Goal: Information Seeking & Learning: Learn about a topic

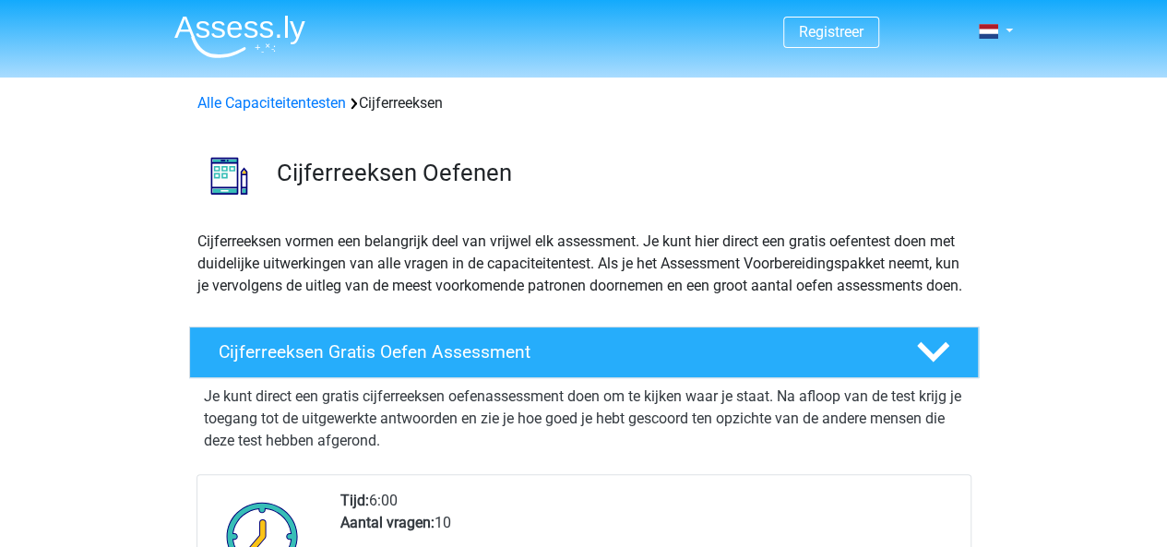
click at [591, 297] on p "Cijferreeksen vormen een belangrijk deel van vrijwel elk assessment. Je kunt hi…" at bounding box center [583, 264] width 773 height 66
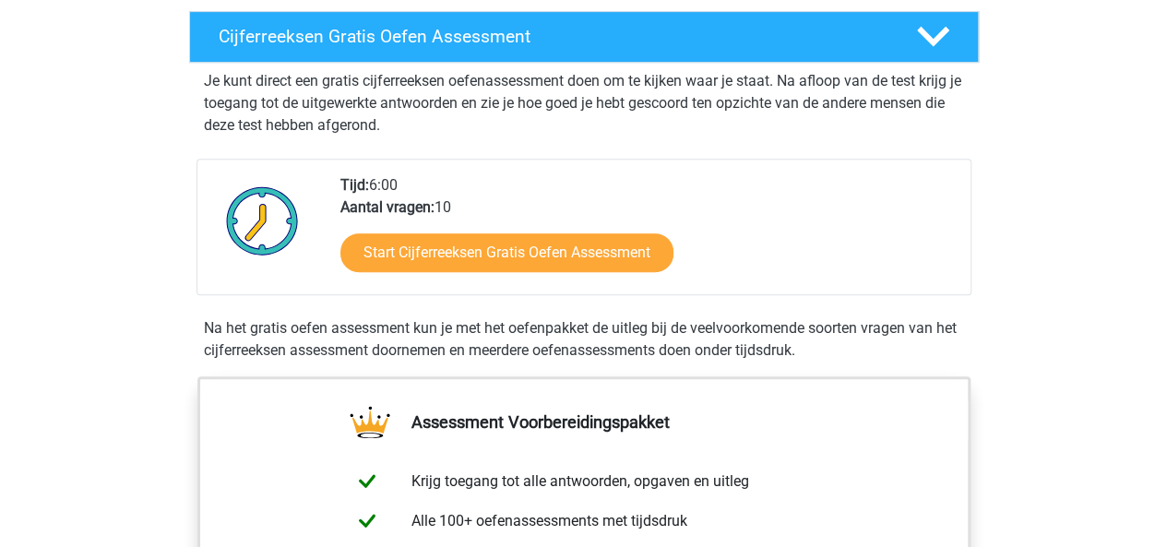
scroll to position [326, 0]
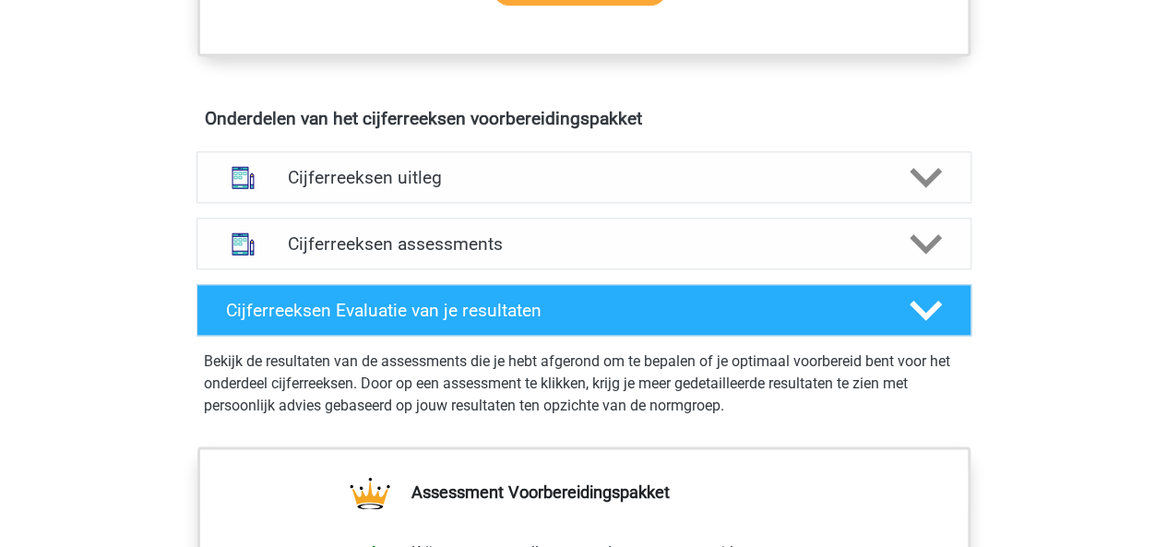
scroll to position [1021, 0]
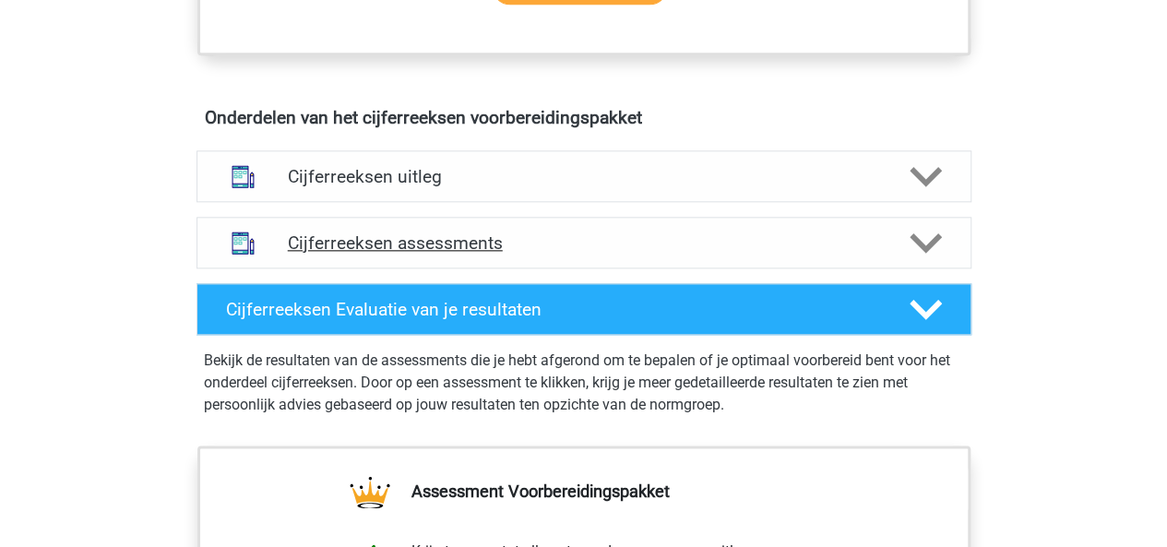
click at [918, 254] on icon at bounding box center [926, 243] width 32 height 32
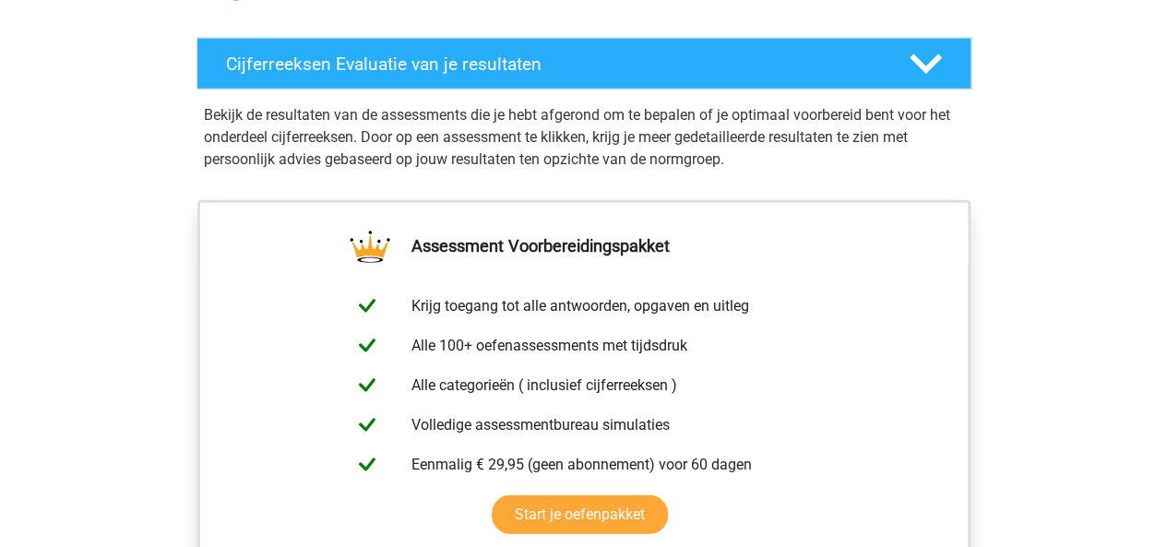
scroll to position [2524, 0]
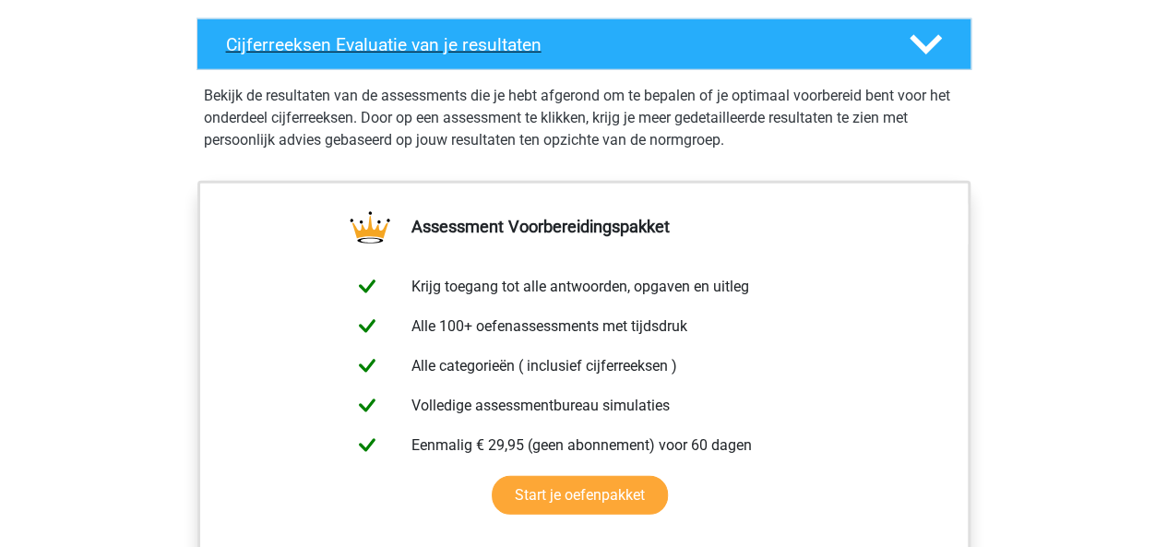
click at [945, 60] on div at bounding box center [924, 45] width 62 height 32
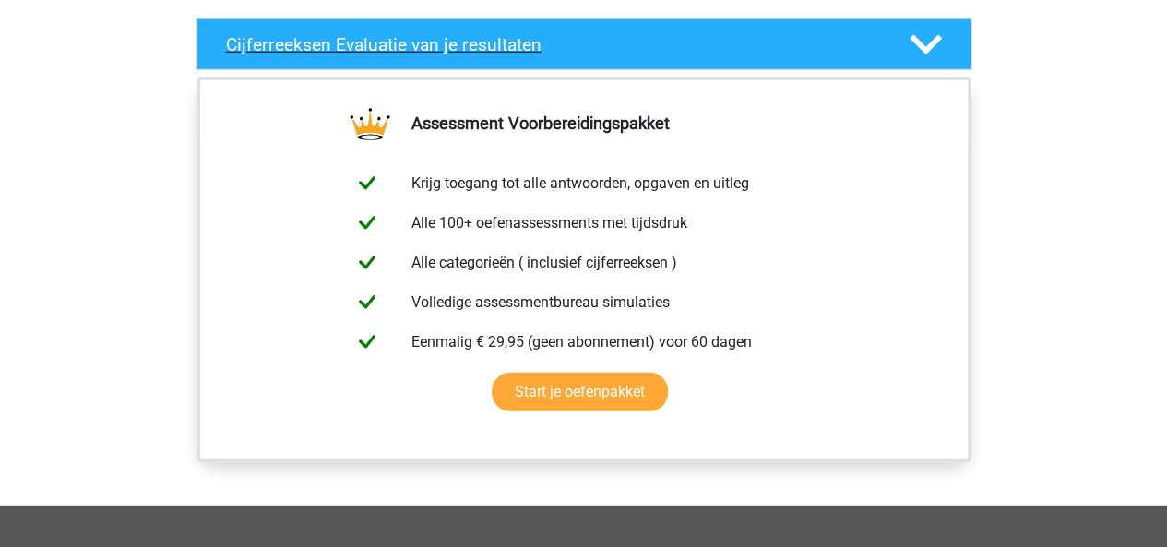
click at [938, 55] on polygon at bounding box center [926, 45] width 32 height 20
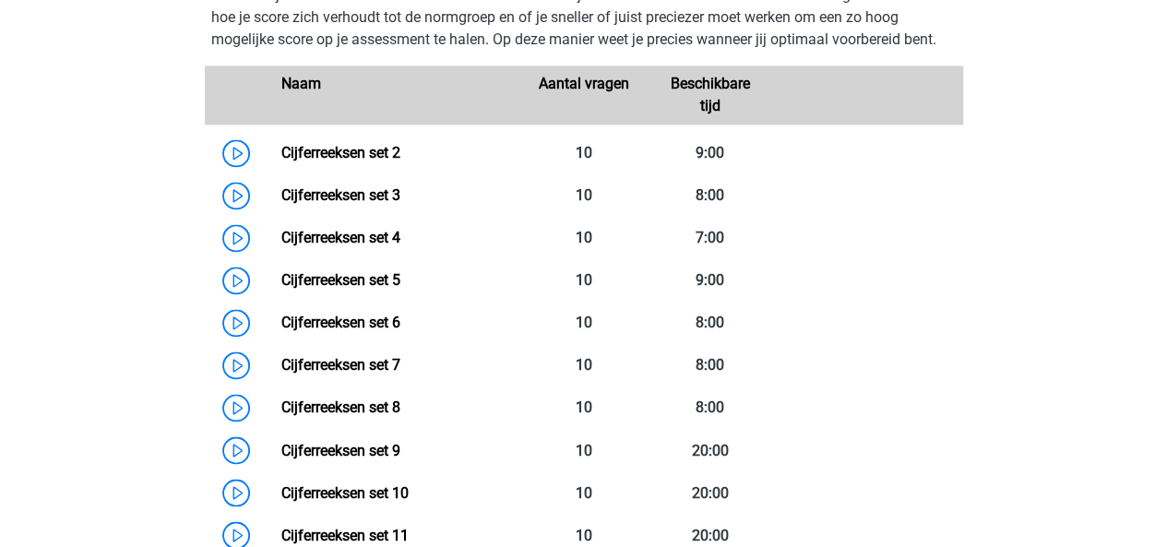
scroll to position [1308, 0]
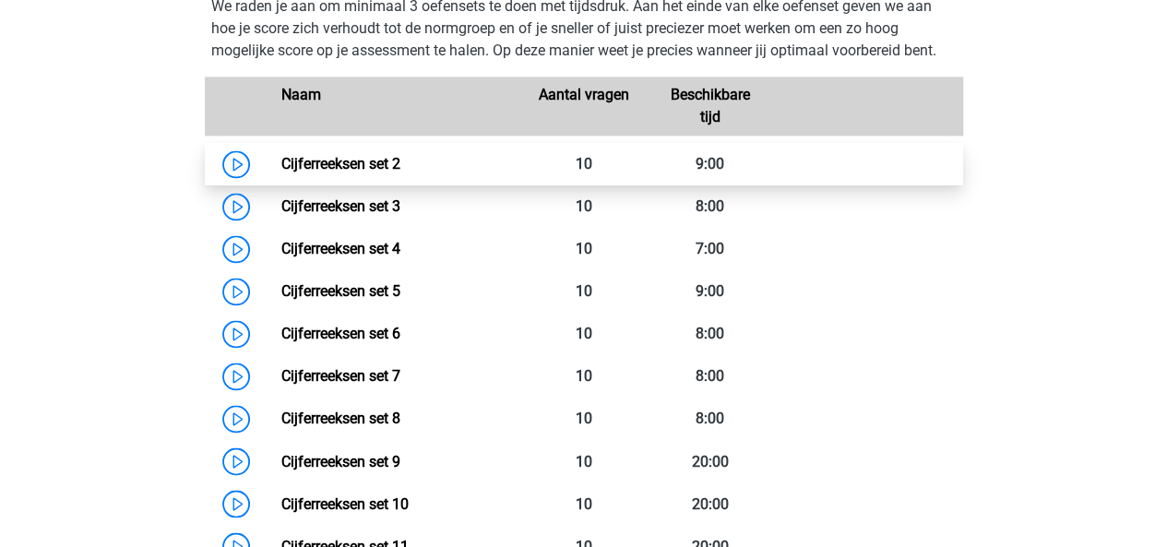
click at [400, 173] on link "Cijferreeksen set 2" at bounding box center [340, 164] width 119 height 18
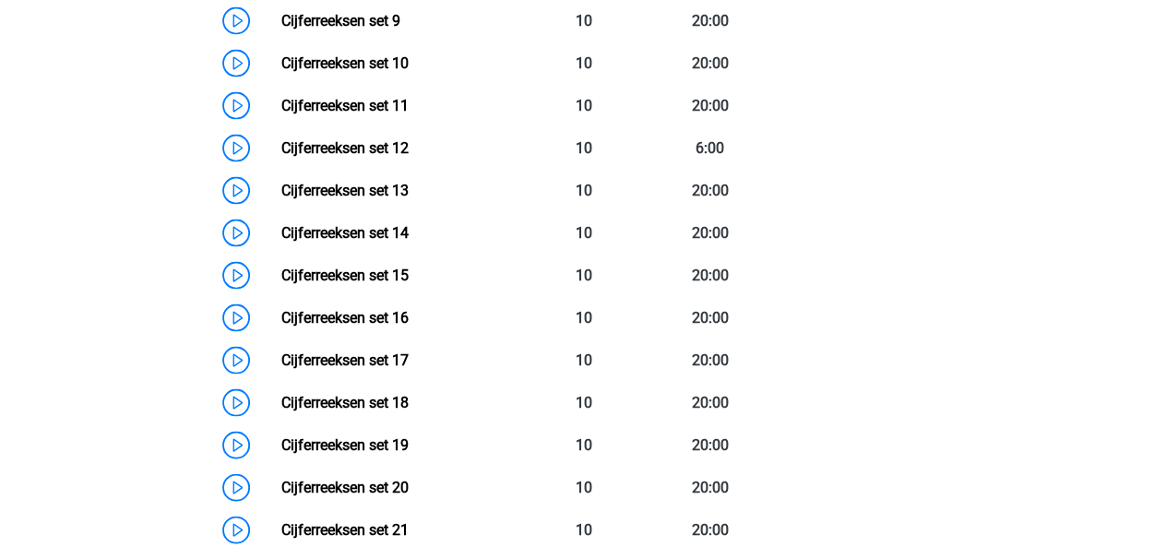
scroll to position [1751, 0]
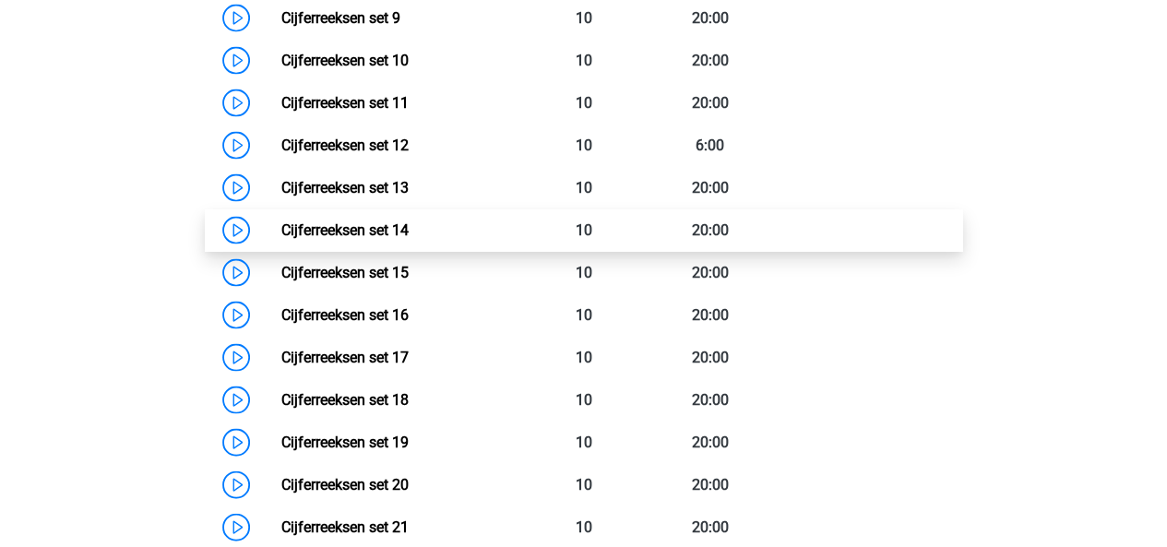
click at [321, 239] on link "Cijferreeksen set 14" at bounding box center [344, 230] width 127 height 18
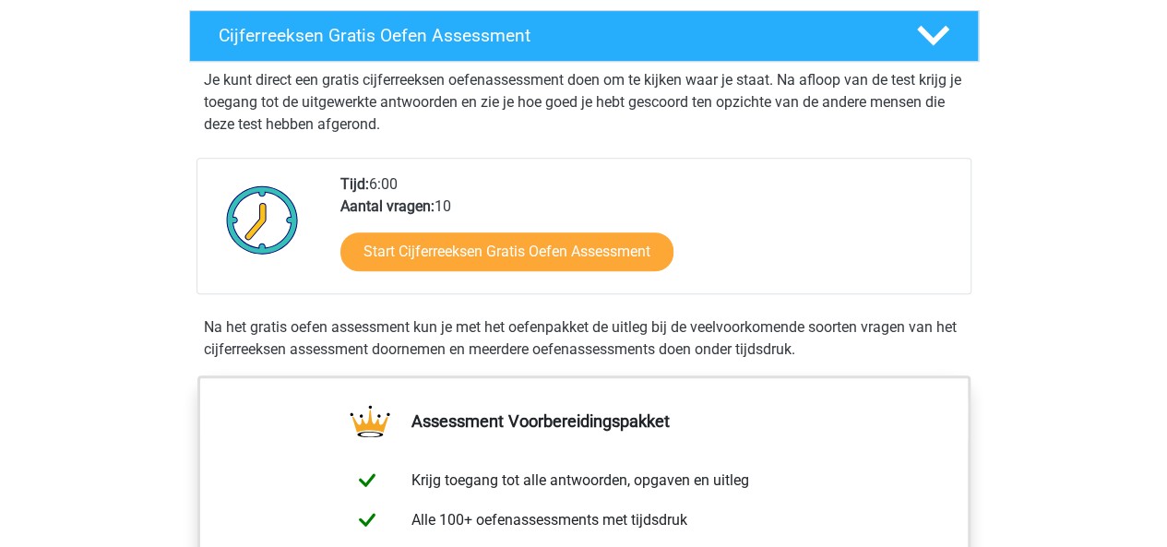
scroll to position [309, 0]
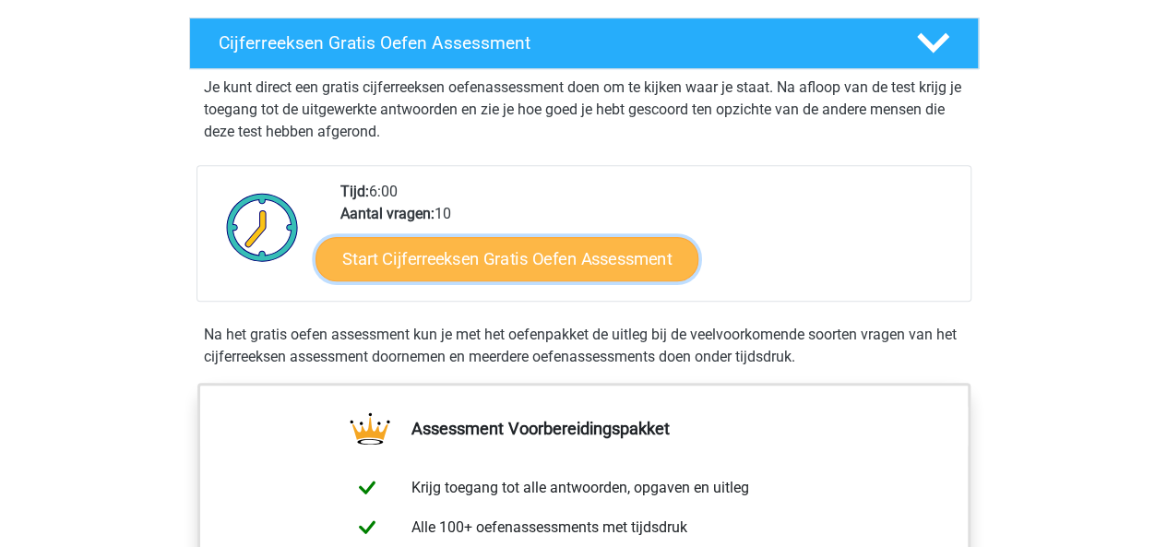
click at [451, 280] on link "Start Cijferreeksen Gratis Oefen Assessment" at bounding box center [507, 258] width 383 height 44
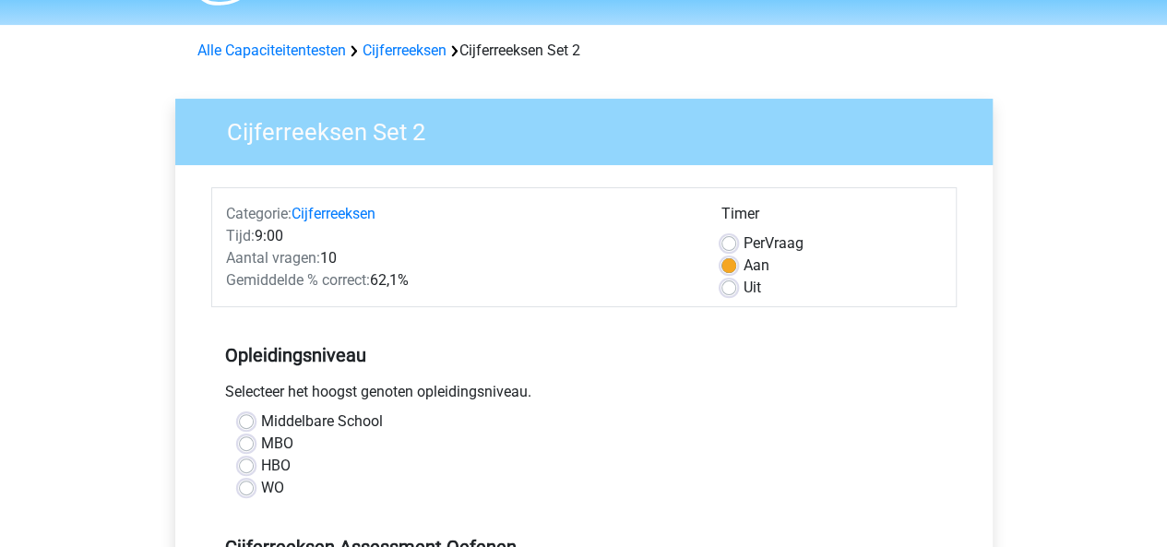
scroll to position [41, 0]
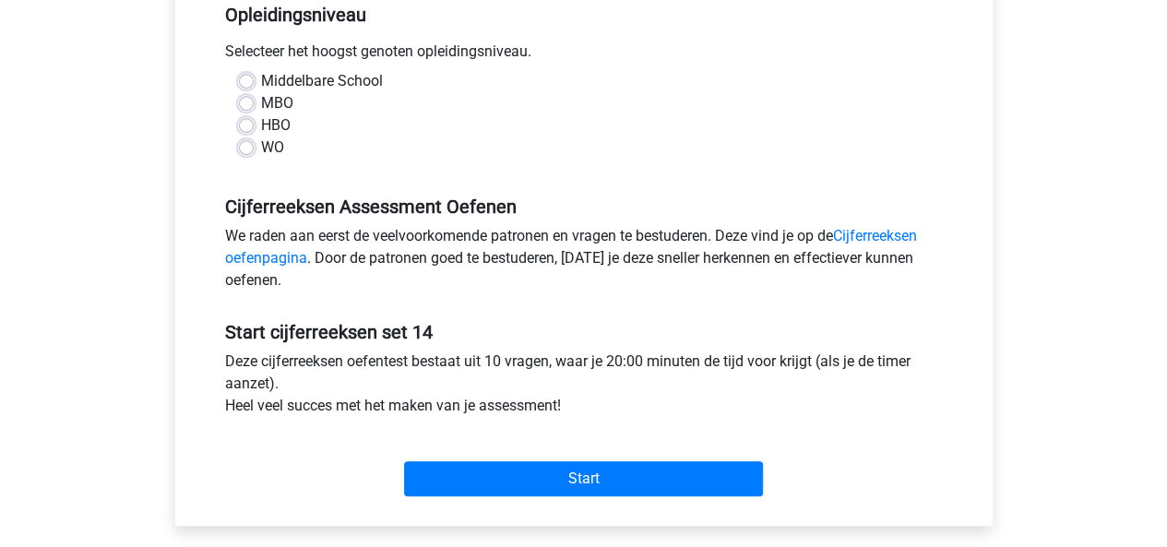
scroll to position [401, 0]
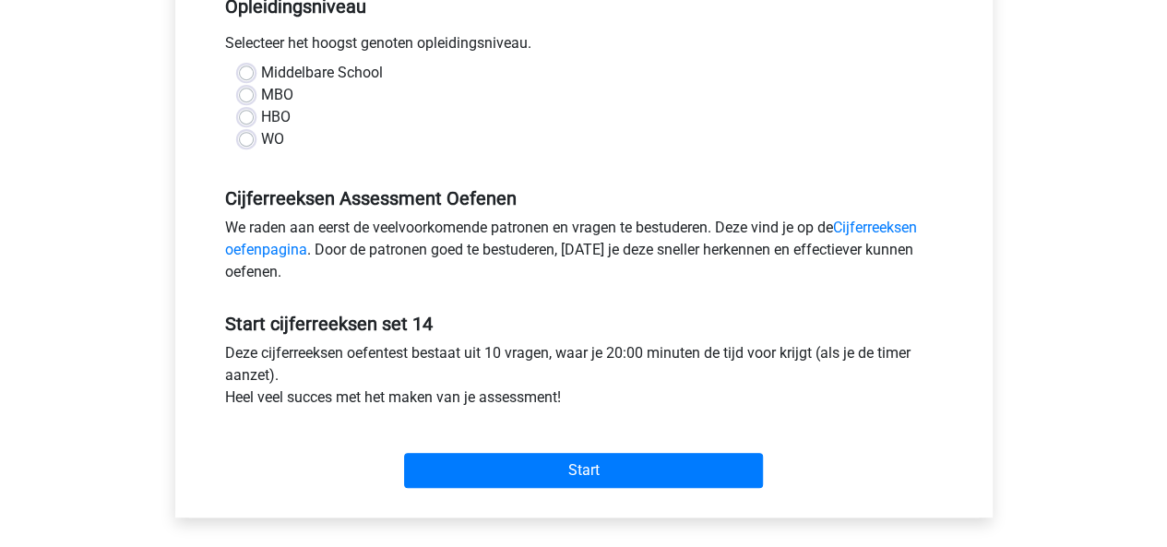
click at [245, 147] on div "WO" at bounding box center [584, 139] width 690 height 22
click at [261, 143] on label "WO" at bounding box center [272, 139] width 23 height 22
click at [246, 143] on input "WO" at bounding box center [246, 137] width 15 height 18
radio input "true"
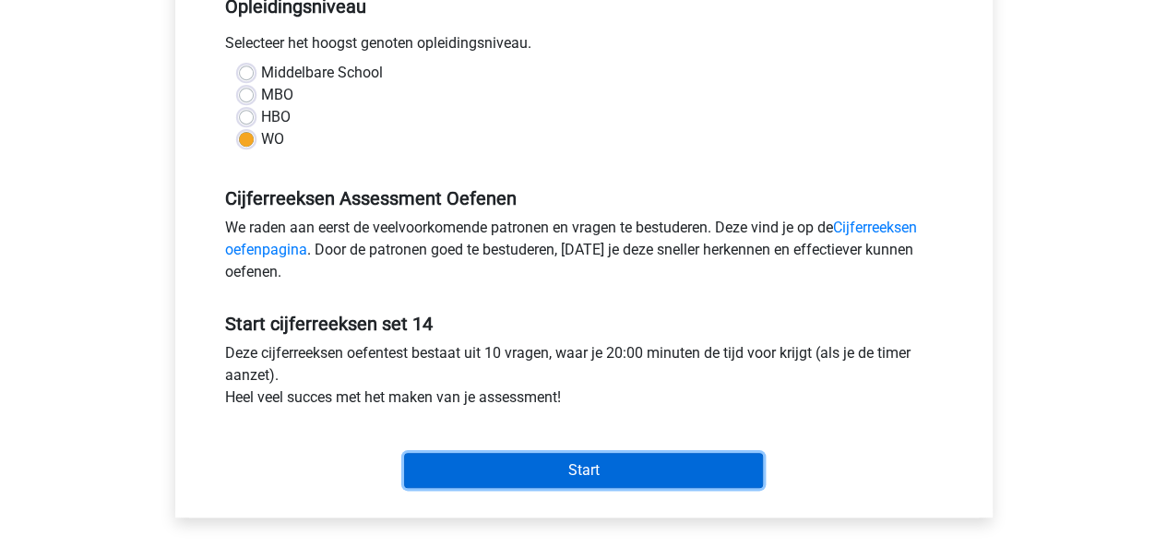
click at [515, 457] on input "Start" at bounding box center [583, 470] width 359 height 35
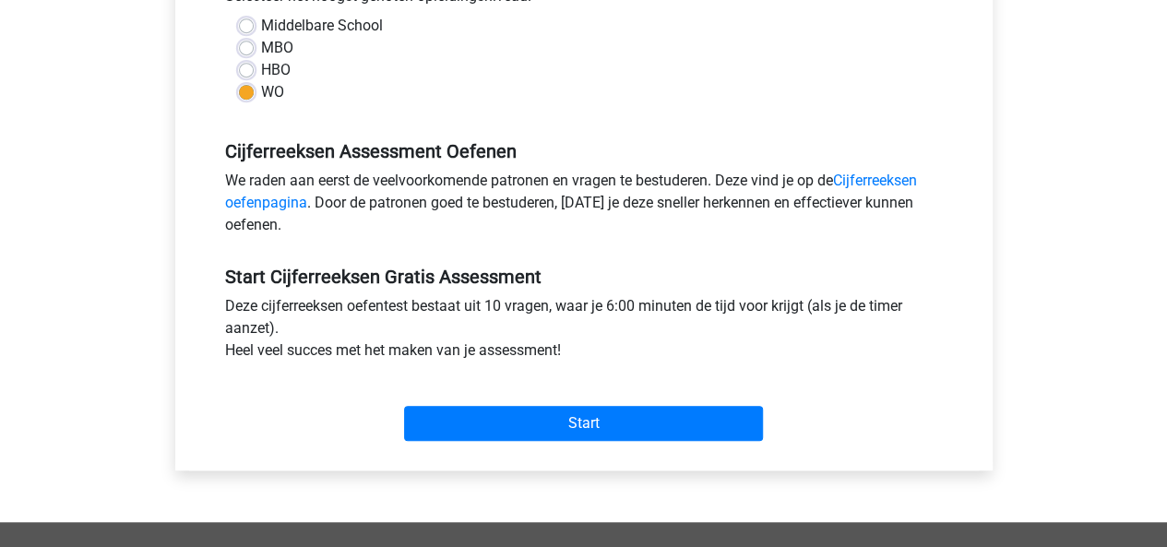
scroll to position [450, 0]
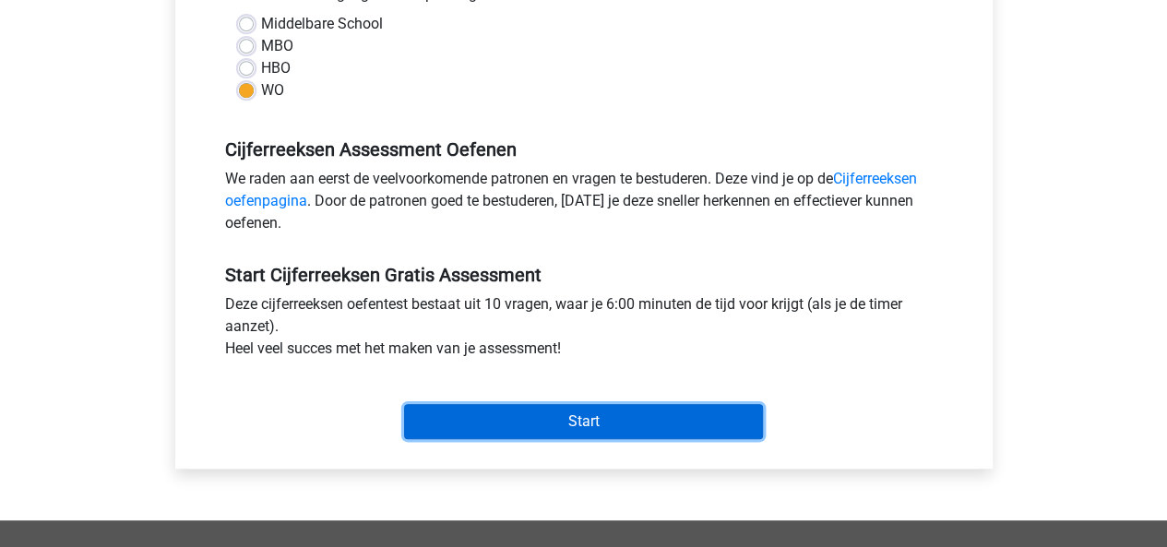
click at [616, 427] on input "Start" at bounding box center [583, 421] width 359 height 35
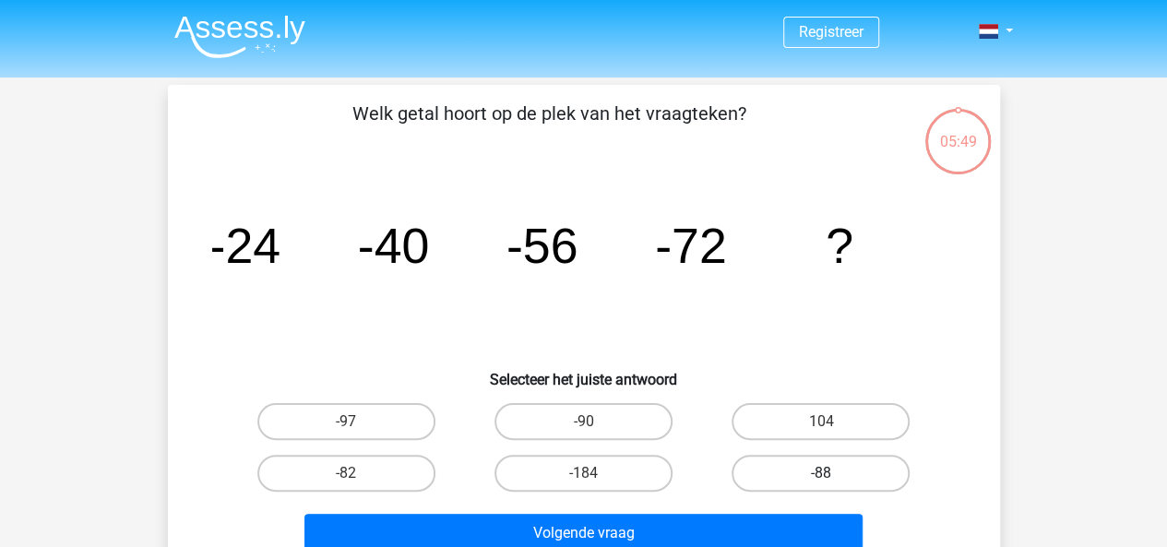
click at [797, 479] on label "-88" at bounding box center [821, 473] width 178 height 37
click at [821, 479] on input "-88" at bounding box center [827, 479] width 12 height 12
radio input "true"
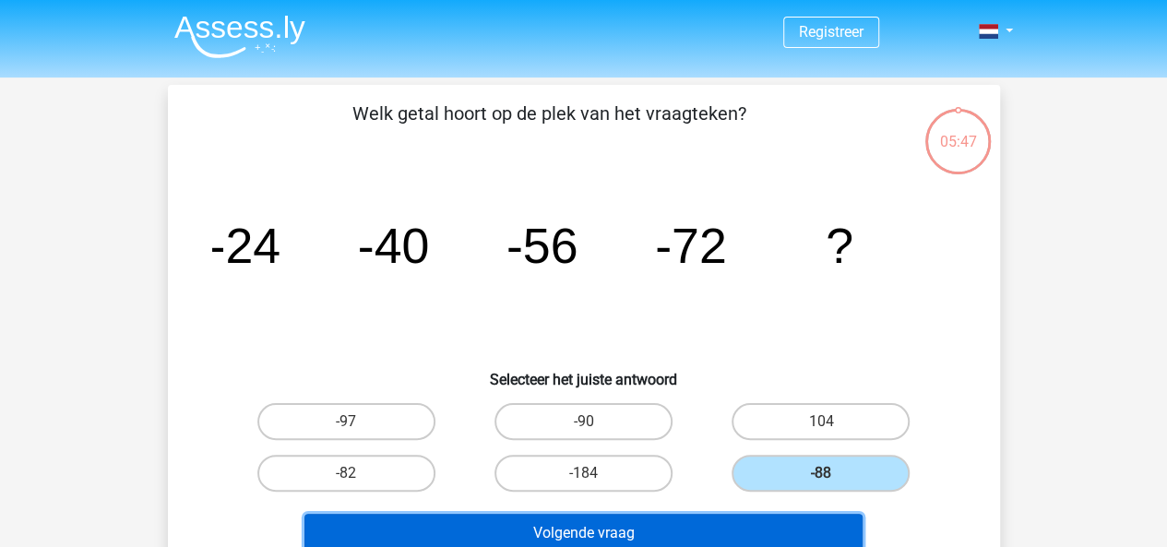
click at [681, 527] on button "Volgende vraag" at bounding box center [584, 533] width 558 height 39
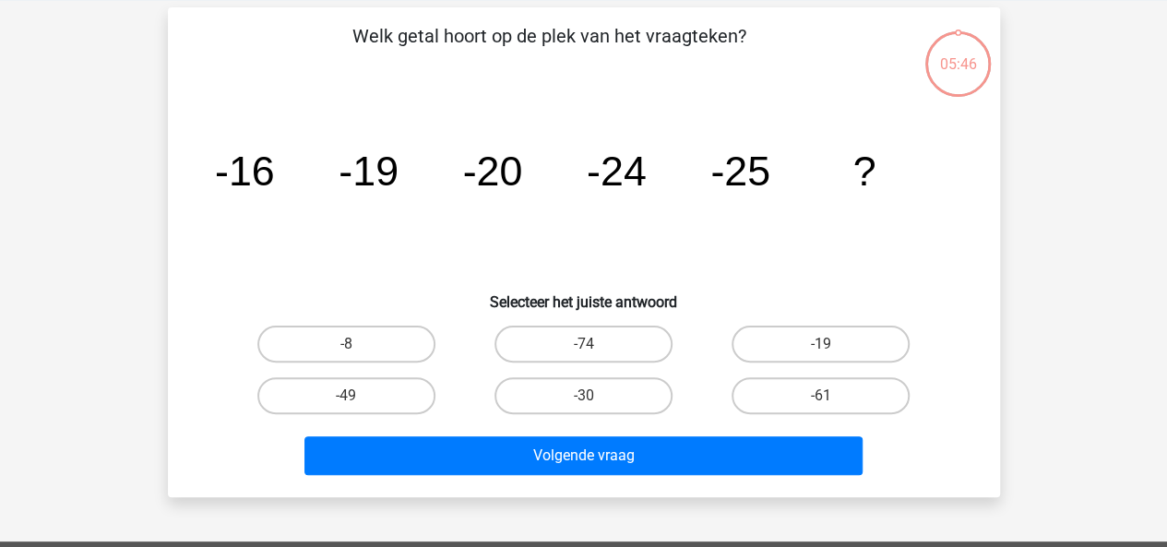
scroll to position [85, 0]
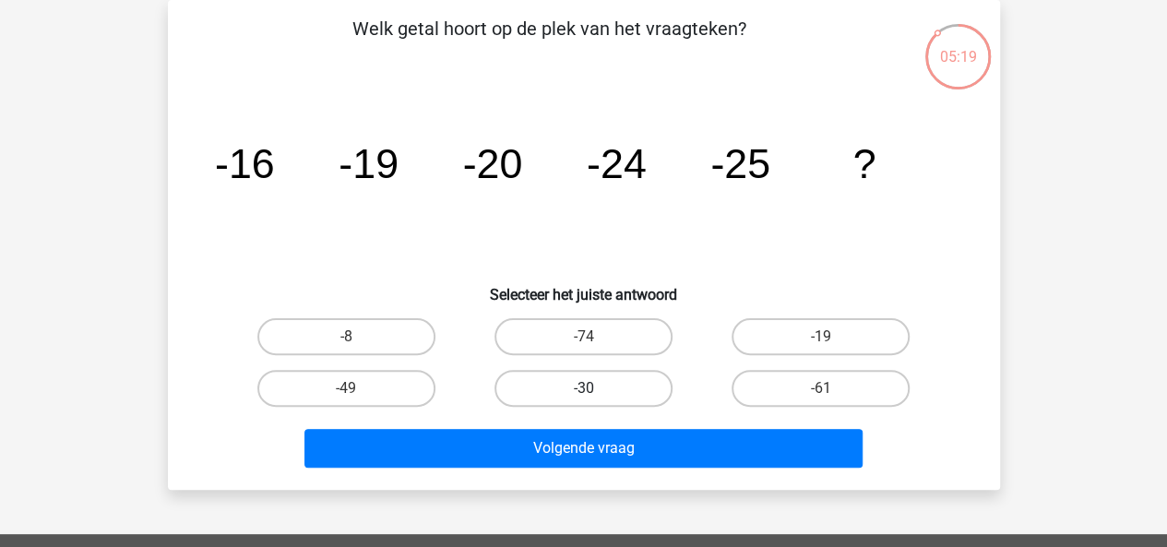
click at [529, 377] on label "-30" at bounding box center [584, 388] width 178 height 37
click at [583, 388] on input "-30" at bounding box center [589, 394] width 12 height 12
radio input "true"
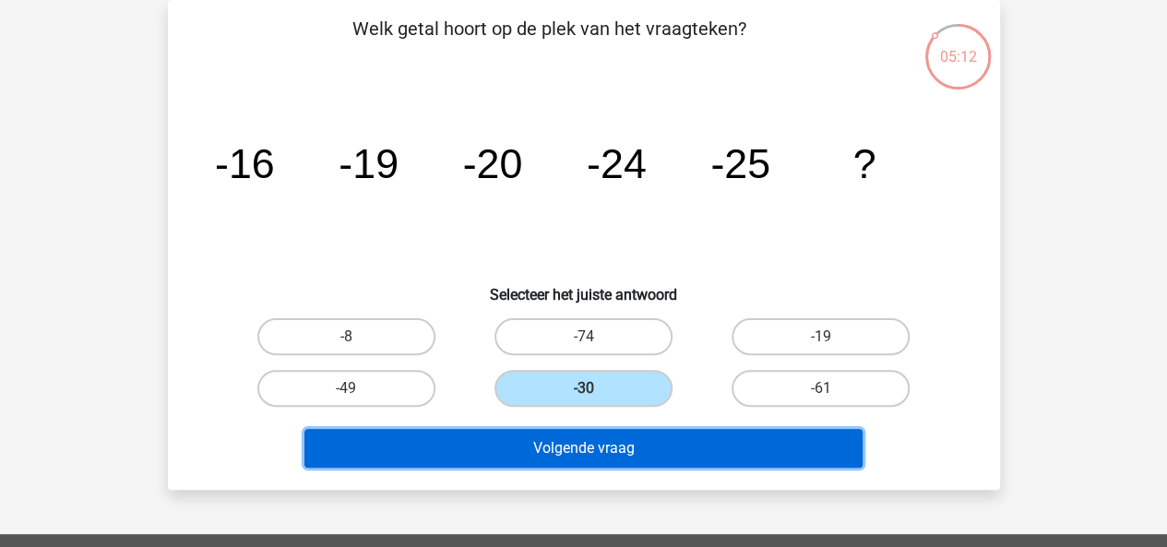
click at [627, 439] on button "Volgende vraag" at bounding box center [584, 448] width 558 height 39
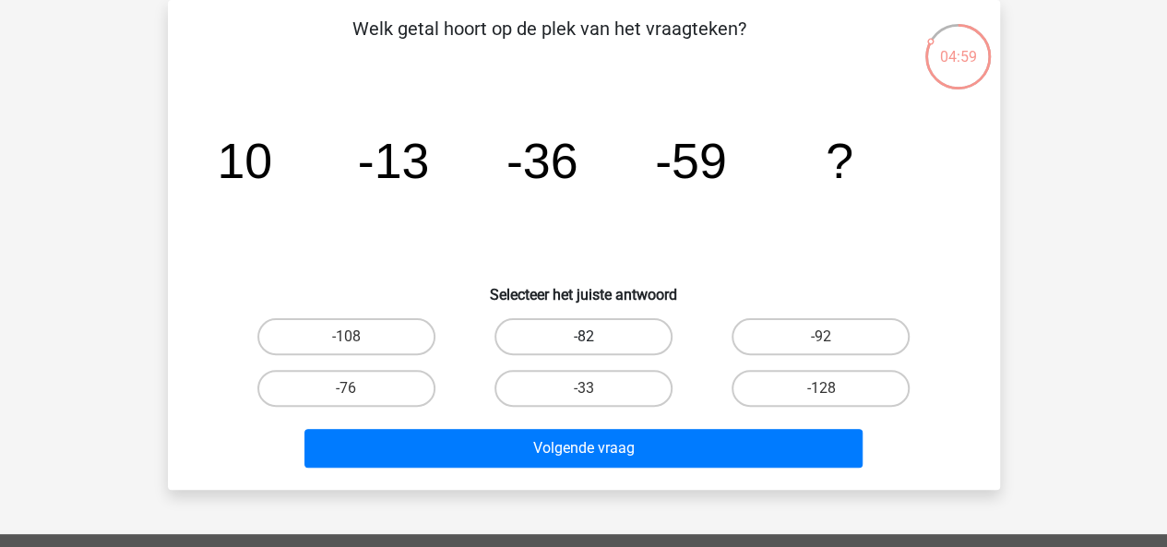
click at [637, 337] on label "-82" at bounding box center [584, 336] width 178 height 37
click at [595, 337] on input "-82" at bounding box center [589, 343] width 12 height 12
radio input "true"
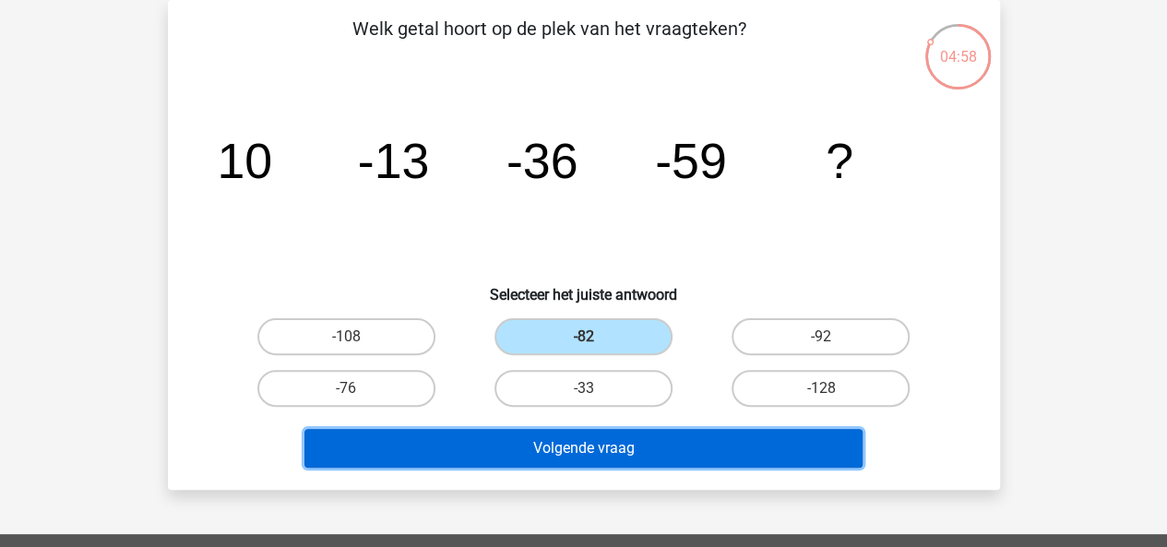
click at [615, 460] on button "Volgende vraag" at bounding box center [584, 448] width 558 height 39
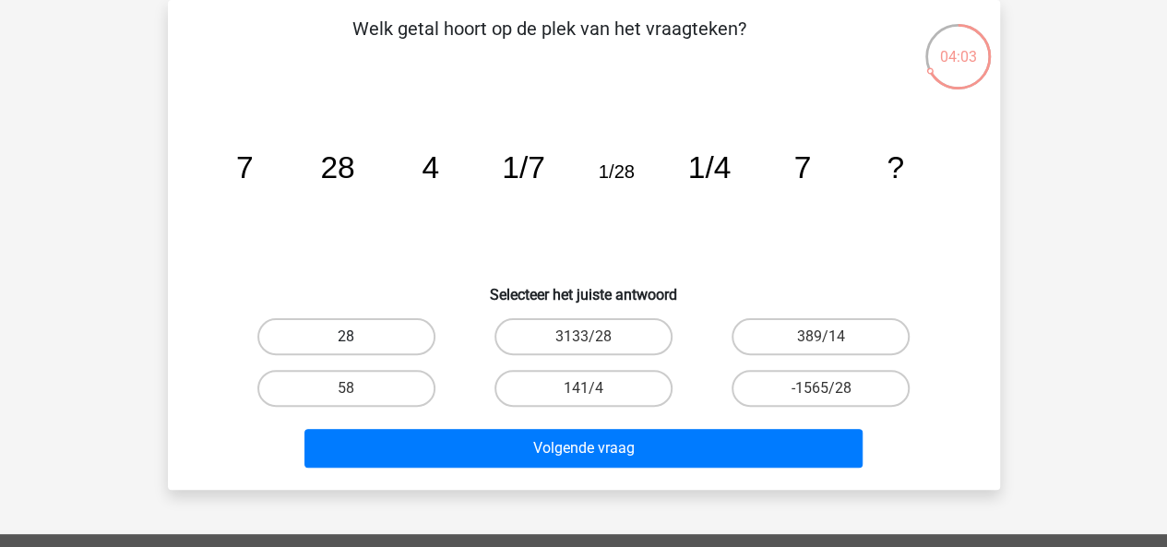
click at [375, 330] on label "28" at bounding box center [346, 336] width 178 height 37
click at [358, 337] on input "28" at bounding box center [352, 343] width 12 height 12
radio input "true"
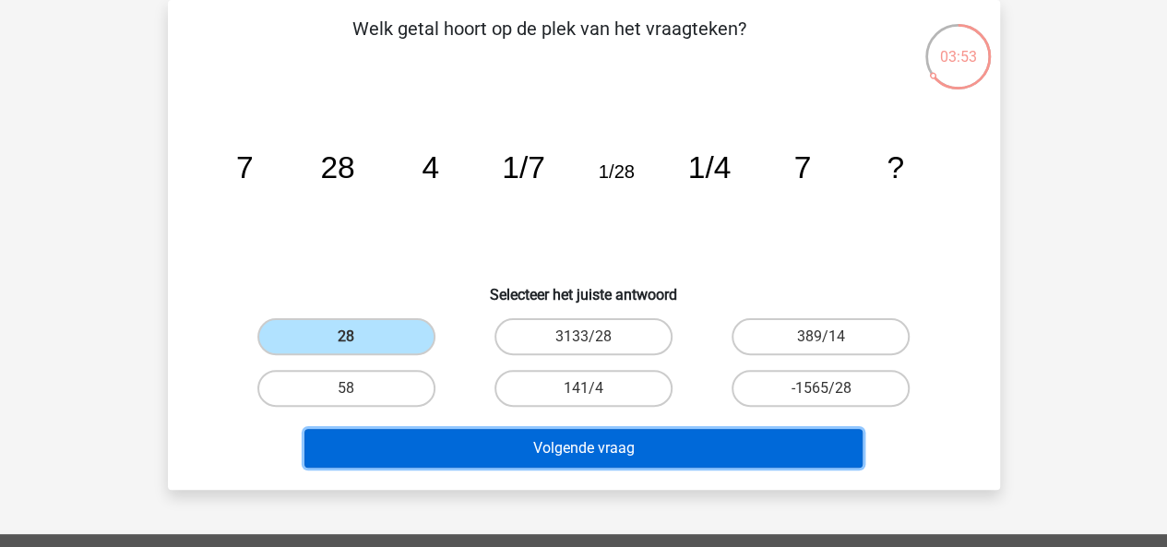
click at [572, 451] on button "Volgende vraag" at bounding box center [584, 448] width 558 height 39
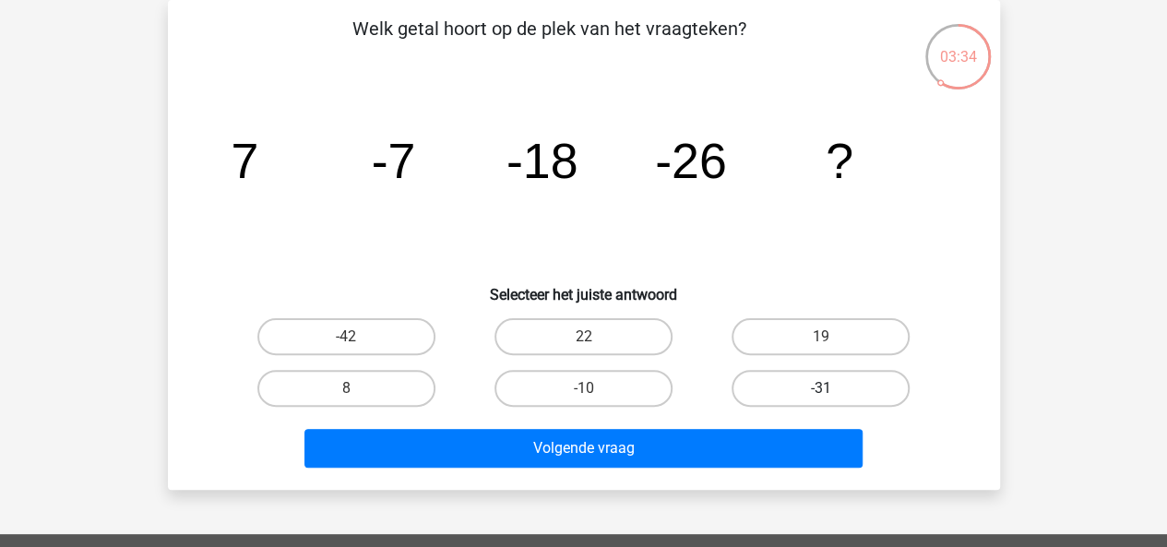
click at [781, 386] on label "-31" at bounding box center [821, 388] width 178 height 37
click at [821, 388] on input "-31" at bounding box center [827, 394] width 12 height 12
radio input "true"
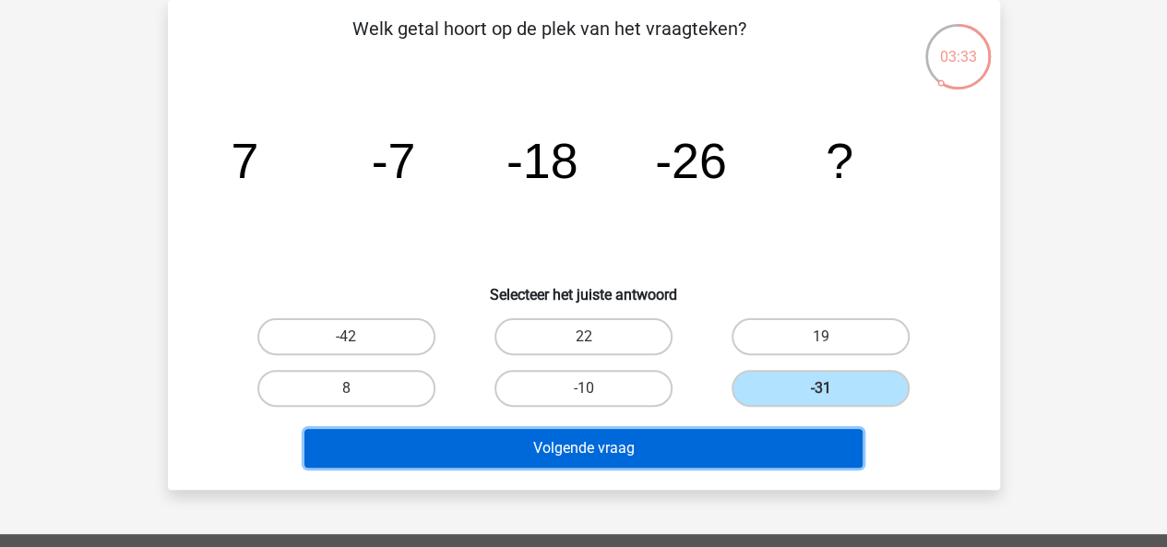
click at [687, 441] on button "Volgende vraag" at bounding box center [584, 448] width 558 height 39
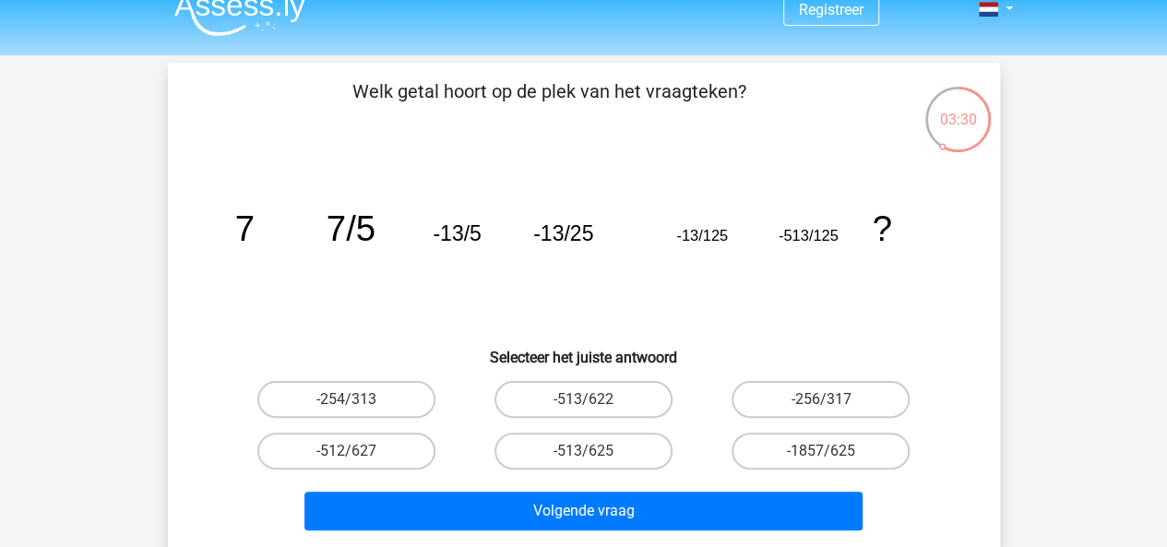
scroll to position [66, 0]
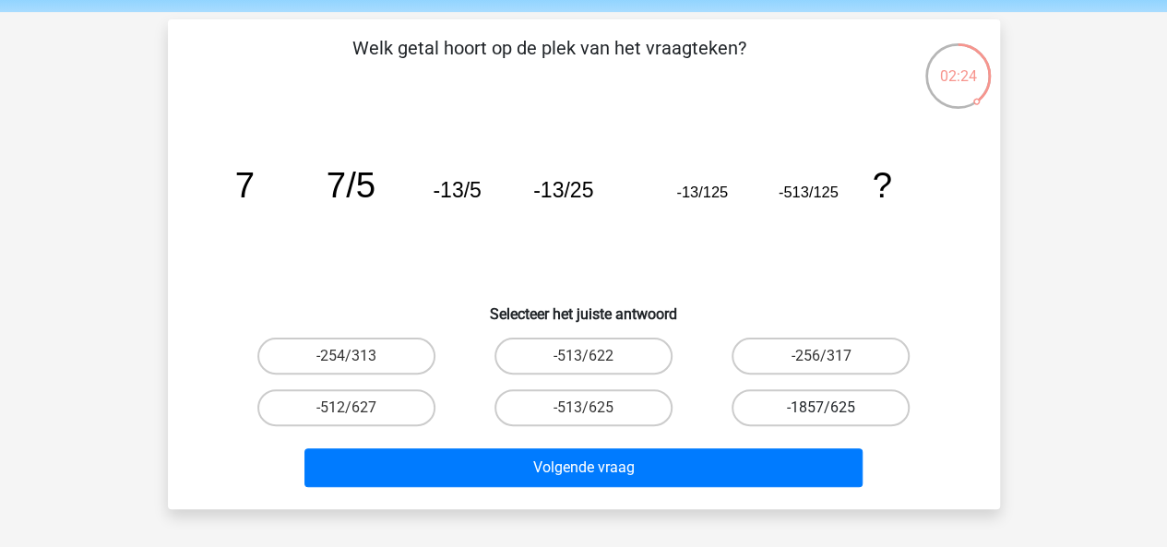
click at [777, 407] on label "-1857/625" at bounding box center [821, 407] width 178 height 37
click at [821, 408] on input "-1857/625" at bounding box center [827, 414] width 12 height 12
radio input "true"
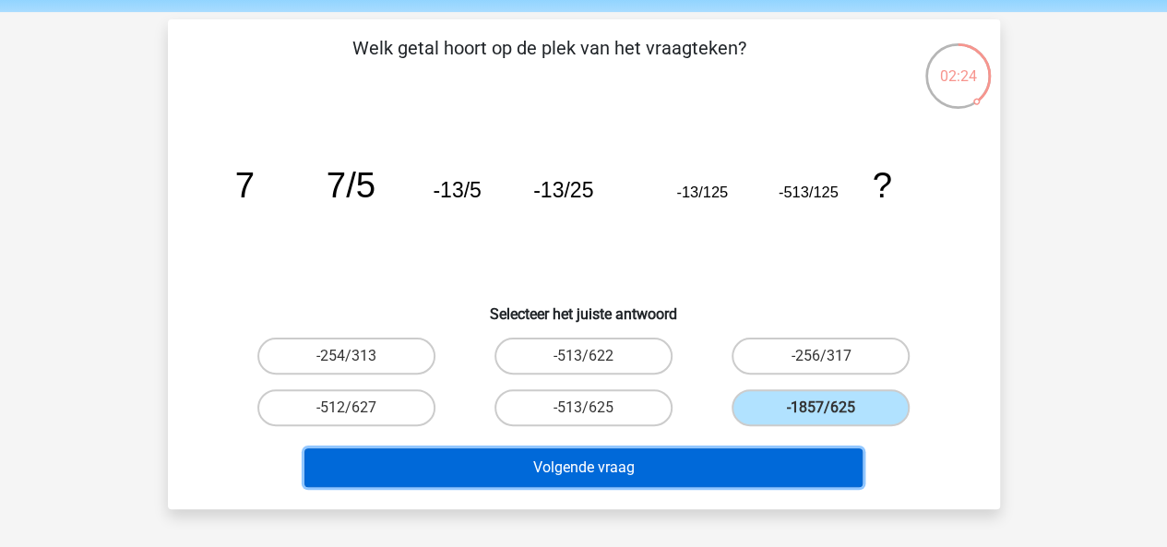
click at [740, 450] on button "Volgende vraag" at bounding box center [584, 467] width 558 height 39
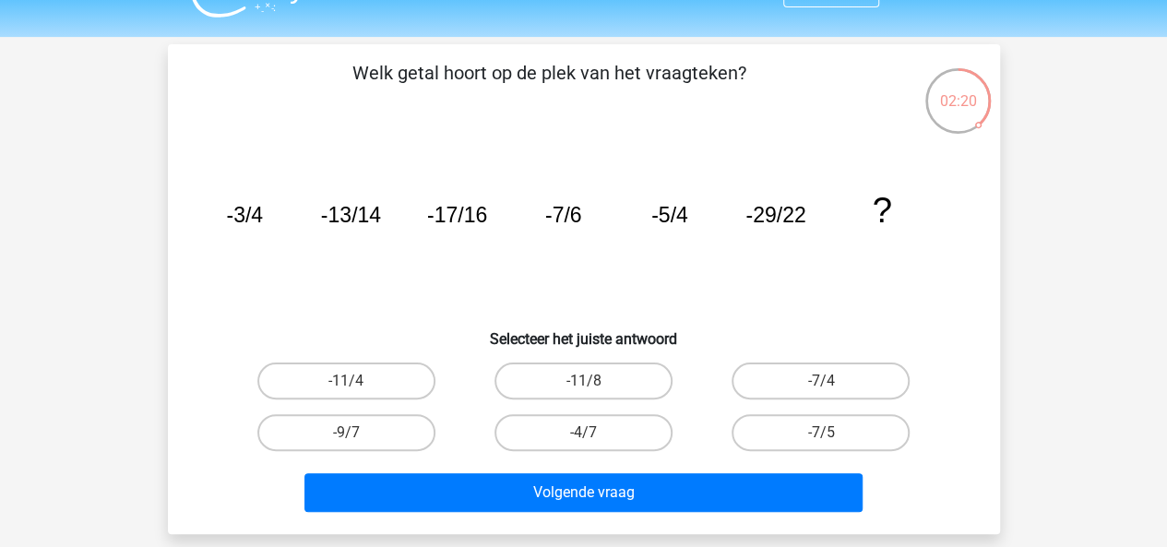
scroll to position [61, 0]
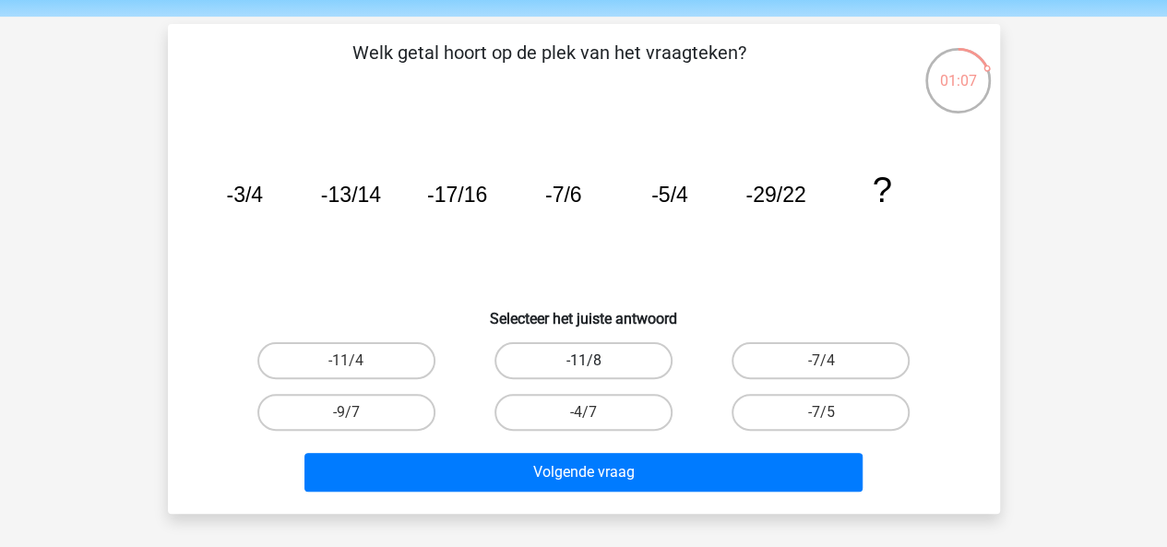
click at [628, 351] on label "-11/8" at bounding box center [584, 360] width 178 height 37
click at [595, 361] on input "-11/8" at bounding box center [589, 367] width 12 height 12
radio input "true"
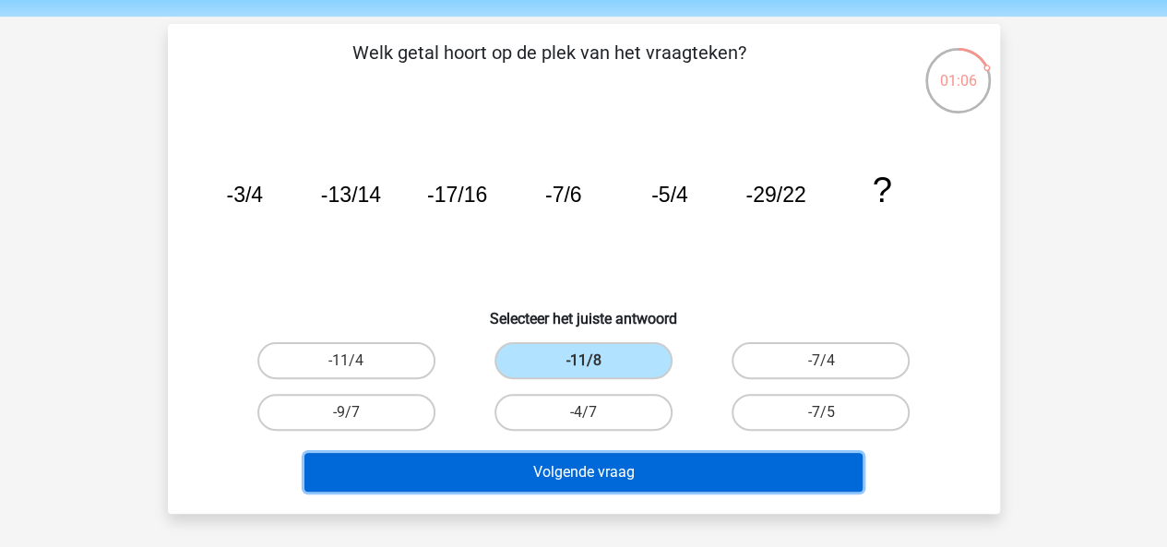
click at [745, 467] on button "Volgende vraag" at bounding box center [584, 472] width 558 height 39
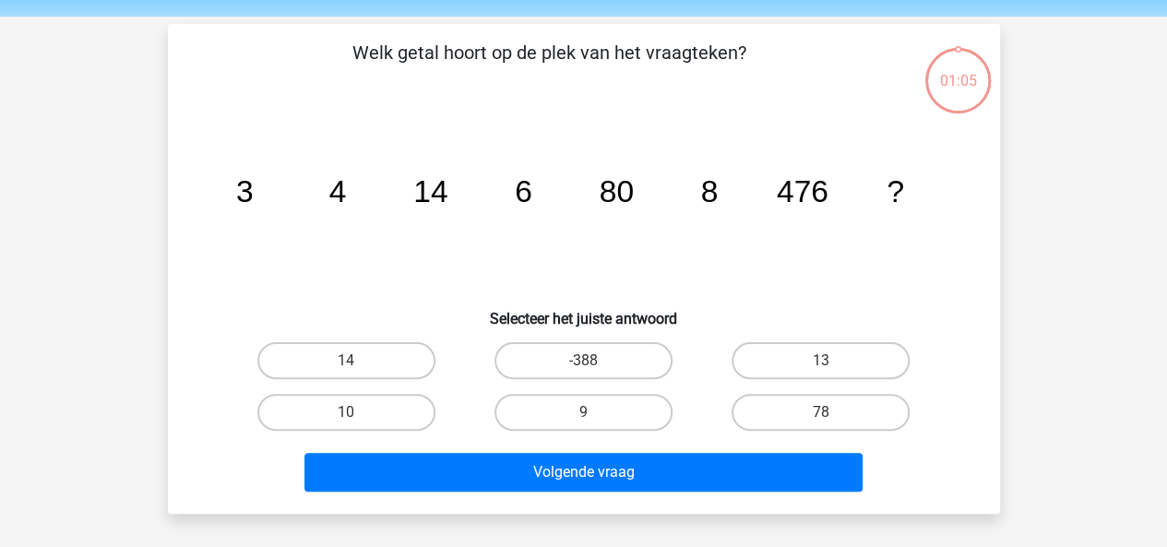
scroll to position [85, 0]
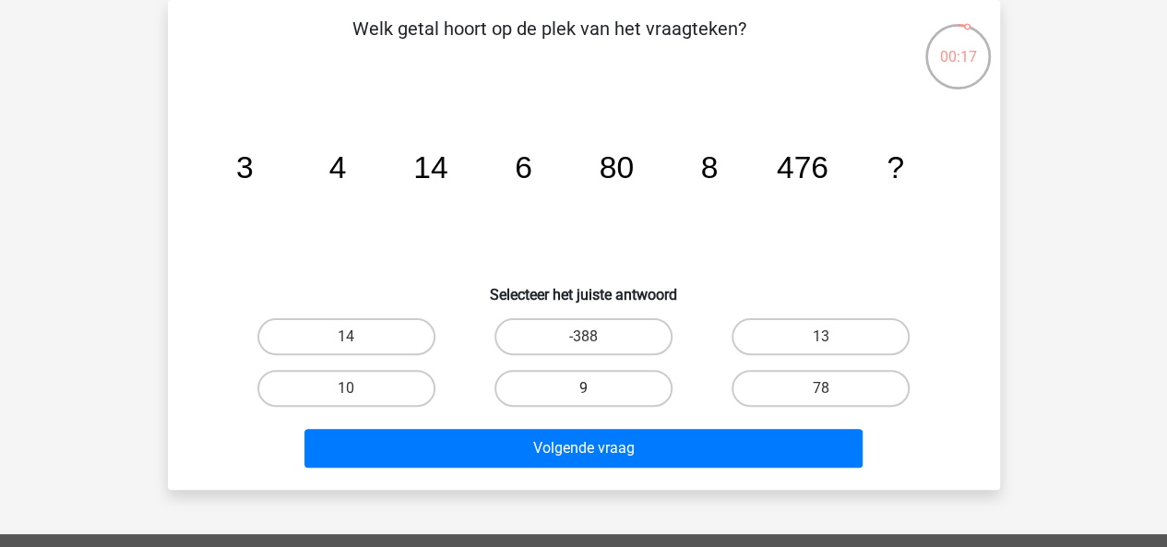
click at [616, 381] on label "9" at bounding box center [584, 388] width 178 height 37
click at [595, 388] on input "9" at bounding box center [589, 394] width 12 height 12
radio input "true"
click at [408, 384] on label "10" at bounding box center [346, 388] width 178 height 37
click at [358, 388] on input "10" at bounding box center [352, 394] width 12 height 12
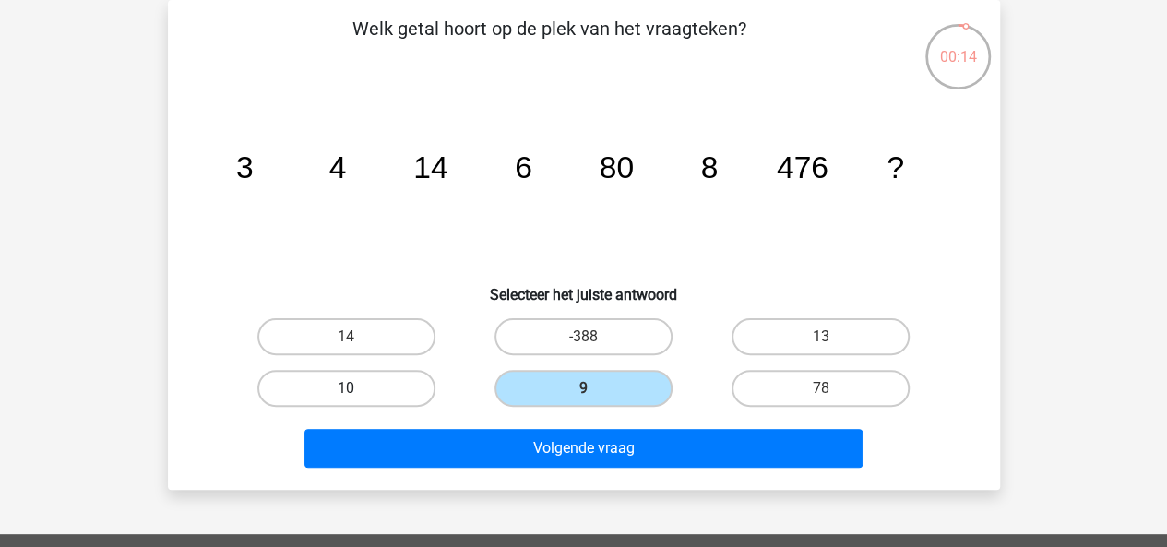
radio input "true"
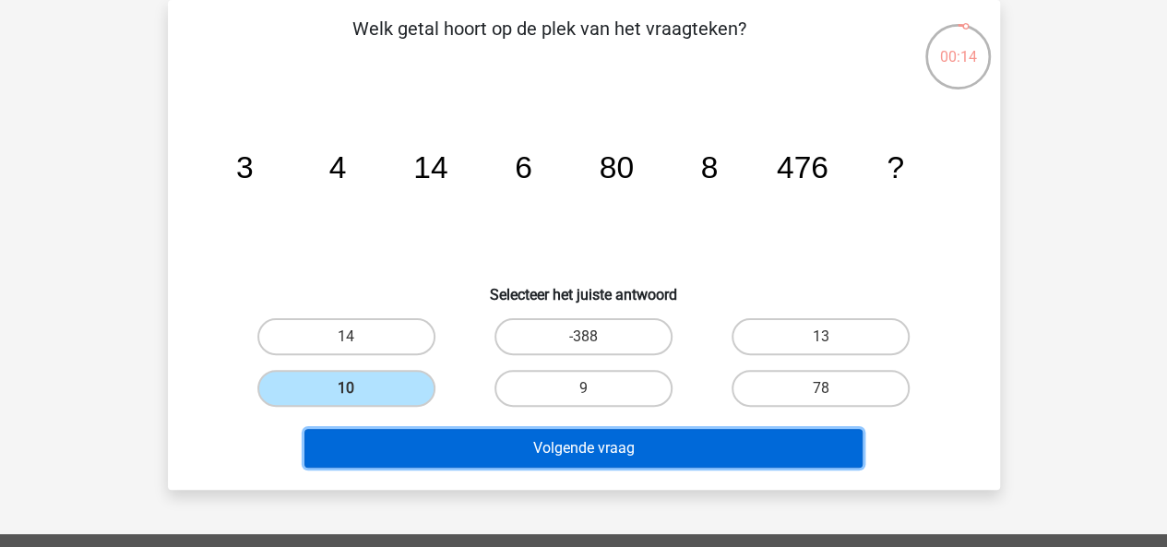
click at [485, 436] on button "Volgende vraag" at bounding box center [584, 448] width 558 height 39
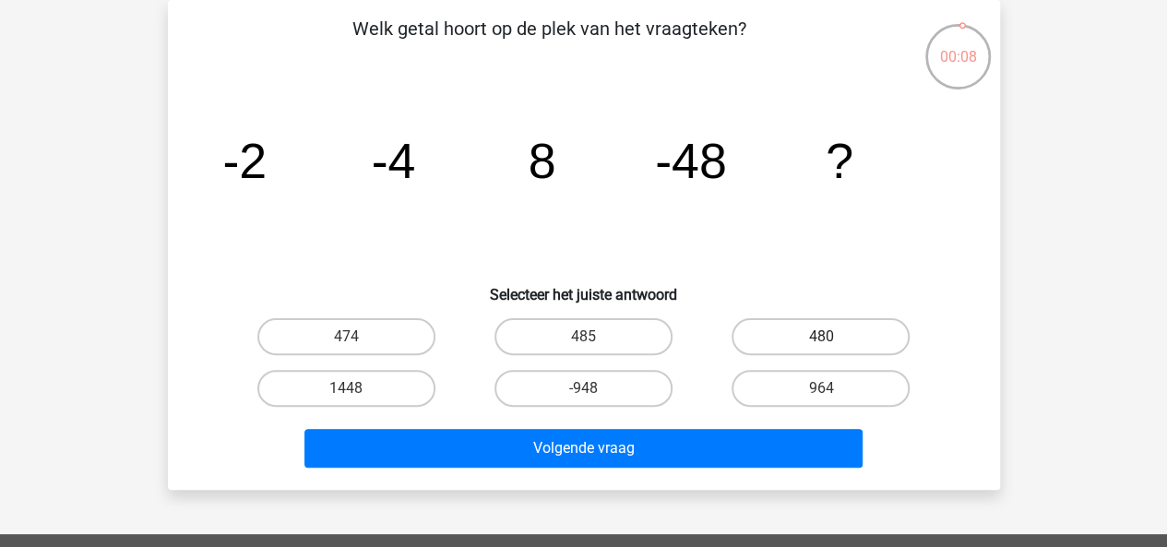
click at [762, 335] on label "480" at bounding box center [821, 336] width 178 height 37
click at [821, 337] on input "480" at bounding box center [827, 343] width 12 height 12
radio input "true"
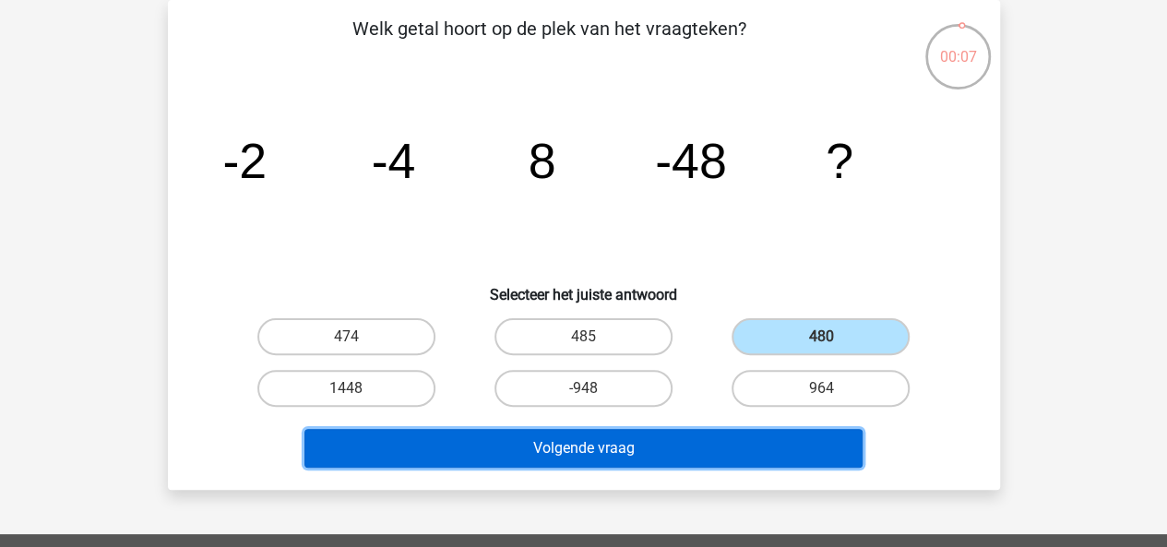
click at [660, 460] on button "Volgende vraag" at bounding box center [584, 448] width 558 height 39
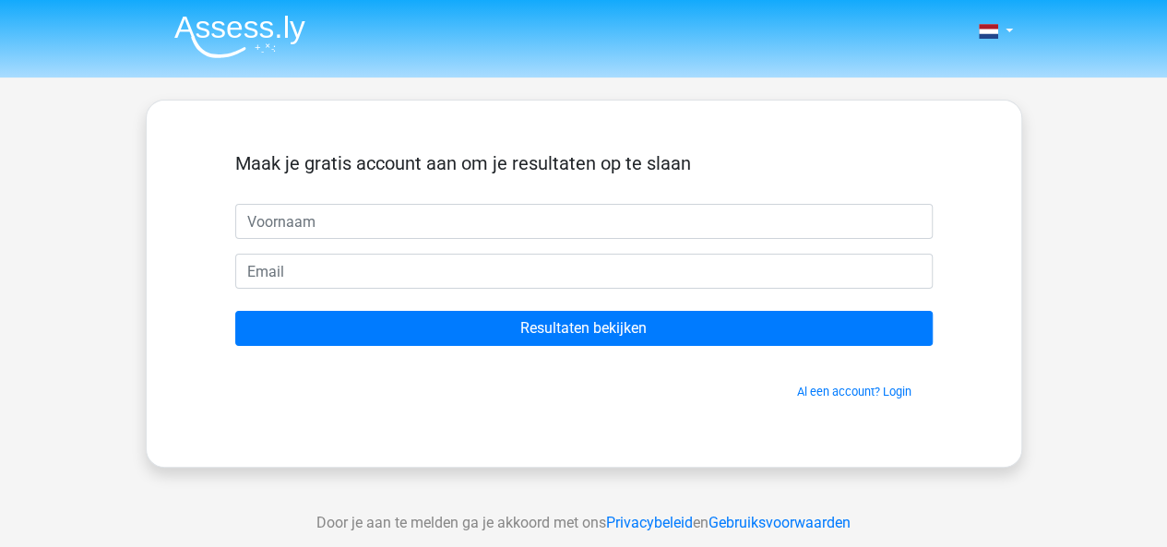
click at [331, 226] on input "text" at bounding box center [584, 221] width 698 height 35
type input "gfbjgjgj"
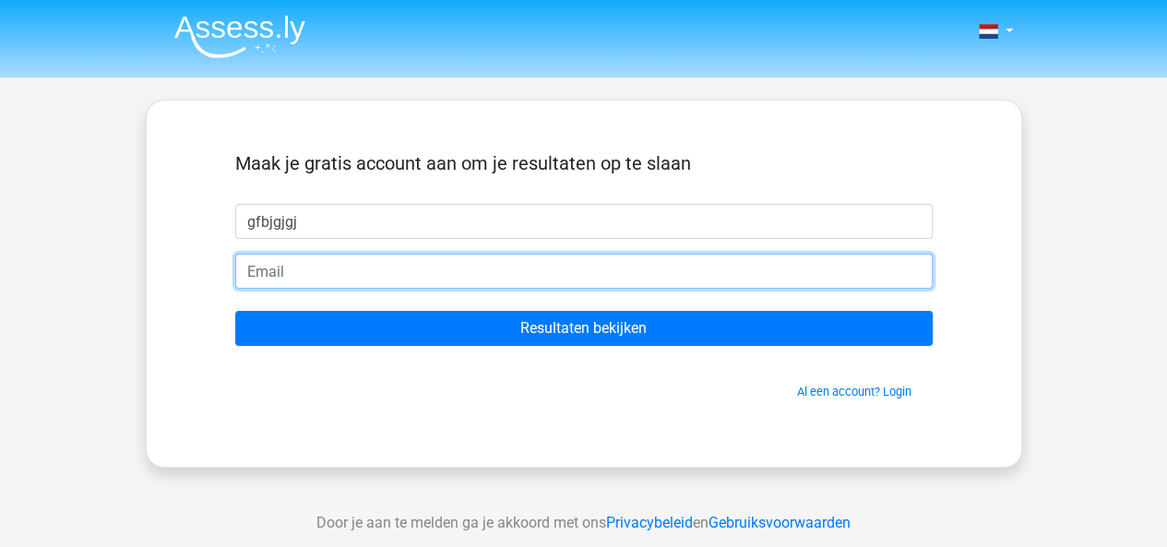
click at [302, 267] on input "email" at bounding box center [584, 271] width 698 height 35
type input "[EMAIL_ADDRESS][DOMAIN_NAME]"
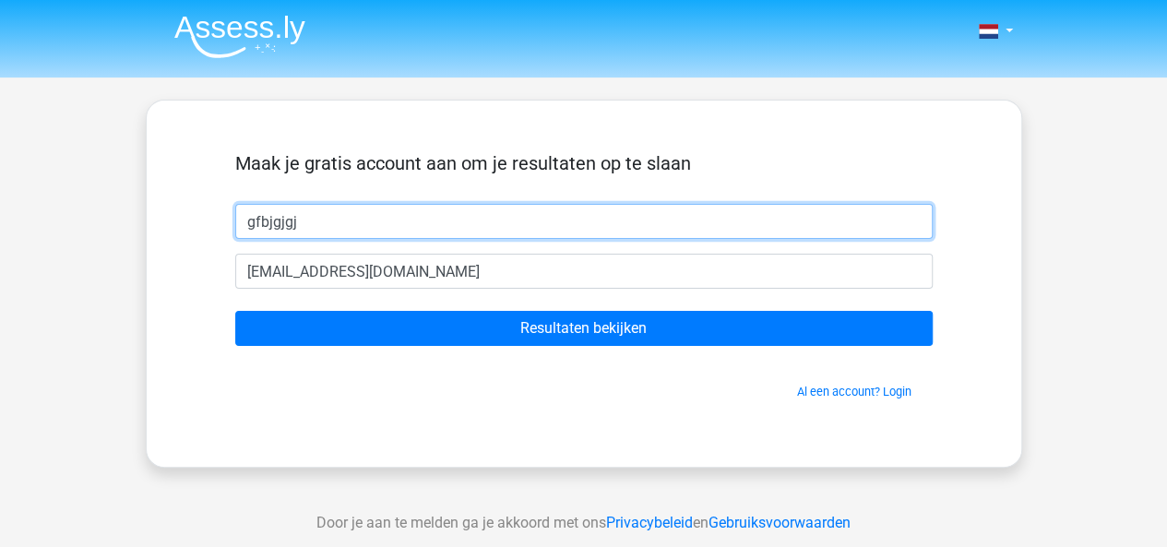
click at [269, 225] on input "gfbjgjgj" at bounding box center [584, 221] width 698 height 35
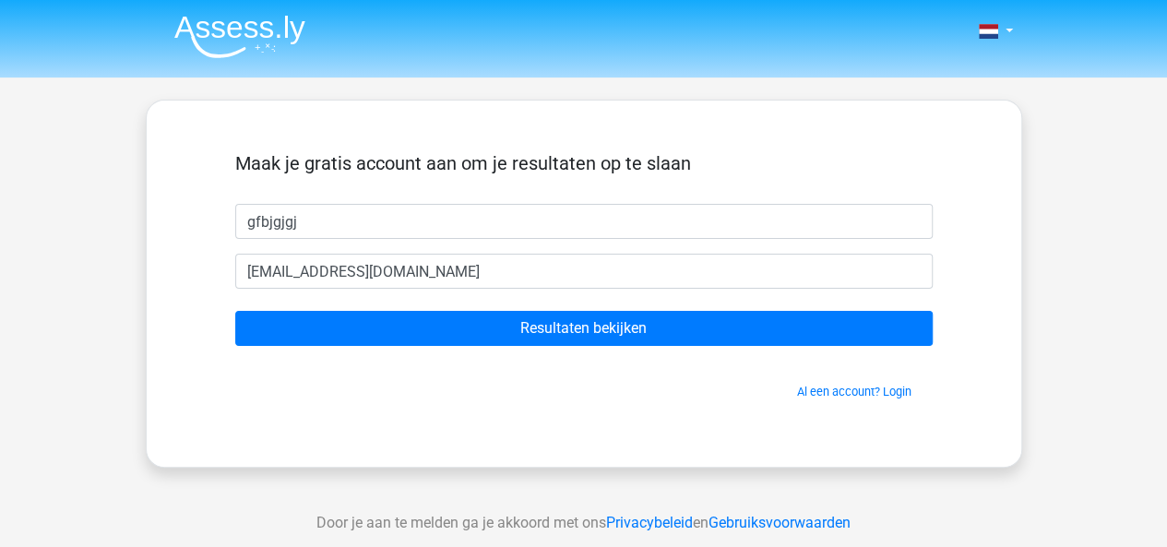
click at [369, 371] on div "Al een account? Login" at bounding box center [584, 381] width 698 height 40
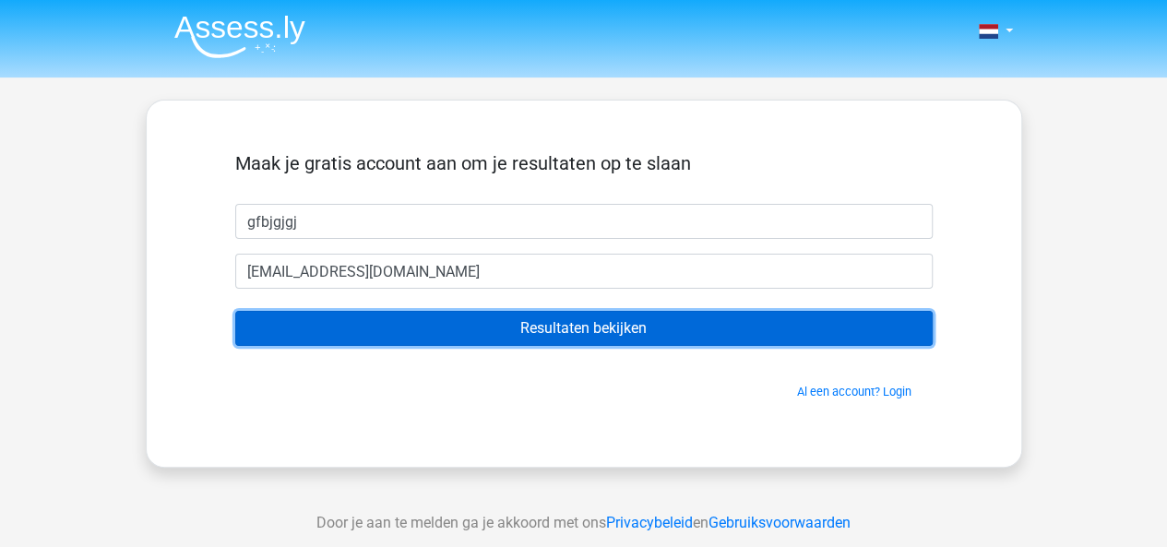
click at [397, 323] on input "Resultaten bekijken" at bounding box center [584, 328] width 698 height 35
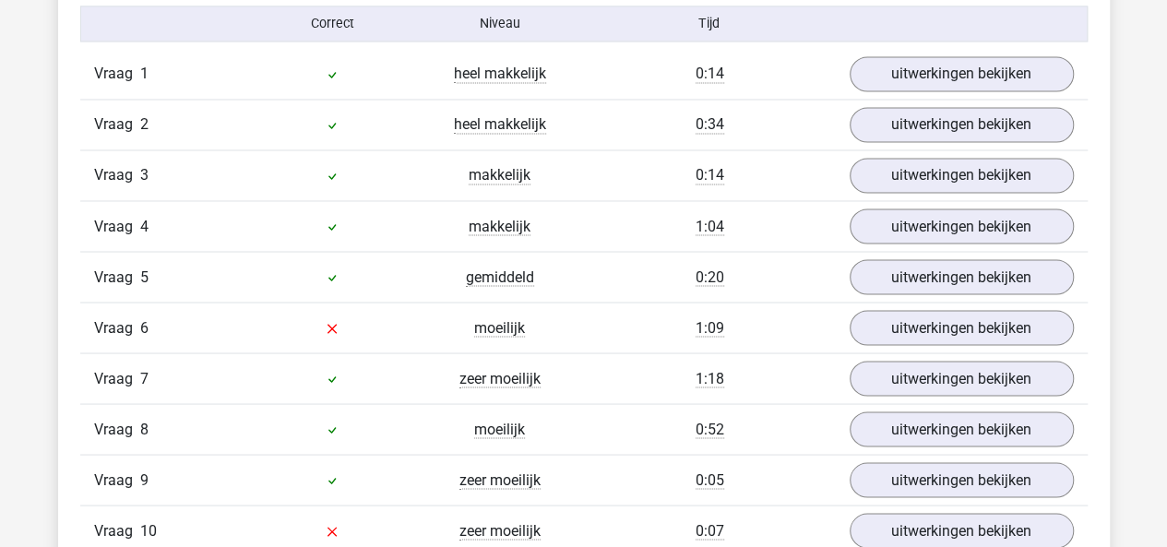
scroll to position [1574, 0]
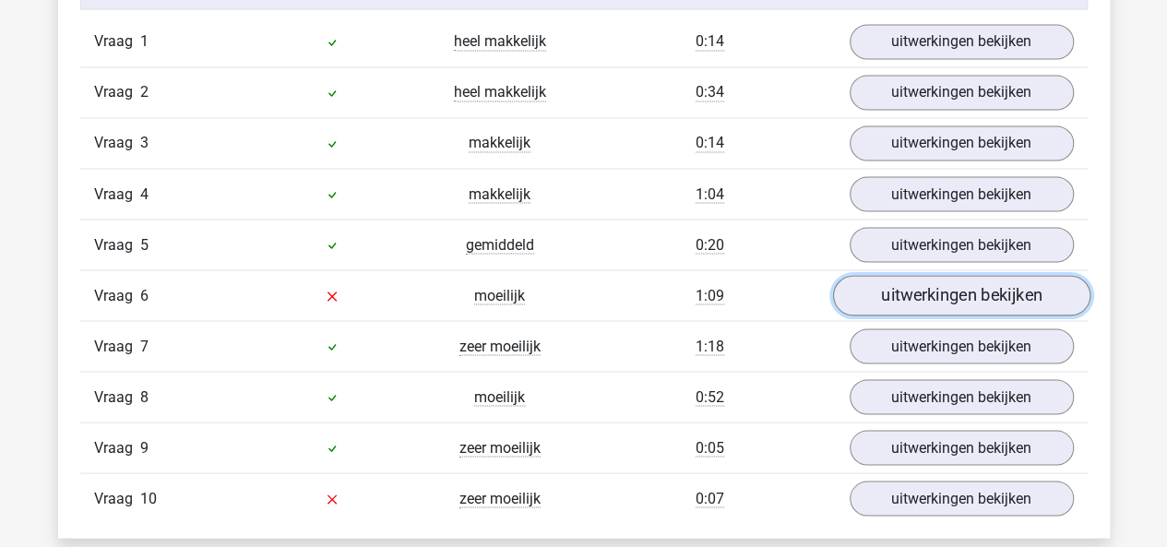
click at [905, 283] on link "uitwerkingen bekijken" at bounding box center [960, 296] width 257 height 41
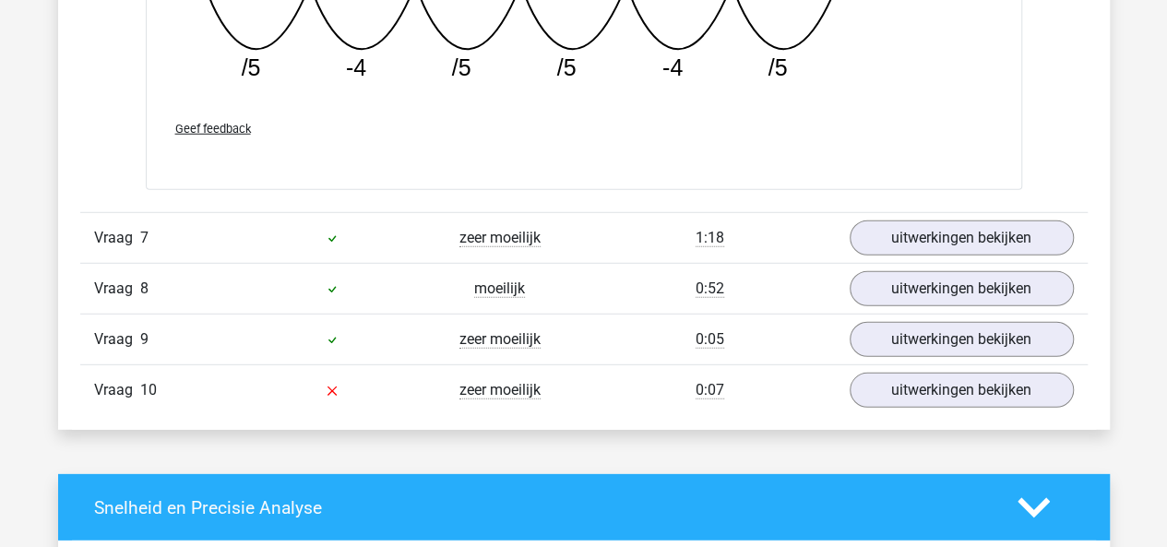
scroll to position [2490, 0]
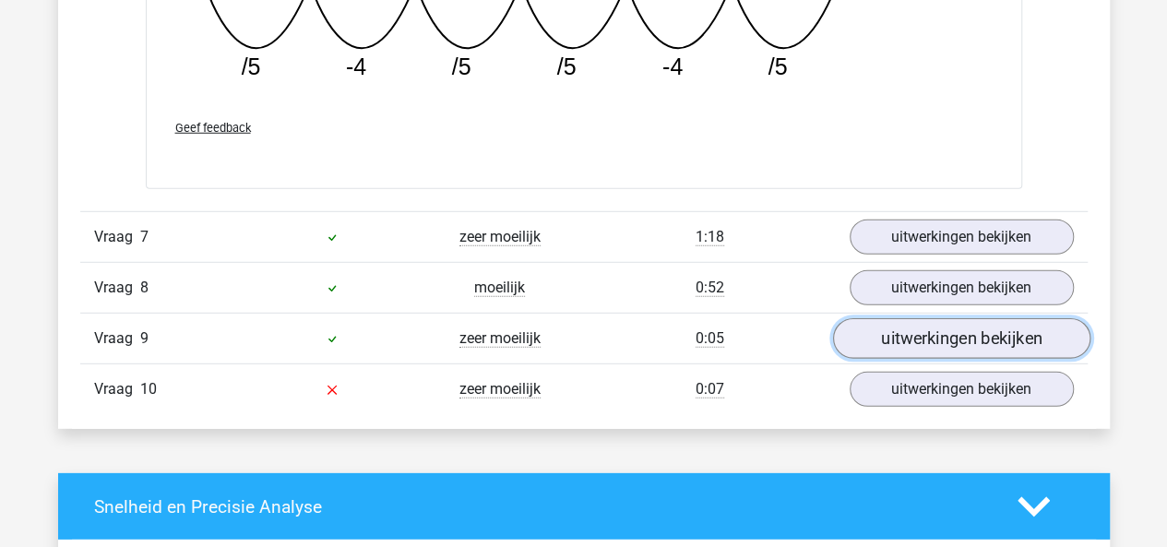
click at [910, 335] on link "uitwerkingen bekijken" at bounding box center [960, 338] width 257 height 41
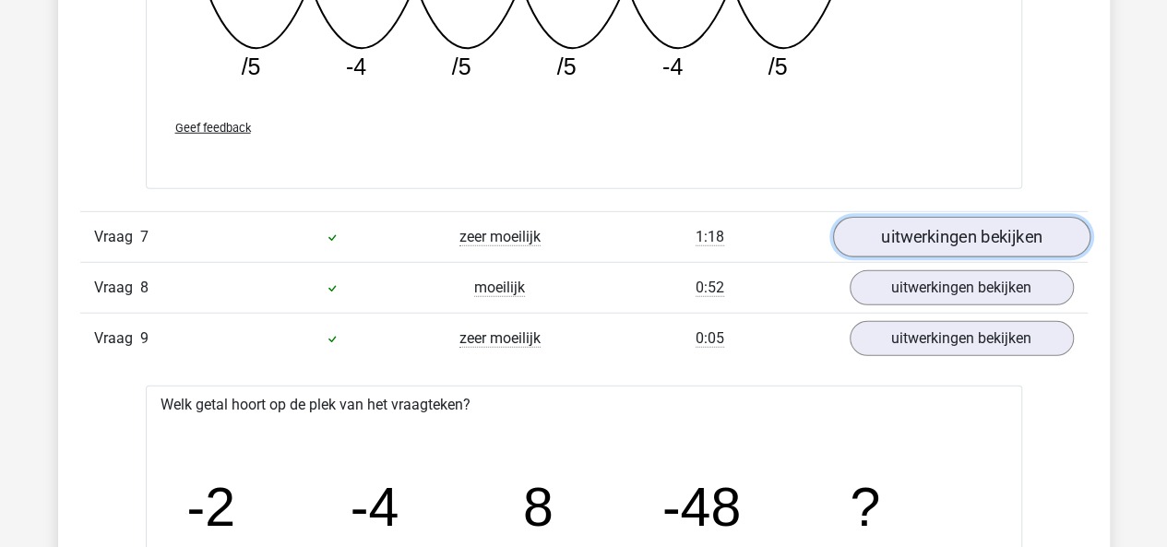
click at [901, 234] on link "uitwerkingen bekijken" at bounding box center [960, 237] width 257 height 41
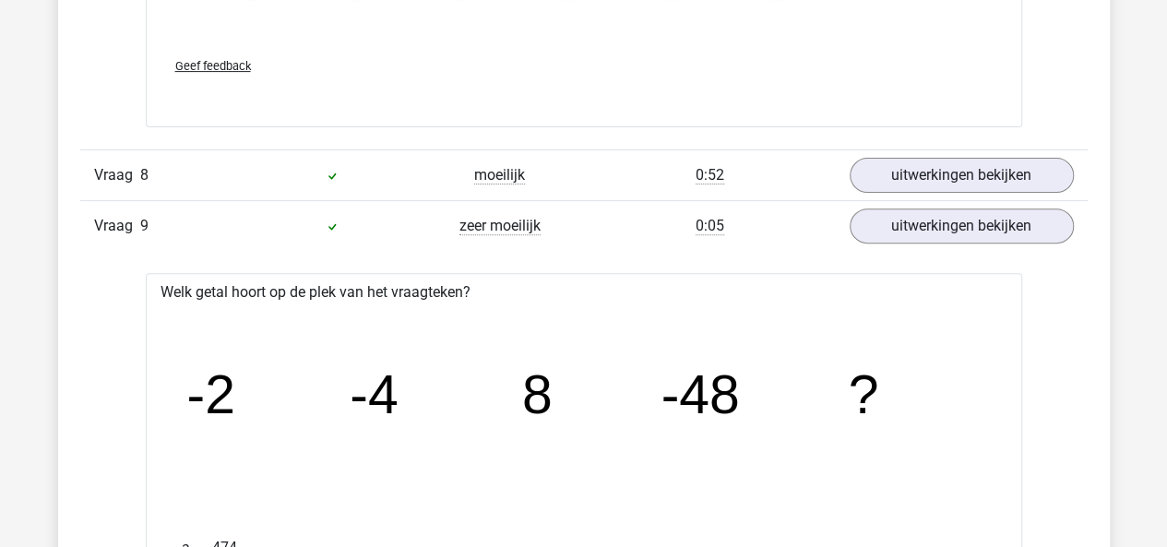
scroll to position [3757, 0]
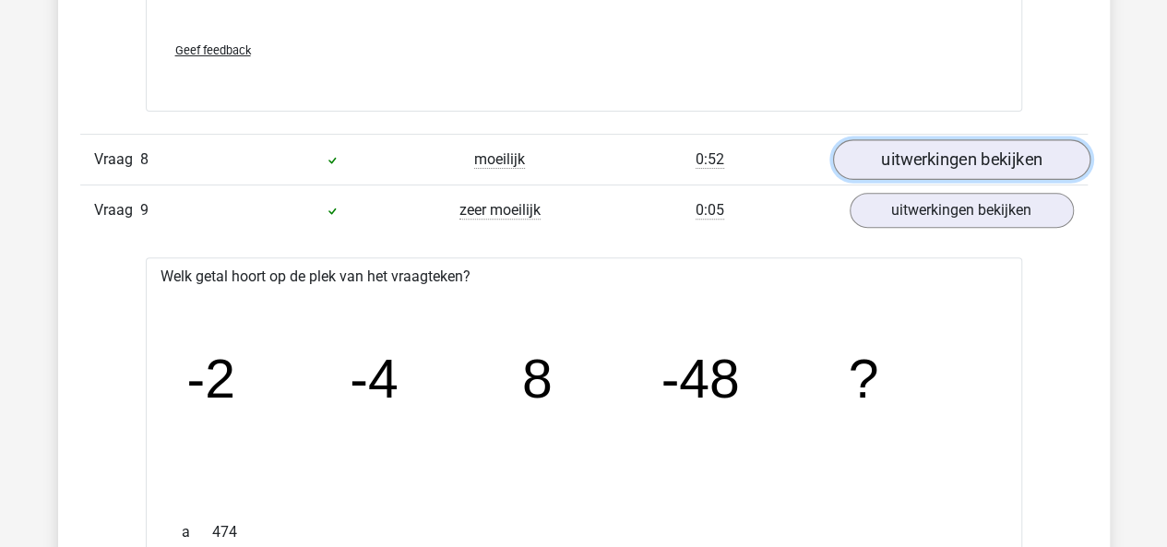
click at [885, 139] on link "uitwerkingen bekijken" at bounding box center [960, 159] width 257 height 41
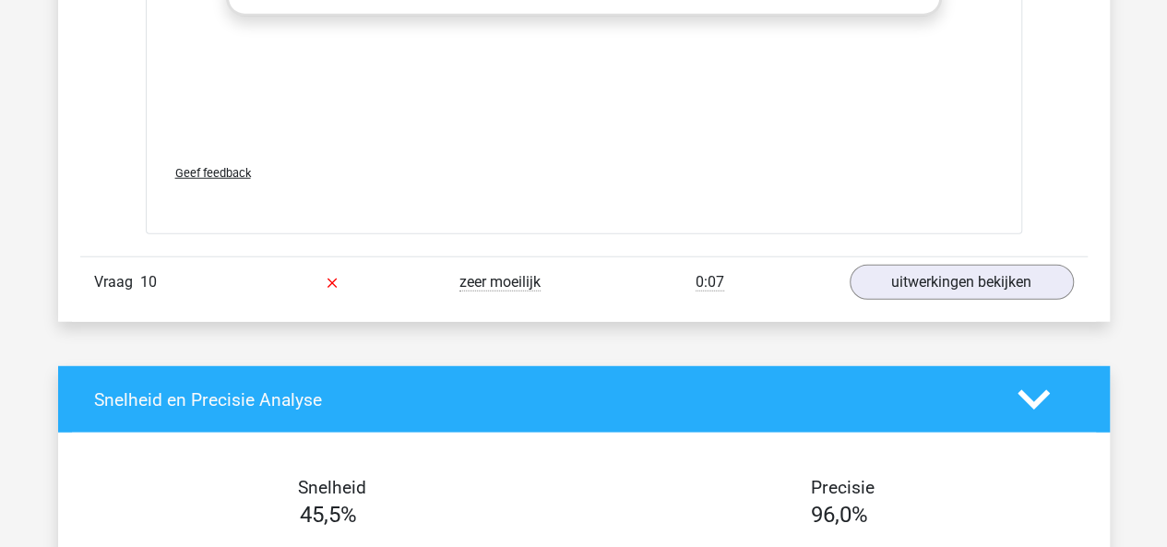
scroll to position [5797, 0]
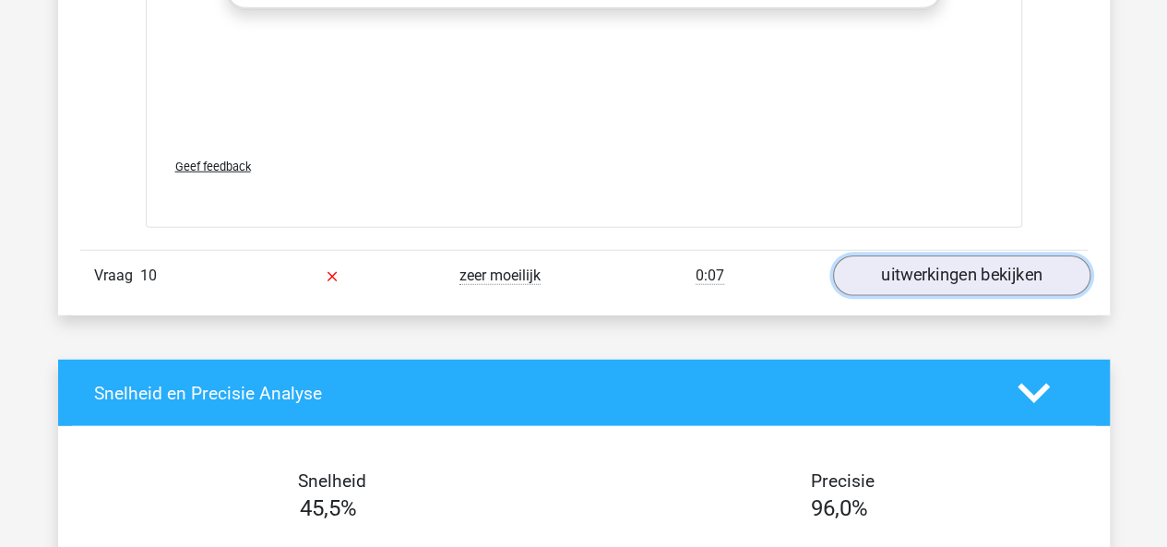
click at [855, 270] on link "uitwerkingen bekijken" at bounding box center [960, 277] width 257 height 41
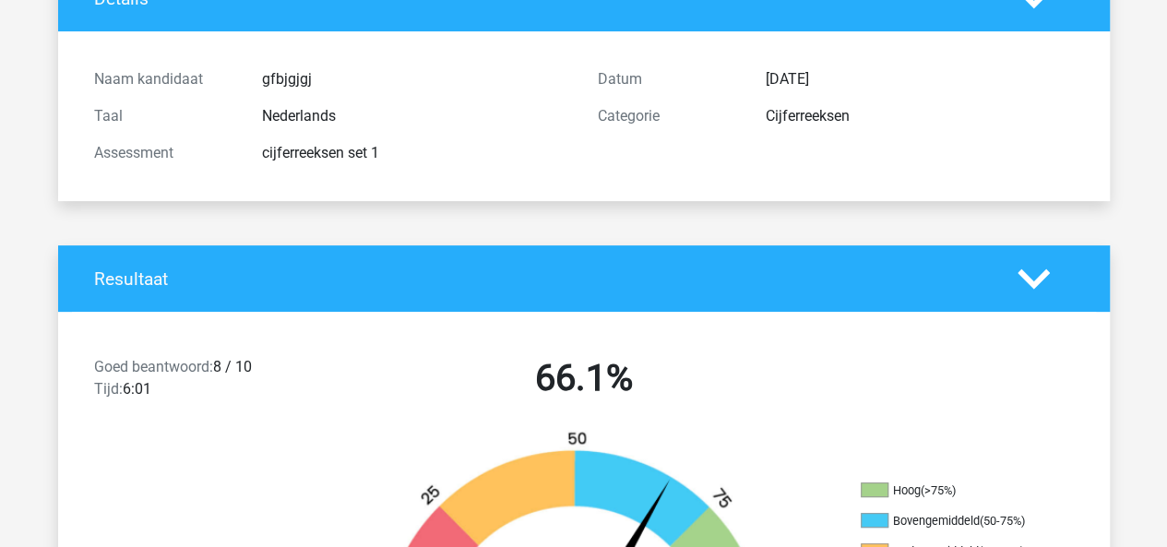
scroll to position [0, 0]
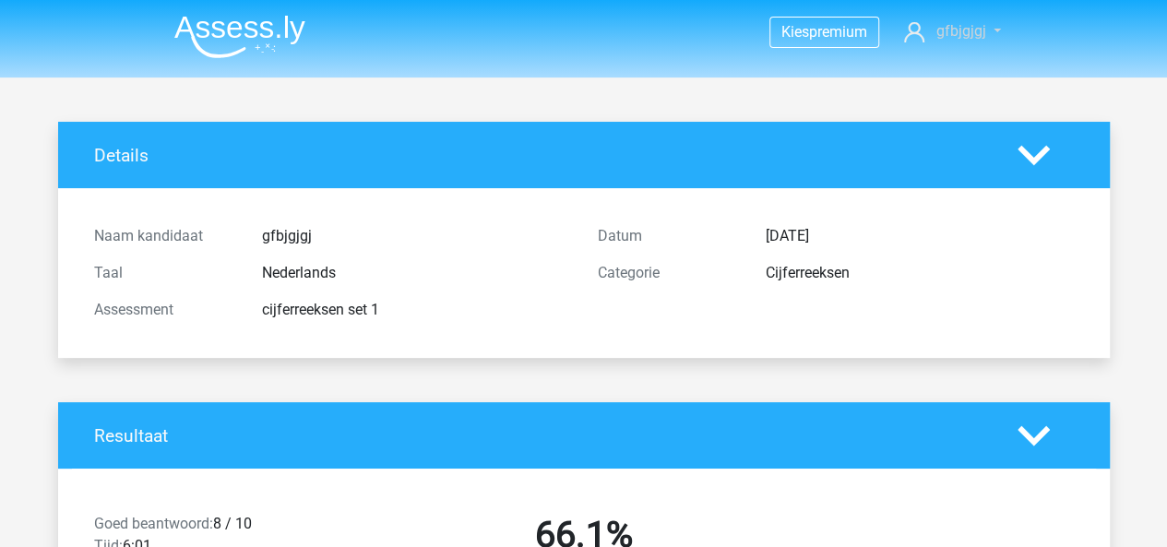
click at [970, 31] on span "gfbjgjgj" at bounding box center [961, 31] width 50 height 18
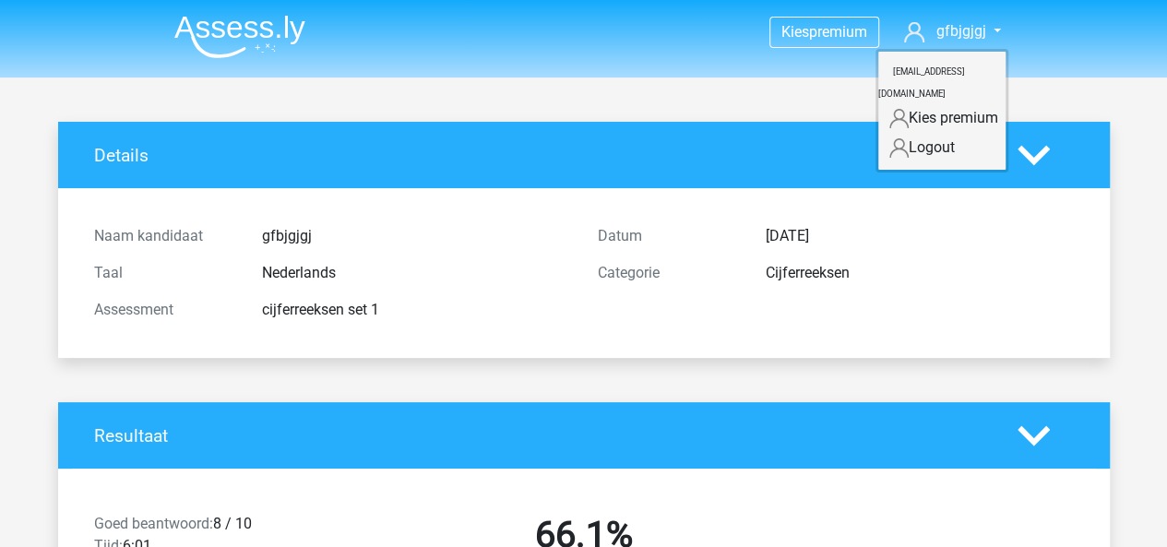
click at [935, 103] on link "Kies premium" at bounding box center [941, 118] width 127 height 30
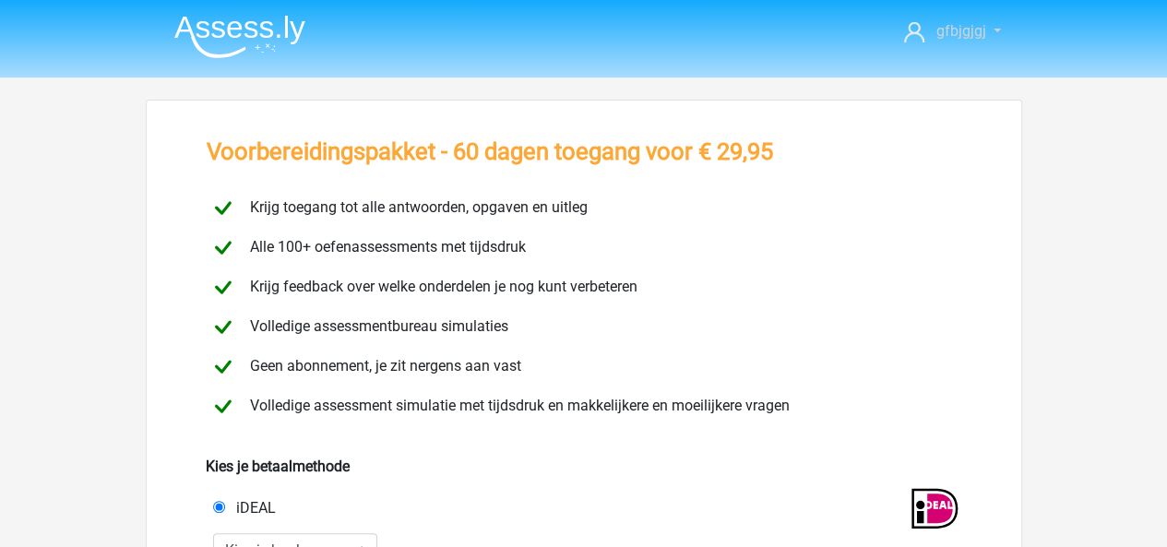
click at [952, 22] on span "gfbjgjgj" at bounding box center [961, 31] width 50 height 18
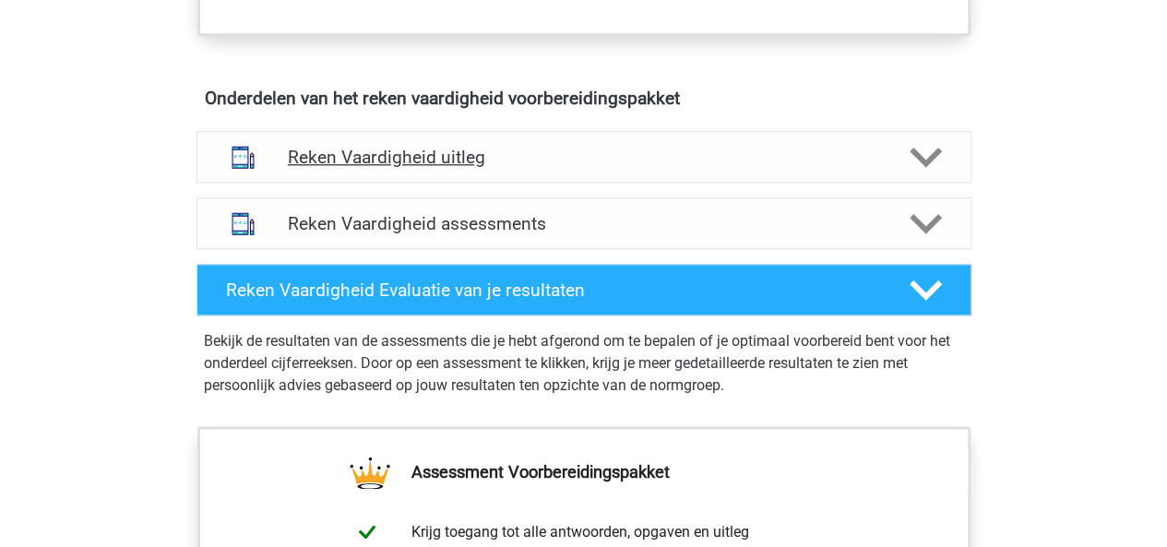
scroll to position [1017, 0]
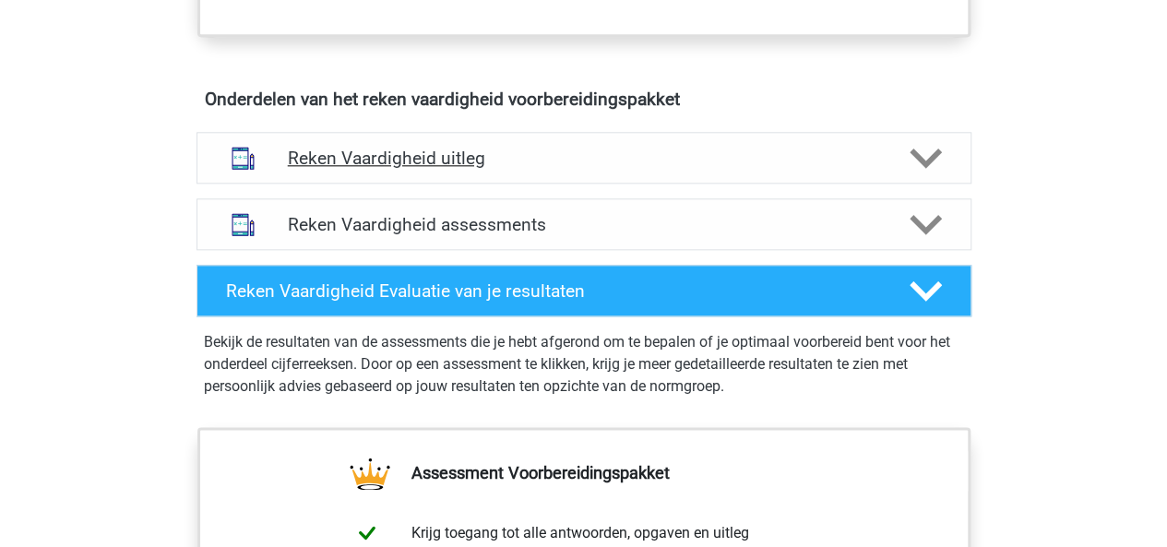
click at [665, 171] on div "Reken Vaardigheid uitleg" at bounding box center [584, 158] width 775 height 52
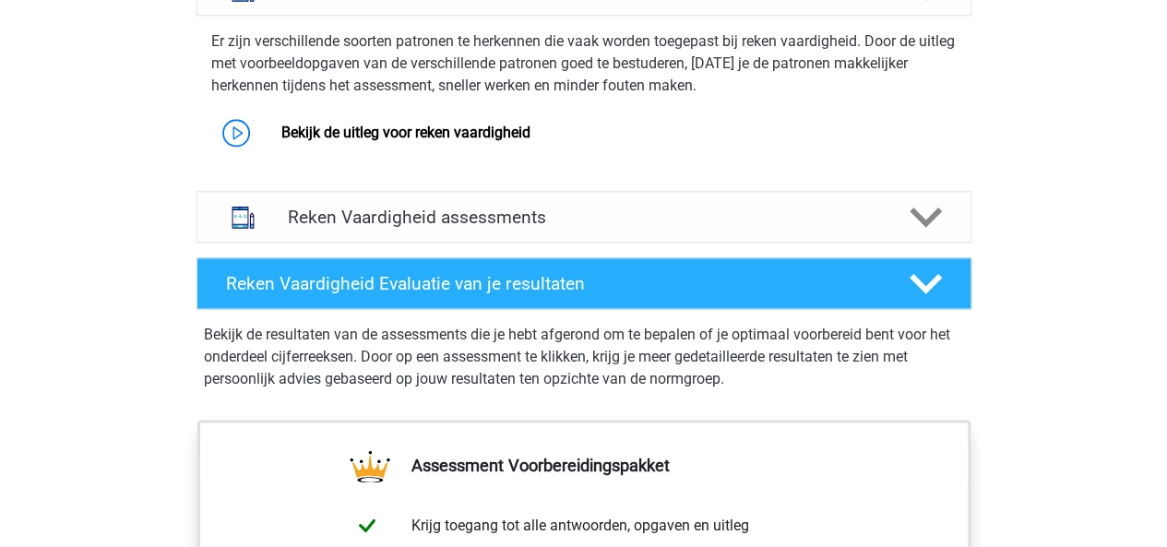
scroll to position [1205, 0]
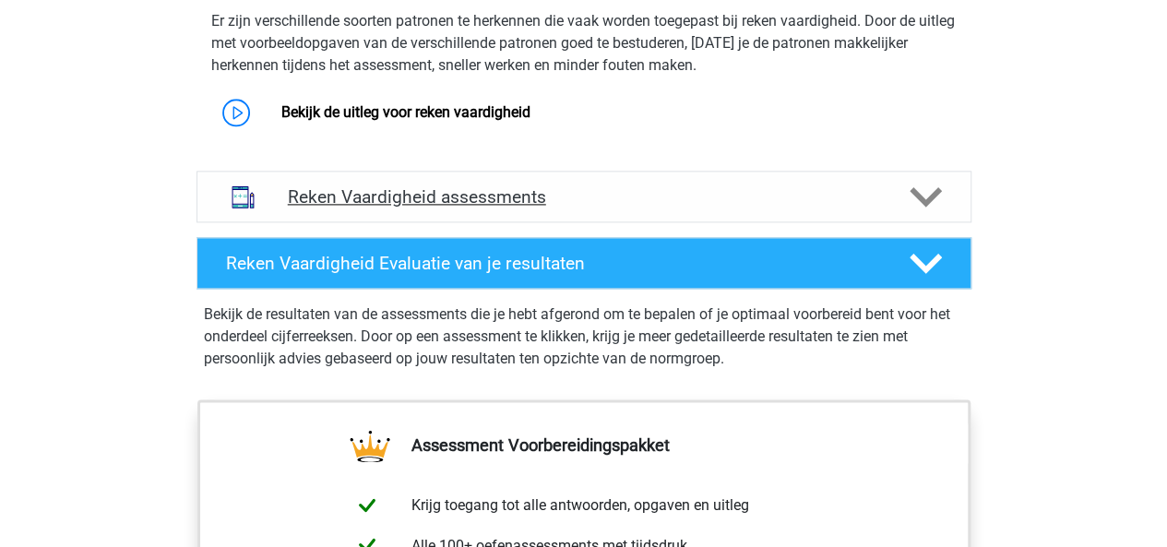
click at [687, 204] on h4 "Reken Vaardigheid assessments" at bounding box center [584, 196] width 592 height 21
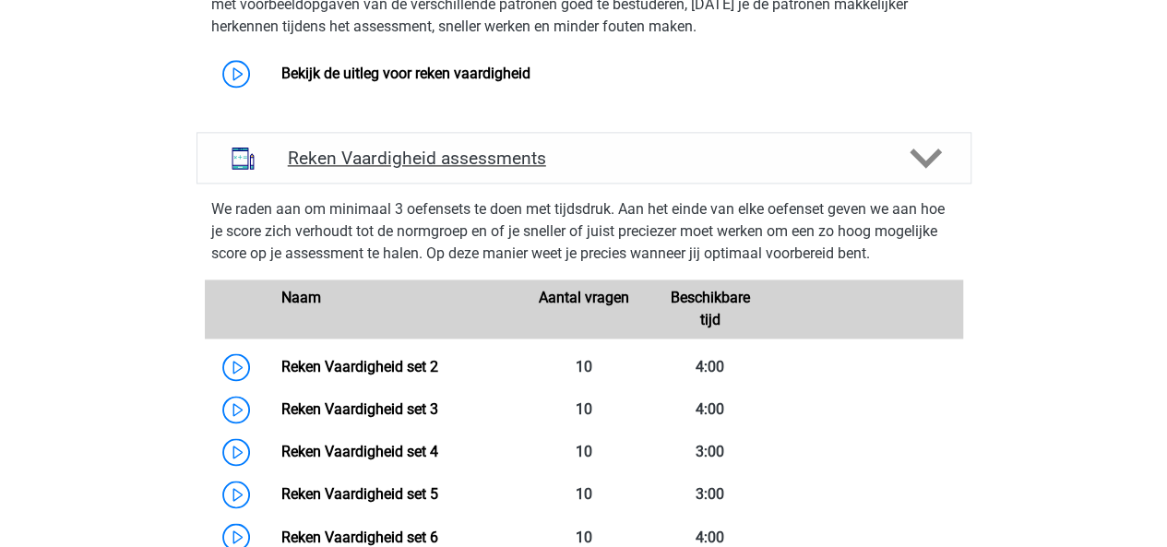
scroll to position [1210, 0]
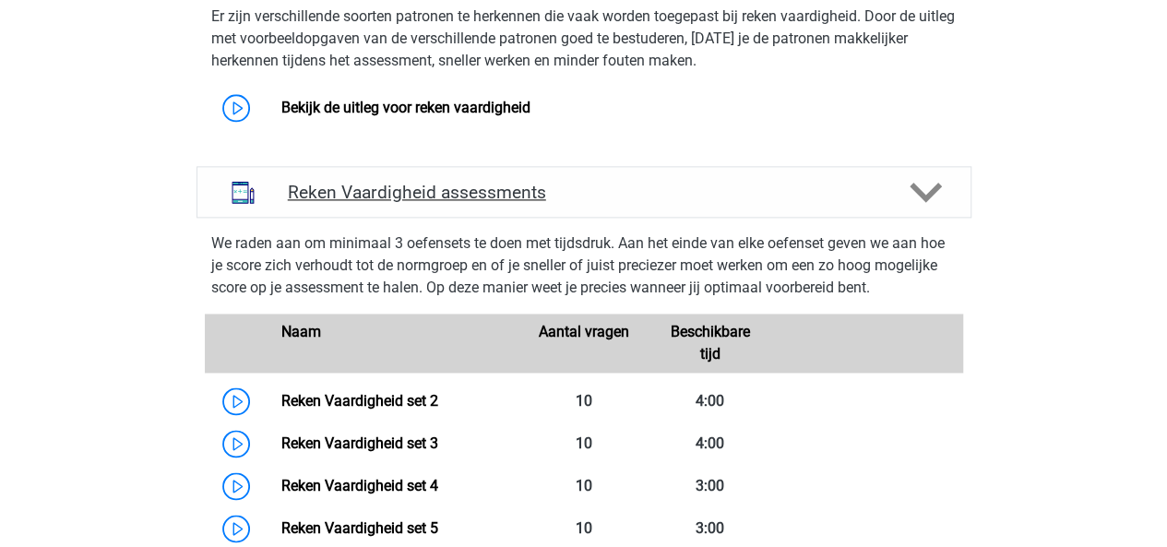
click at [701, 198] on h4 "Reken Vaardigheid assessments" at bounding box center [584, 192] width 592 height 21
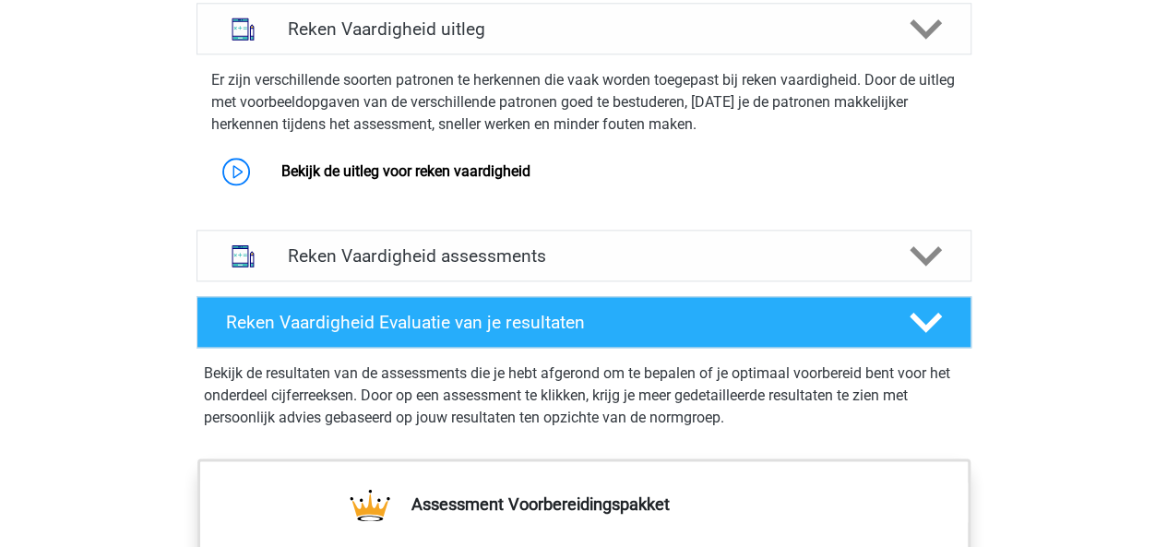
scroll to position [1161, 0]
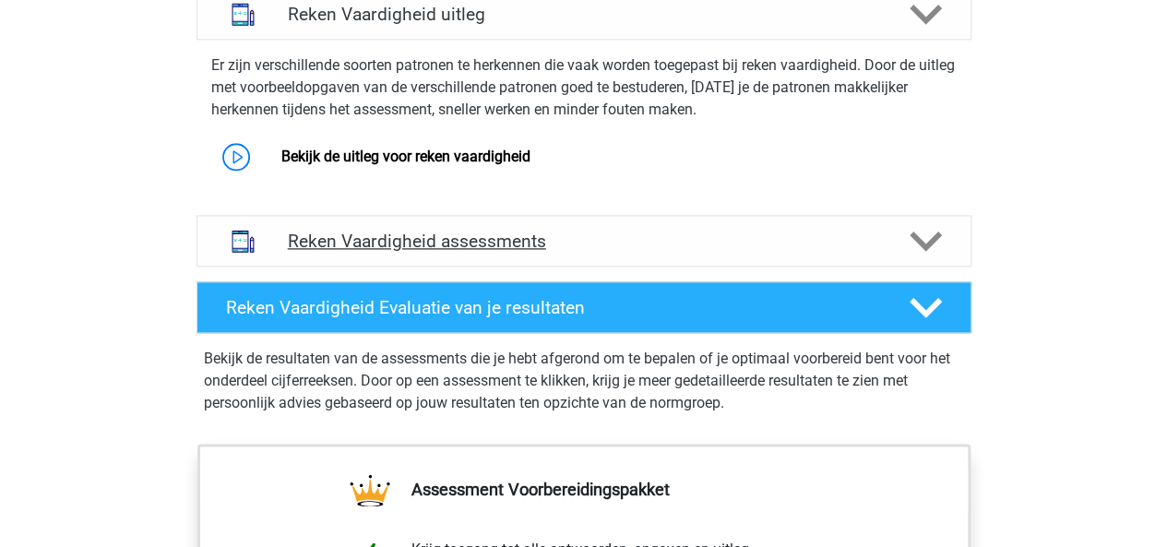
click at [931, 233] on icon at bounding box center [926, 241] width 32 height 32
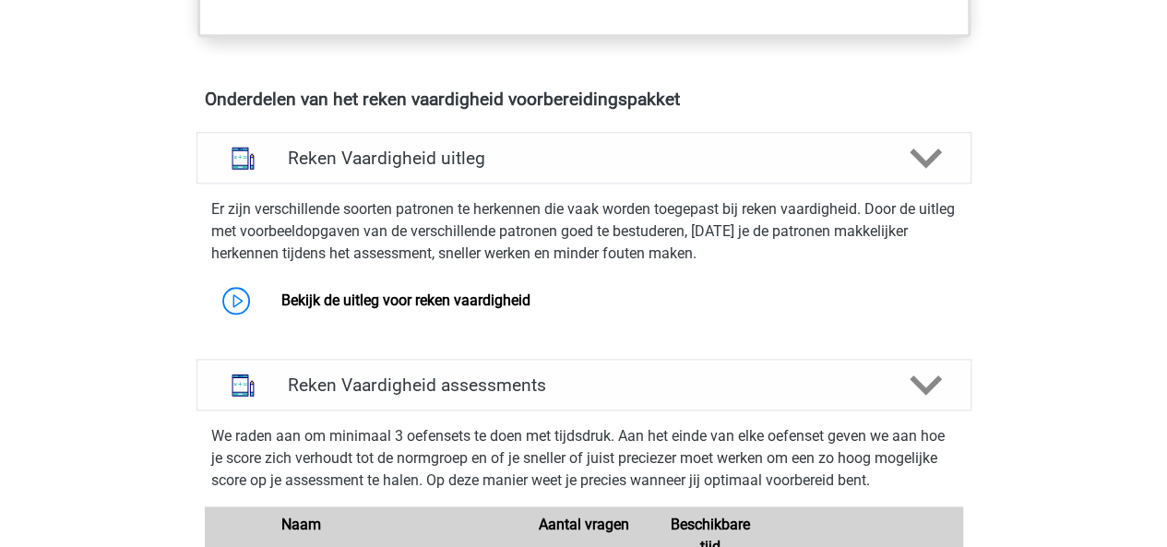
scroll to position [1015, 0]
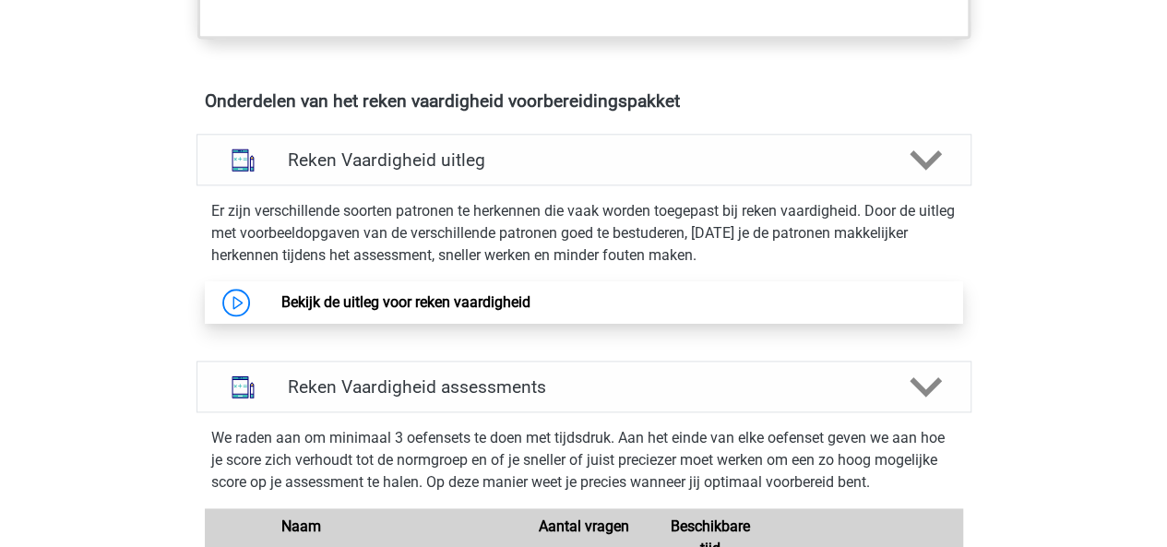
click at [439, 305] on link "Bekijk de uitleg voor reken vaardigheid" at bounding box center [405, 302] width 249 height 18
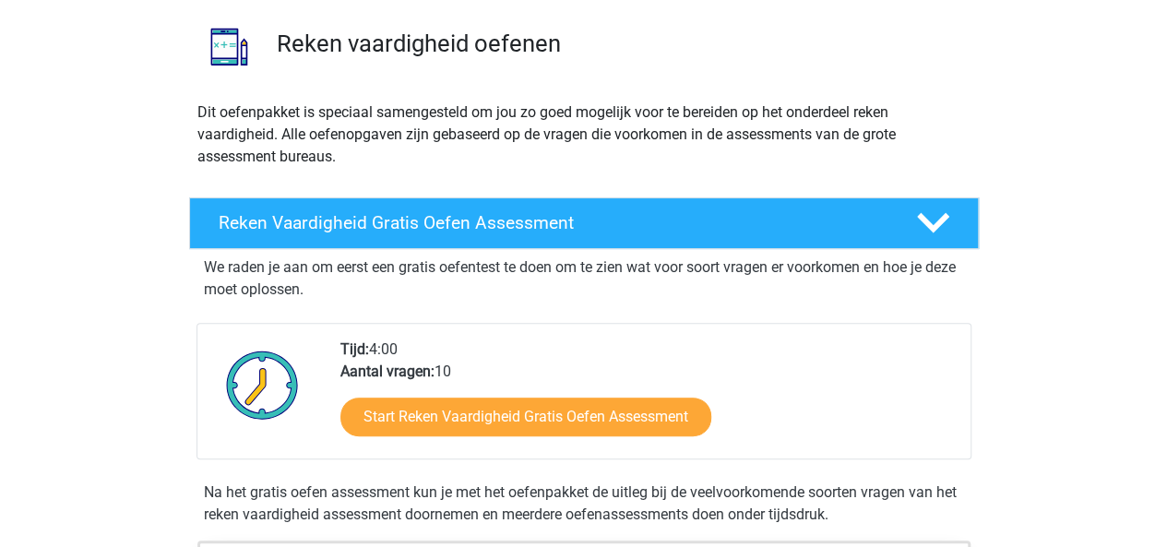
scroll to position [151, 0]
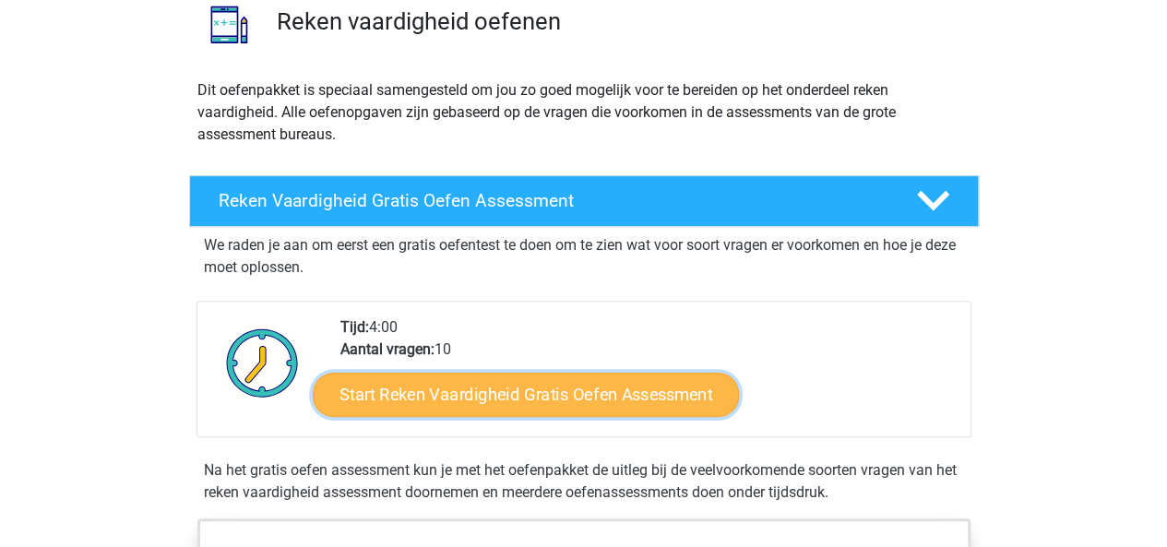
click at [504, 385] on link "Start Reken Vaardigheid Gratis Oefen Assessment" at bounding box center [526, 394] width 426 height 44
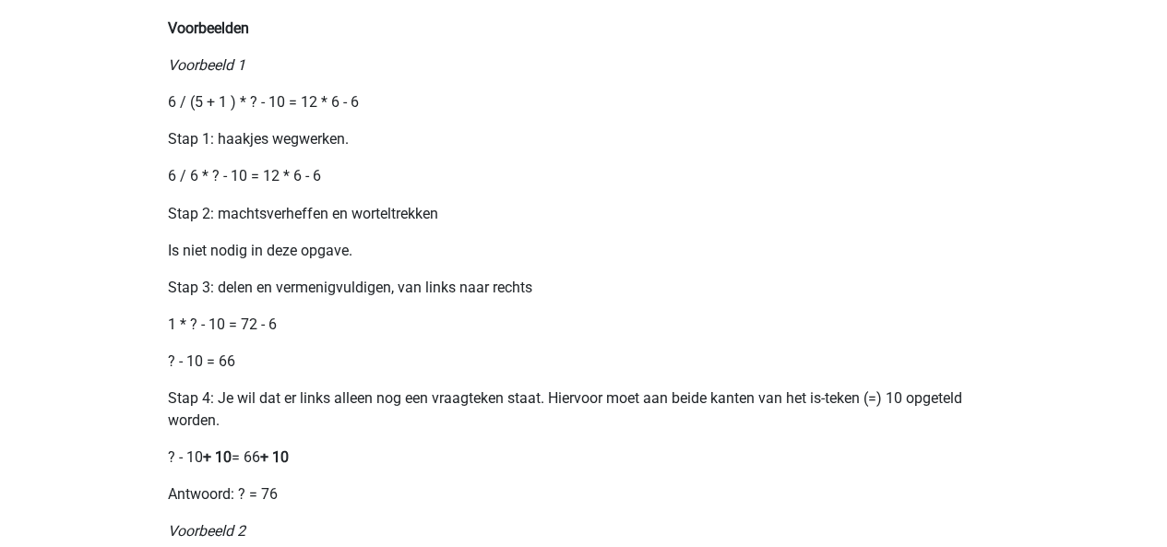
scroll to position [1569, 0]
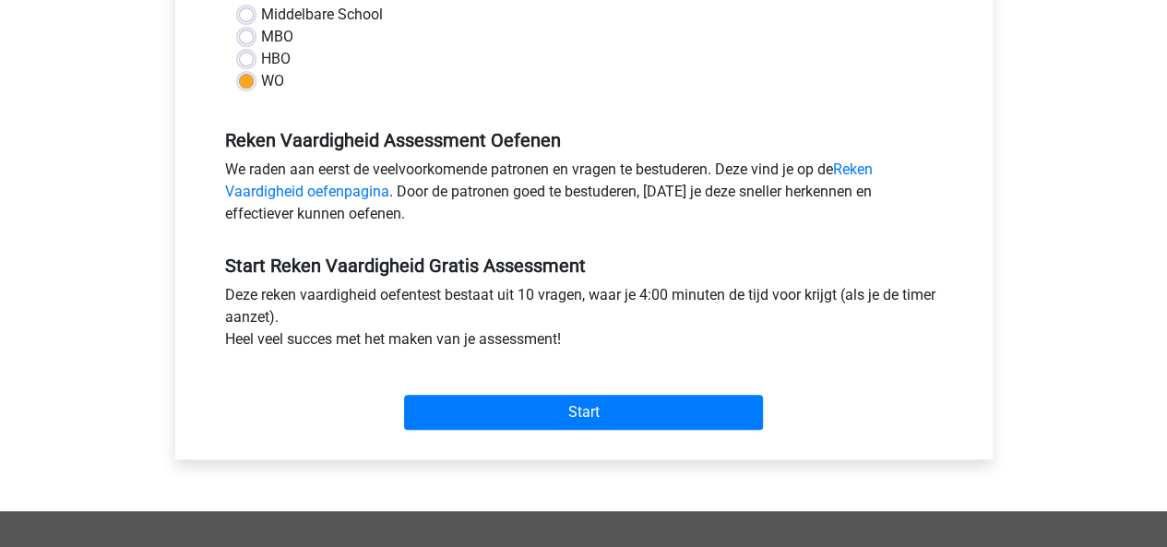
scroll to position [461, 0]
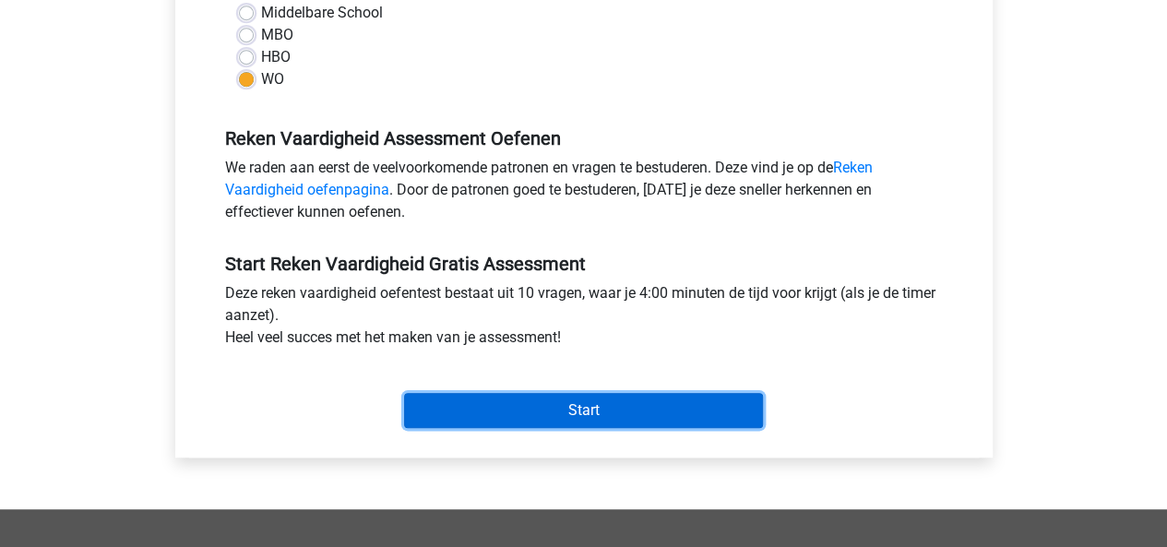
click at [617, 408] on input "Start" at bounding box center [583, 410] width 359 height 35
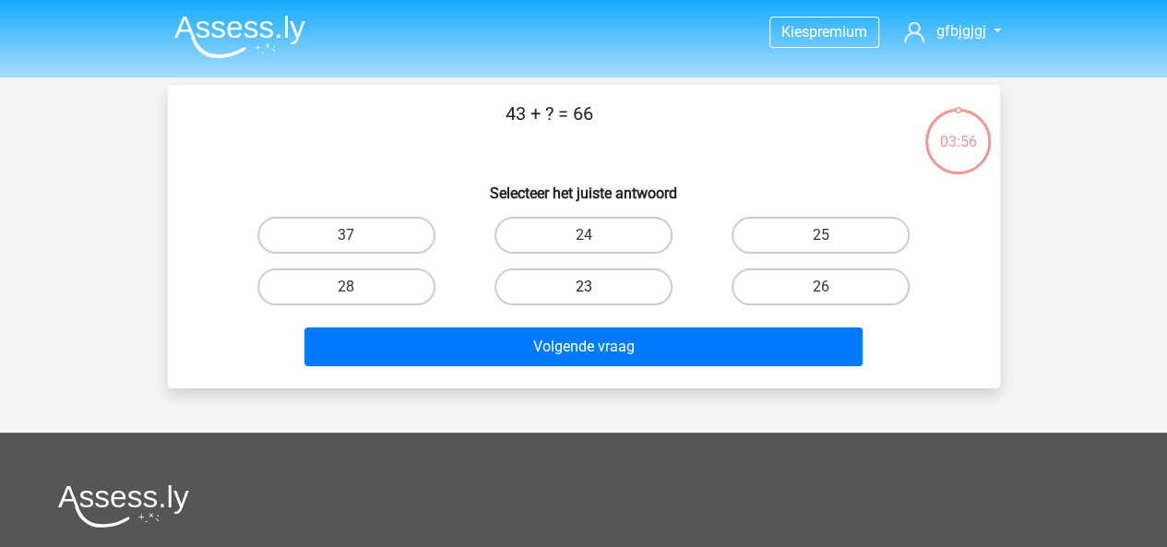
click at [577, 294] on label "23" at bounding box center [584, 287] width 178 height 37
click at [583, 294] on input "23" at bounding box center [589, 293] width 12 height 12
radio input "true"
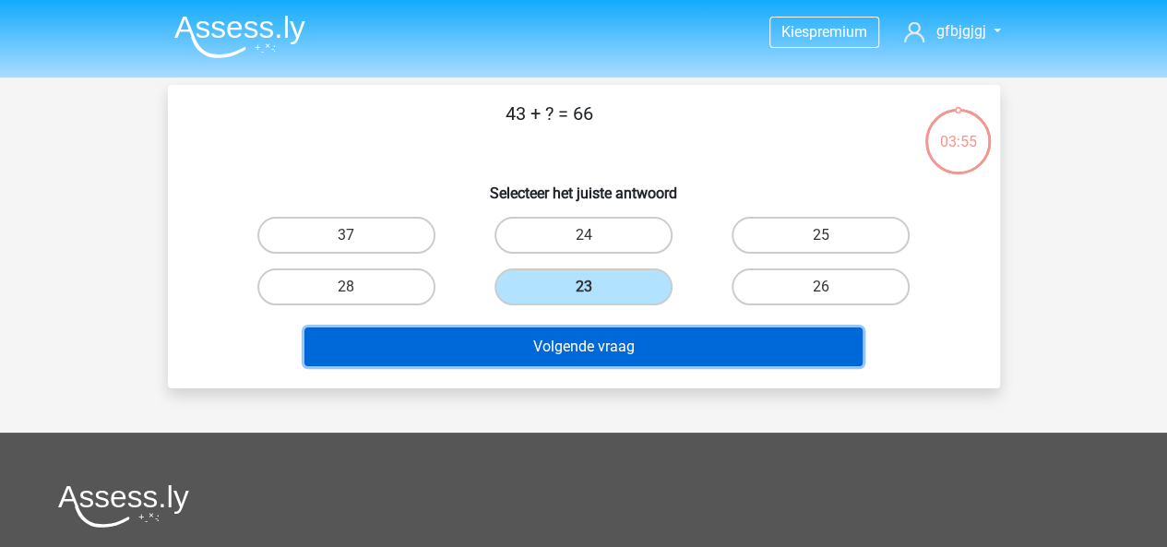
click at [577, 343] on button "Volgende vraag" at bounding box center [584, 347] width 558 height 39
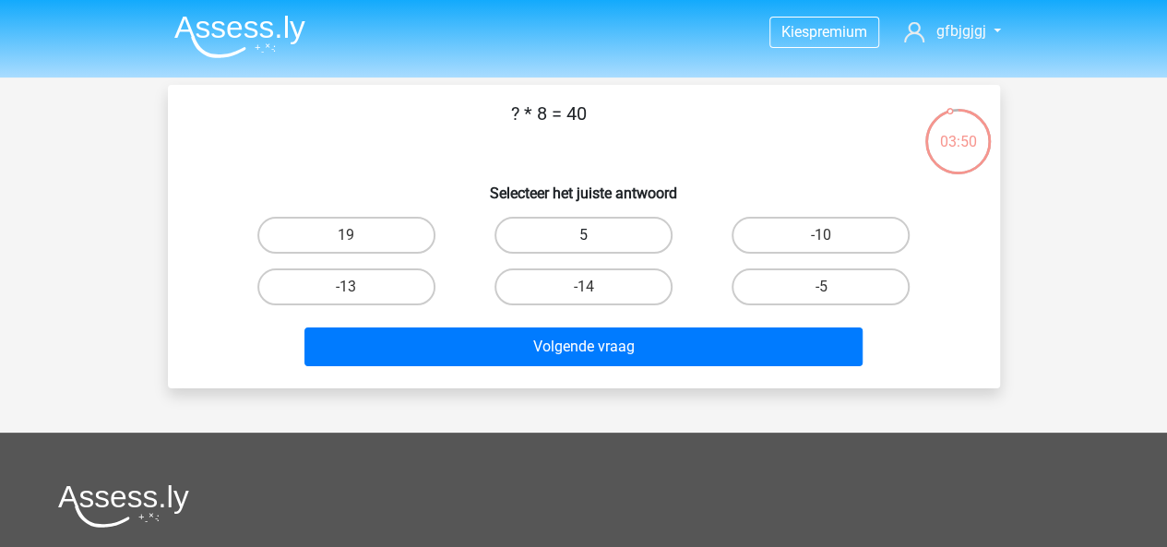
click at [555, 240] on label "5" at bounding box center [584, 235] width 178 height 37
click at [583, 240] on input "5" at bounding box center [589, 241] width 12 height 12
radio input "true"
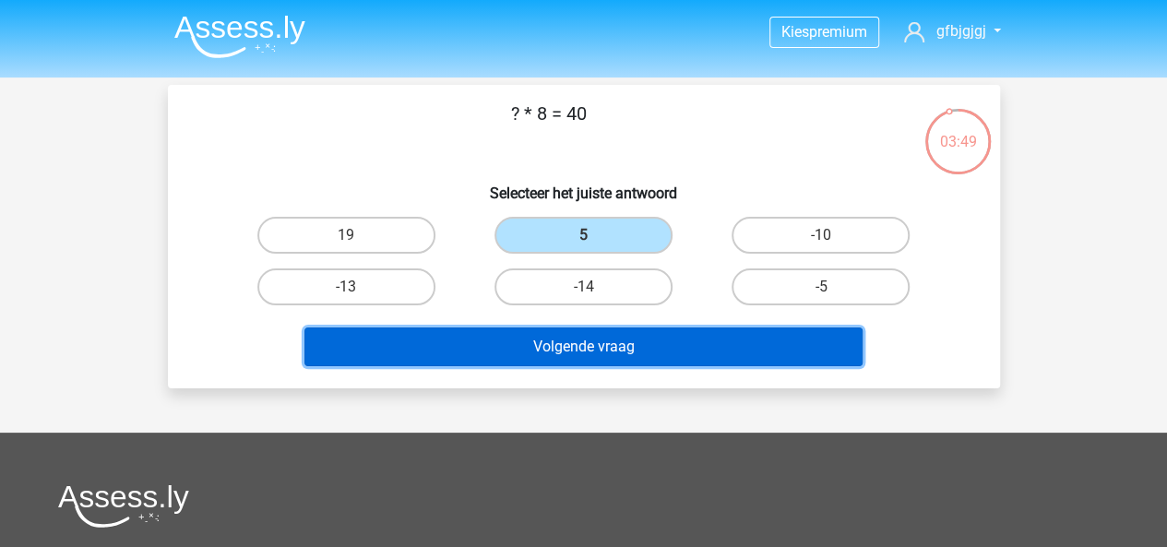
click at [578, 336] on button "Volgende vraag" at bounding box center [584, 347] width 558 height 39
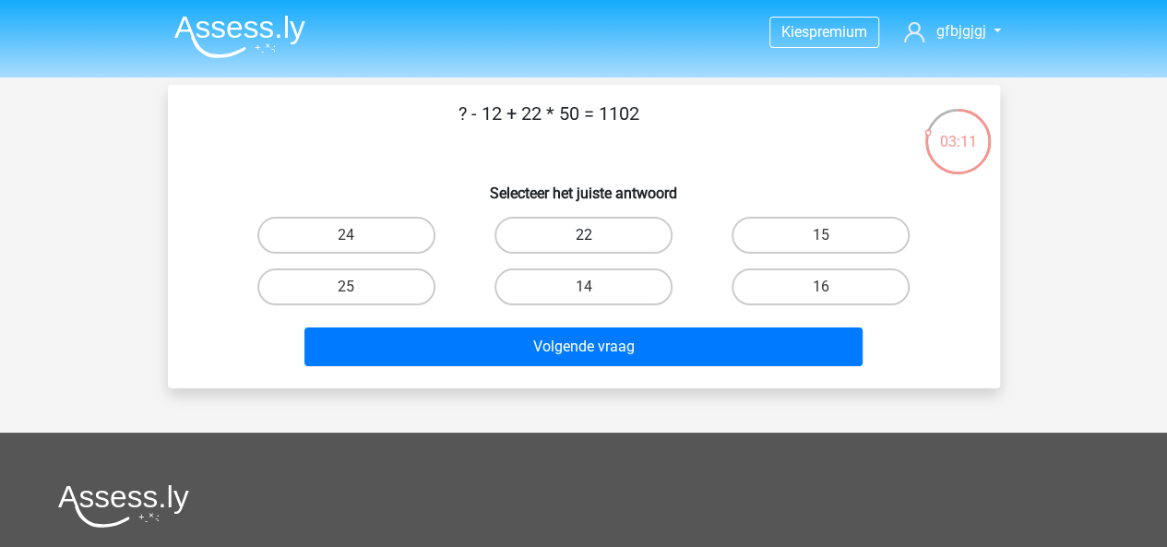
click at [574, 225] on label "22" at bounding box center [584, 235] width 178 height 37
click at [583, 235] on input "22" at bounding box center [589, 241] width 12 height 12
radio input "true"
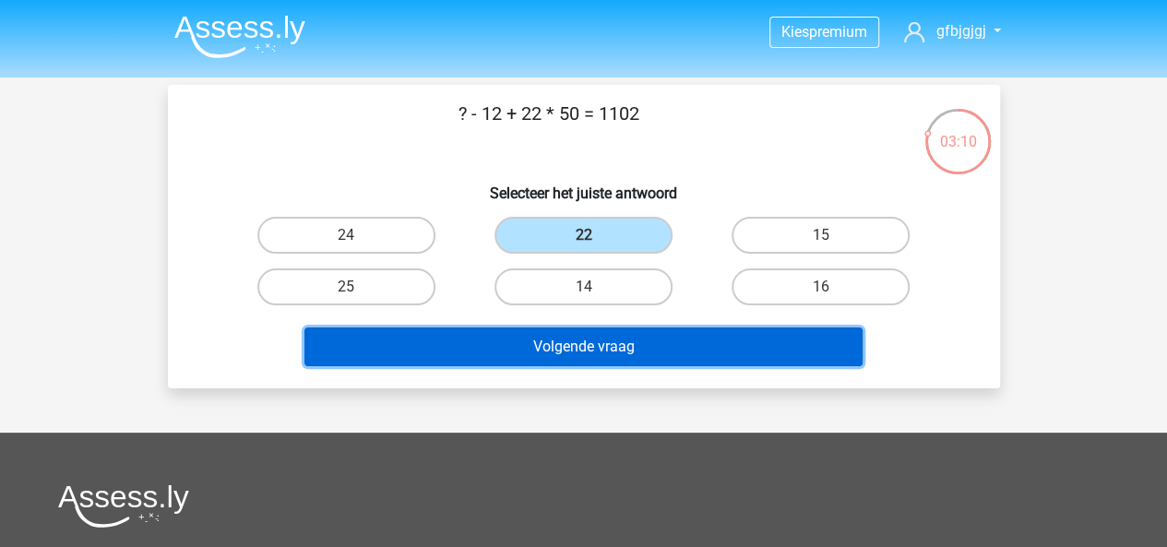
click at [601, 342] on button "Volgende vraag" at bounding box center [584, 347] width 558 height 39
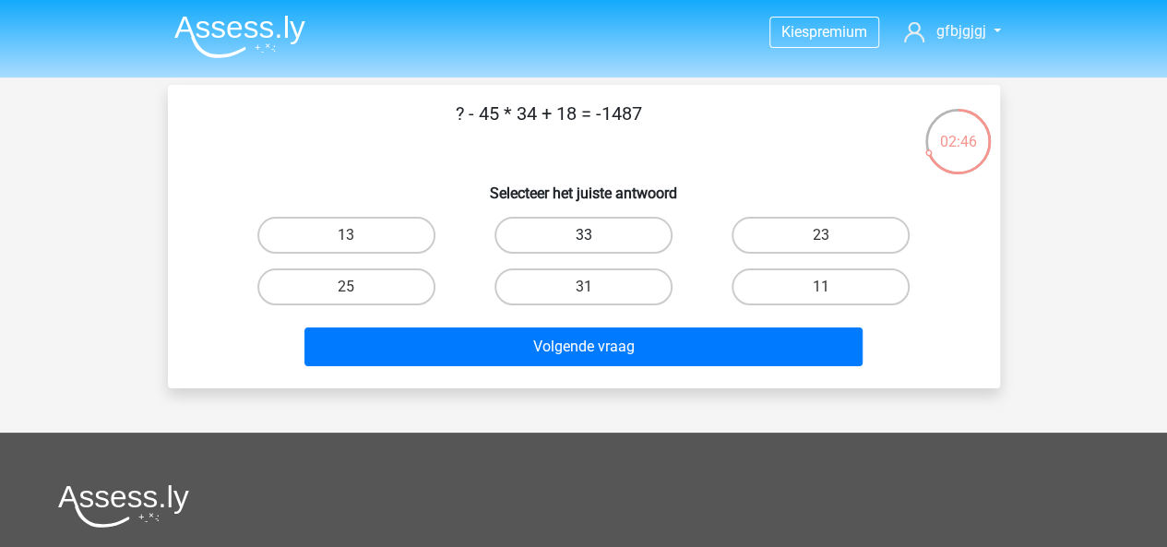
click at [580, 235] on label "33" at bounding box center [584, 235] width 178 height 37
click at [583, 235] on input "33" at bounding box center [589, 241] width 12 height 12
radio input "true"
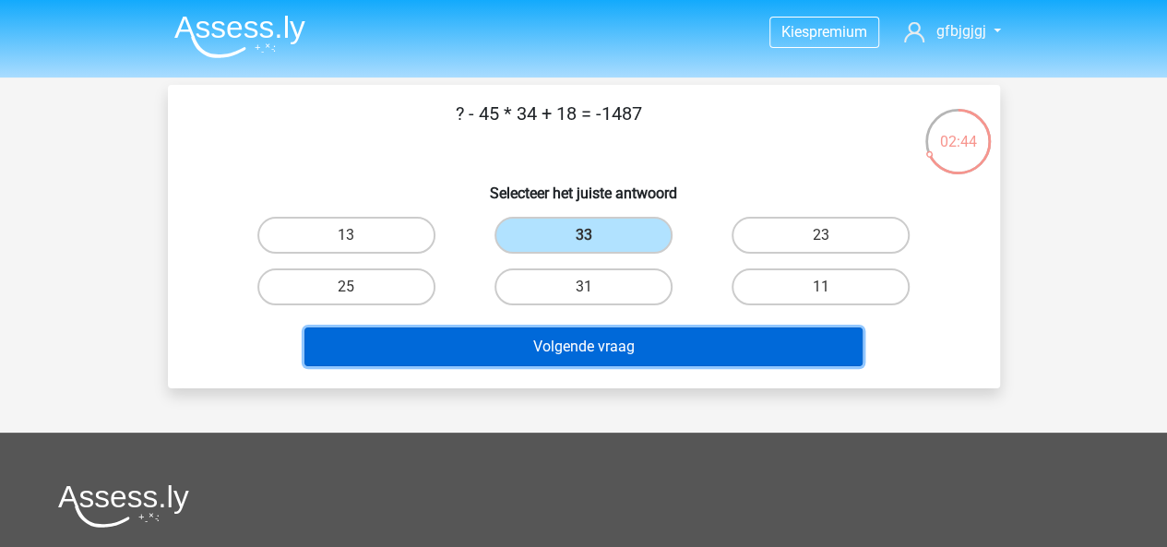
click at [701, 355] on button "Volgende vraag" at bounding box center [584, 347] width 558 height 39
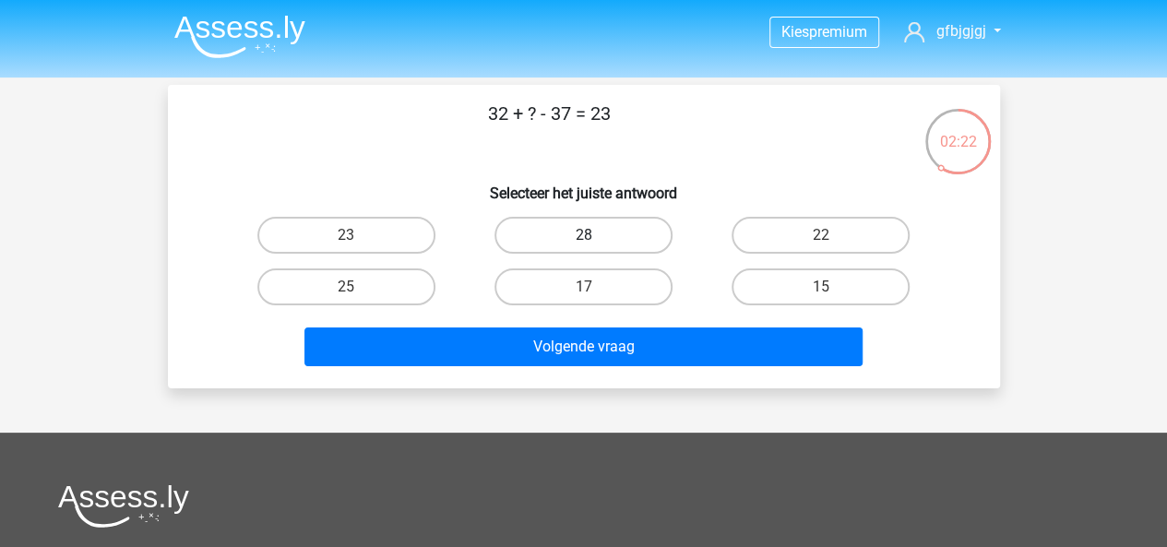
click at [547, 243] on label "28" at bounding box center [584, 235] width 178 height 37
click at [583, 243] on input "28" at bounding box center [589, 241] width 12 height 12
radio input "true"
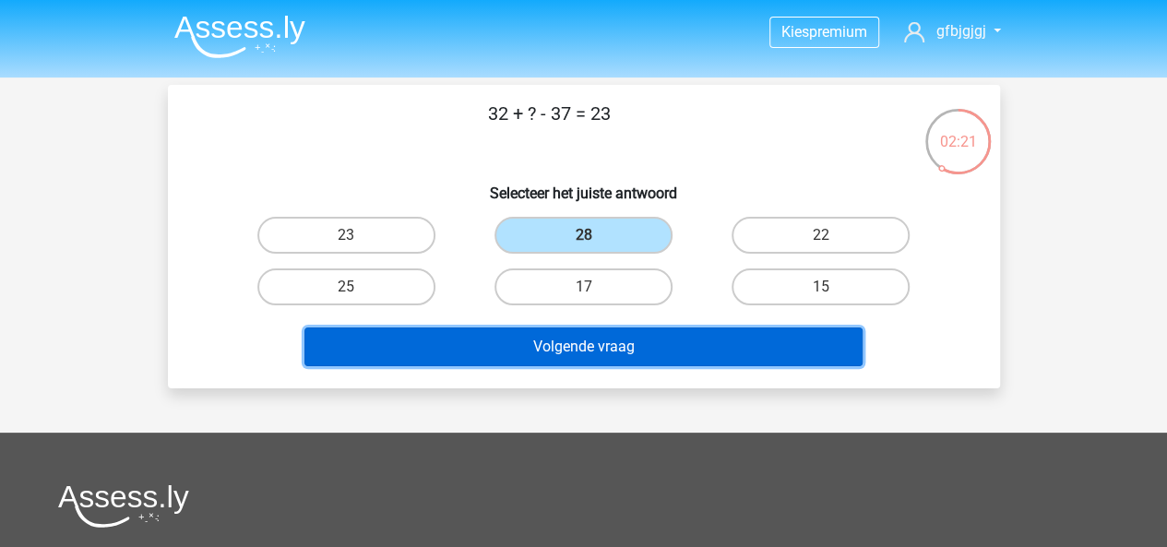
click at [572, 350] on button "Volgende vraag" at bounding box center [584, 347] width 558 height 39
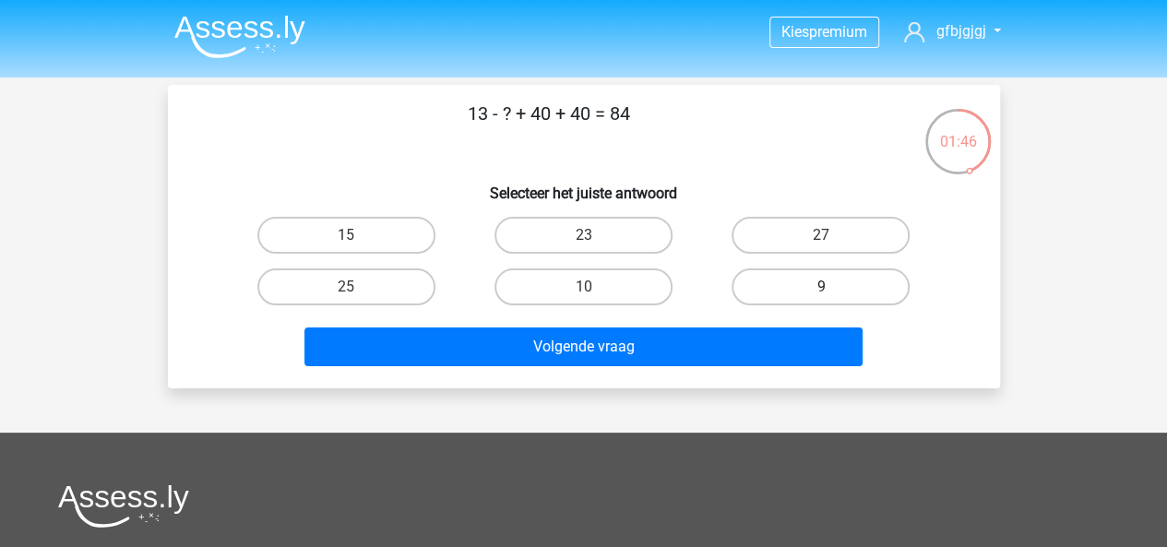
click at [764, 272] on label "9" at bounding box center [821, 287] width 178 height 37
click at [821, 287] on input "9" at bounding box center [827, 293] width 12 height 12
radio input "true"
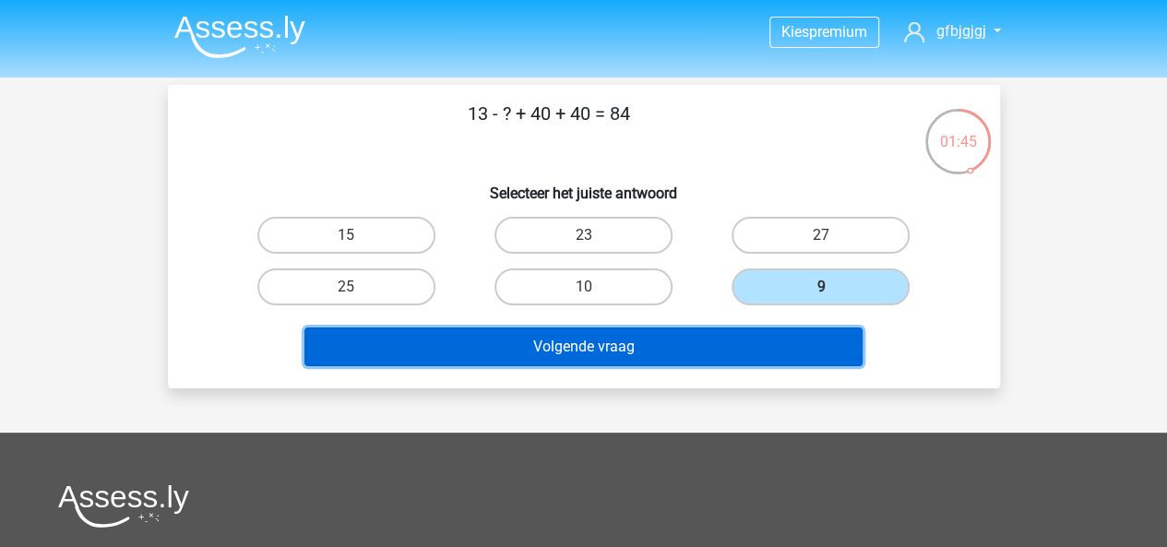
click at [717, 348] on button "Volgende vraag" at bounding box center [584, 347] width 558 height 39
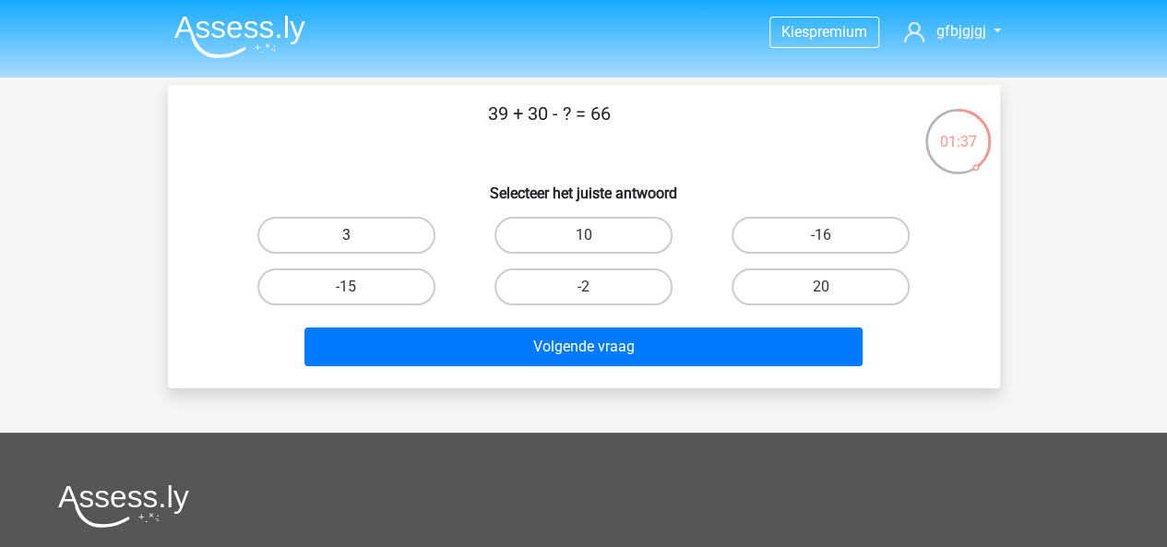
click at [394, 237] on label "3" at bounding box center [346, 235] width 178 height 37
click at [358, 237] on input "3" at bounding box center [352, 241] width 12 height 12
radio input "true"
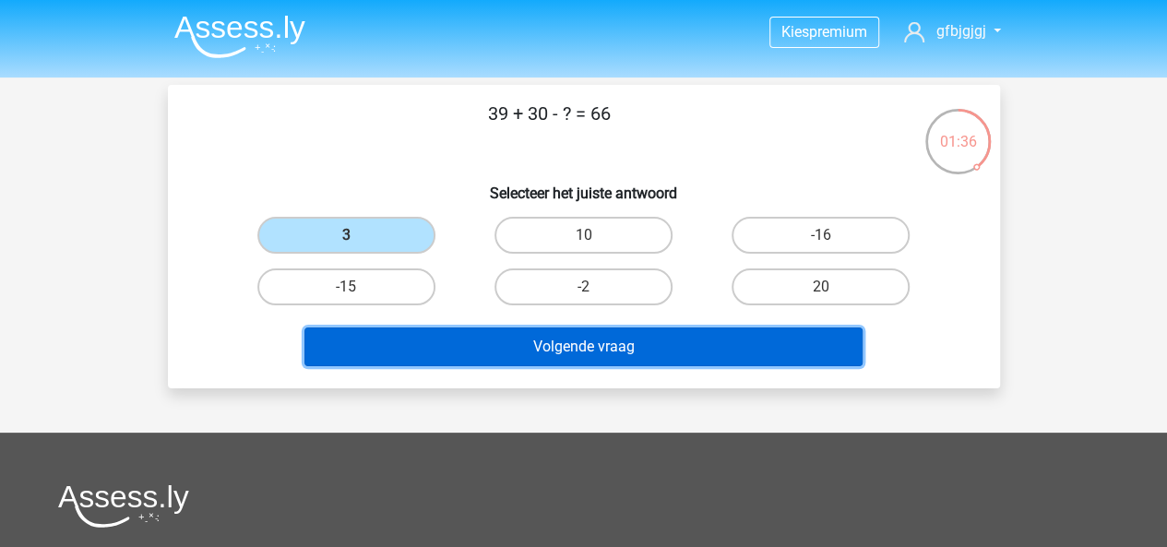
click at [532, 337] on button "Volgende vraag" at bounding box center [584, 347] width 558 height 39
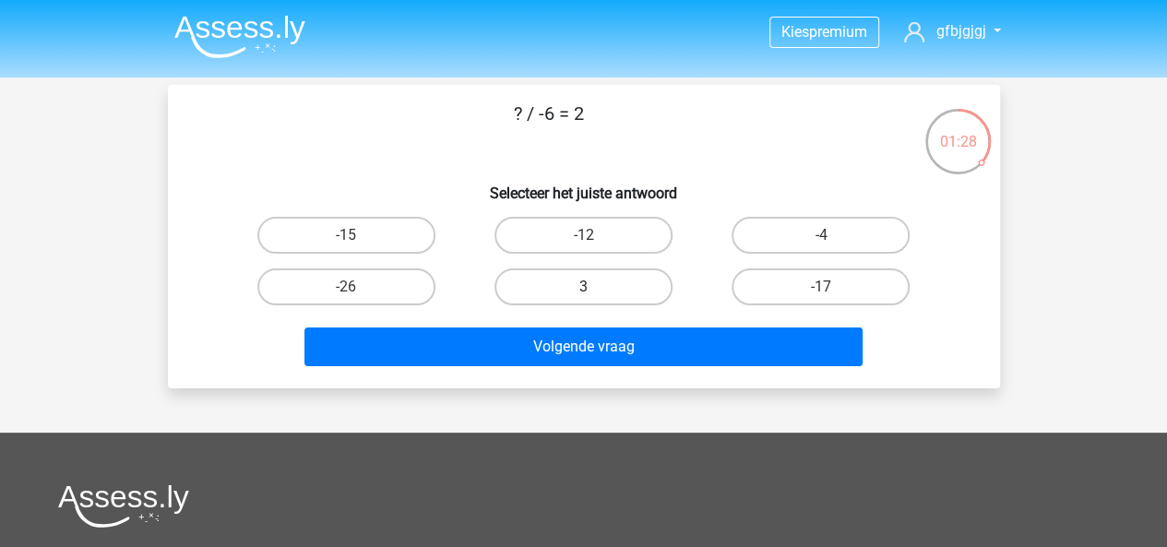
click at [624, 287] on label "3" at bounding box center [584, 287] width 178 height 37
click at [595, 287] on input "3" at bounding box center [589, 293] width 12 height 12
radio input "true"
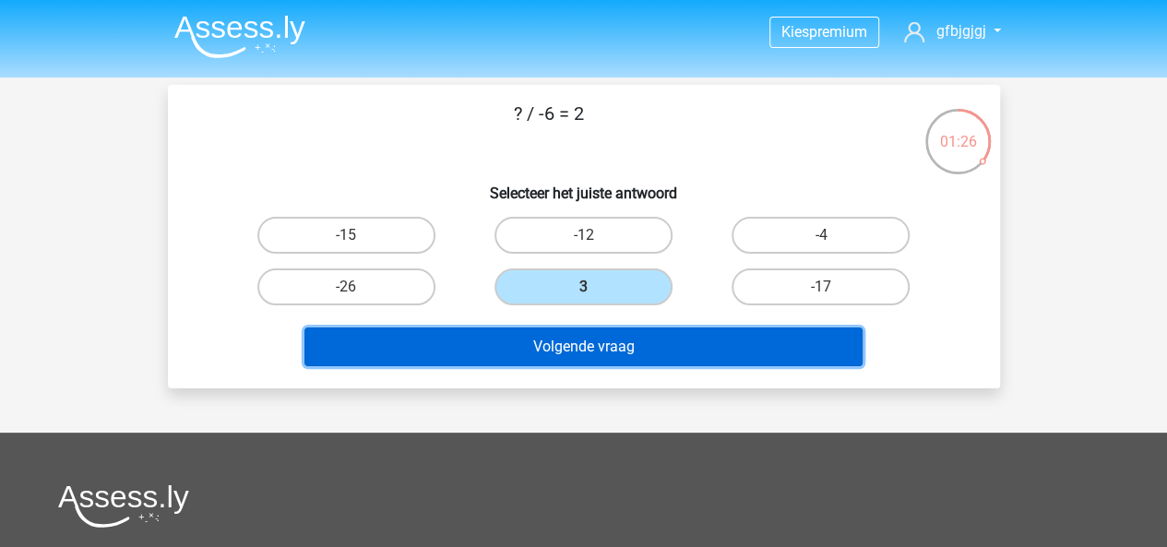
click at [626, 353] on button "Volgende vraag" at bounding box center [584, 347] width 558 height 39
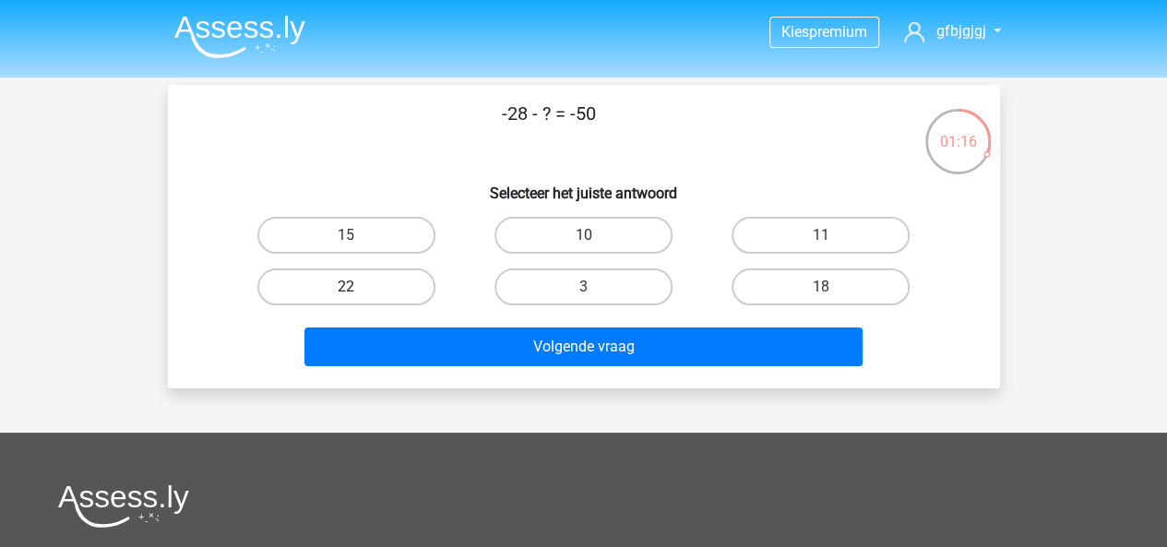
click at [427, 293] on label "22" at bounding box center [346, 287] width 178 height 37
click at [358, 293] on input "22" at bounding box center [352, 293] width 12 height 12
radio input "true"
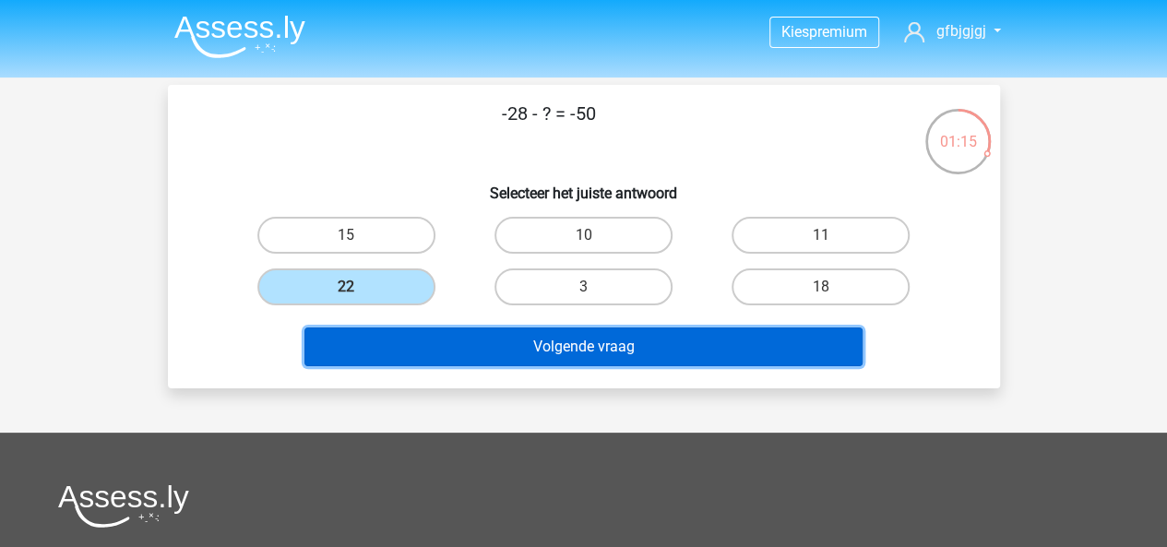
click at [488, 342] on button "Volgende vraag" at bounding box center [584, 347] width 558 height 39
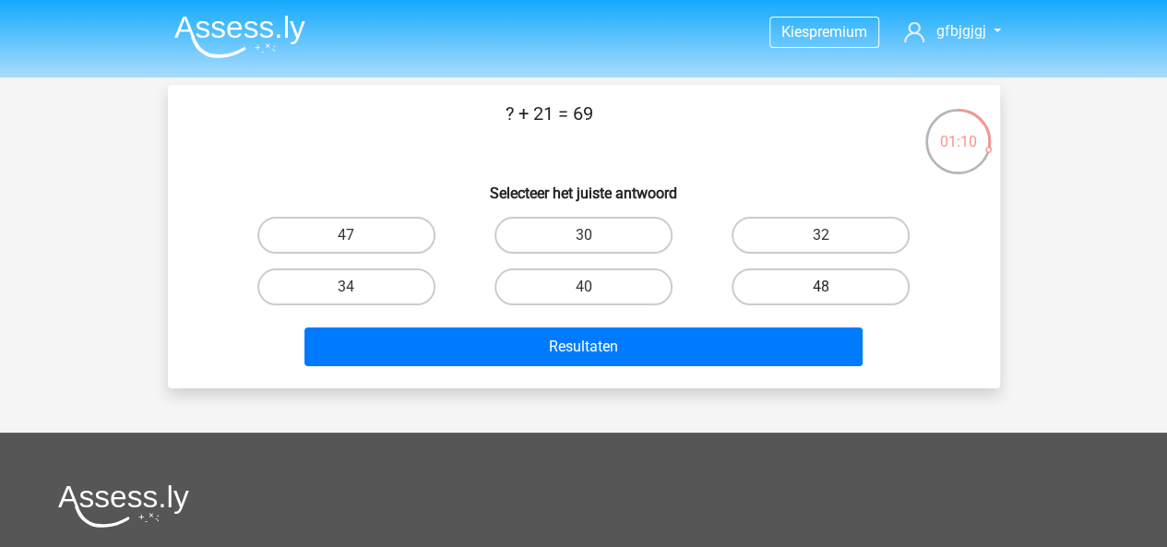
click at [740, 277] on label "48" at bounding box center [821, 287] width 178 height 37
click at [821, 287] on input "48" at bounding box center [827, 293] width 12 height 12
radio input "true"
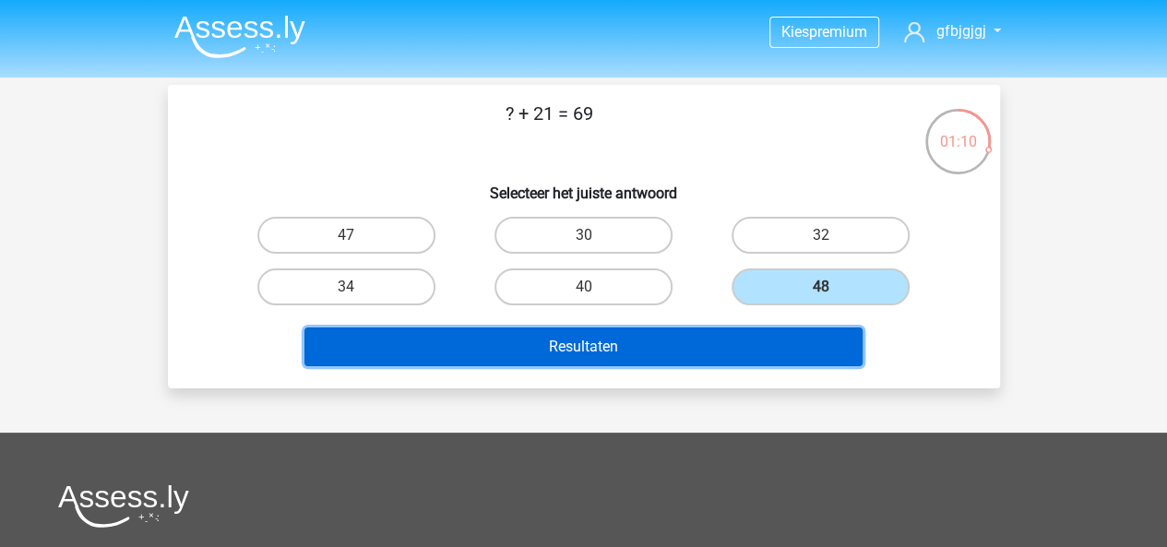
click at [686, 358] on button "Resultaten" at bounding box center [584, 347] width 558 height 39
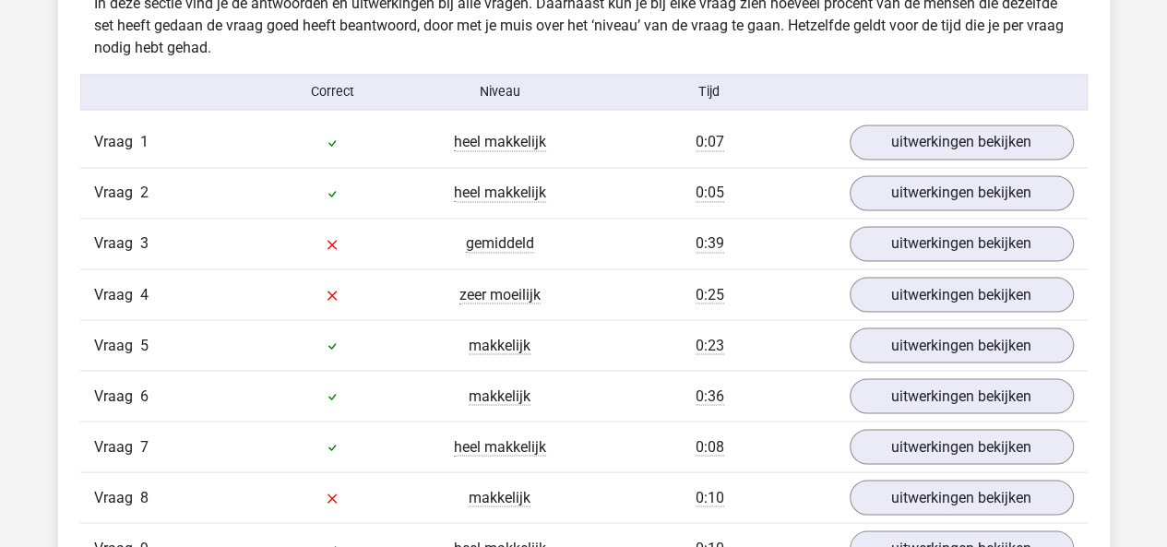
scroll to position [1475, 0]
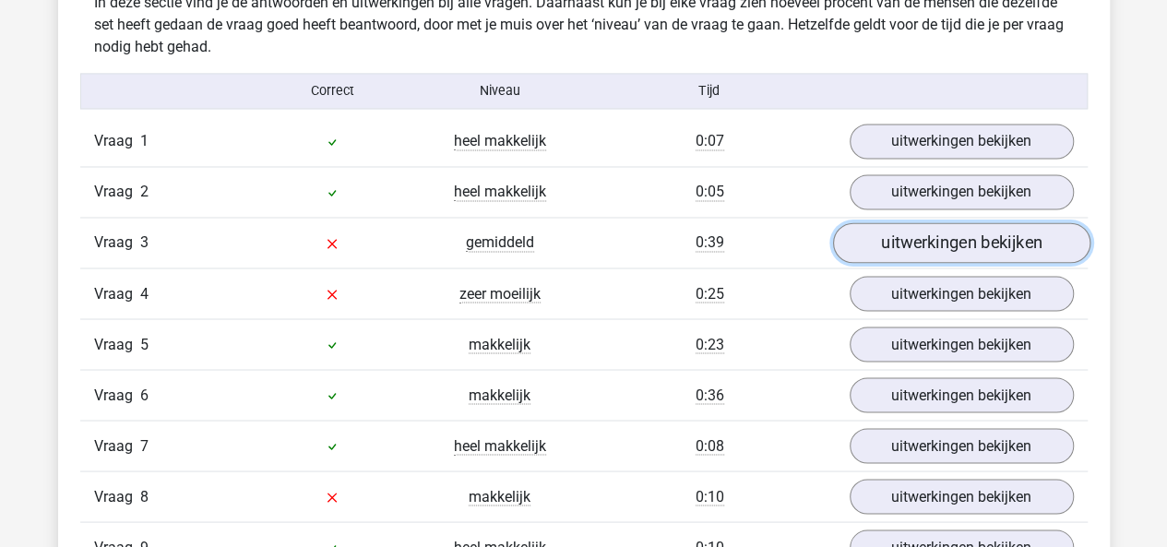
click at [890, 249] on link "uitwerkingen bekijken" at bounding box center [960, 243] width 257 height 41
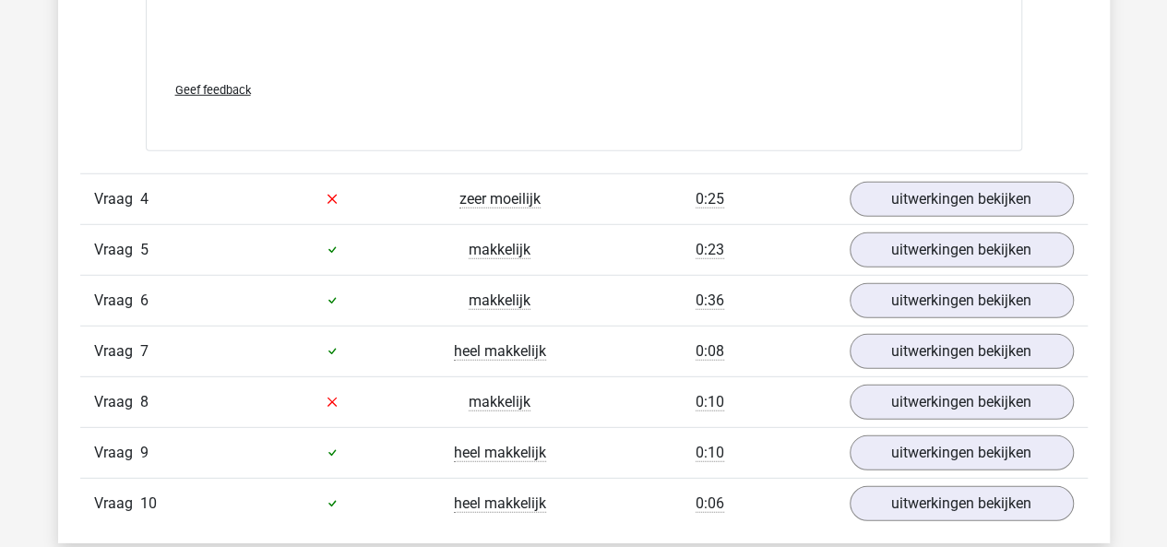
scroll to position [2534, 0]
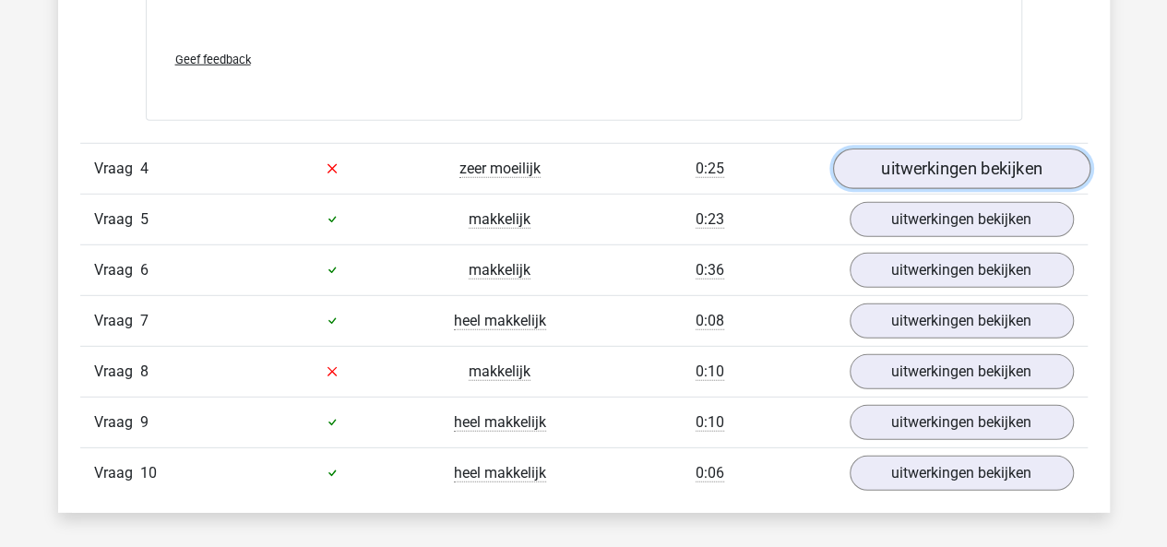
click at [866, 160] on link "uitwerkingen bekijken" at bounding box center [960, 169] width 257 height 41
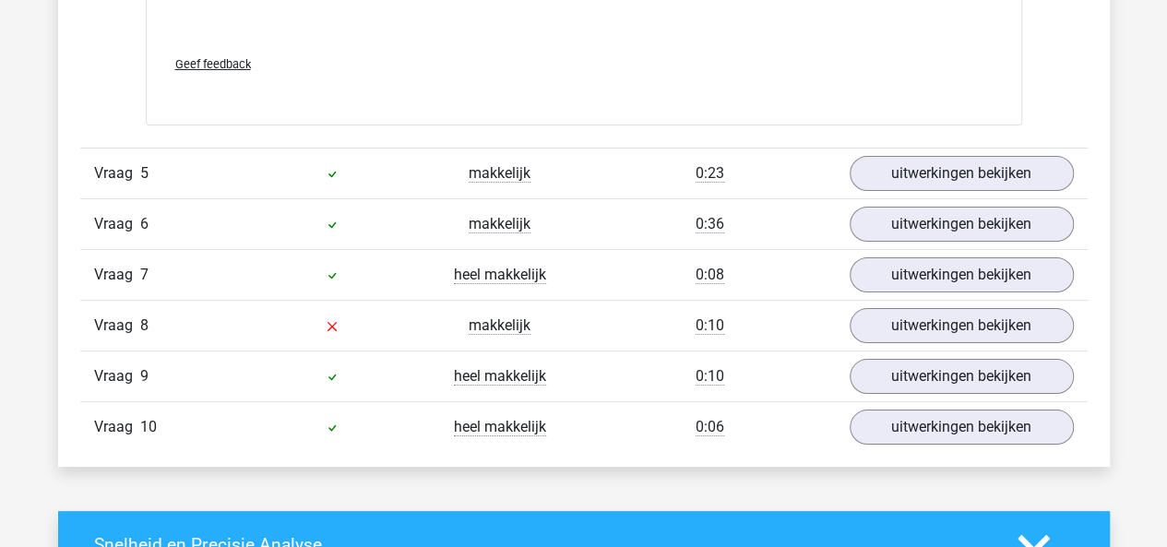
scroll to position [3436, 0]
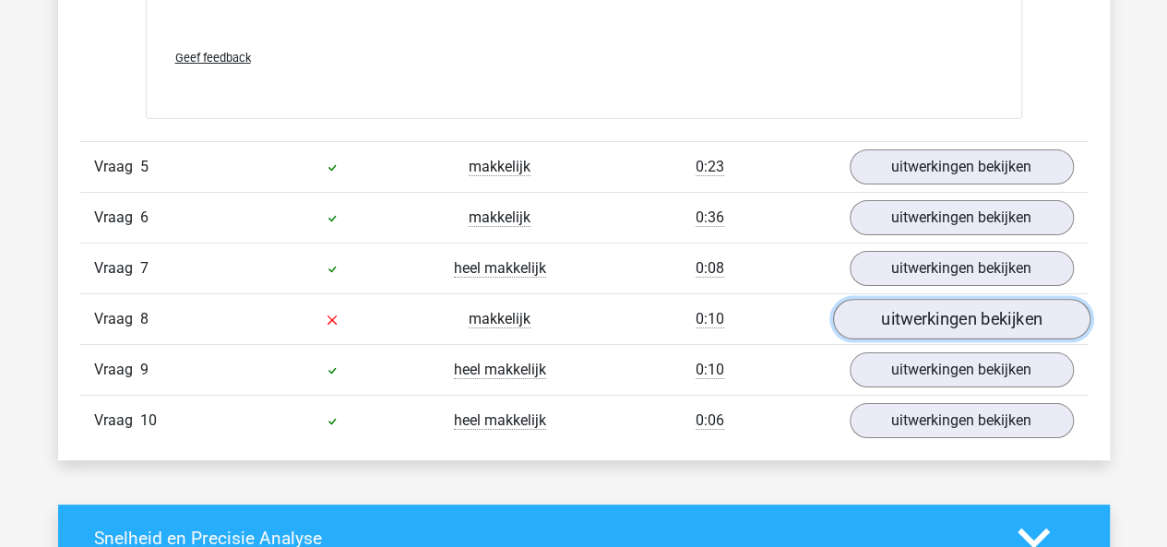
click at [891, 299] on link "uitwerkingen bekijken" at bounding box center [960, 319] width 257 height 41
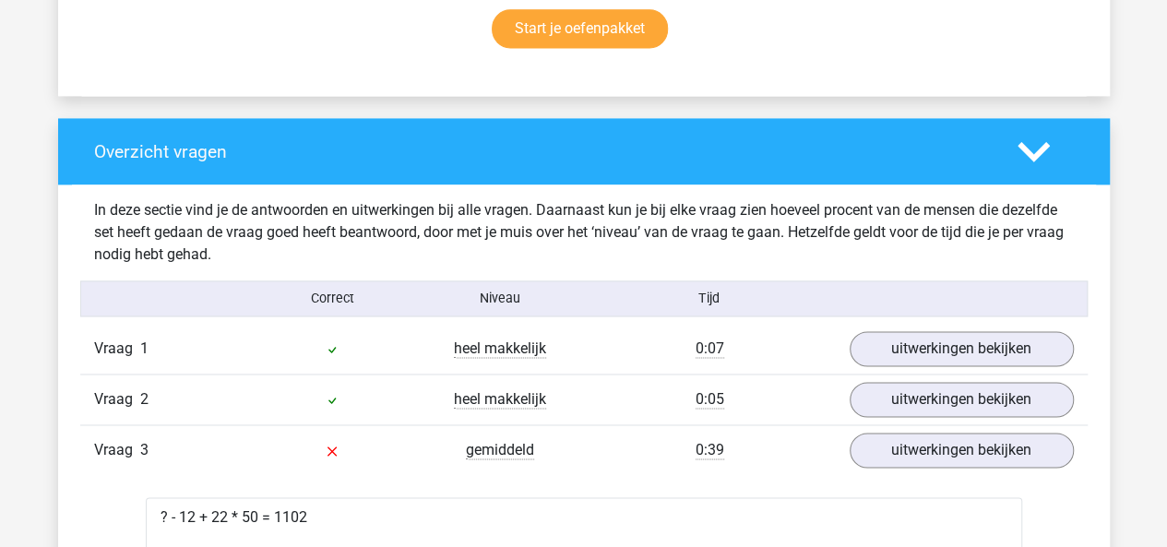
scroll to position [0, 0]
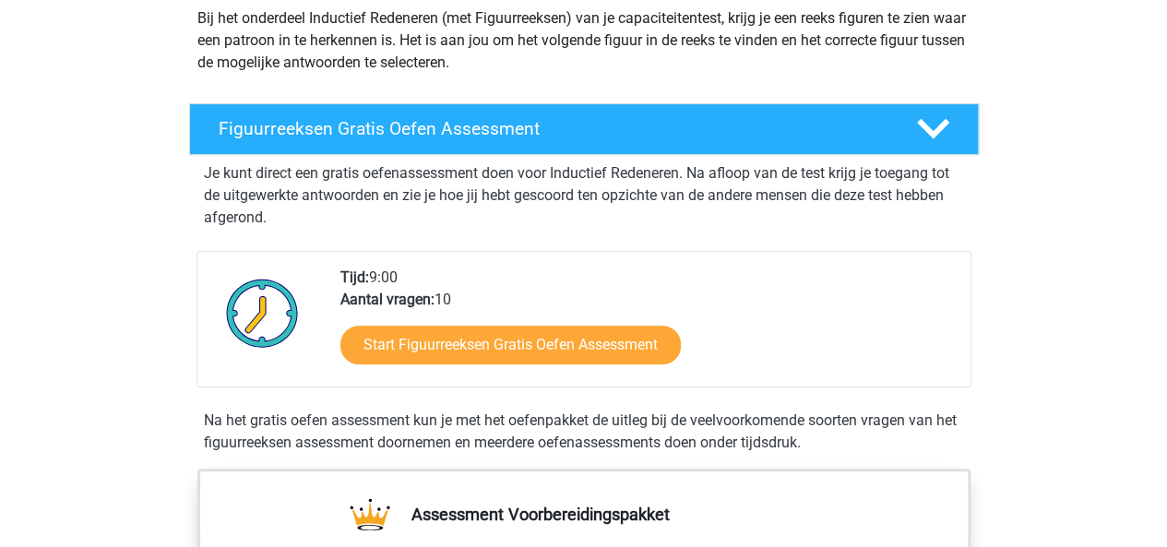
scroll to position [213, 0]
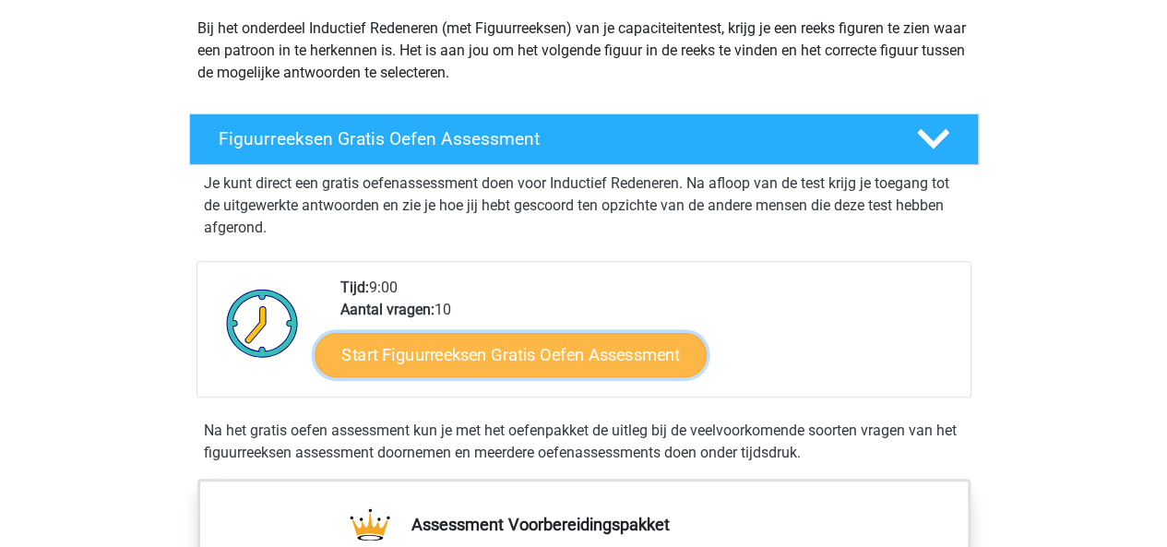
click at [574, 341] on link "Start Figuurreeksen Gratis Oefen Assessment" at bounding box center [510, 354] width 391 height 44
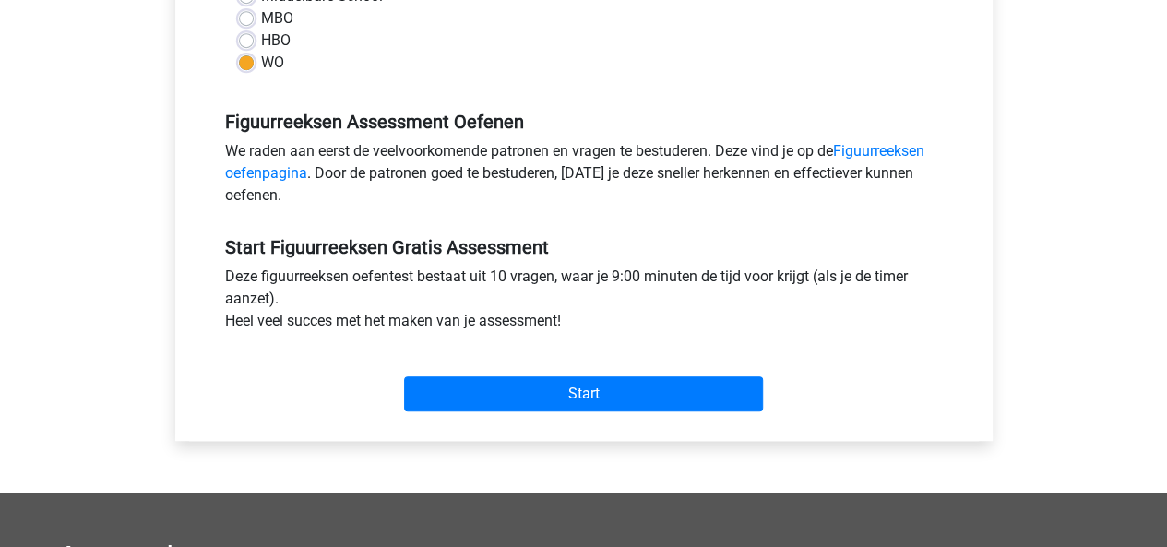
scroll to position [480, 0]
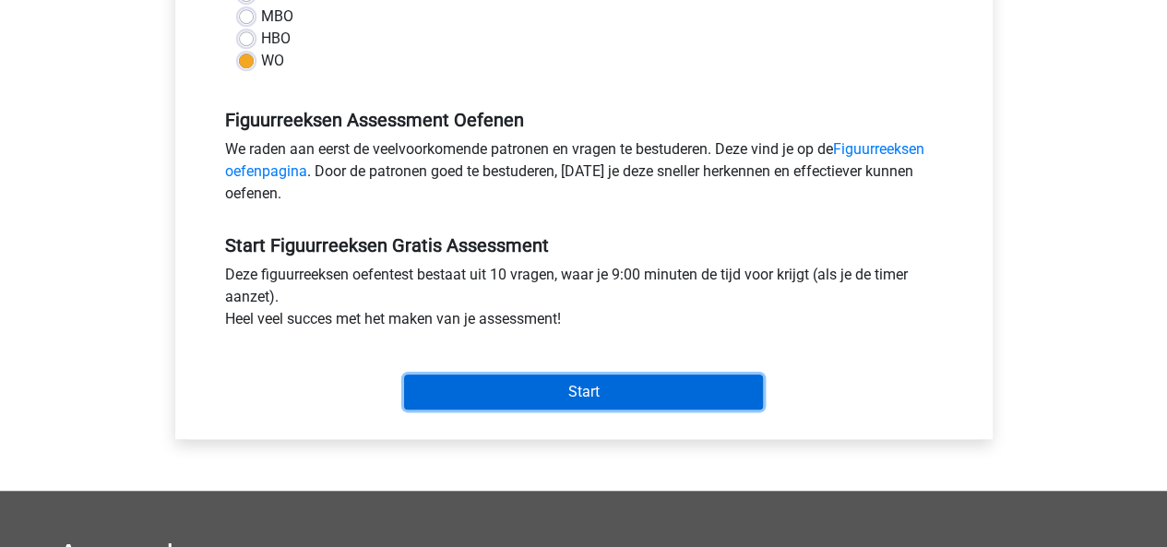
click at [550, 390] on input "Start" at bounding box center [583, 392] width 359 height 35
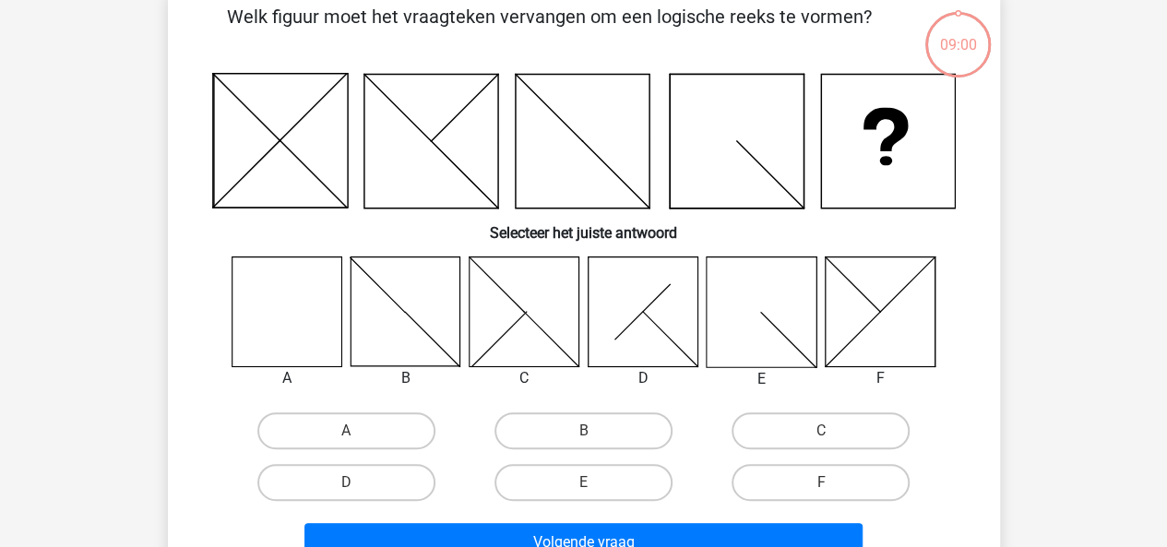
scroll to position [88, 0]
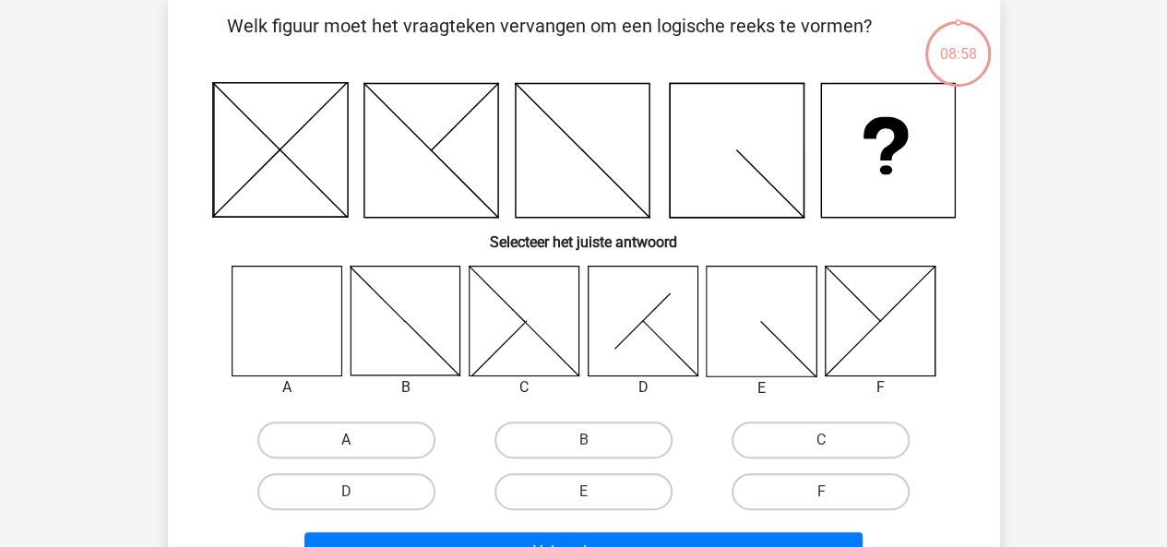
click at [364, 430] on label "A" at bounding box center [346, 440] width 178 height 37
click at [358, 440] on input "A" at bounding box center [352, 446] width 12 height 12
radio input "true"
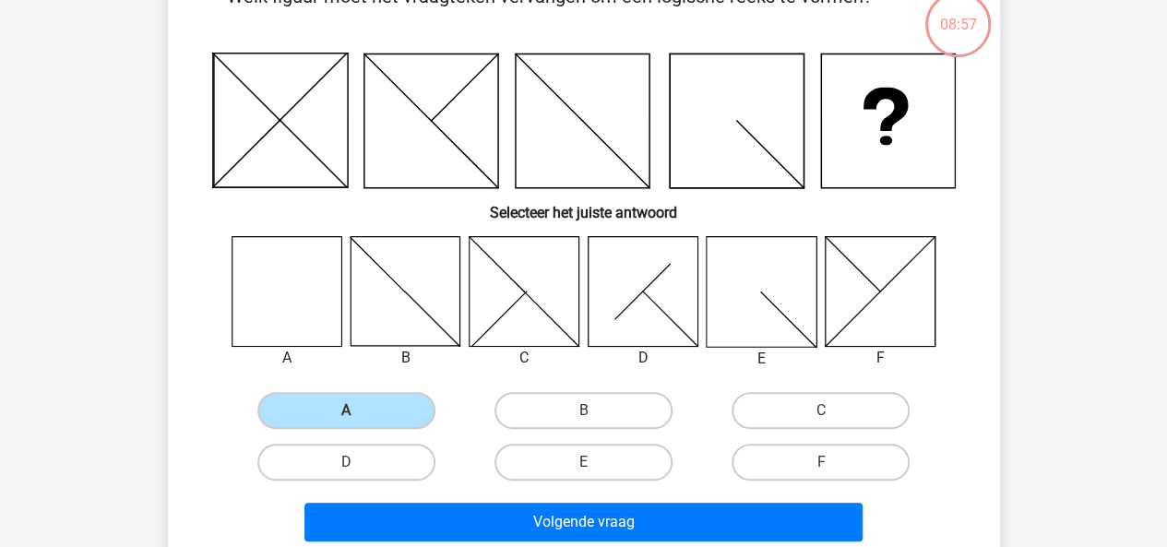
scroll to position [118, 0]
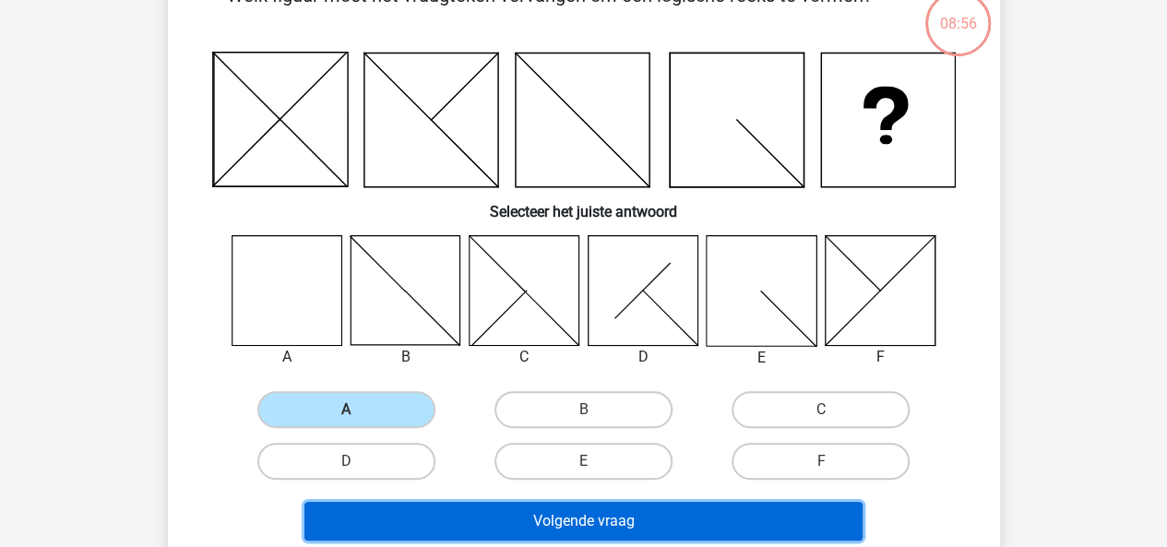
click at [482, 526] on button "Volgende vraag" at bounding box center [584, 521] width 558 height 39
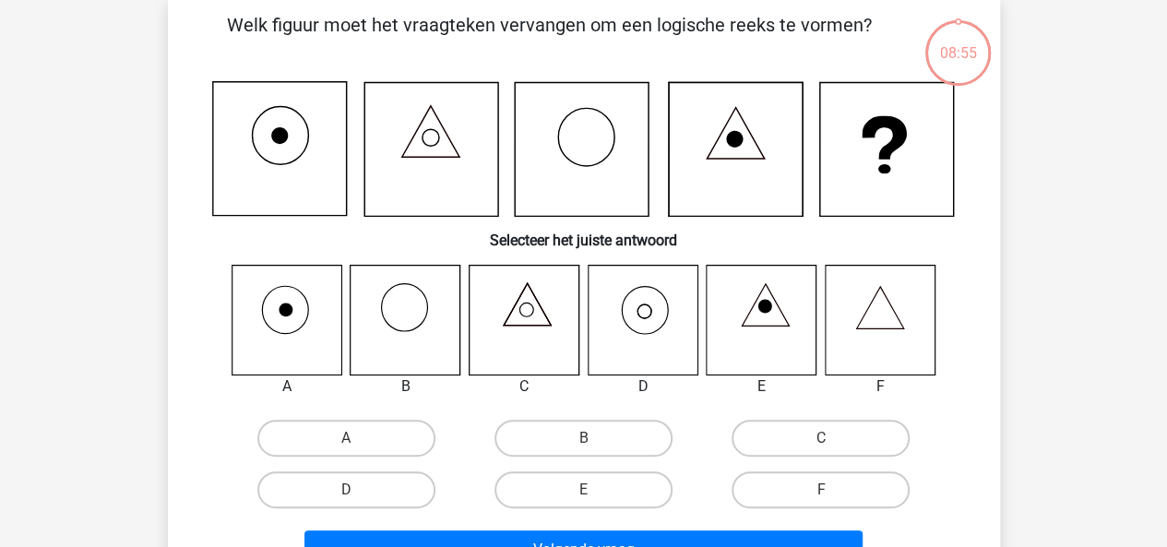
scroll to position [85, 0]
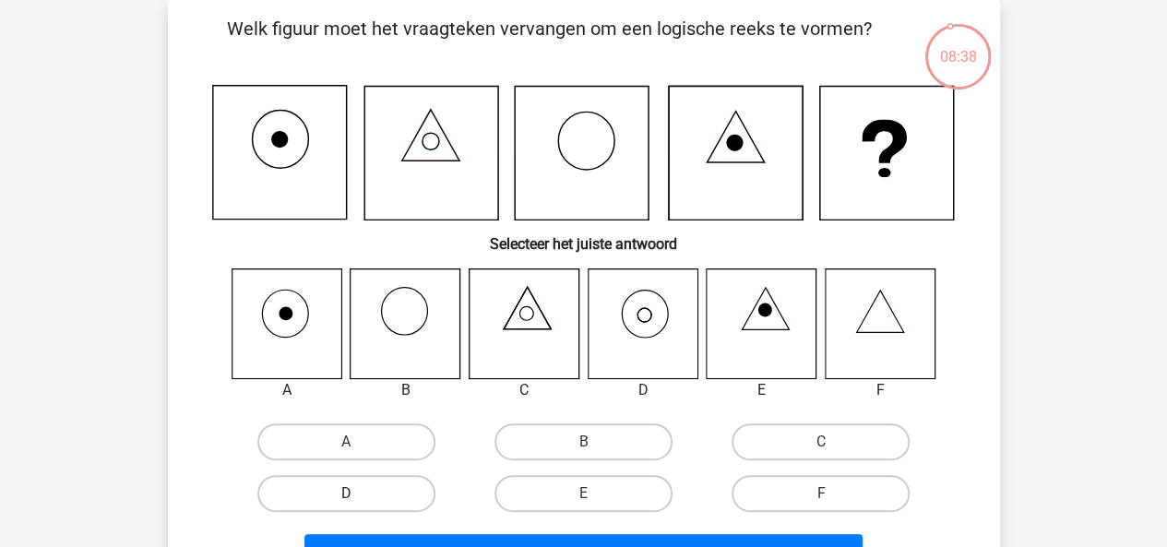
click at [408, 493] on label "D" at bounding box center [346, 493] width 178 height 37
click at [358, 494] on input "D" at bounding box center [352, 500] width 12 height 12
radio input "true"
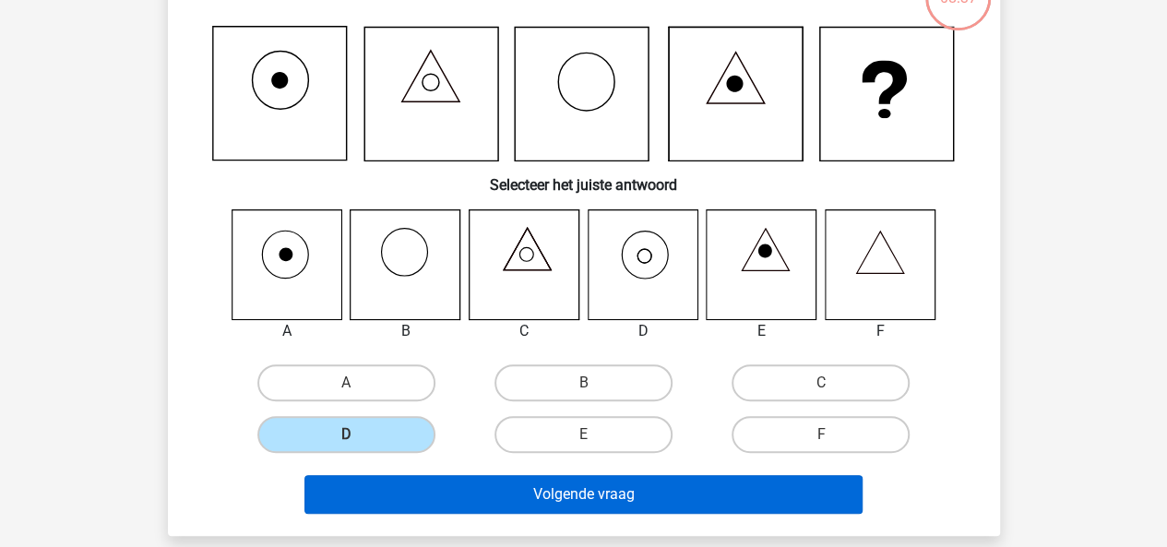
scroll to position [150, 0]
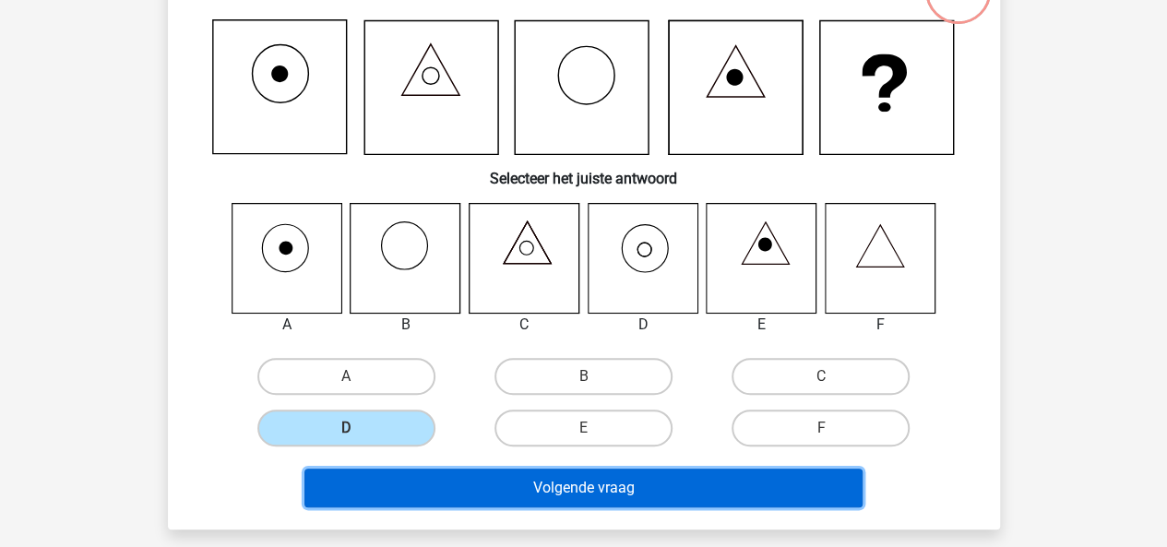
click at [566, 499] on button "Volgende vraag" at bounding box center [584, 488] width 558 height 39
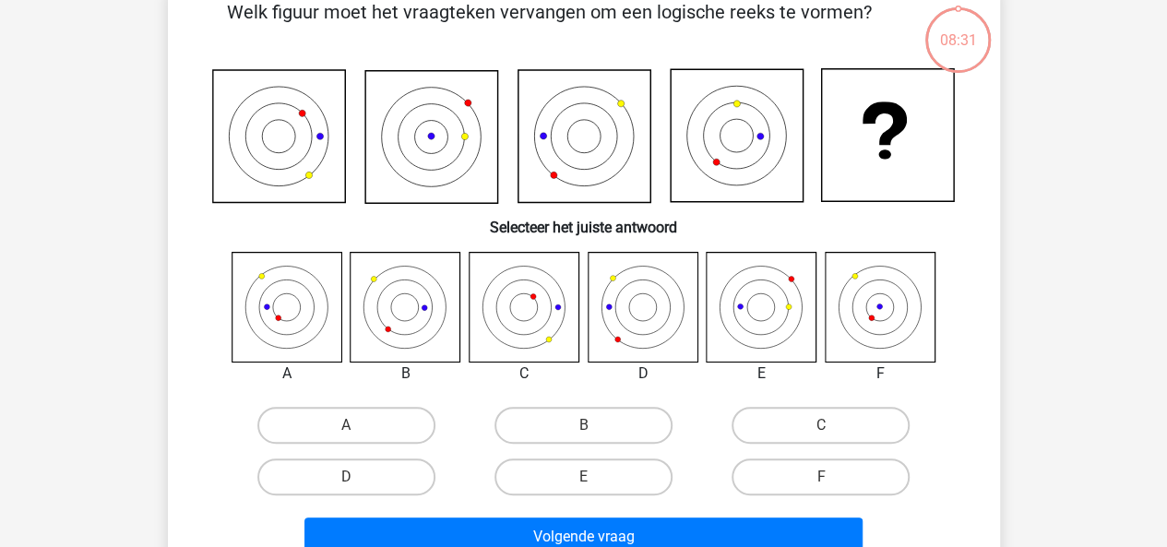
scroll to position [85, 0]
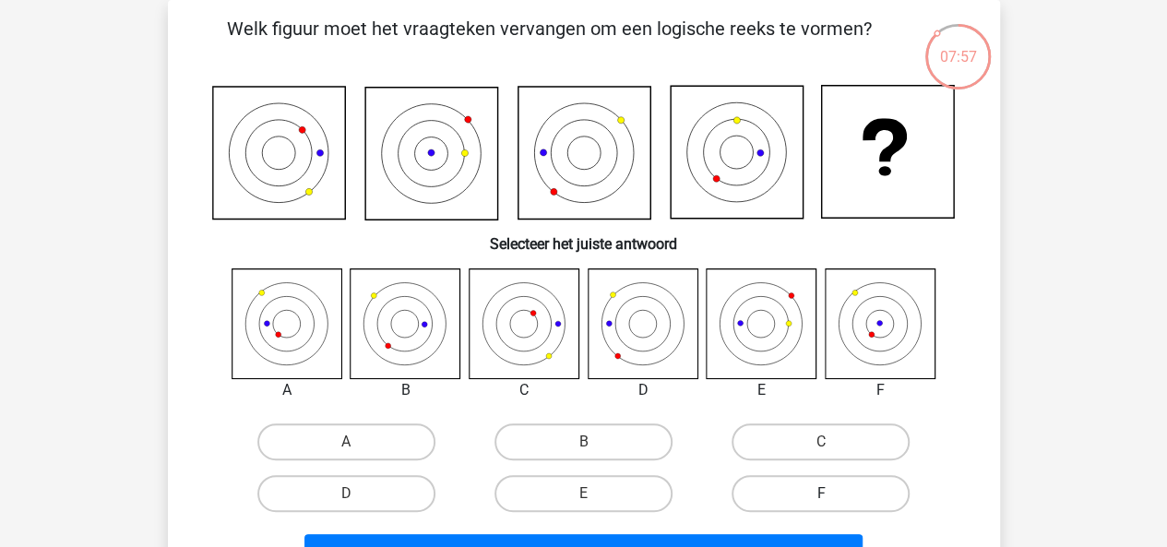
click at [853, 493] on label "F" at bounding box center [821, 493] width 178 height 37
click at [833, 494] on input "F" at bounding box center [827, 500] width 12 height 12
radio input "true"
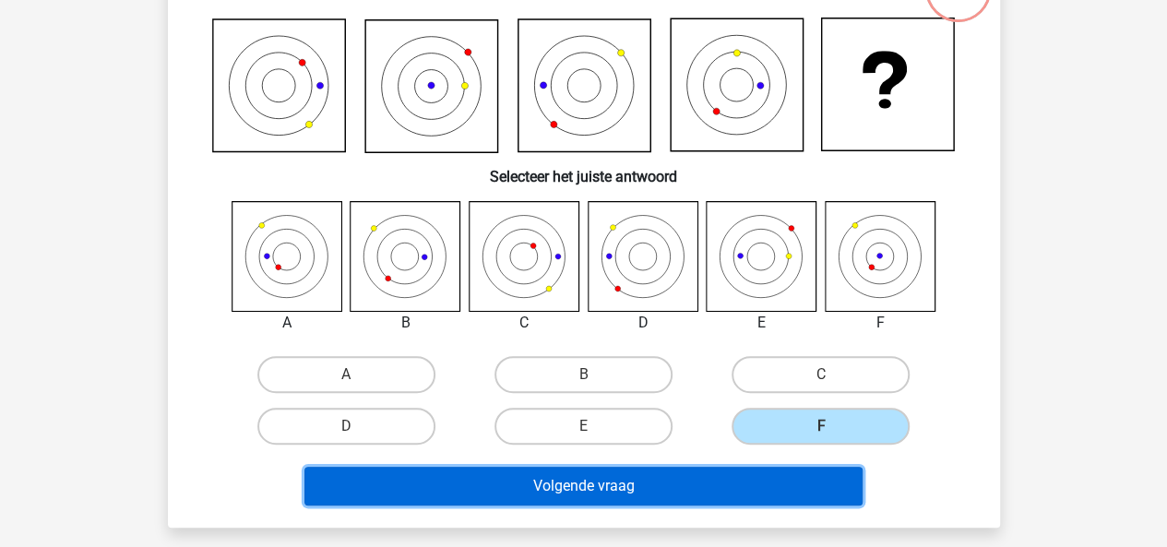
click at [816, 488] on button "Volgende vraag" at bounding box center [584, 486] width 558 height 39
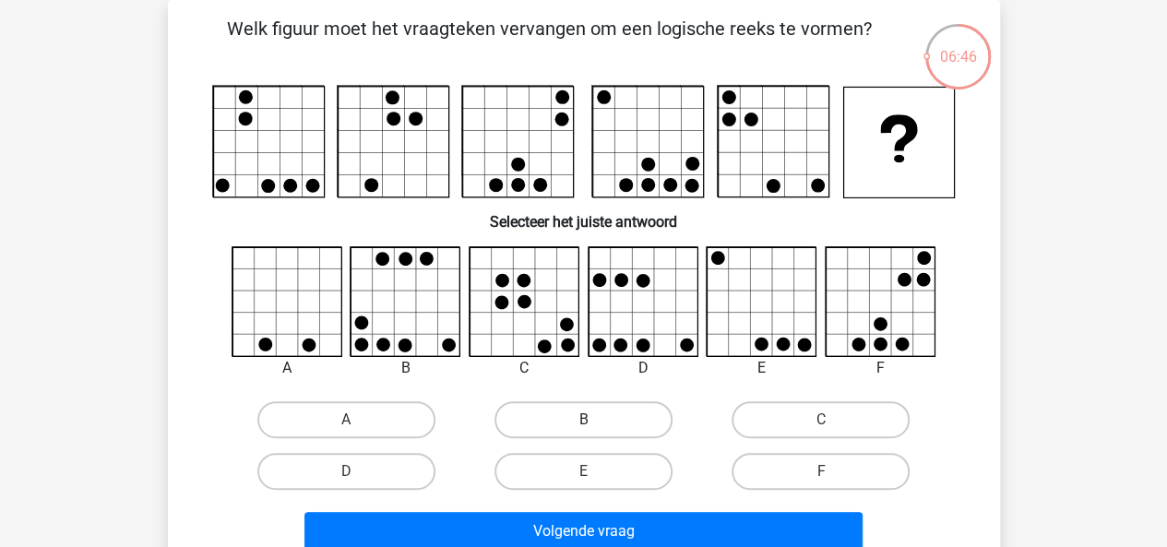
click at [557, 422] on label "B" at bounding box center [584, 419] width 178 height 37
click at [583, 422] on input "B" at bounding box center [589, 426] width 12 height 12
radio input "true"
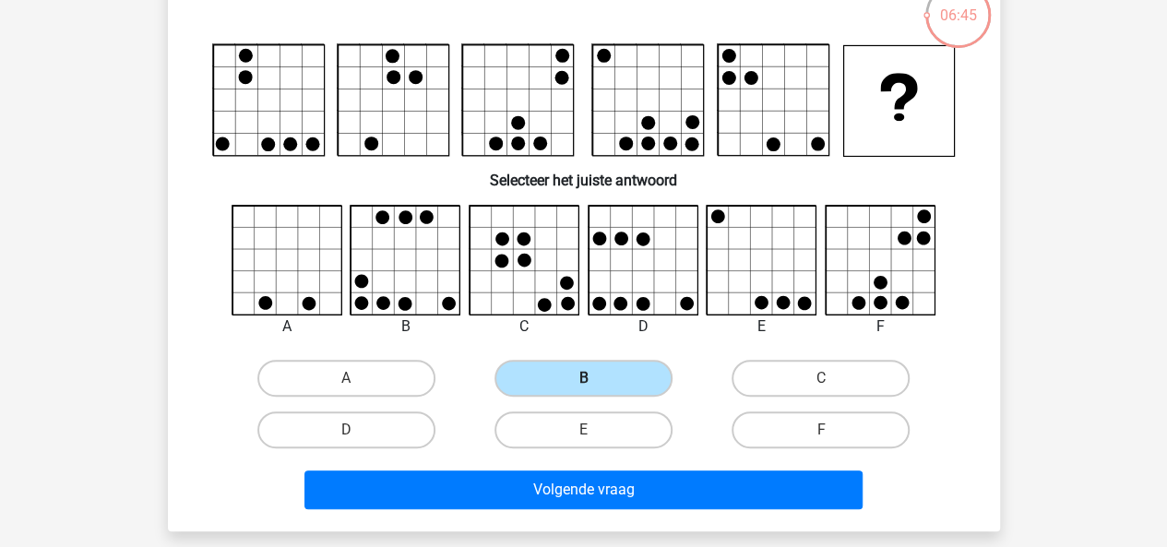
scroll to position [146, 0]
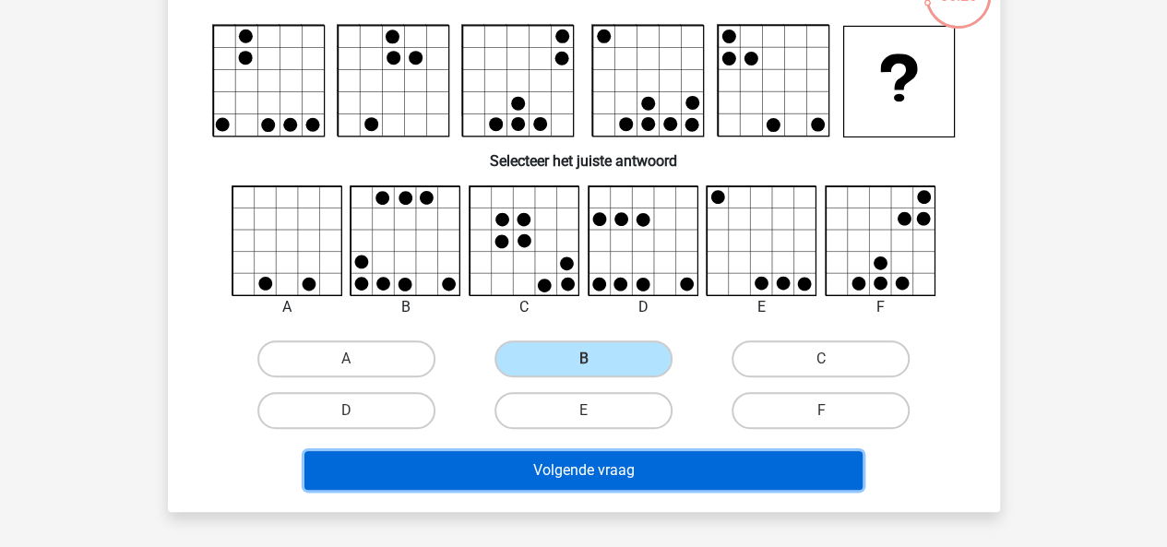
click at [567, 460] on button "Volgende vraag" at bounding box center [584, 470] width 558 height 39
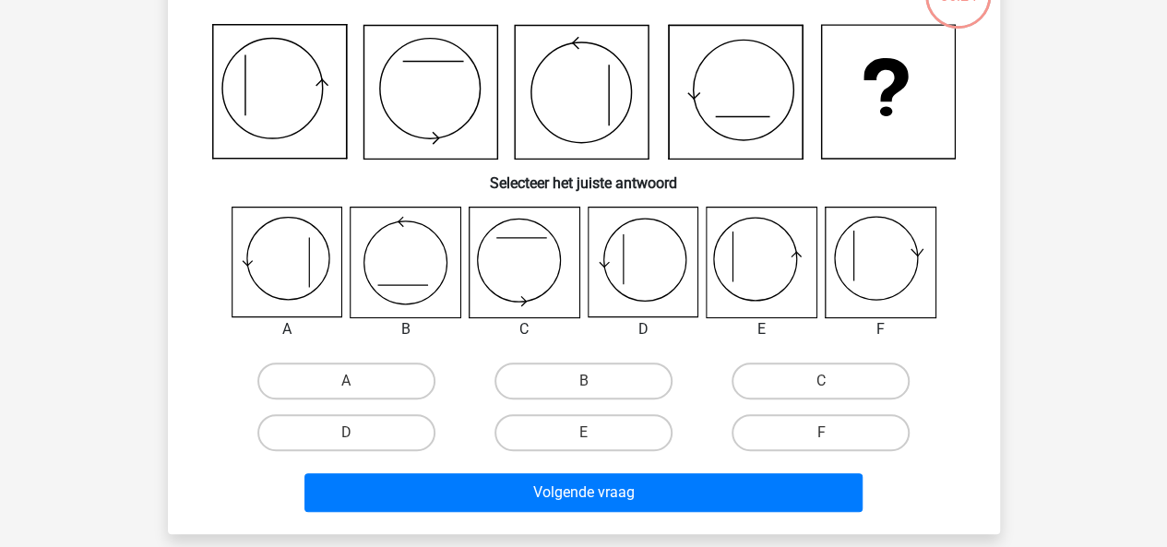
scroll to position [85, 0]
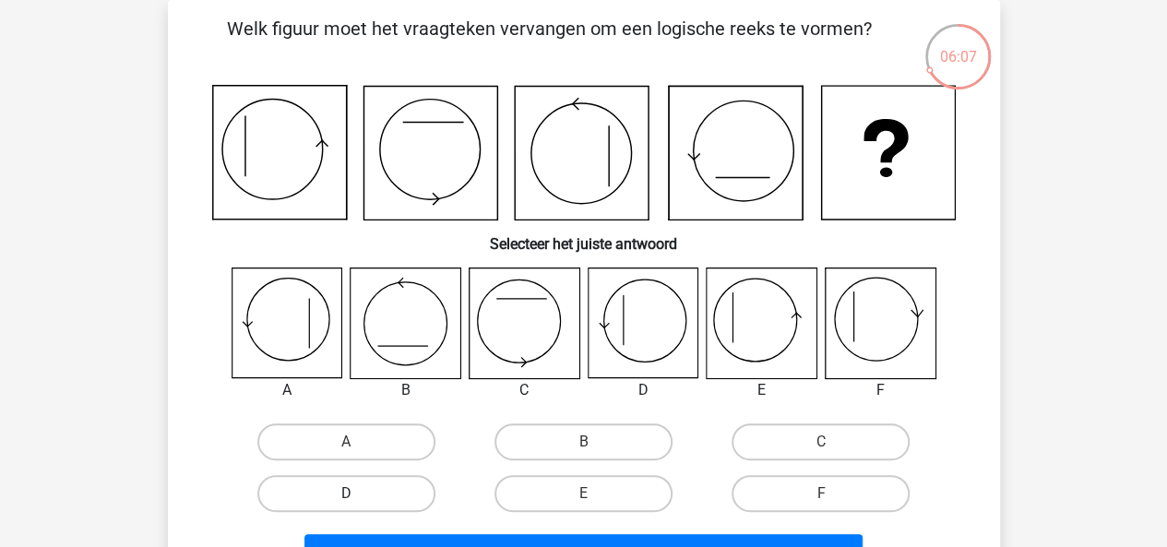
click at [421, 510] on label "D" at bounding box center [346, 493] width 178 height 37
click at [358, 506] on input "D" at bounding box center [352, 500] width 12 height 12
radio input "true"
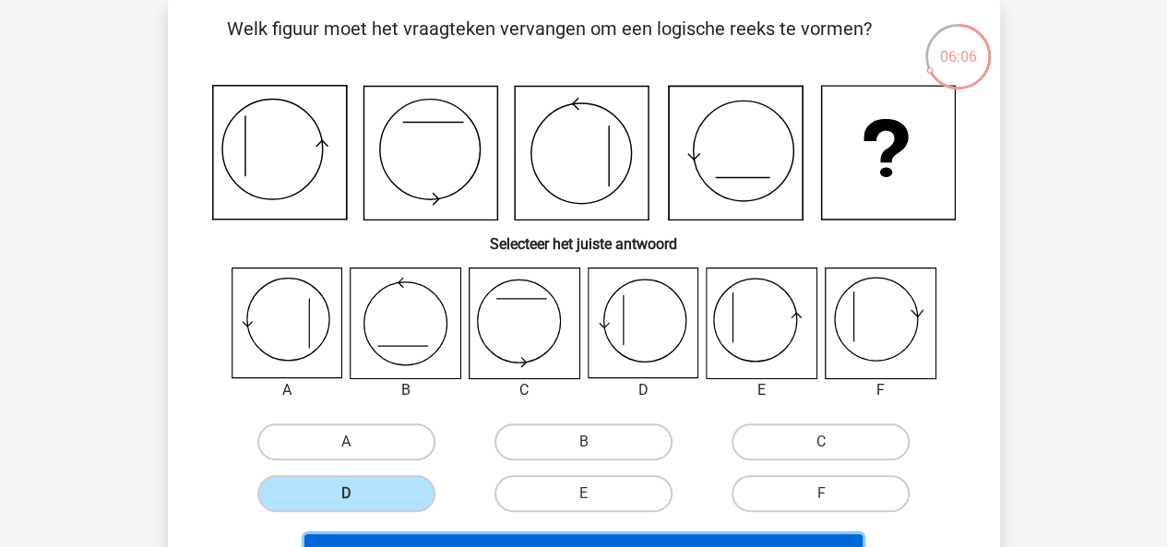
click at [457, 536] on button "Volgende vraag" at bounding box center [584, 553] width 558 height 39
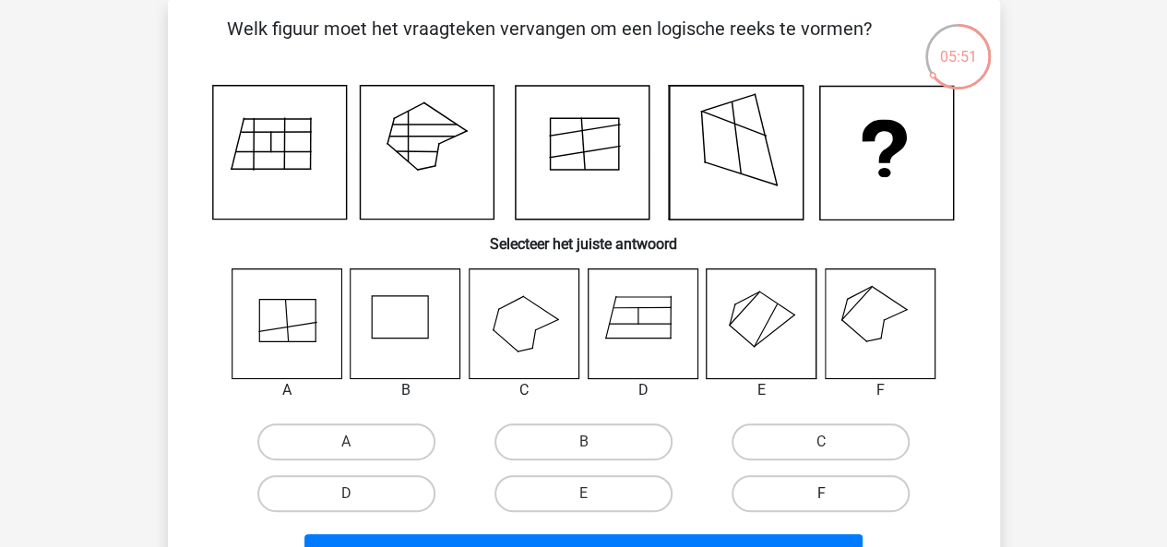
click at [764, 487] on label "F" at bounding box center [821, 493] width 178 height 37
click at [821, 494] on input "F" at bounding box center [827, 500] width 12 height 12
radio input "true"
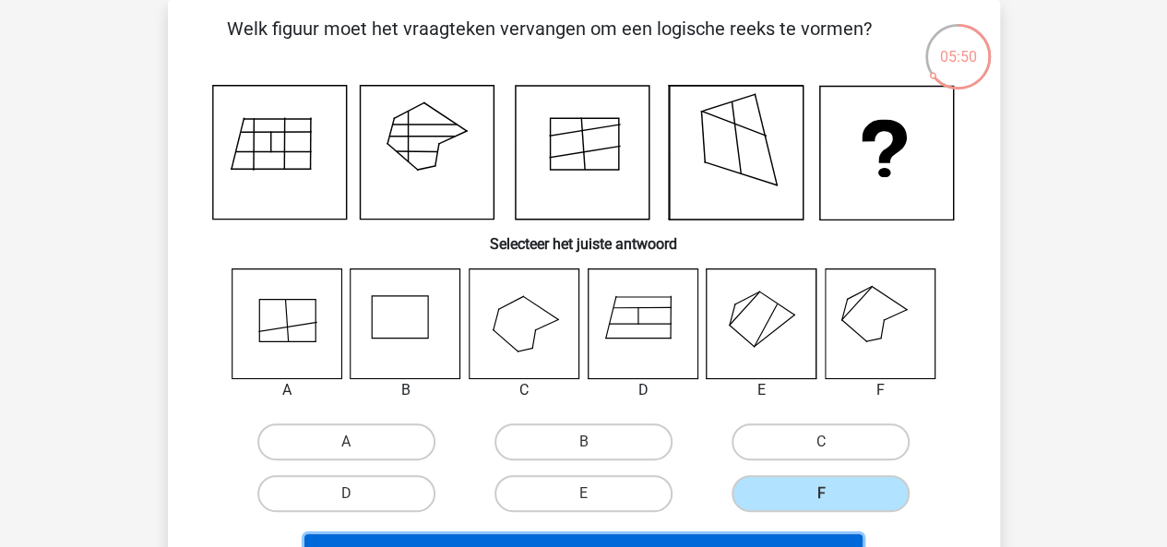
click at [751, 536] on button "Volgende vraag" at bounding box center [584, 553] width 558 height 39
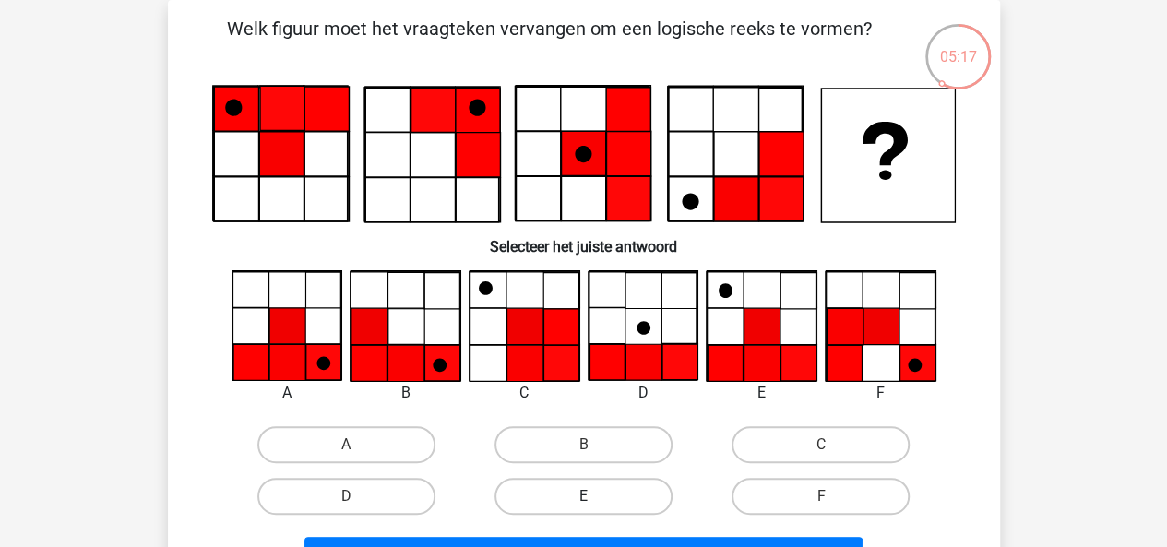
click at [597, 481] on label "E" at bounding box center [584, 496] width 178 height 37
click at [595, 496] on input "E" at bounding box center [589, 502] width 12 height 12
radio input "true"
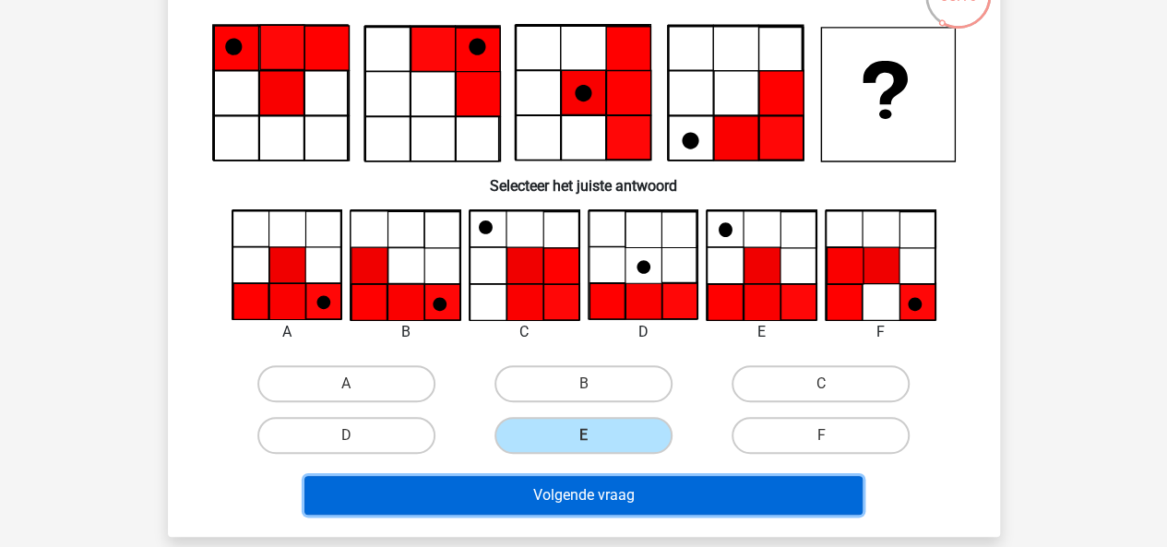
click at [685, 503] on button "Volgende vraag" at bounding box center [584, 495] width 558 height 39
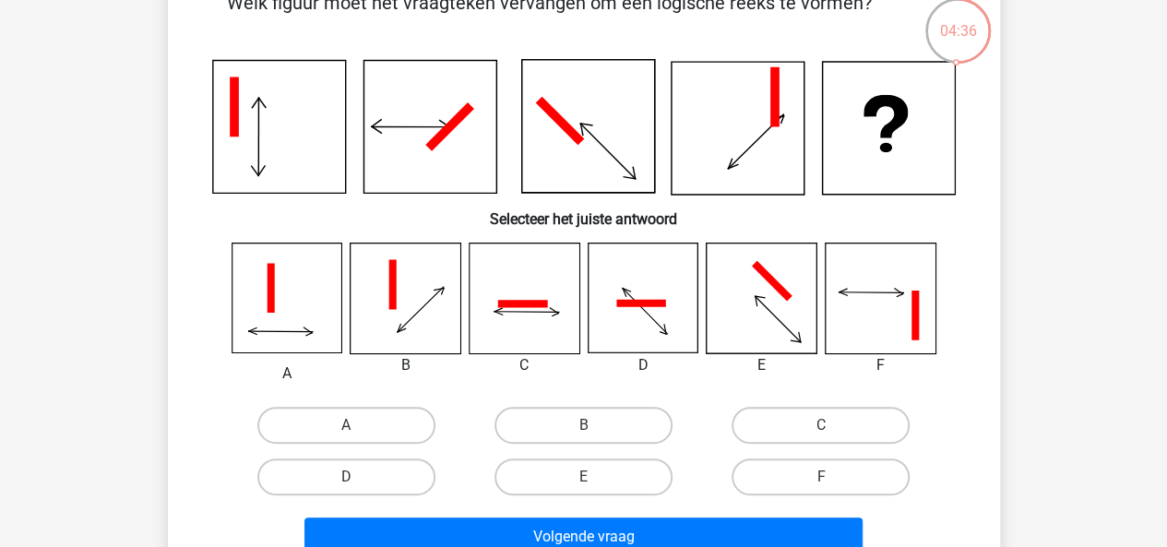
scroll to position [146, 0]
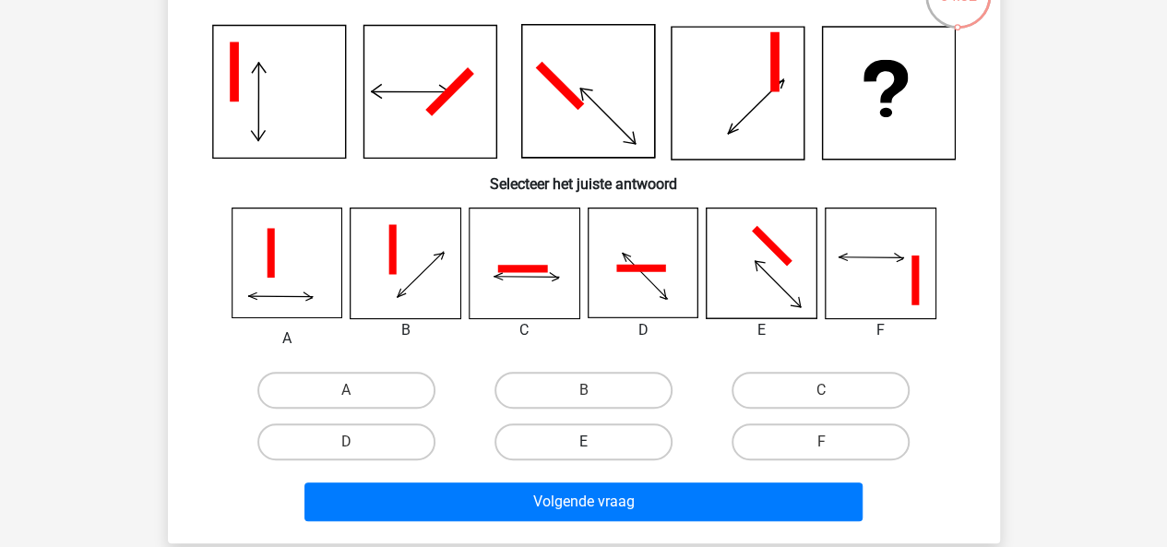
click at [622, 436] on label "E" at bounding box center [584, 442] width 178 height 37
click at [595, 442] on input "E" at bounding box center [589, 448] width 12 height 12
radio input "true"
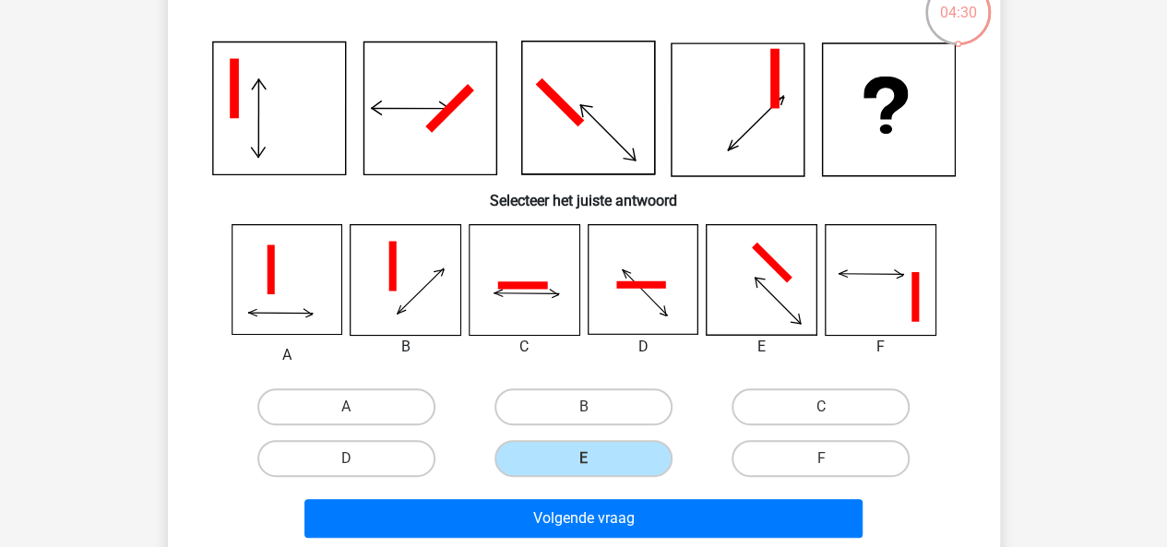
scroll to position [114, 0]
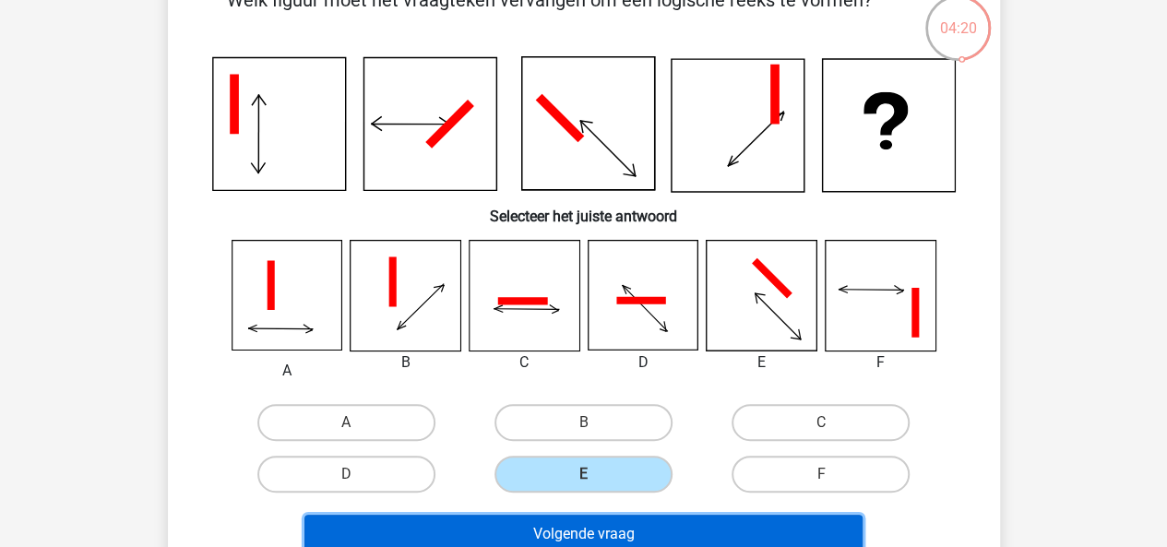
click at [652, 520] on button "Volgende vraag" at bounding box center [584, 534] width 558 height 39
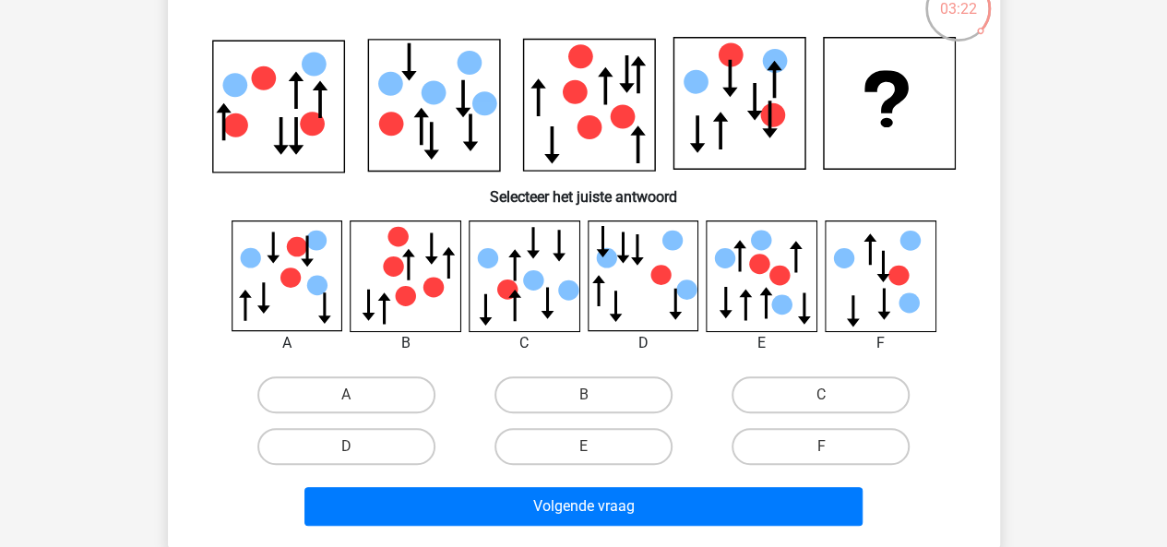
scroll to position [134, 0]
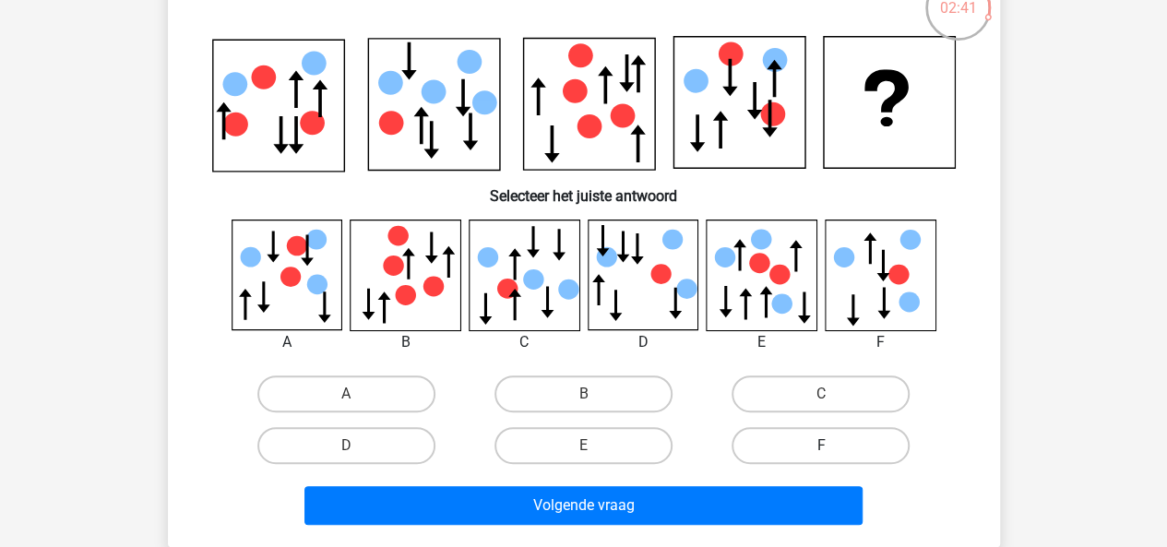
drag, startPoint x: 837, startPoint y: 426, endPoint x: 808, endPoint y: 448, distance: 36.2
click at [808, 448] on label "F" at bounding box center [821, 445] width 178 height 37
click at [821, 448] on input "F" at bounding box center [827, 452] width 12 height 12
radio input "true"
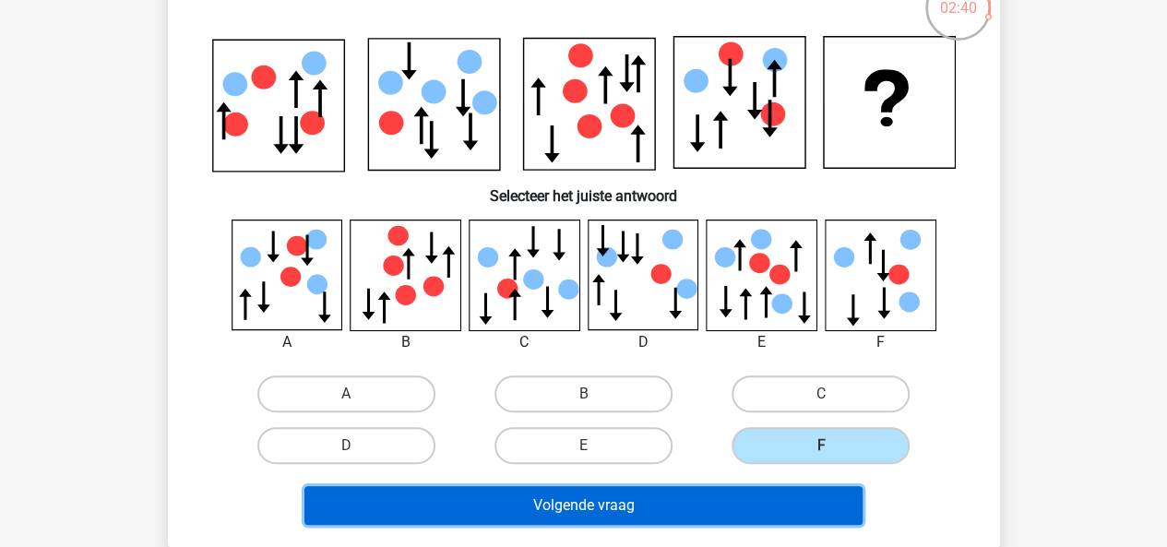
click at [768, 512] on button "Volgende vraag" at bounding box center [584, 505] width 558 height 39
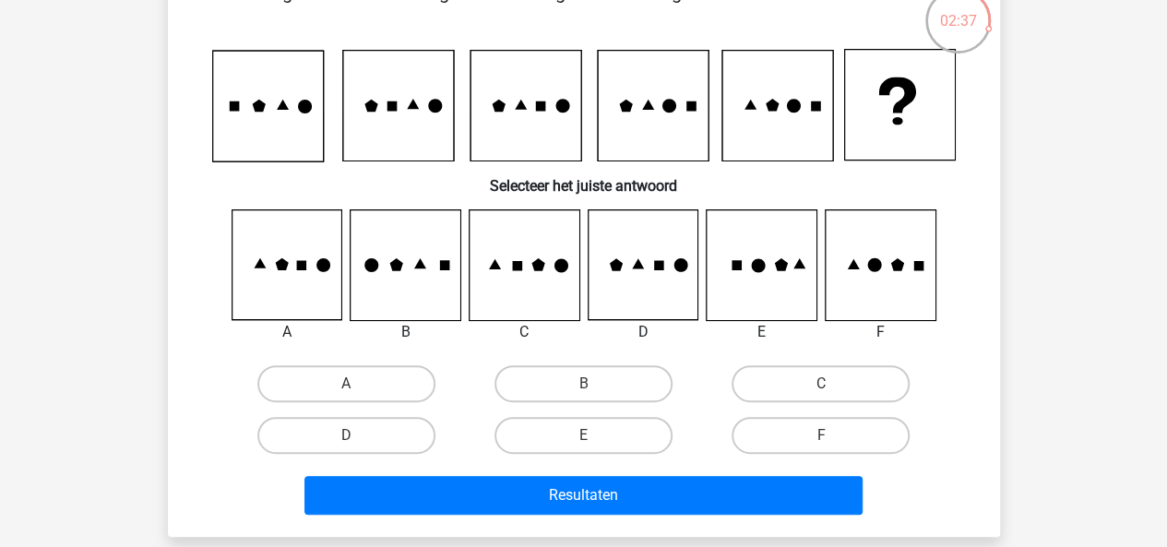
scroll to position [150, 0]
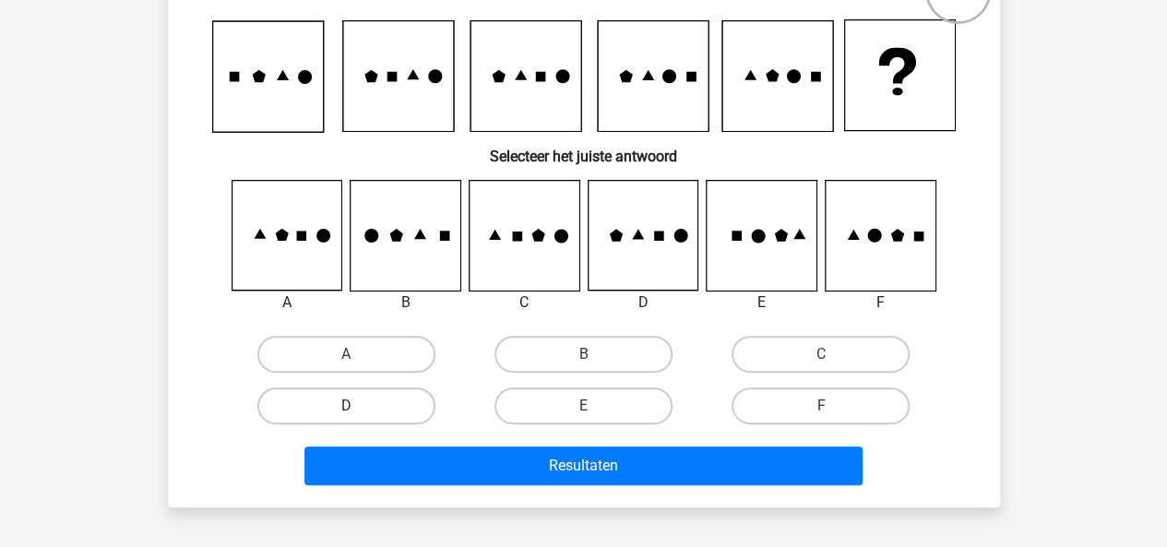
click at [400, 408] on label "D" at bounding box center [346, 406] width 178 height 37
click at [358, 408] on input "D" at bounding box center [352, 412] width 12 height 12
radio input "true"
drag, startPoint x: 783, startPoint y: 400, endPoint x: 746, endPoint y: 400, distance: 36.9
click at [746, 400] on label "F" at bounding box center [821, 406] width 178 height 37
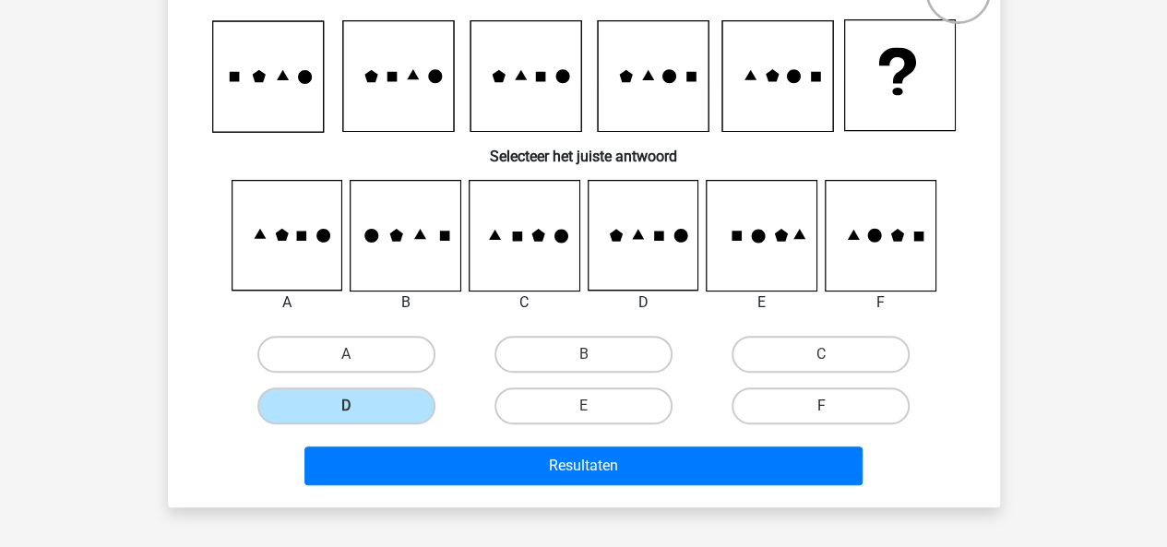
click at [821, 406] on input "F" at bounding box center [827, 412] width 12 height 12
radio input "true"
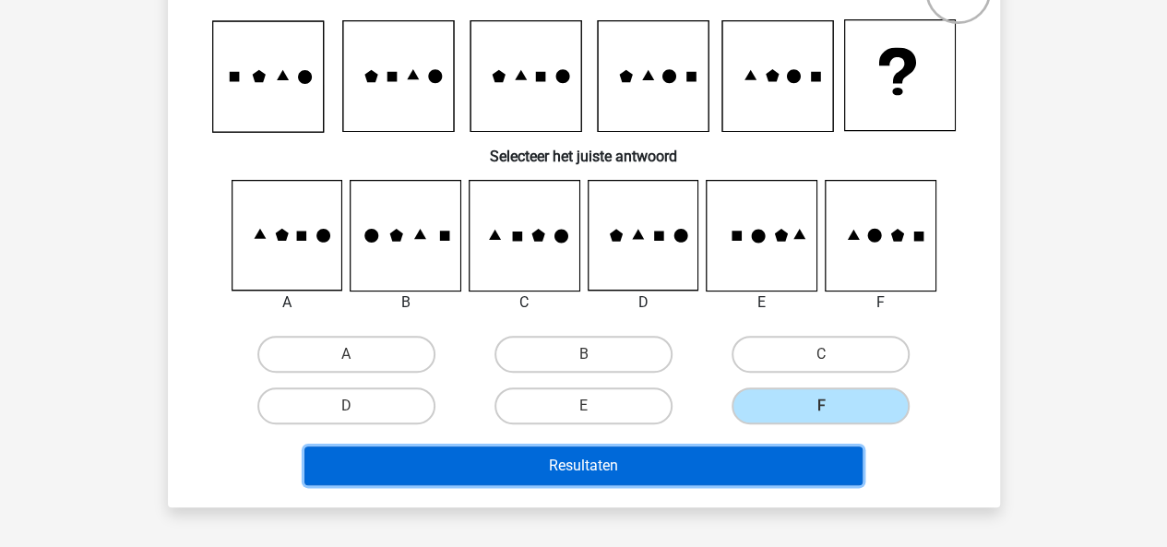
click at [651, 465] on button "Resultaten" at bounding box center [584, 466] width 558 height 39
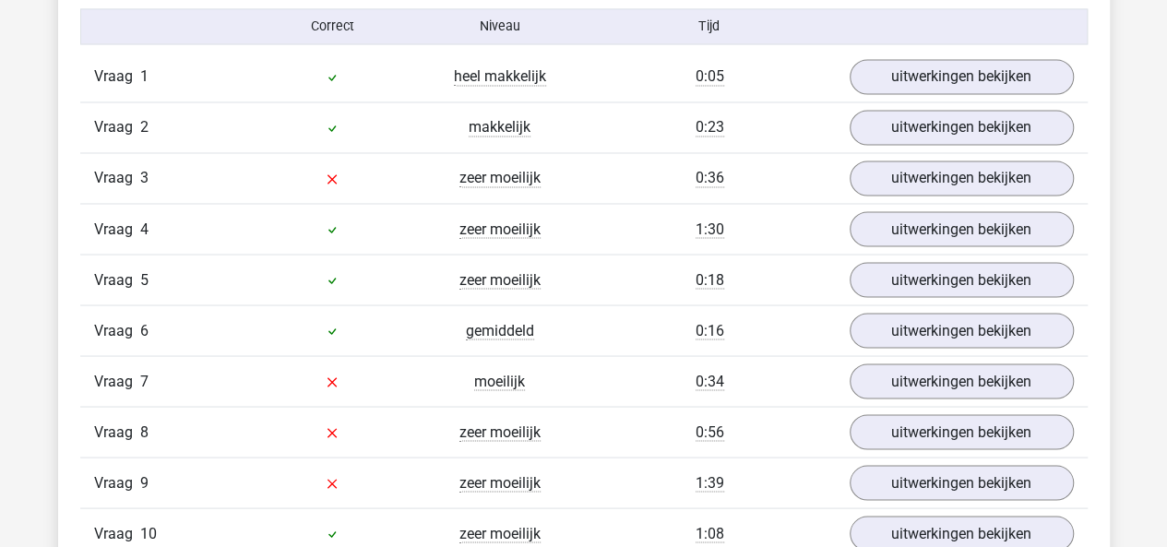
scroll to position [1571, 0]
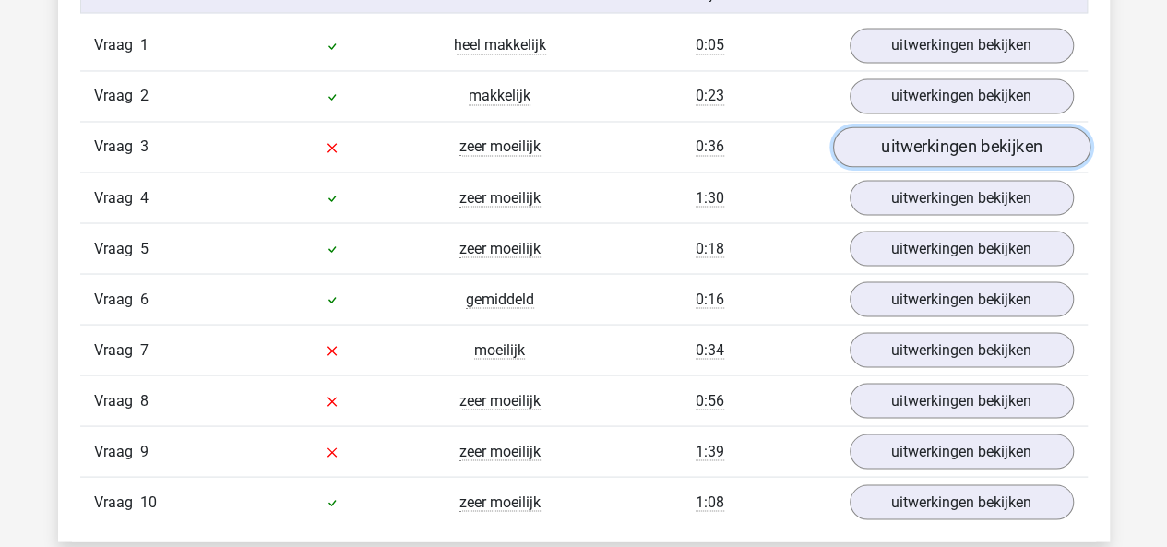
click at [962, 132] on link "uitwerkingen bekijken" at bounding box center [960, 147] width 257 height 41
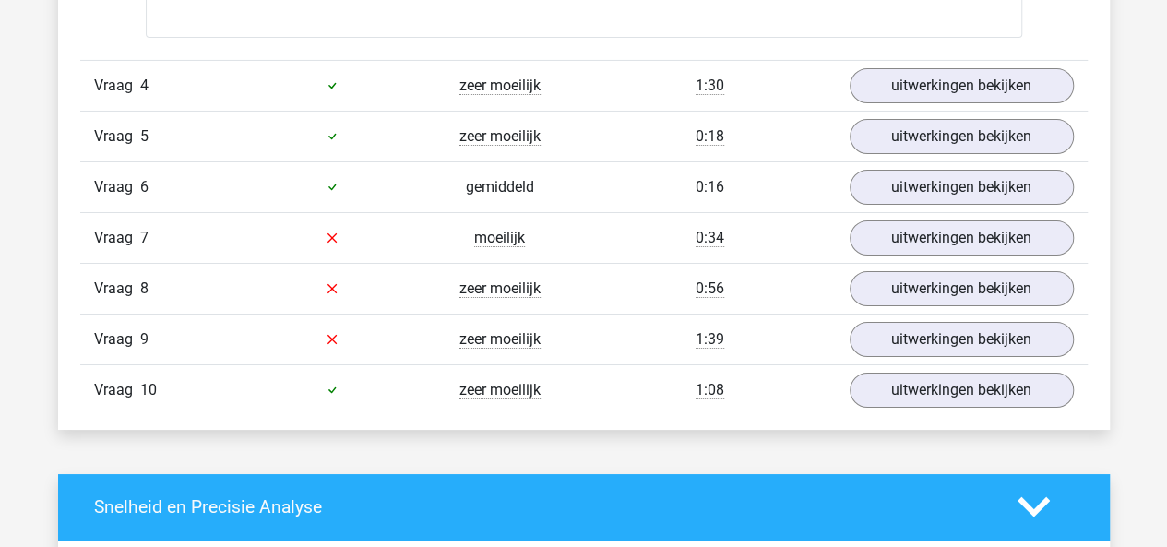
scroll to position [3232, 0]
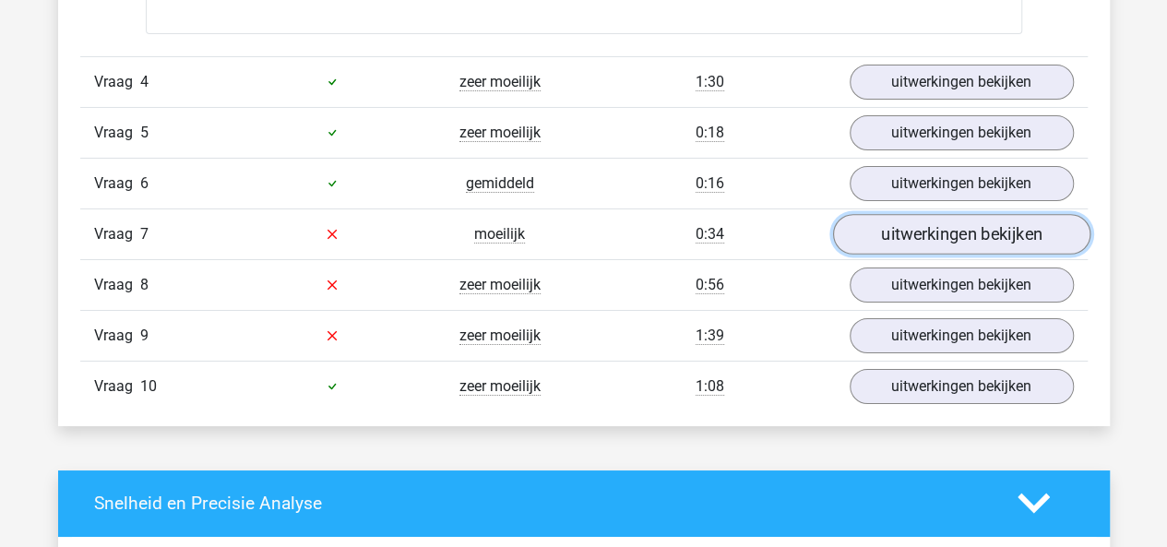
click at [906, 227] on link "uitwerkingen bekijken" at bounding box center [960, 234] width 257 height 41
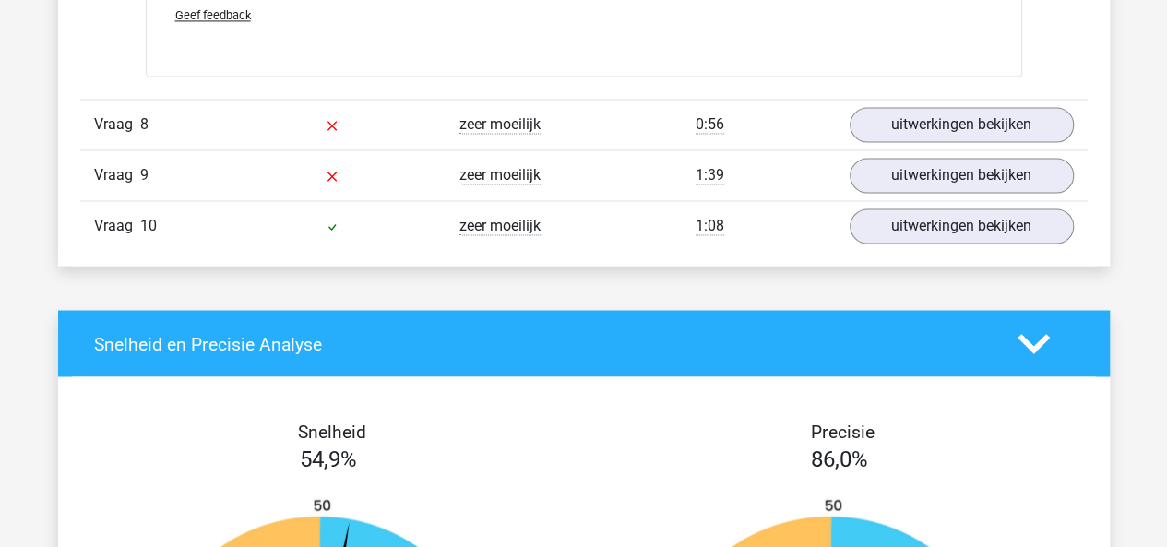
scroll to position [4940, 0]
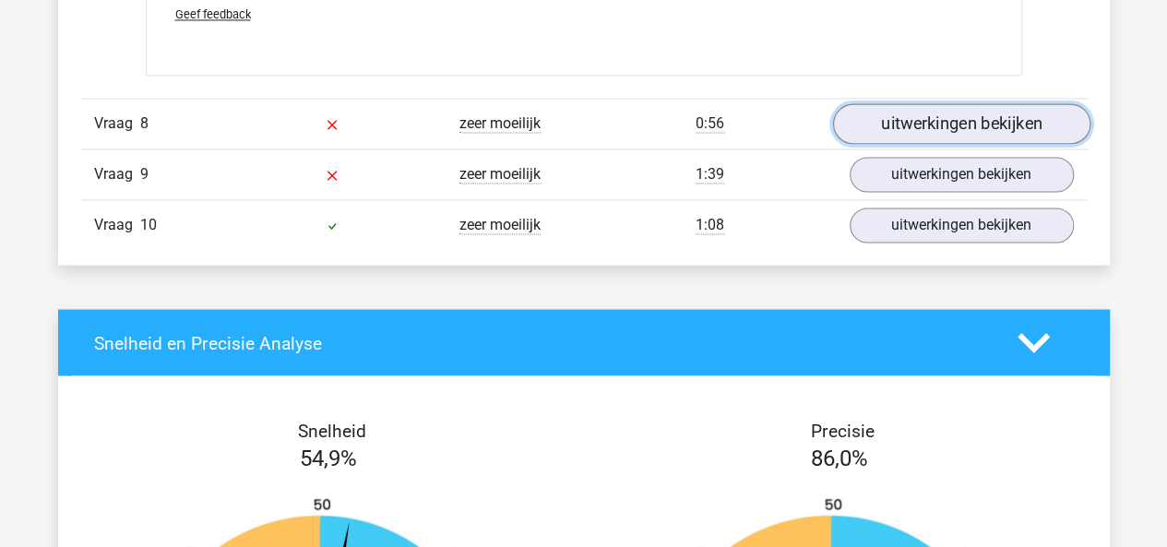
click at [928, 123] on link "uitwerkingen bekijken" at bounding box center [960, 124] width 257 height 41
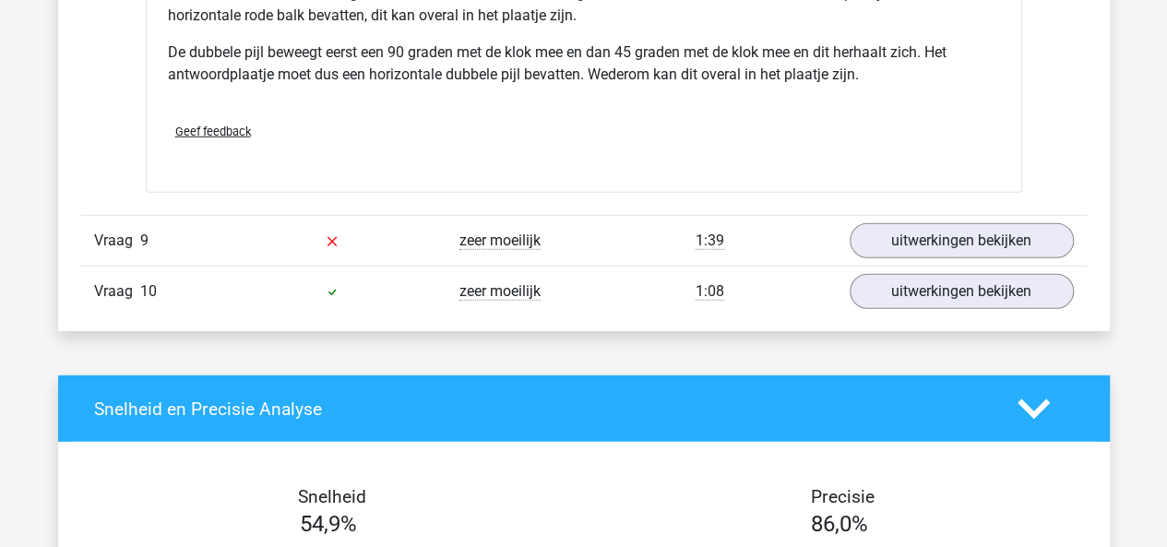
scroll to position [6047, 0]
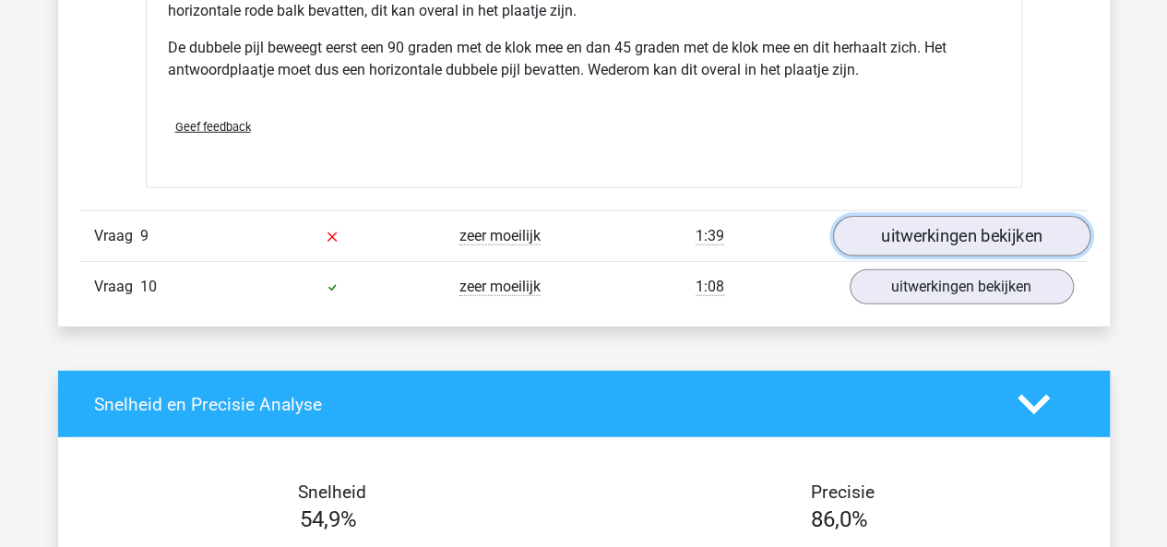
click at [906, 222] on link "uitwerkingen bekijken" at bounding box center [960, 236] width 257 height 41
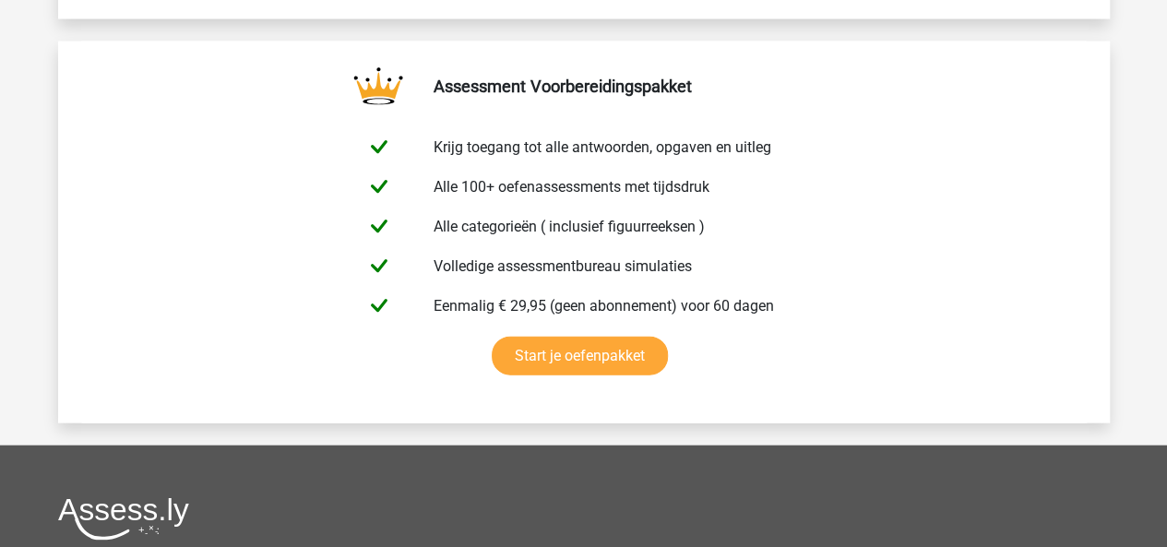
scroll to position [8991, 0]
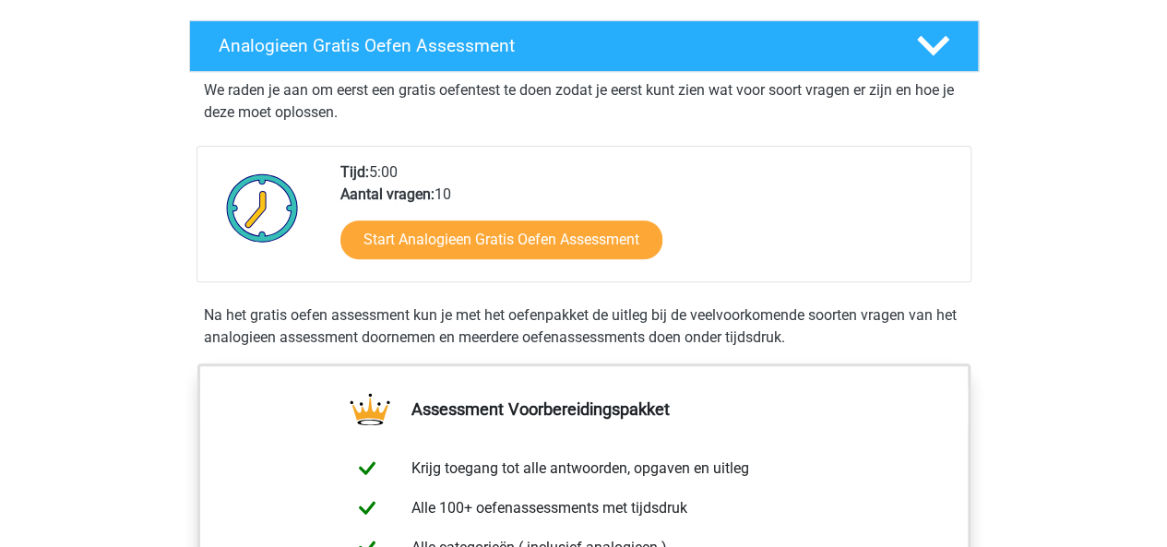
scroll to position [314, 0]
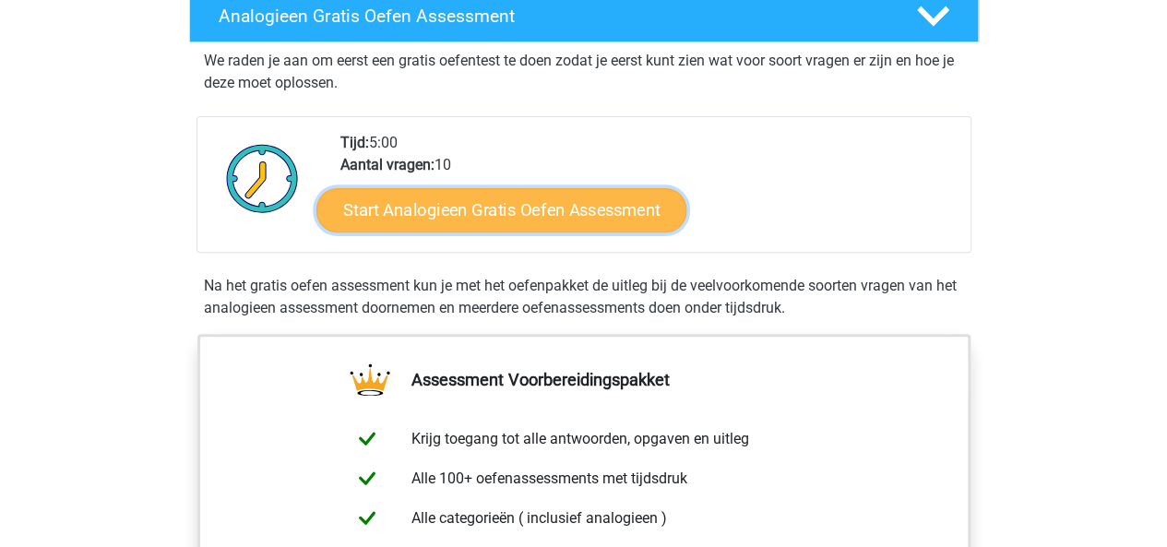
click at [578, 222] on link "Start Analogieen Gratis Oefen Assessment" at bounding box center [502, 209] width 370 height 44
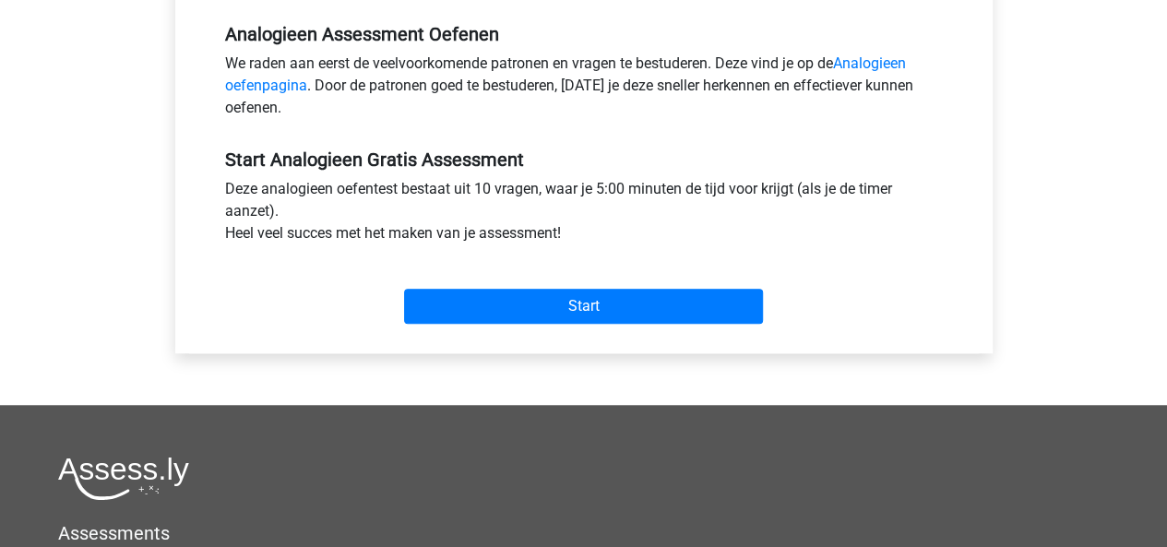
scroll to position [572, 0]
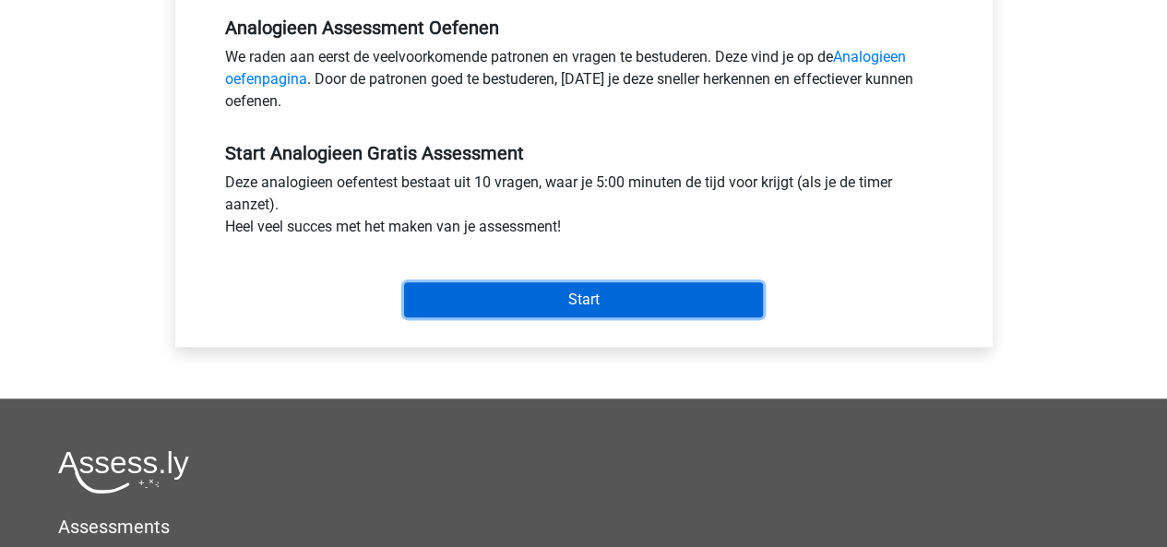
click at [690, 303] on input "Start" at bounding box center [583, 299] width 359 height 35
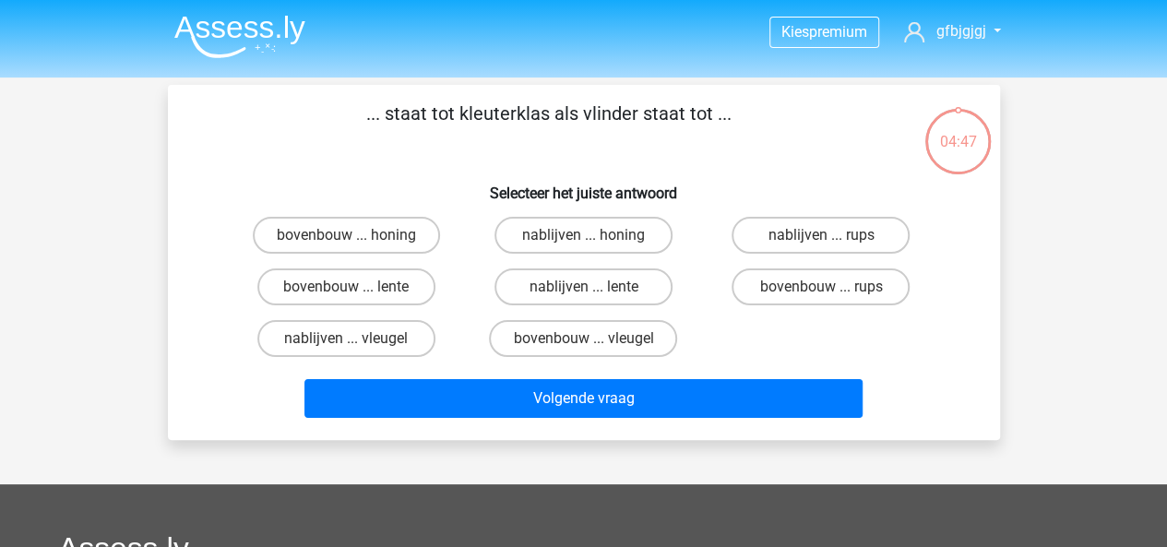
click at [822, 291] on input "bovenbouw ... rups" at bounding box center [827, 293] width 12 height 12
radio input "true"
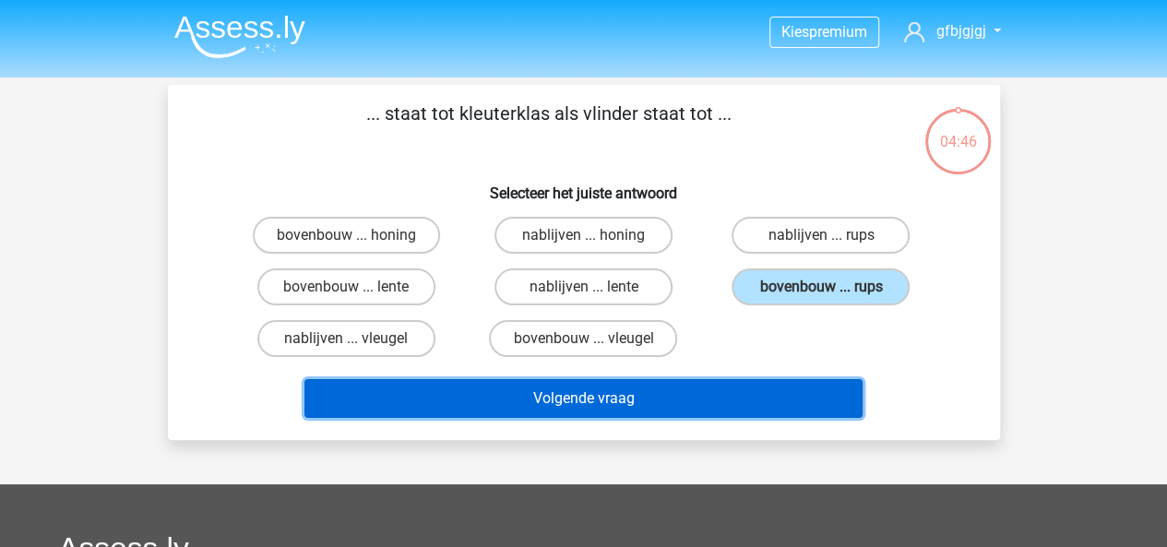
click at [698, 391] on button "Volgende vraag" at bounding box center [584, 398] width 558 height 39
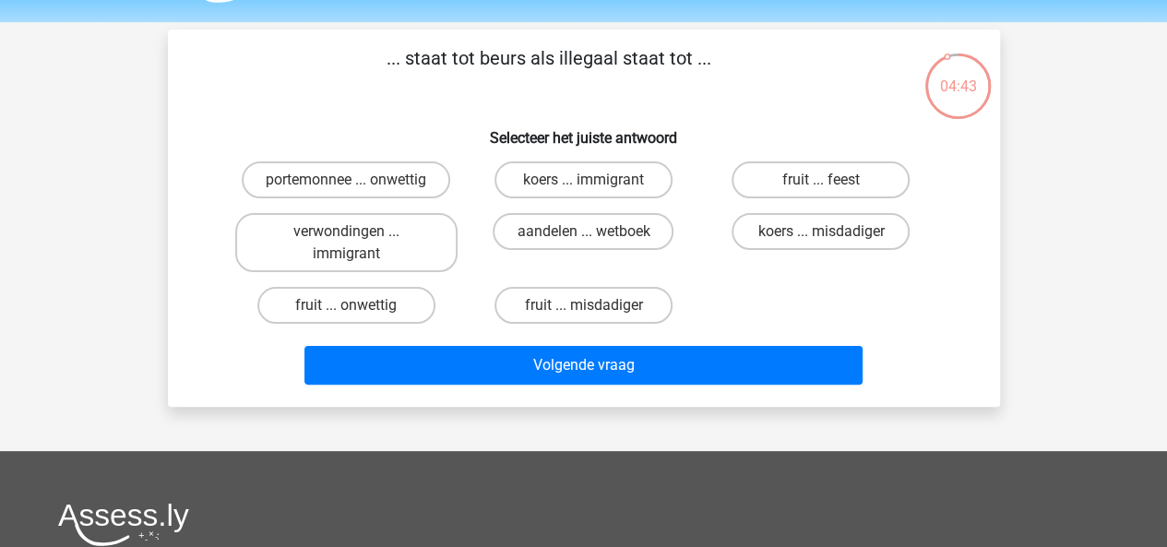
scroll to position [54, 0]
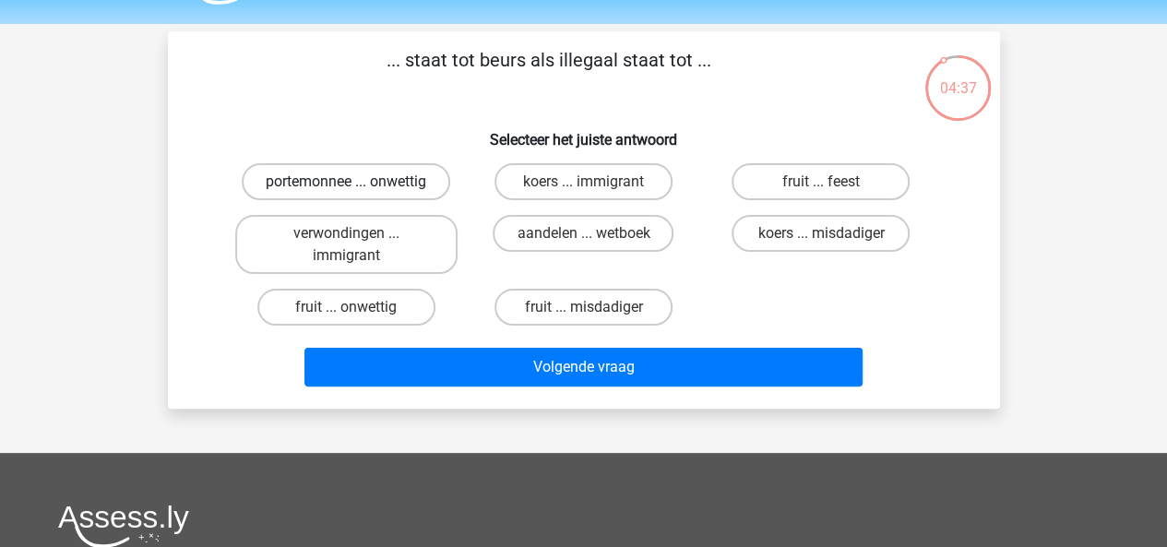
click at [383, 199] on label "portemonnee ... onwettig" at bounding box center [346, 181] width 209 height 37
click at [358, 194] on input "portemonnee ... onwettig" at bounding box center [352, 188] width 12 height 12
radio input "true"
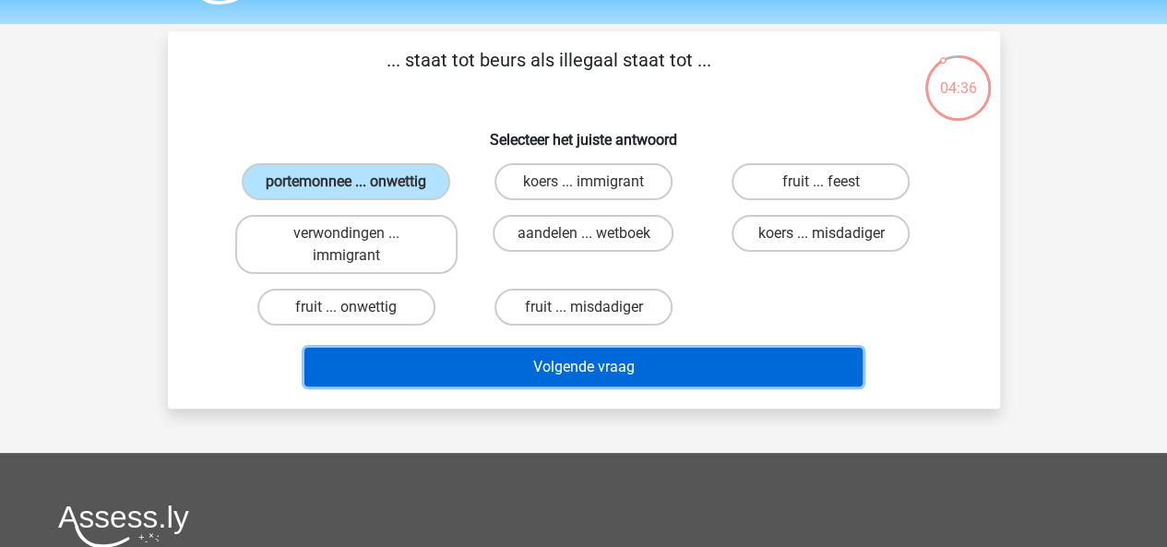
click at [398, 352] on button "Volgende vraag" at bounding box center [584, 367] width 558 height 39
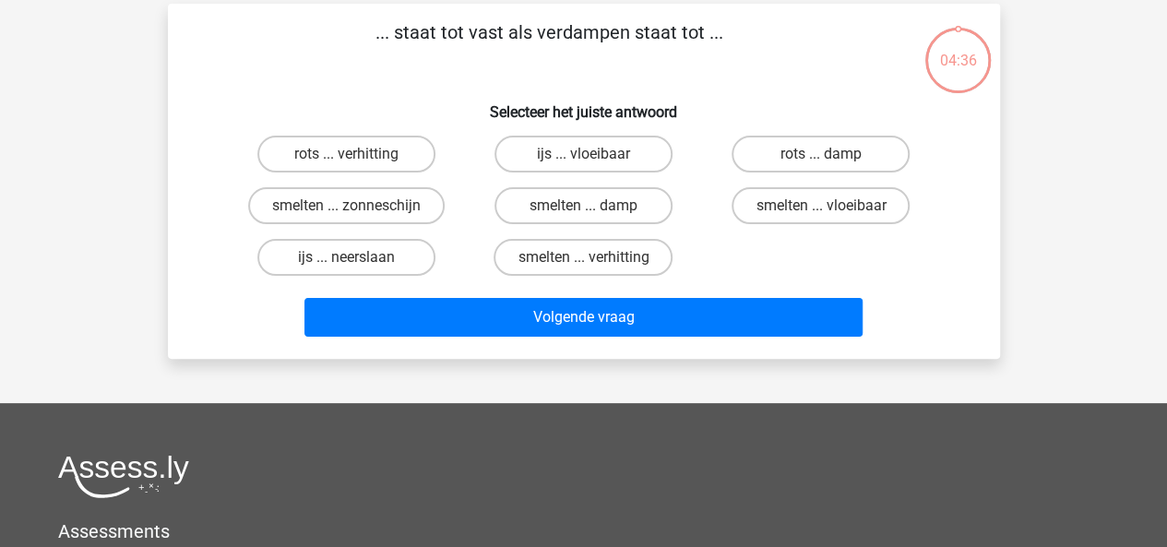
scroll to position [85, 0]
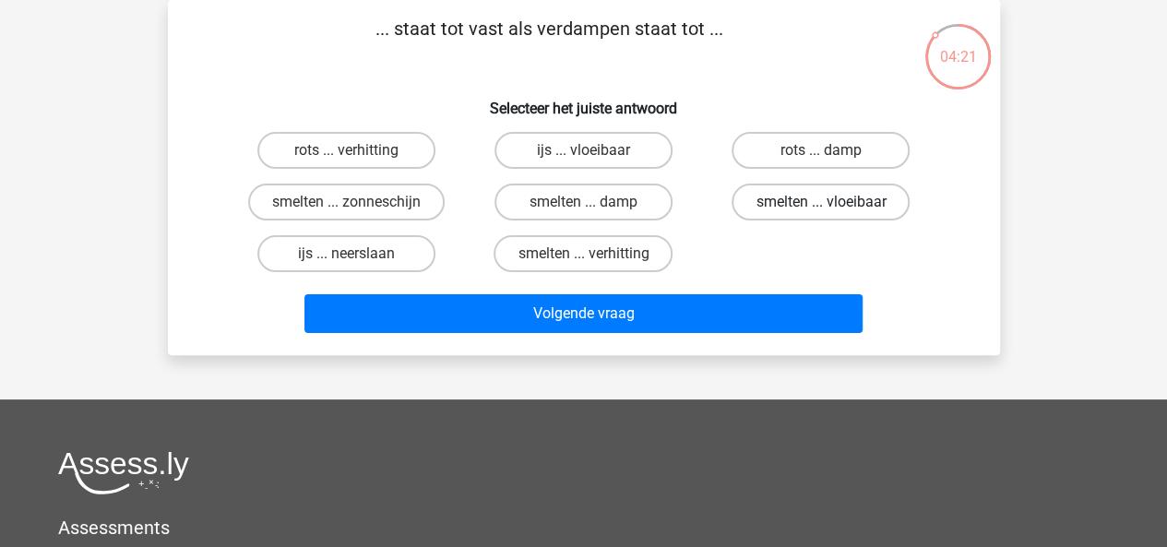
click at [801, 208] on label "smelten ... vloeibaar" at bounding box center [821, 202] width 178 height 37
click at [821, 208] on input "smelten ... vloeibaar" at bounding box center [827, 208] width 12 height 12
radio input "true"
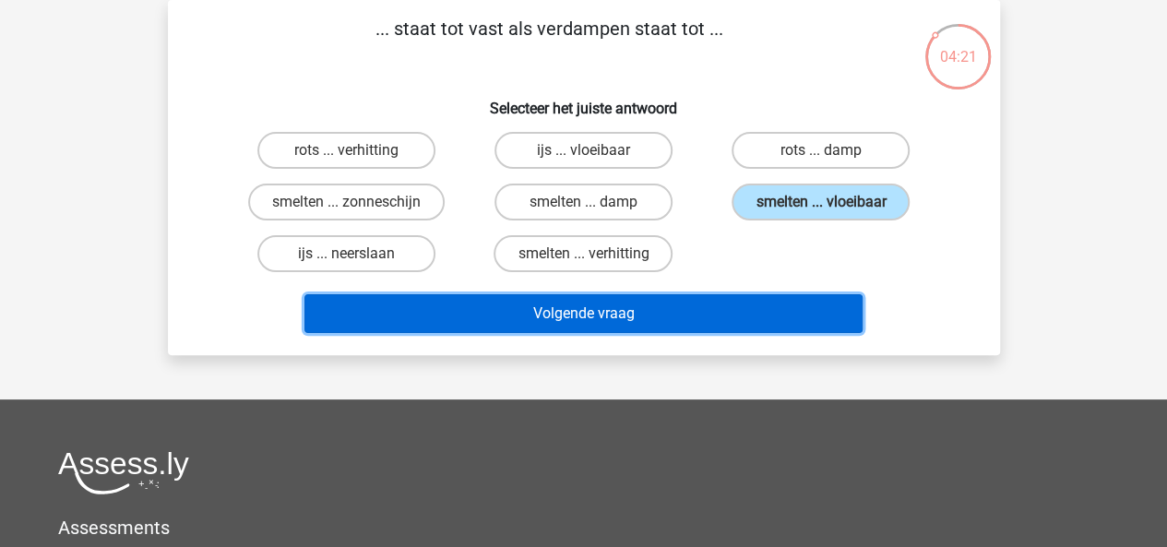
click at [759, 302] on button "Volgende vraag" at bounding box center [584, 313] width 558 height 39
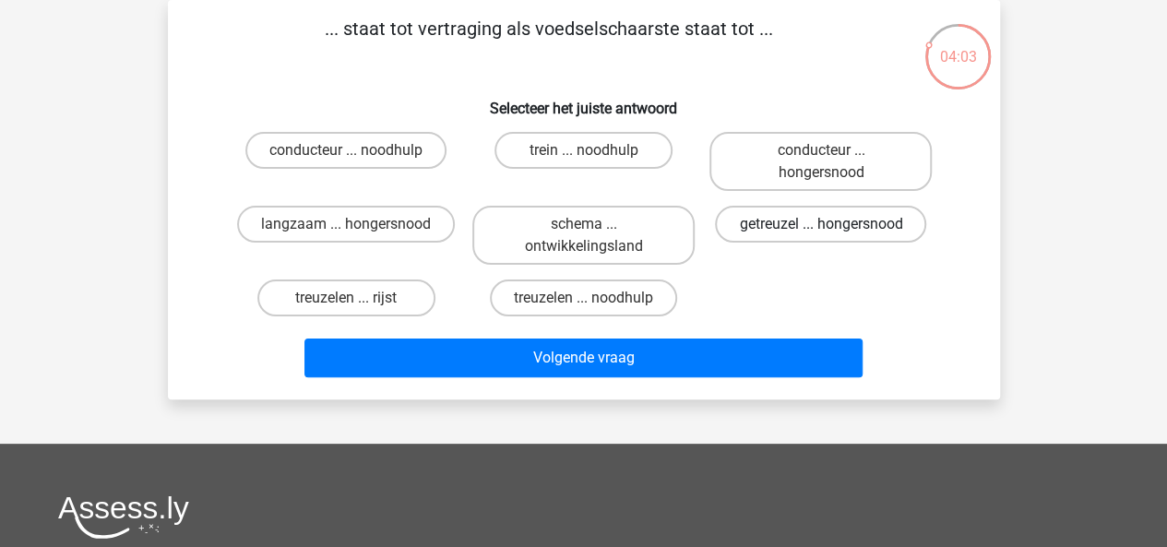
click at [794, 237] on label "getreuzel ... hongersnood" at bounding box center [820, 224] width 211 height 37
click at [821, 236] on input "getreuzel ... hongersnood" at bounding box center [827, 230] width 12 height 12
radio input "true"
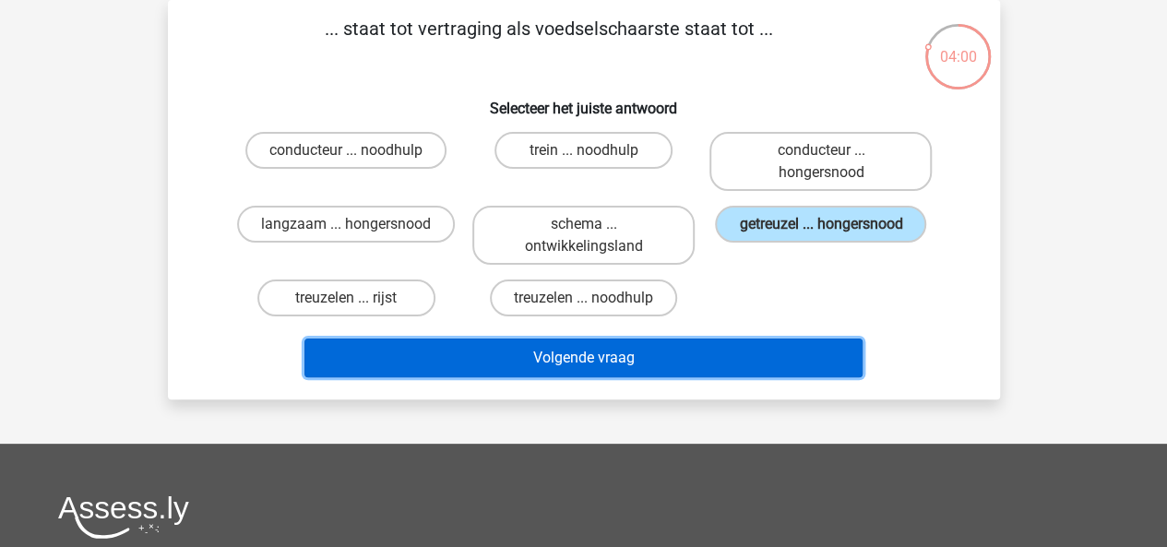
click at [752, 348] on button "Volgende vraag" at bounding box center [584, 358] width 558 height 39
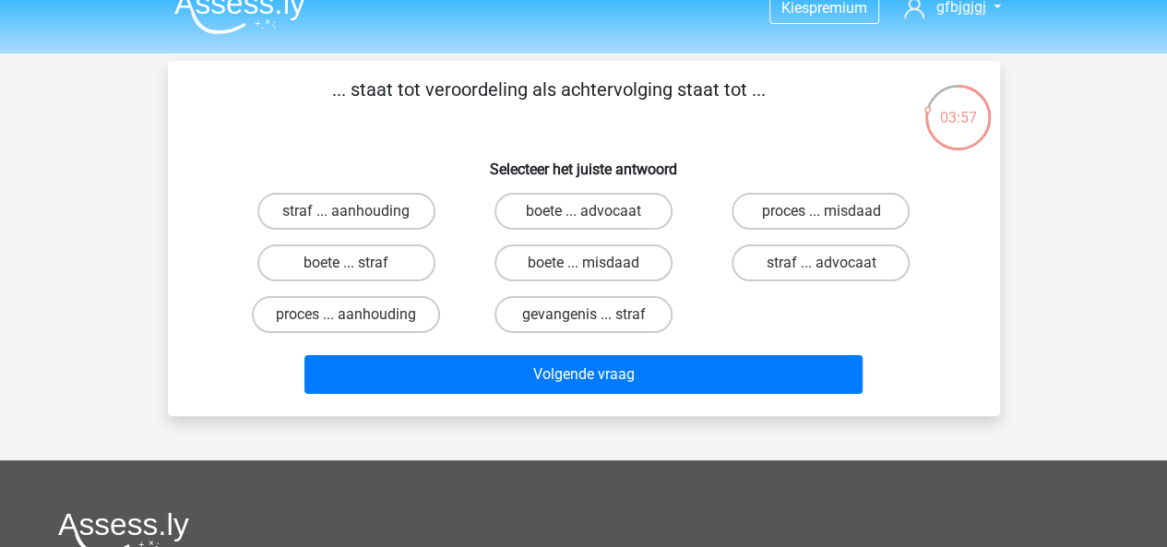
scroll to position [23, 0]
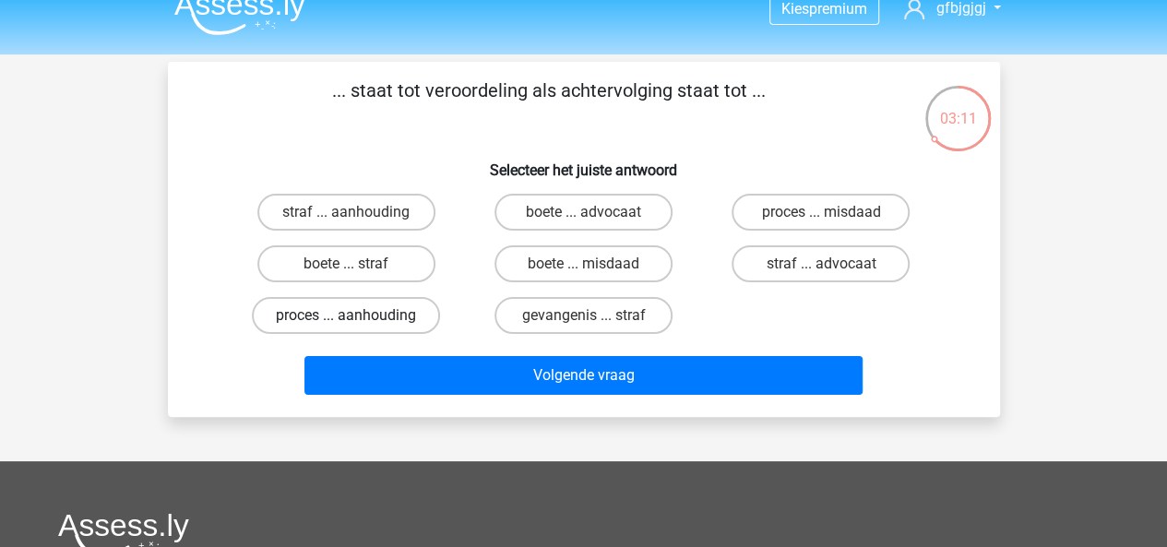
click at [365, 320] on label "proces ... aanhouding" at bounding box center [346, 315] width 188 height 37
click at [358, 320] on input "proces ... aanhouding" at bounding box center [352, 322] width 12 height 12
radio input "true"
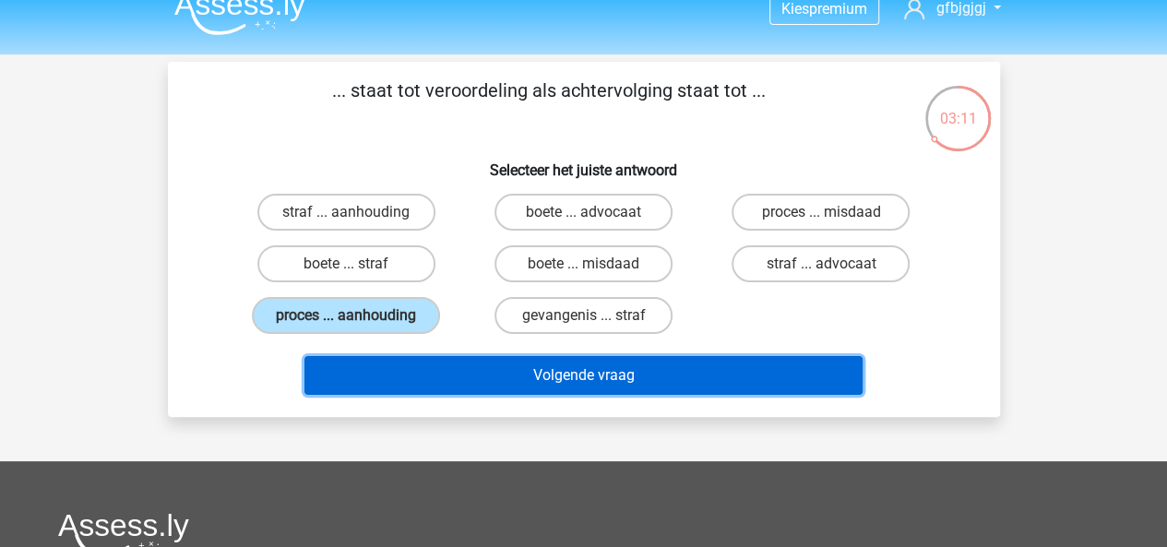
click at [441, 379] on button "Volgende vraag" at bounding box center [584, 375] width 558 height 39
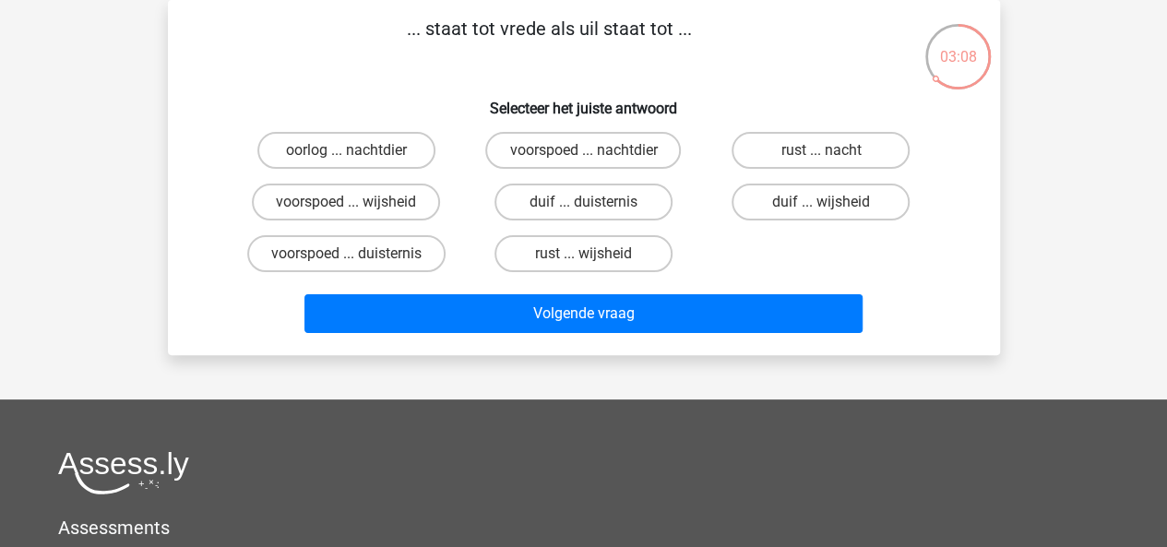
scroll to position [52, 0]
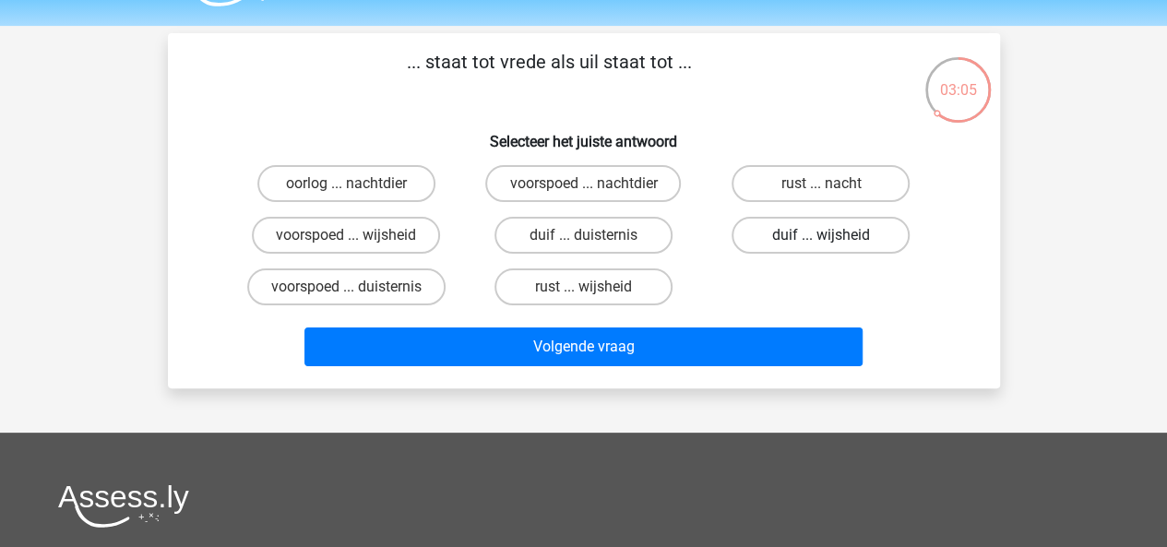
click at [811, 217] on label "duif ... wijsheid" at bounding box center [821, 235] width 178 height 37
click at [821, 235] on input "duif ... wijsheid" at bounding box center [827, 241] width 12 height 12
radio input "true"
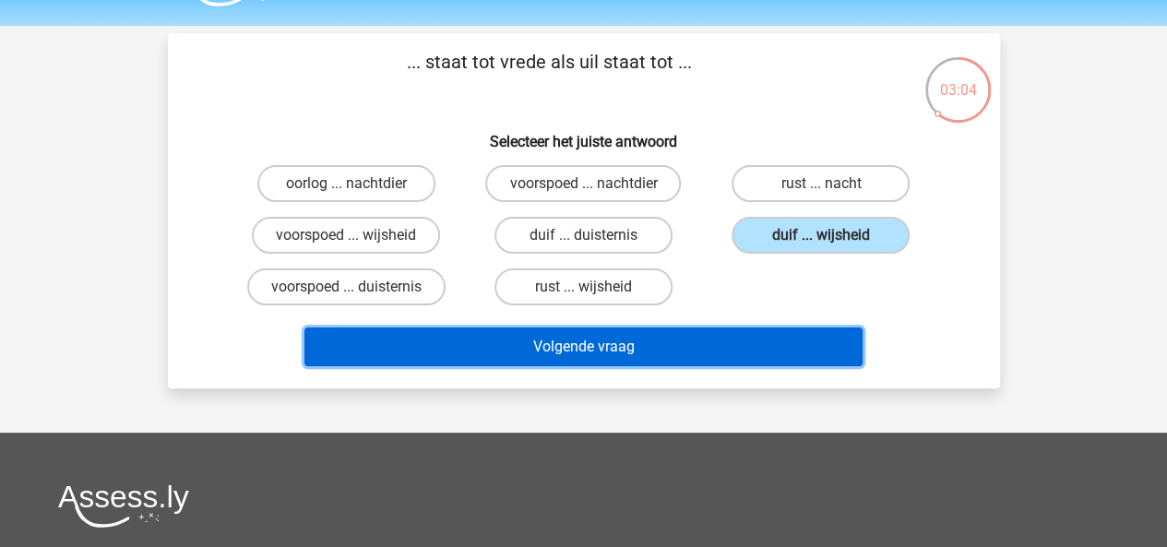
click at [714, 352] on button "Volgende vraag" at bounding box center [584, 347] width 558 height 39
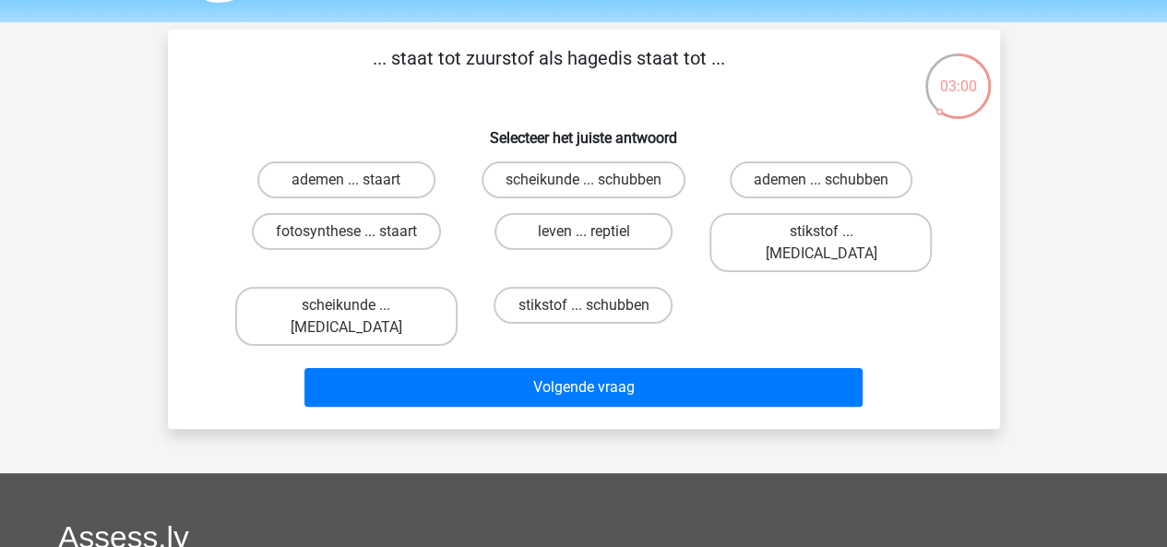
scroll to position [54, 0]
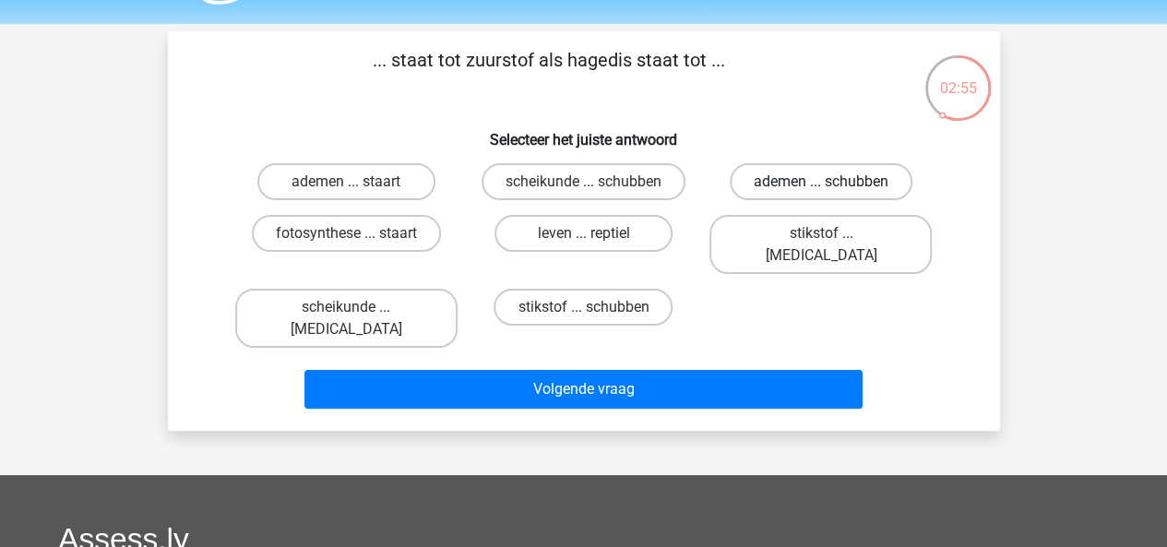
click at [787, 193] on label "ademen ... schubben" at bounding box center [821, 181] width 183 height 37
click at [821, 193] on input "ademen ... schubben" at bounding box center [827, 188] width 12 height 12
radio input "true"
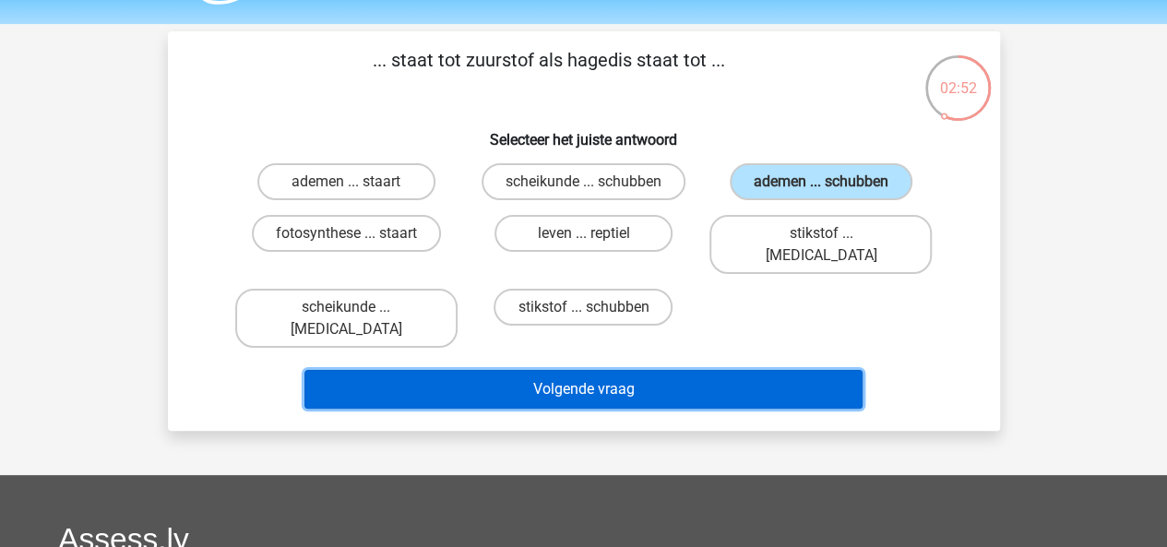
click at [651, 370] on button "Volgende vraag" at bounding box center [584, 389] width 558 height 39
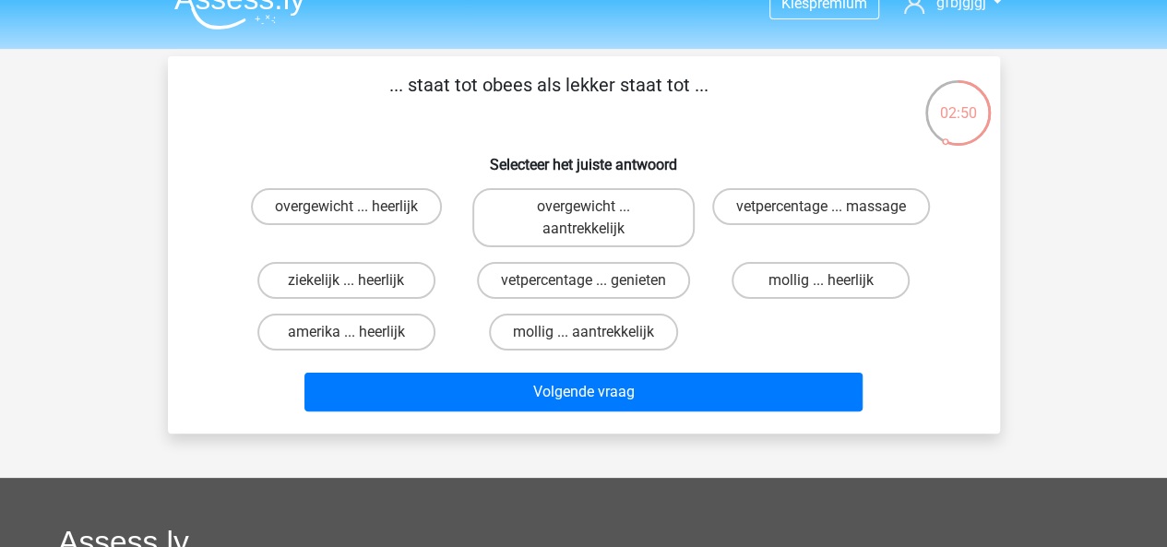
scroll to position [21, 0]
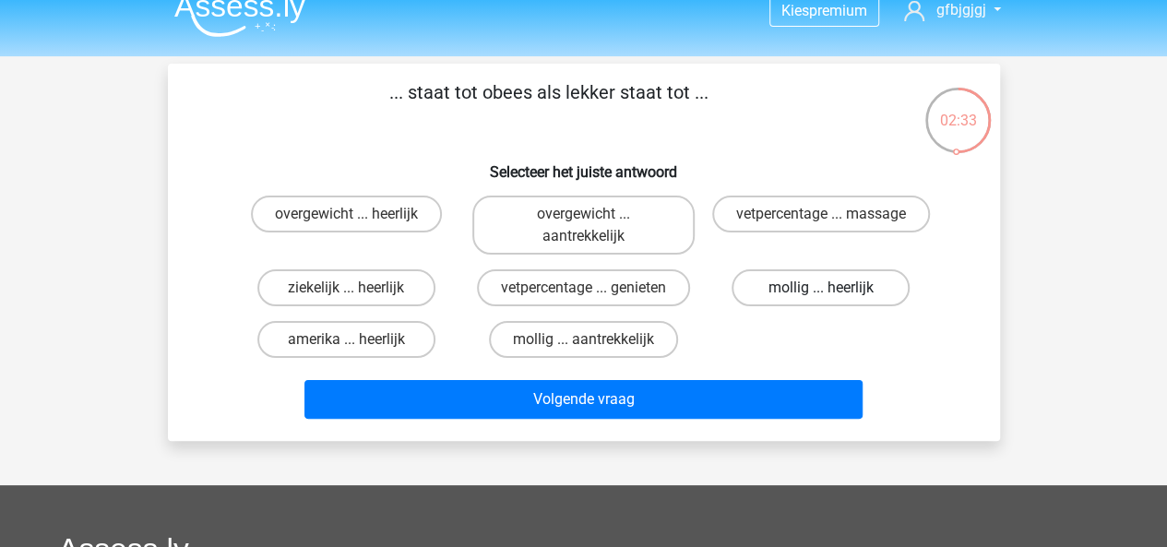
click at [800, 300] on label "mollig ... heerlijk" at bounding box center [821, 287] width 178 height 37
click at [821, 300] on input "mollig ... heerlijk" at bounding box center [827, 294] width 12 height 12
radio input "true"
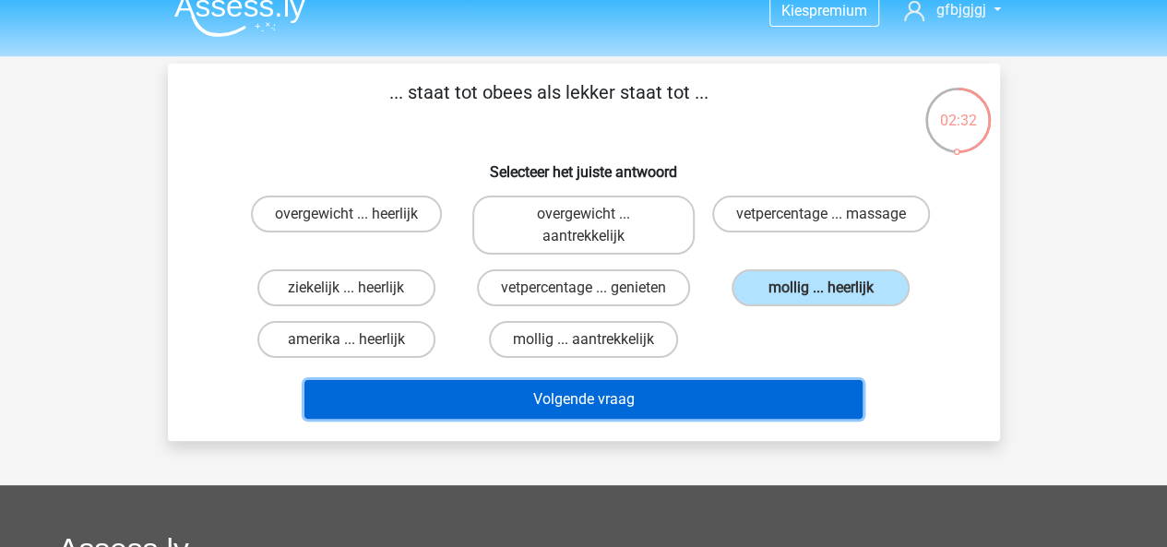
click at [689, 404] on button "Volgende vraag" at bounding box center [584, 399] width 558 height 39
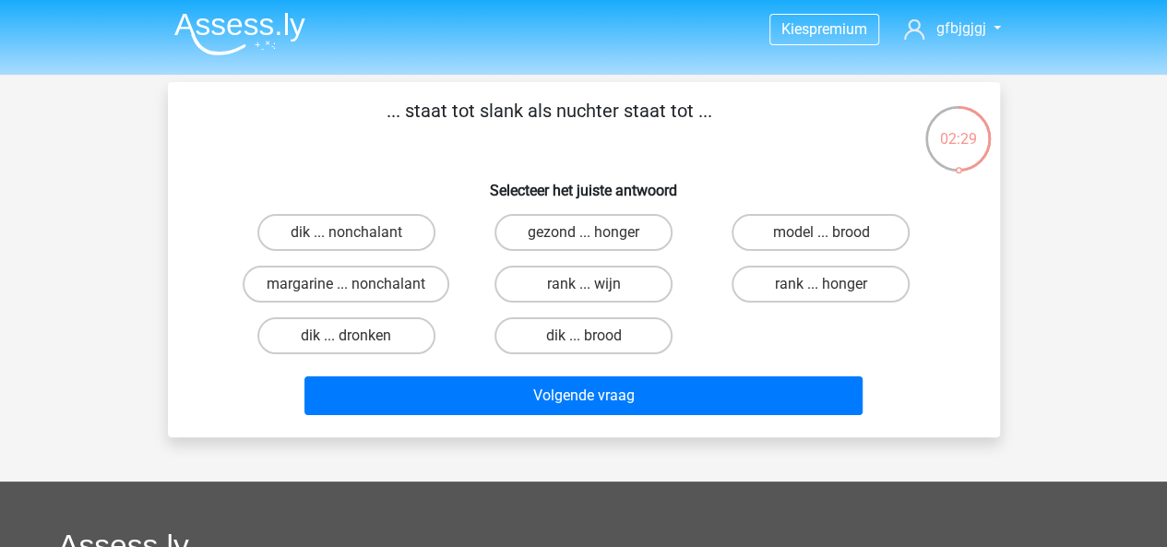
scroll to position [0, 0]
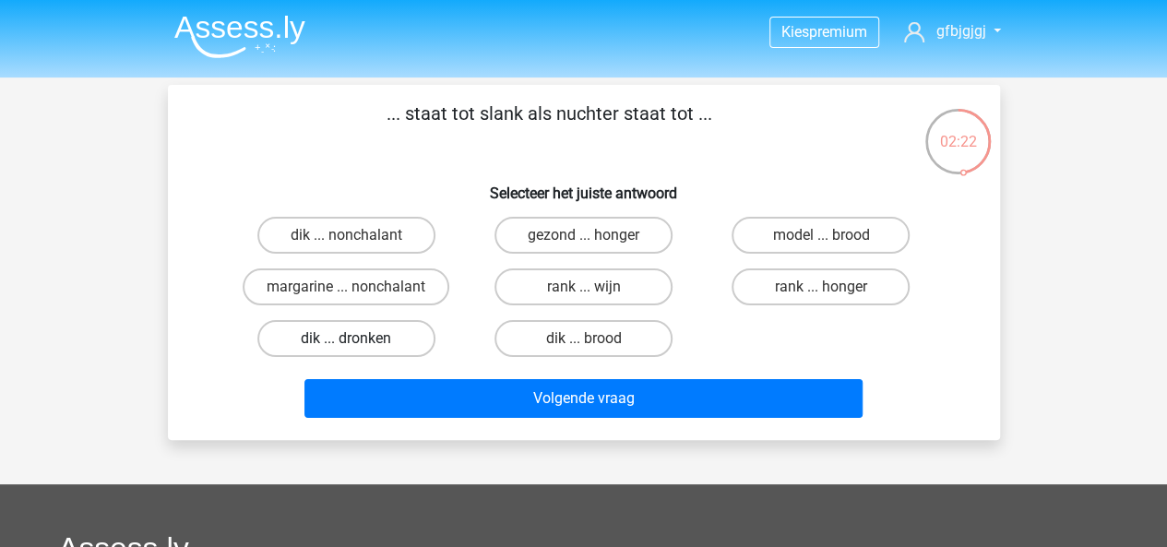
click at [398, 335] on label "dik ... dronken" at bounding box center [346, 338] width 178 height 37
click at [358, 339] on input "dik ... dronken" at bounding box center [352, 345] width 12 height 12
radio input "true"
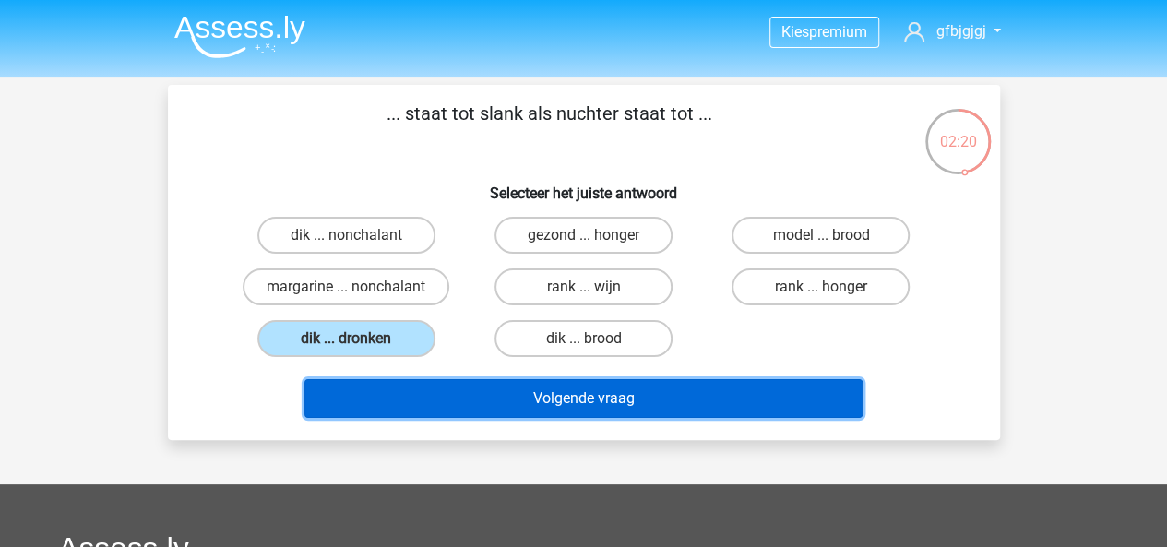
click at [474, 412] on button "Volgende vraag" at bounding box center [584, 398] width 558 height 39
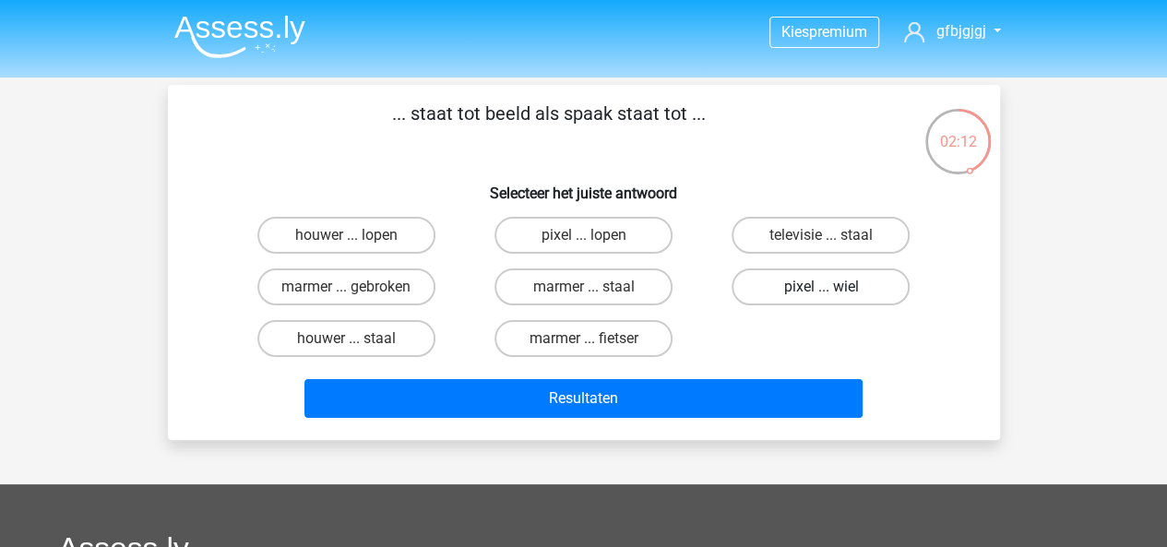
click at [786, 290] on label "pixel ... wiel" at bounding box center [821, 287] width 178 height 37
click at [821, 290] on input "pixel ... wiel" at bounding box center [827, 293] width 12 height 12
radio input "true"
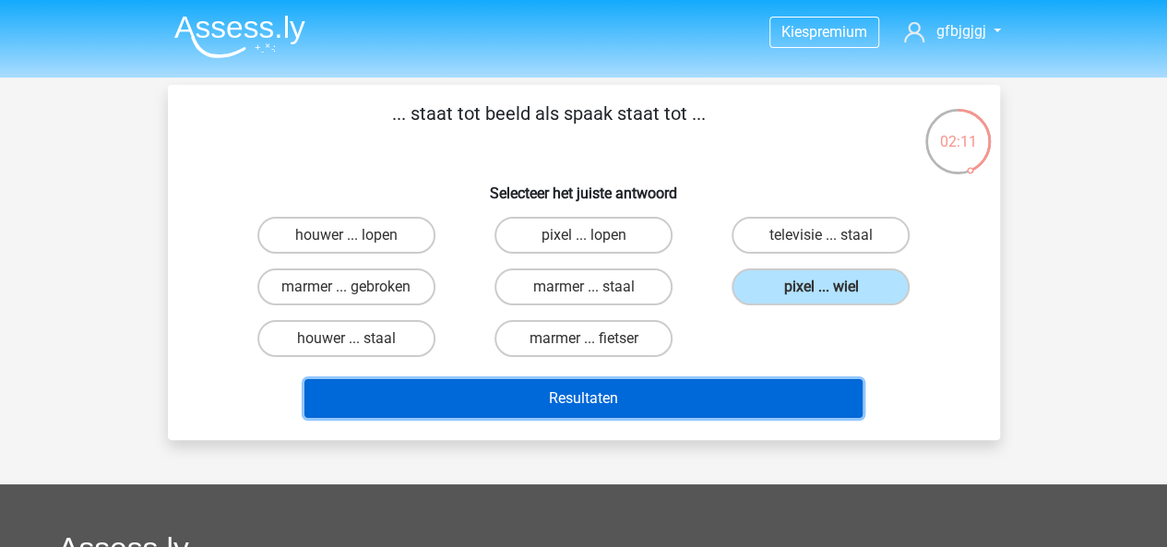
click at [699, 407] on button "Resultaten" at bounding box center [584, 398] width 558 height 39
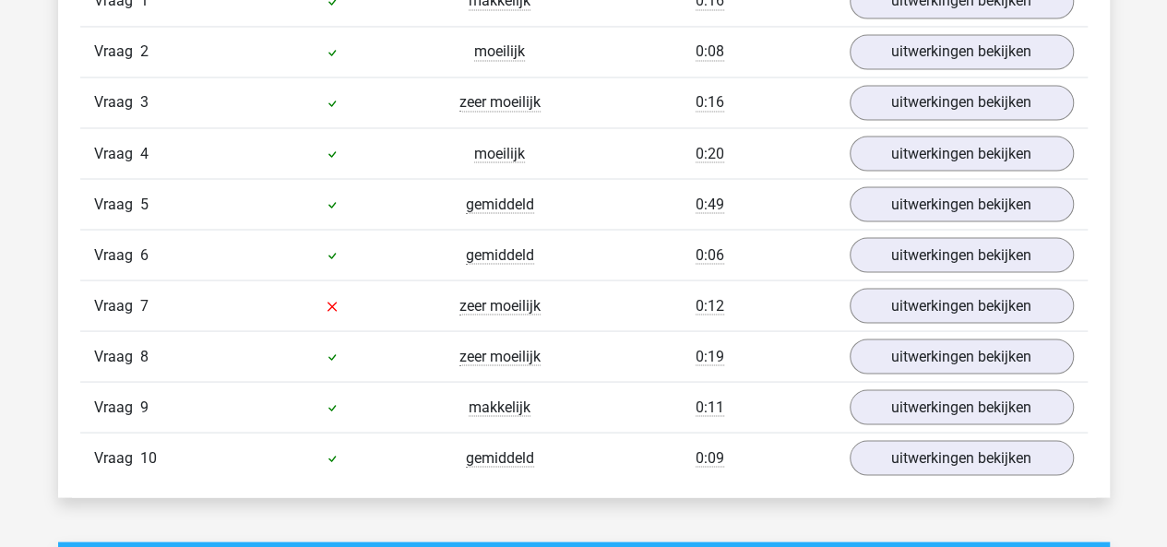
scroll to position [1619, 0]
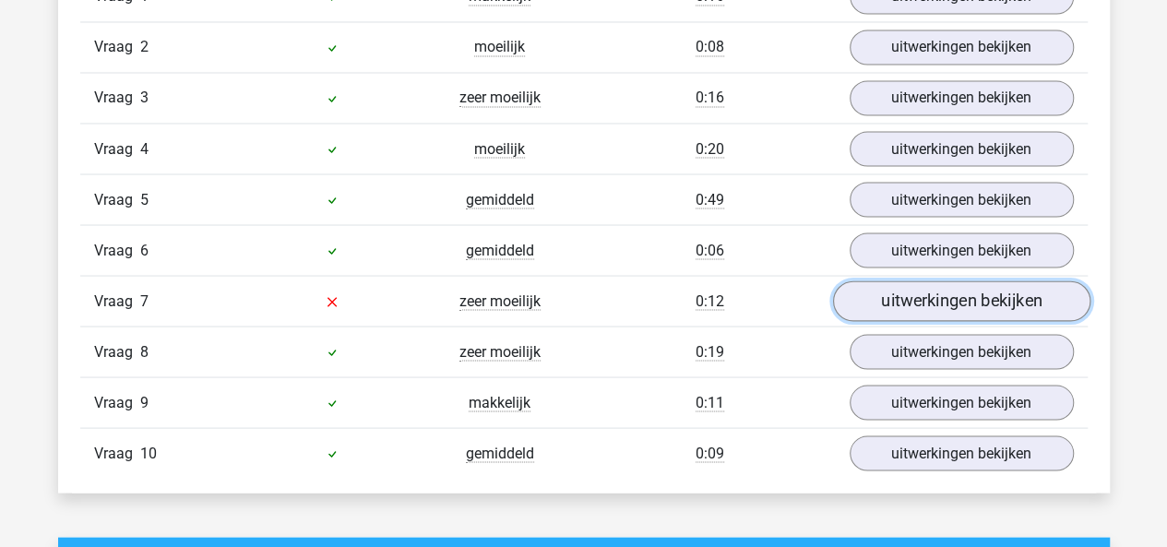
click at [949, 305] on link "uitwerkingen bekijken" at bounding box center [960, 301] width 257 height 41
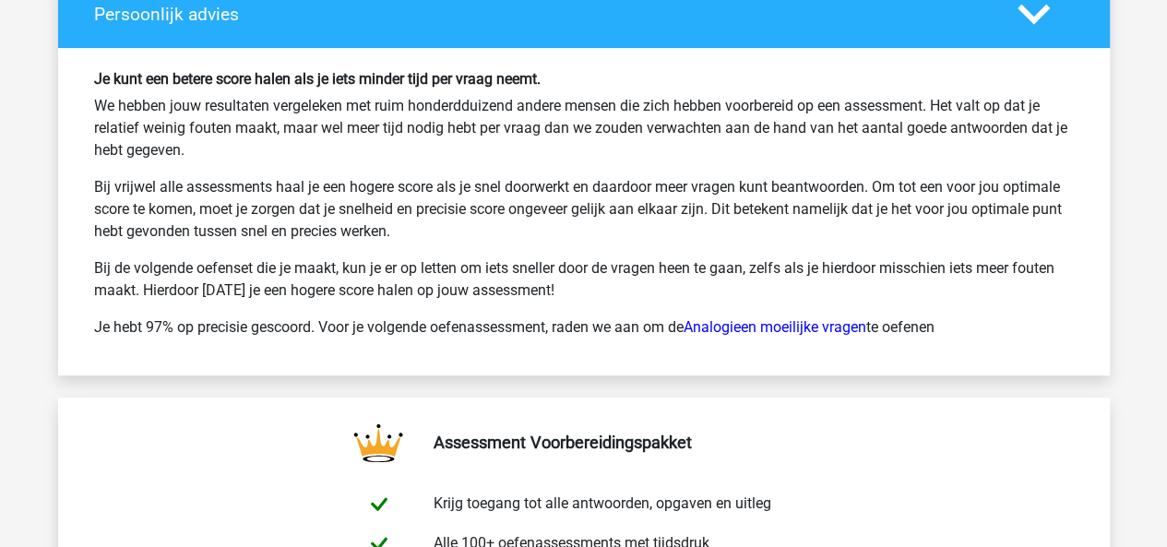
scroll to position [3785, 0]
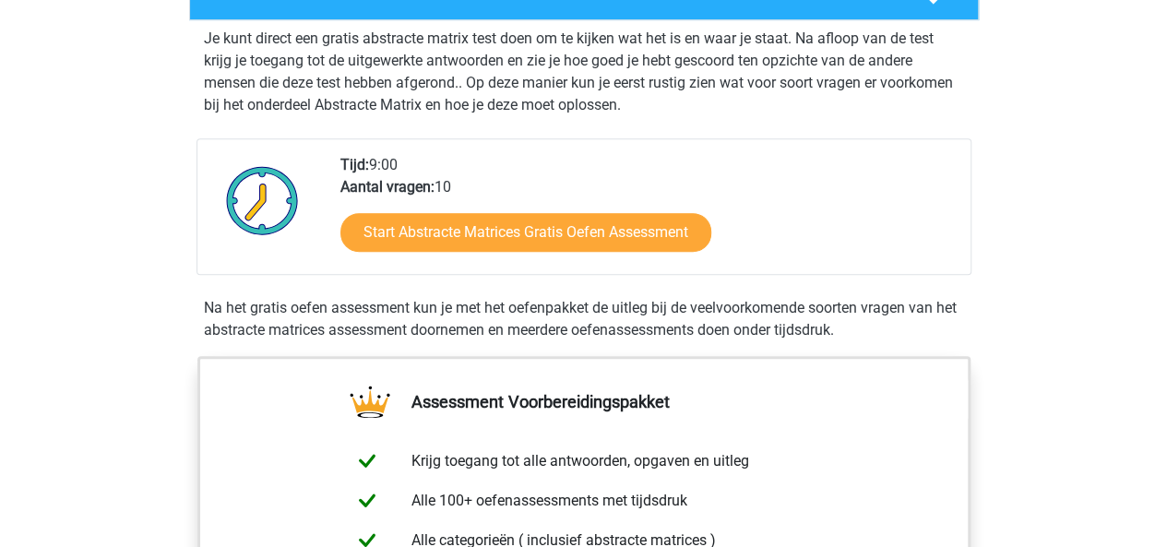
scroll to position [363, 0]
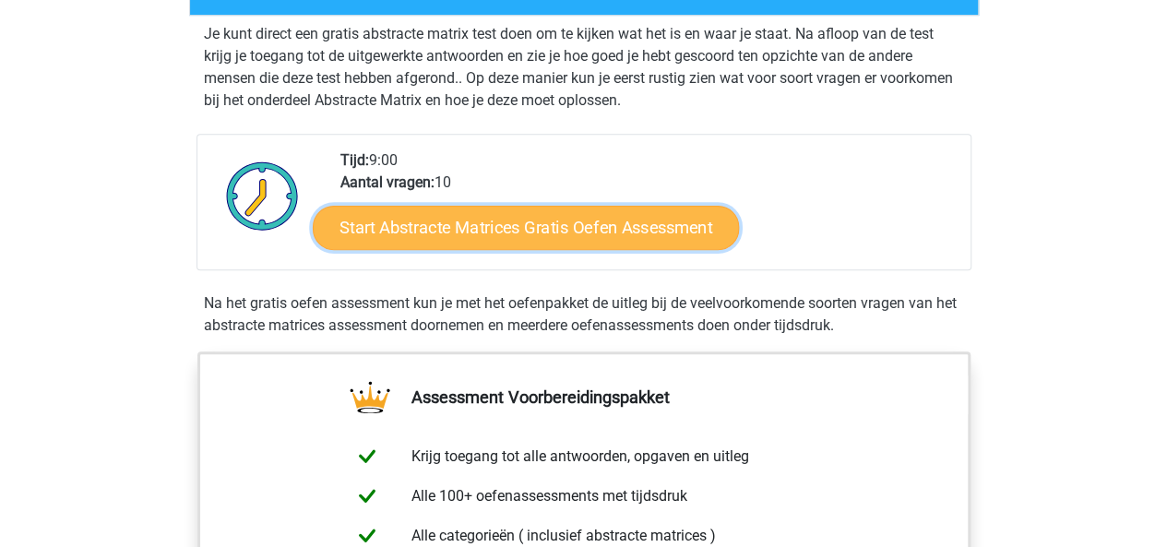
click at [565, 233] on link "Start Abstracte Matrices Gratis Oefen Assessment" at bounding box center [526, 227] width 426 height 44
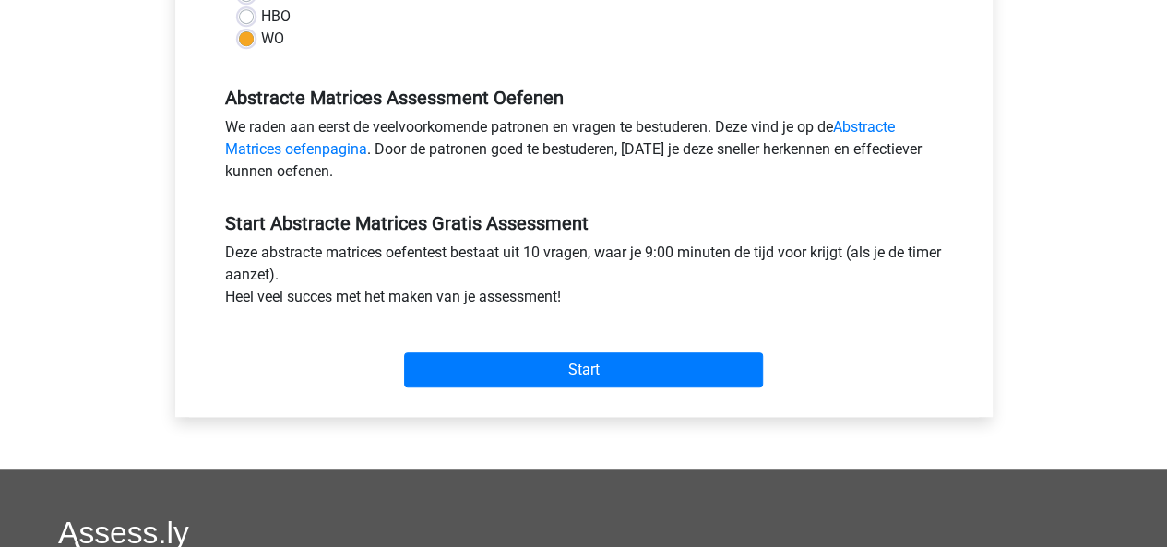
scroll to position [596, 0]
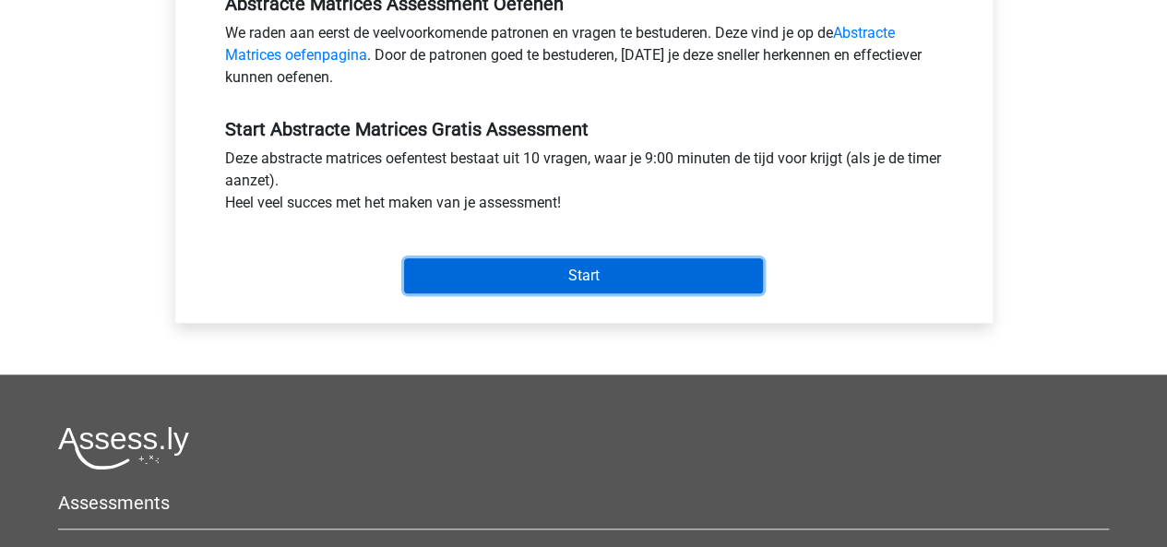
click at [716, 279] on input "Start" at bounding box center [583, 275] width 359 height 35
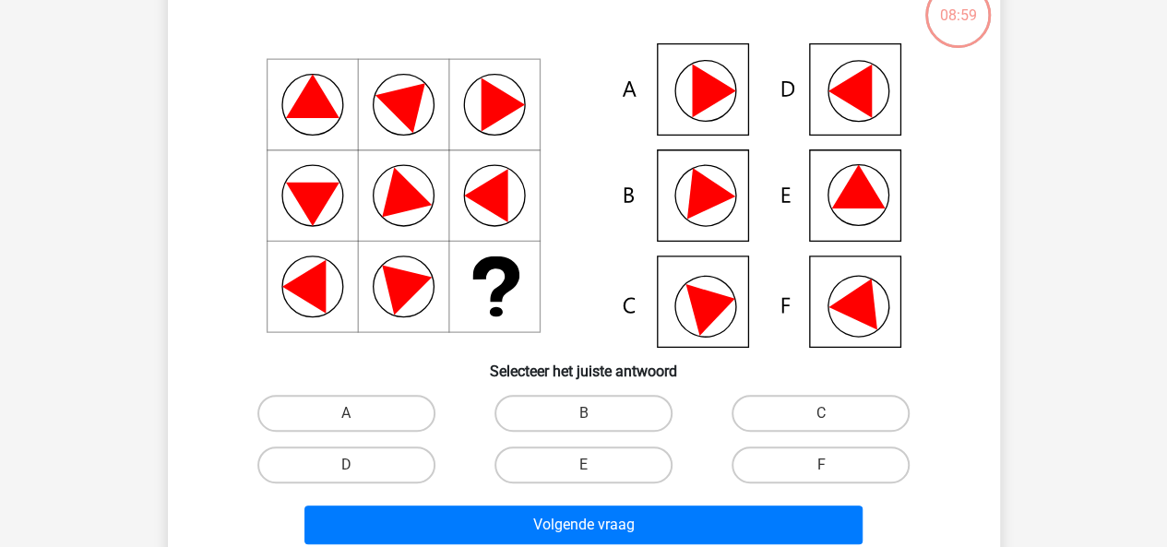
scroll to position [125, 0]
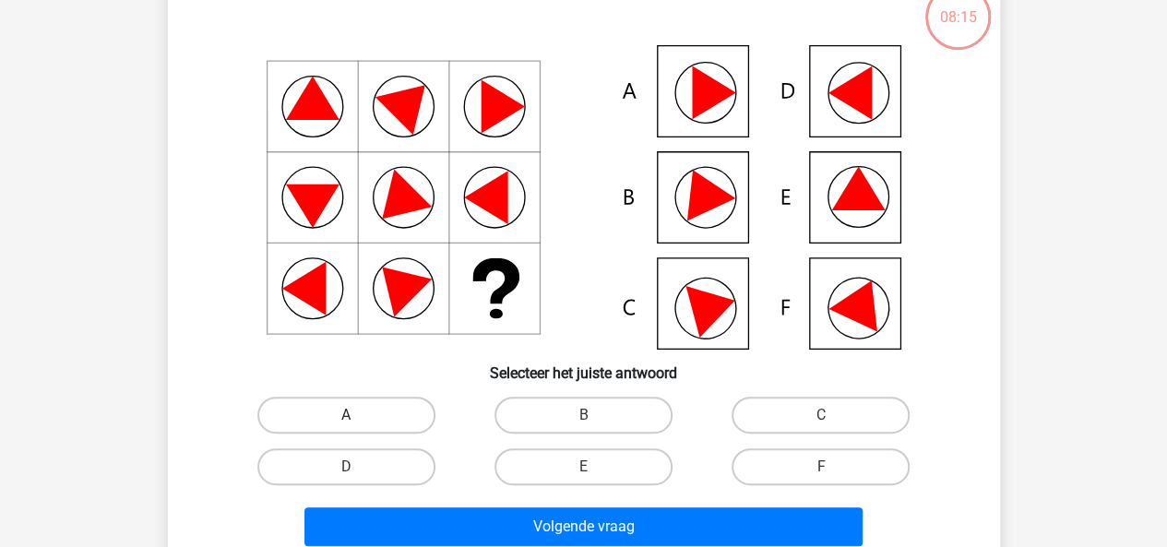
click at [360, 414] on label "A" at bounding box center [346, 415] width 178 height 37
click at [358, 415] on input "A" at bounding box center [352, 421] width 12 height 12
radio input "true"
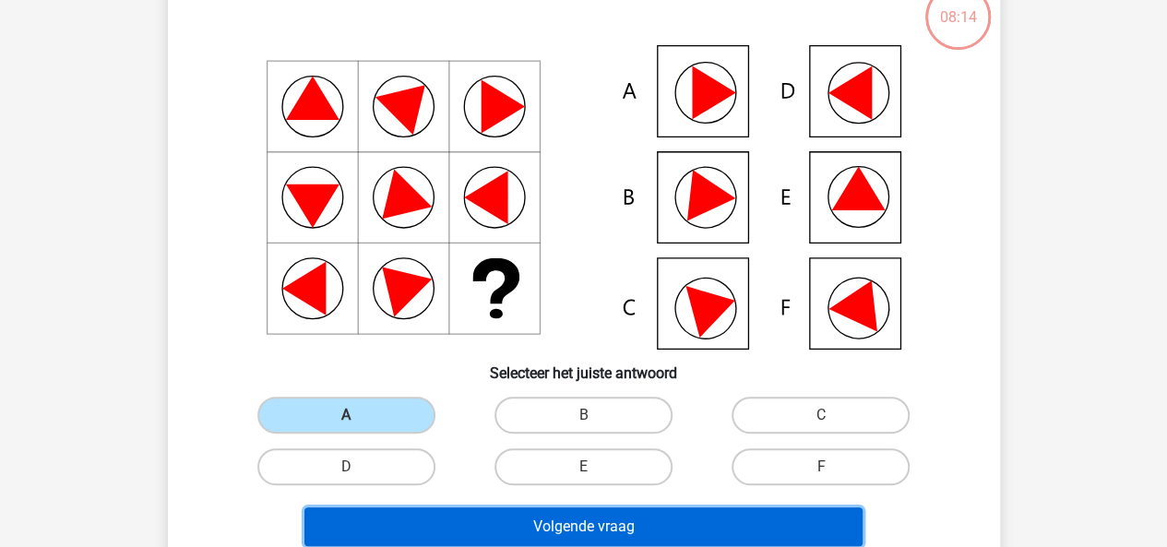
click at [513, 525] on button "Volgende vraag" at bounding box center [584, 527] width 558 height 39
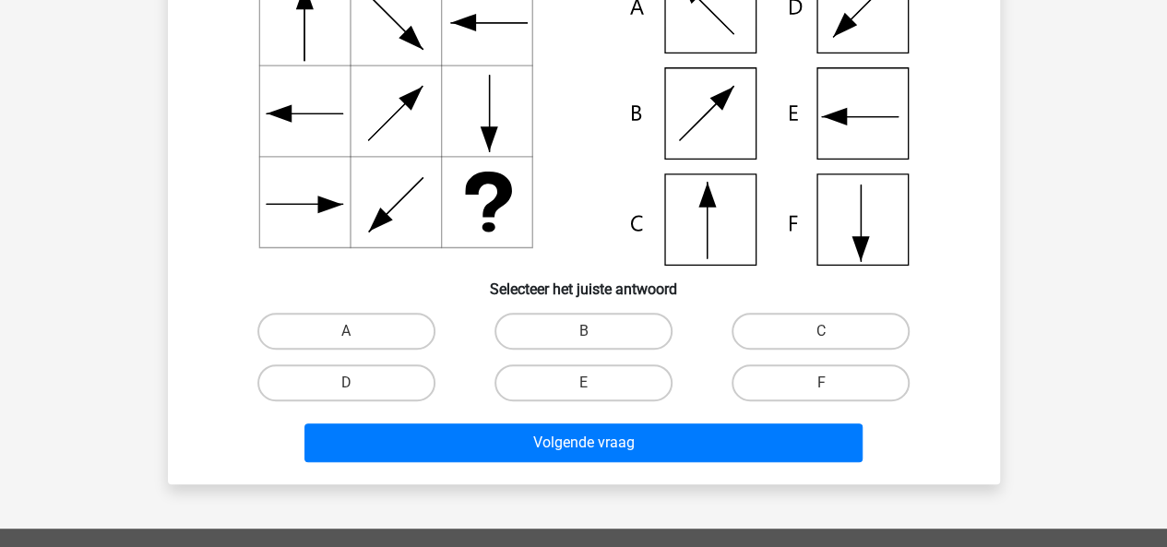
scroll to position [210, 0]
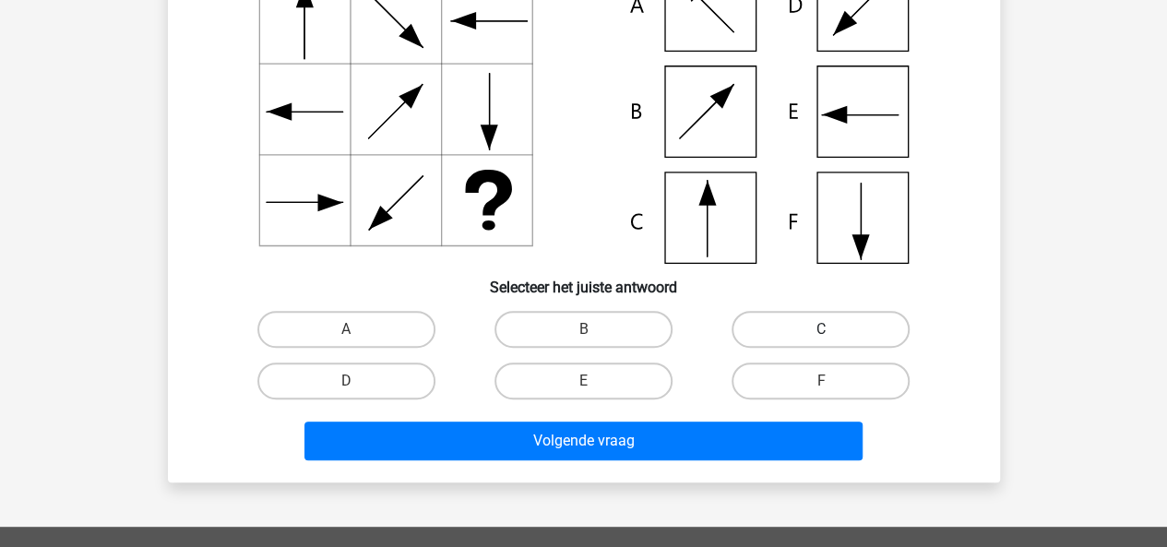
click at [775, 329] on label "C" at bounding box center [821, 329] width 178 height 37
click at [821, 329] on input "C" at bounding box center [827, 335] width 12 height 12
radio input "true"
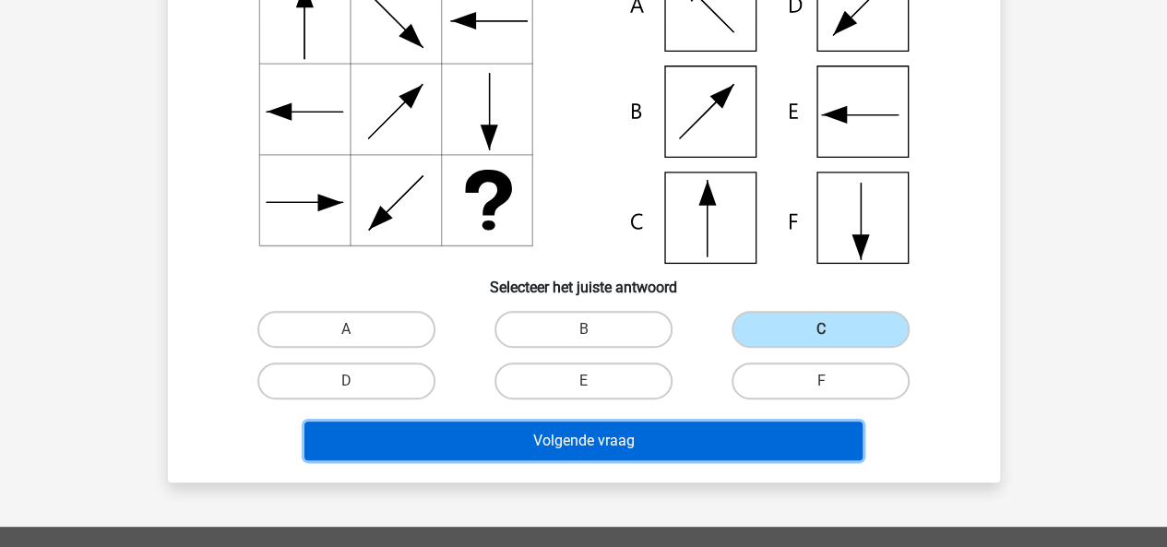
click at [690, 451] on button "Volgende vraag" at bounding box center [584, 441] width 558 height 39
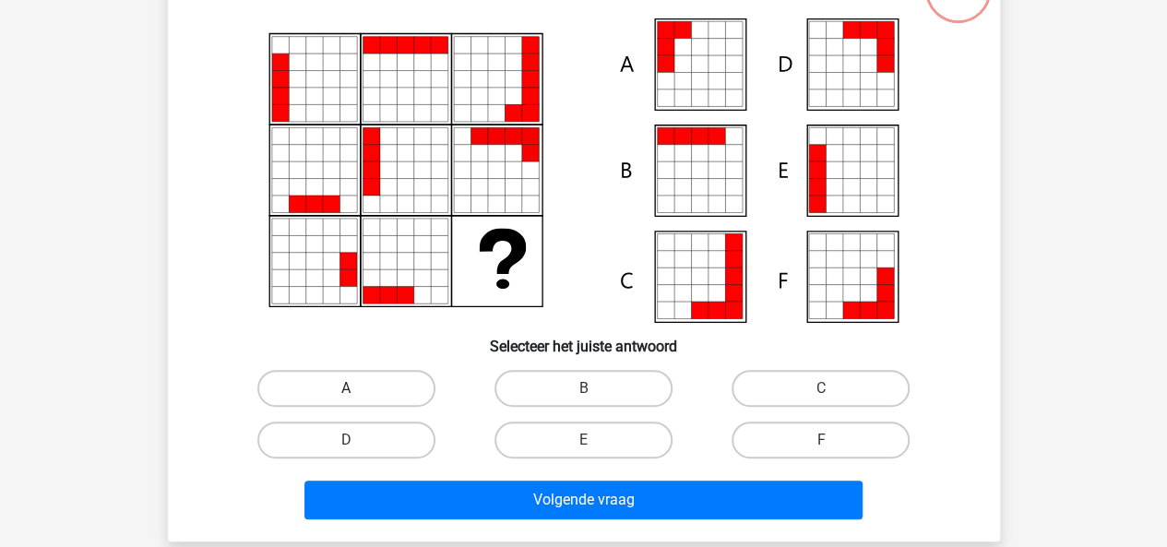
scroll to position [152, 0]
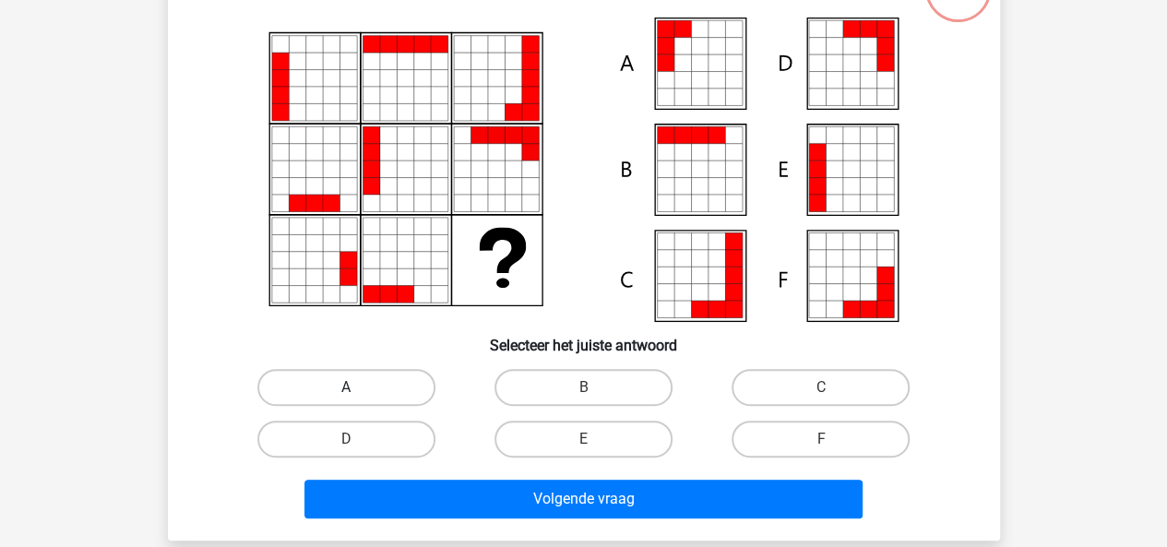
click at [300, 389] on label "A" at bounding box center [346, 387] width 178 height 37
click at [346, 389] on input "A" at bounding box center [352, 394] width 12 height 12
radio input "true"
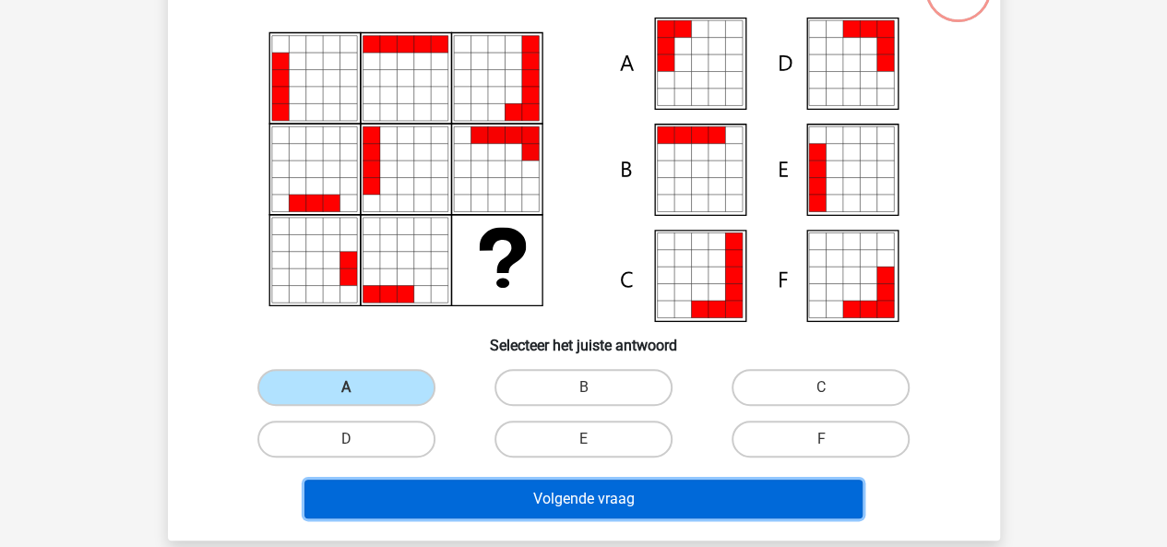
click at [468, 480] on button "Volgende vraag" at bounding box center [584, 499] width 558 height 39
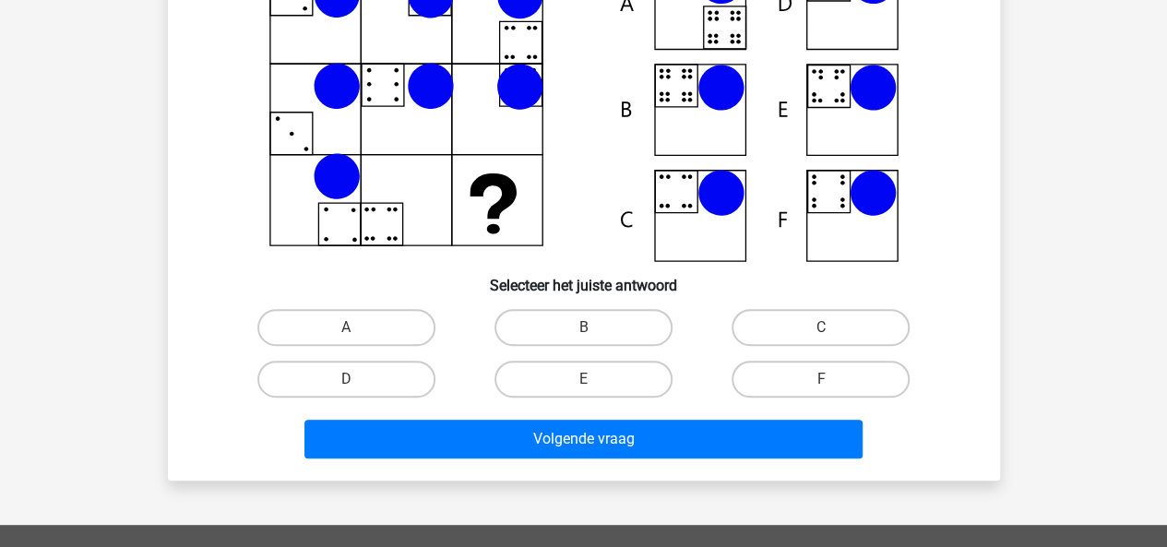
scroll to position [220, 0]
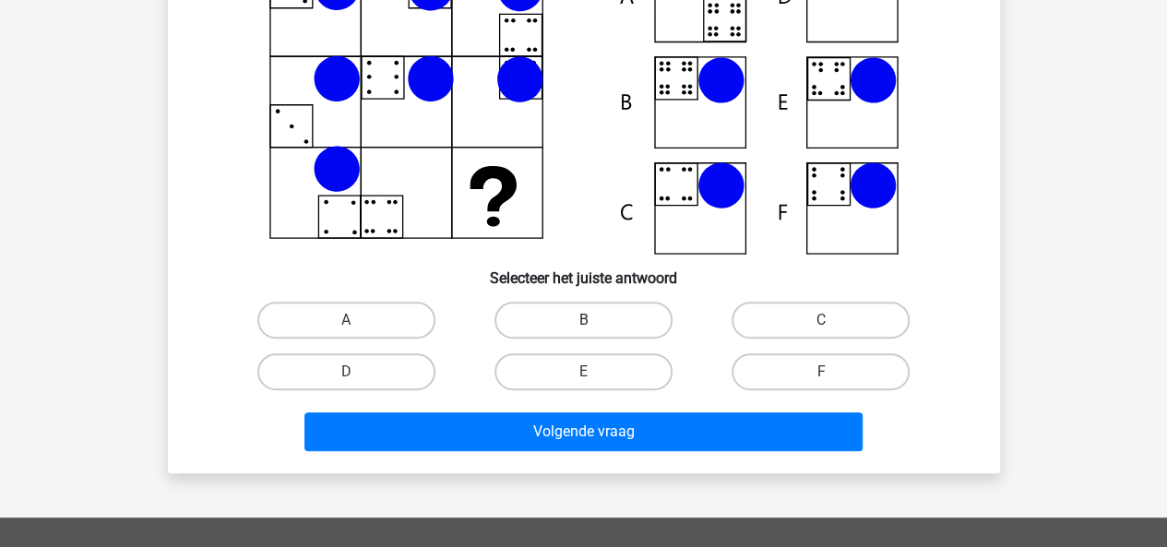
click at [609, 325] on label "B" at bounding box center [584, 320] width 178 height 37
click at [595, 325] on input "B" at bounding box center [589, 326] width 12 height 12
radio input "true"
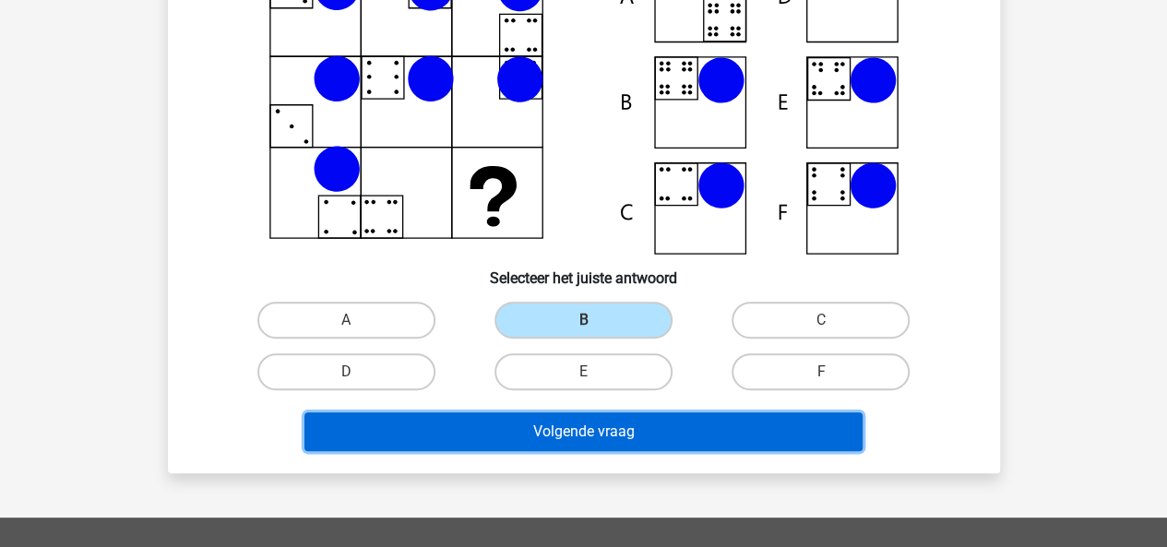
click at [616, 421] on button "Volgende vraag" at bounding box center [584, 431] width 558 height 39
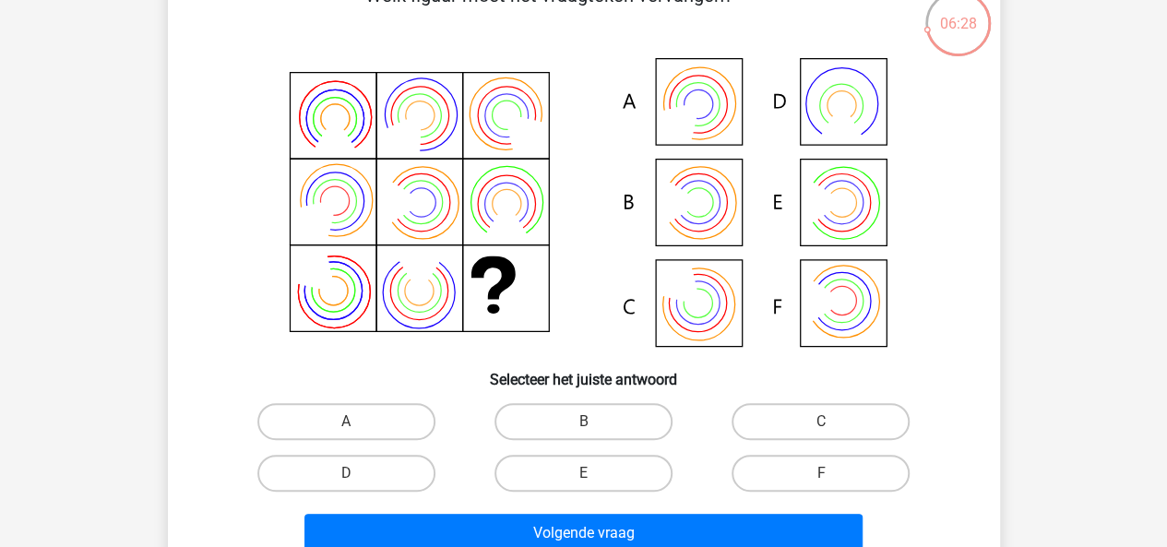
scroll to position [120, 0]
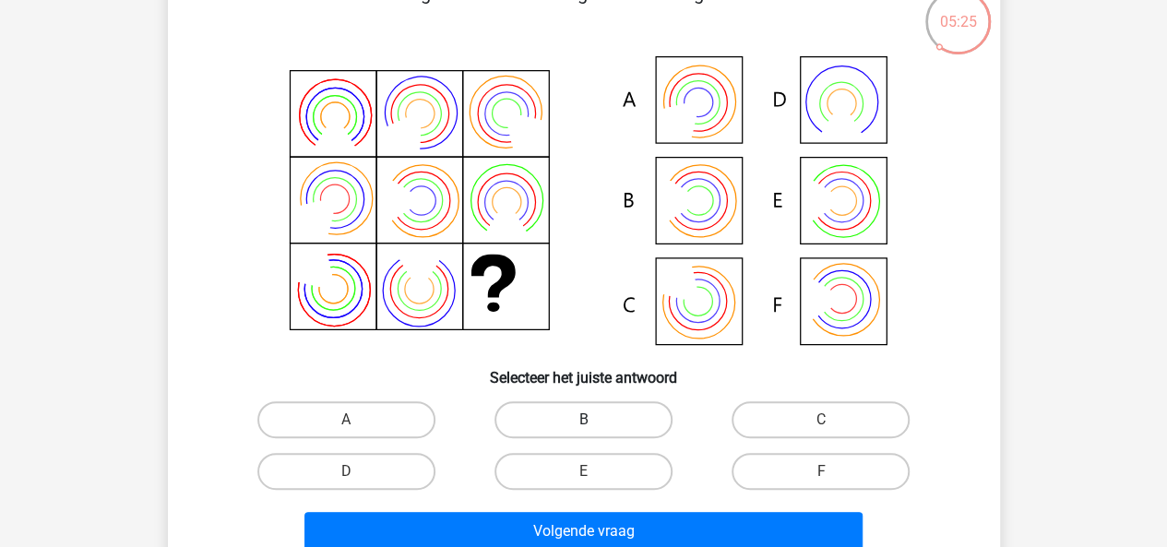
click at [555, 426] on label "B" at bounding box center [584, 419] width 178 height 37
click at [583, 426] on input "B" at bounding box center [589, 426] width 12 height 12
radio input "true"
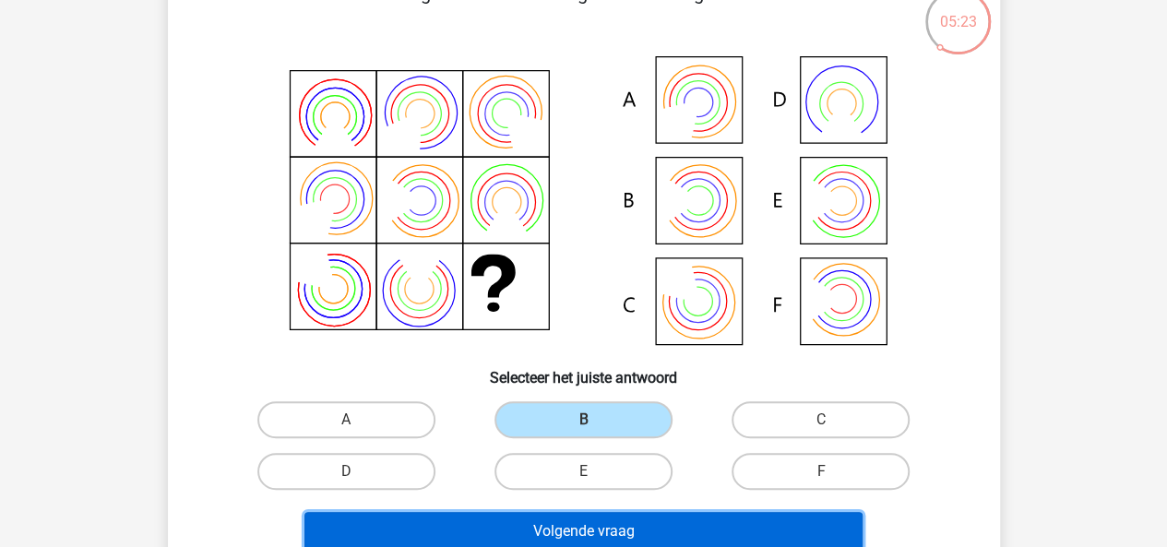
click at [591, 534] on button "Volgende vraag" at bounding box center [584, 531] width 558 height 39
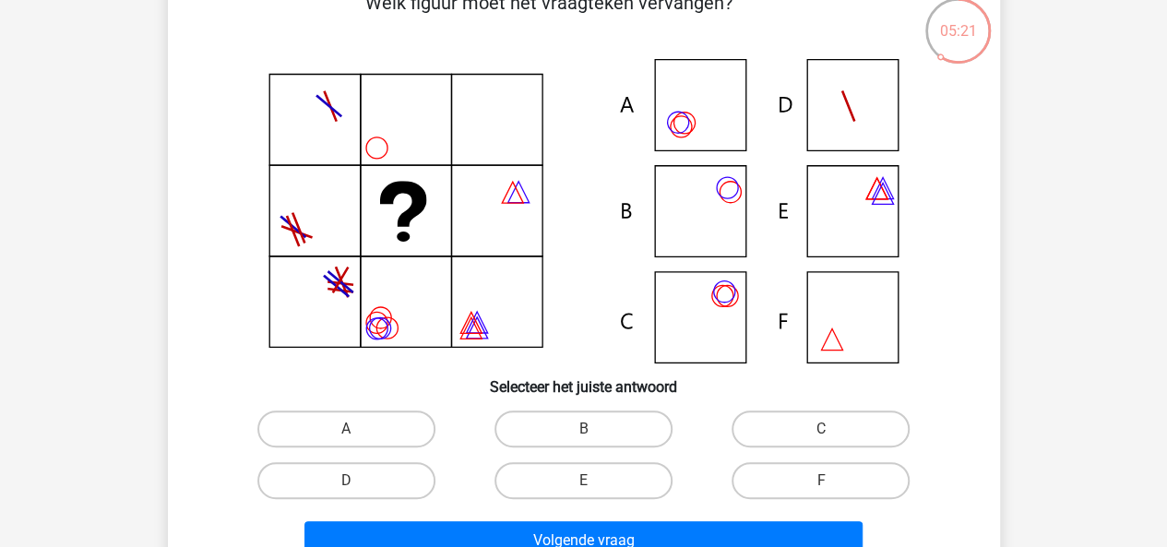
scroll to position [118, 0]
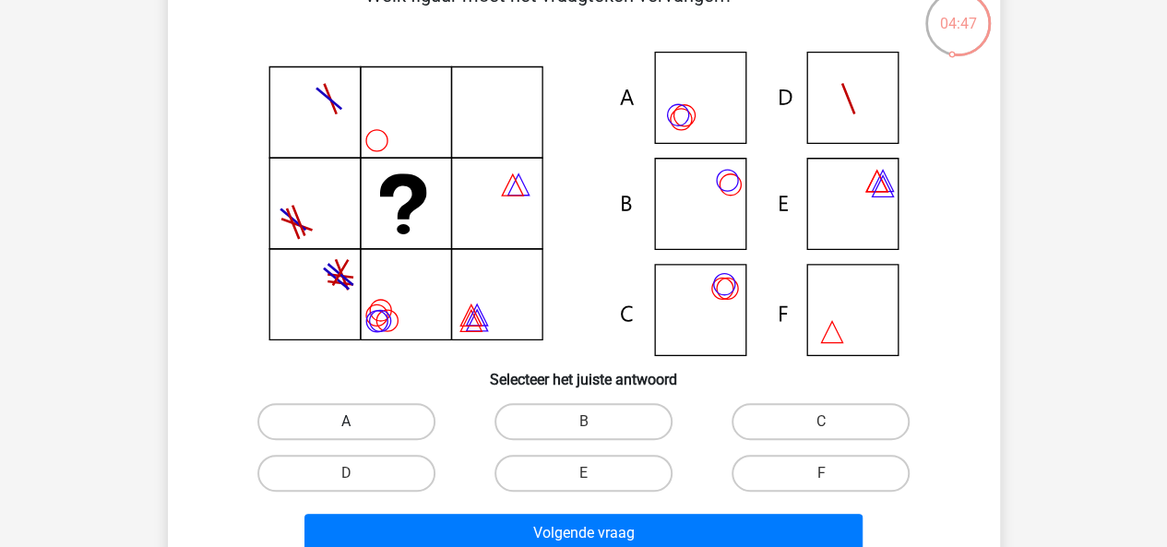
click at [423, 406] on label "A" at bounding box center [346, 421] width 178 height 37
click at [358, 422] on input "A" at bounding box center [352, 428] width 12 height 12
radio input "true"
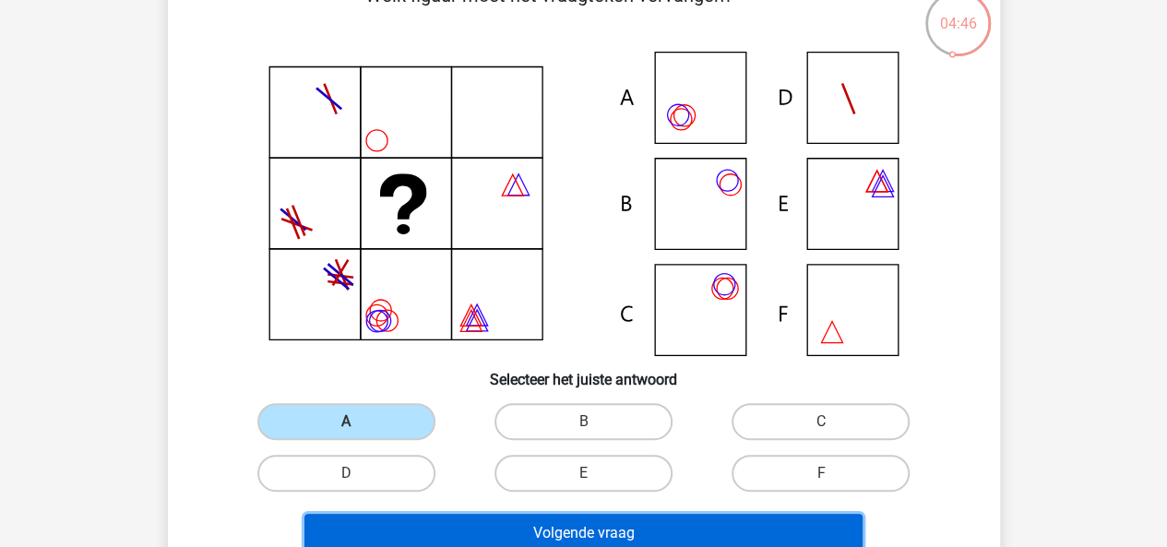
click at [484, 520] on button "Volgende vraag" at bounding box center [584, 533] width 558 height 39
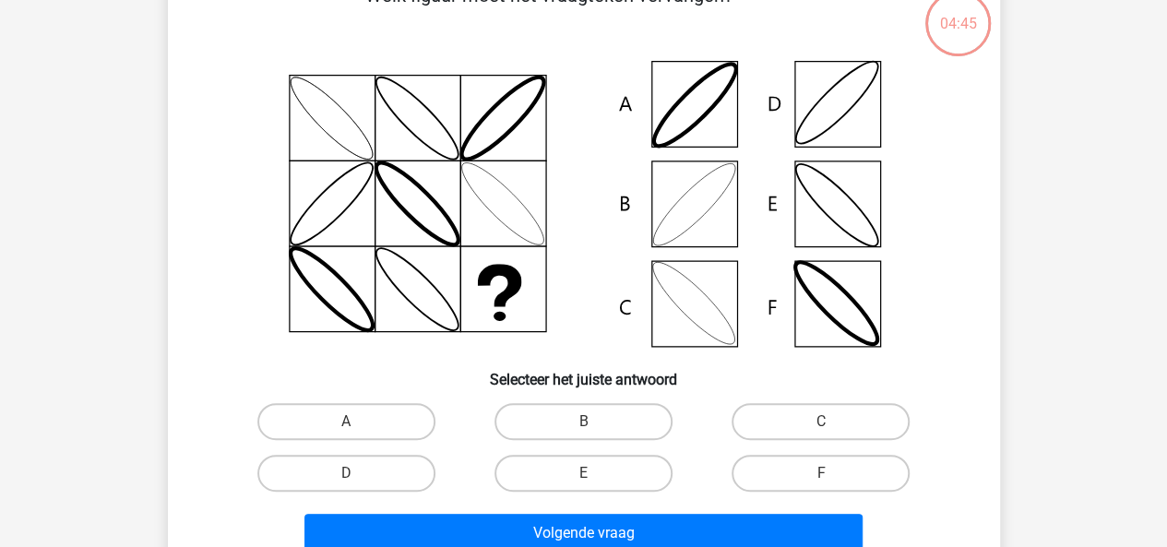
scroll to position [85, 0]
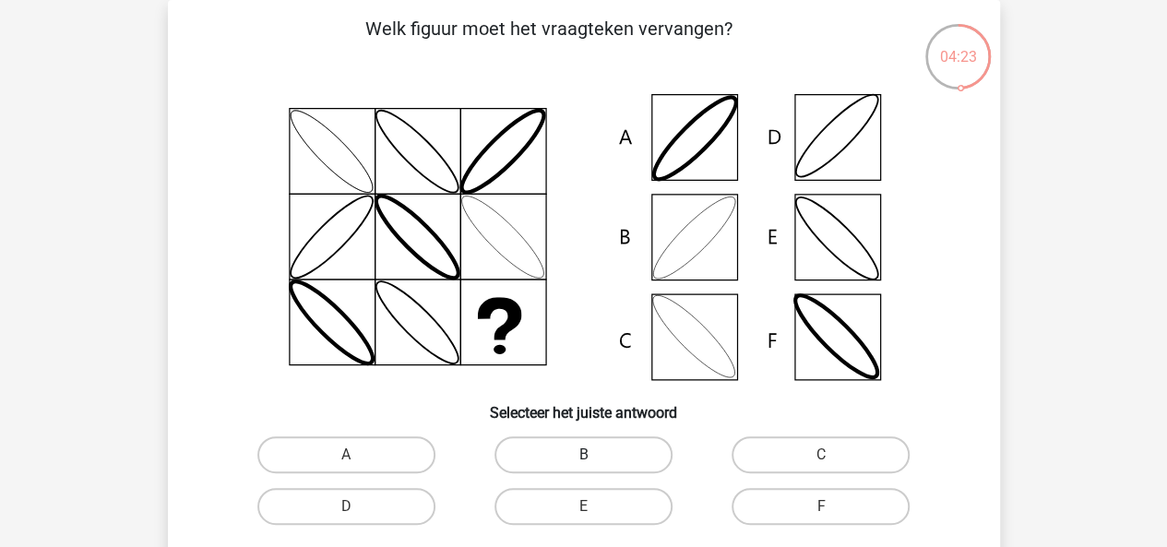
click at [609, 456] on label "B" at bounding box center [584, 454] width 178 height 37
click at [595, 456] on input "B" at bounding box center [589, 461] width 12 height 12
radio input "true"
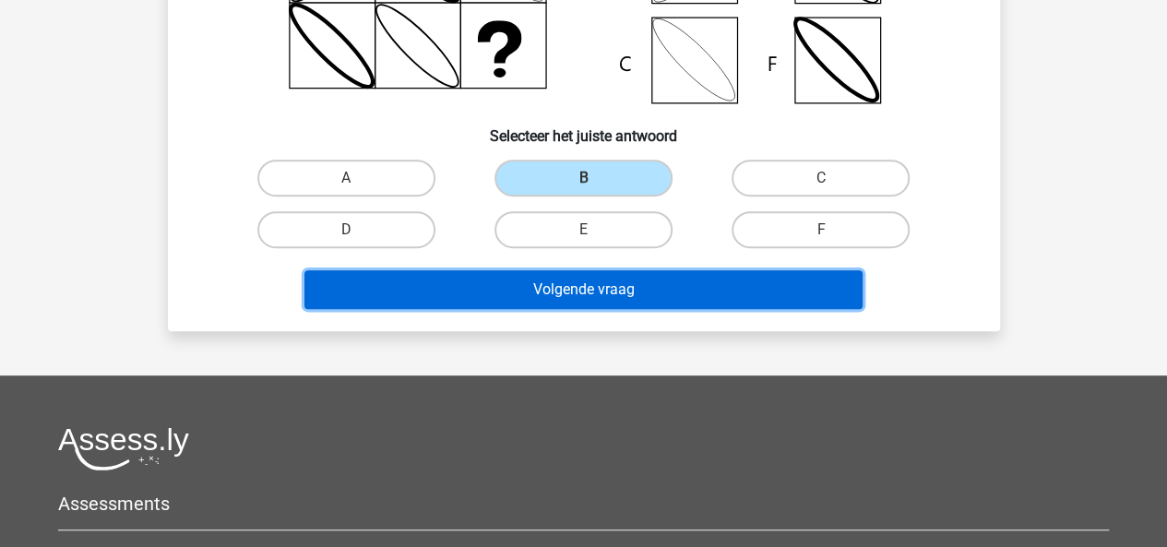
click at [698, 306] on button "Volgende vraag" at bounding box center [584, 289] width 558 height 39
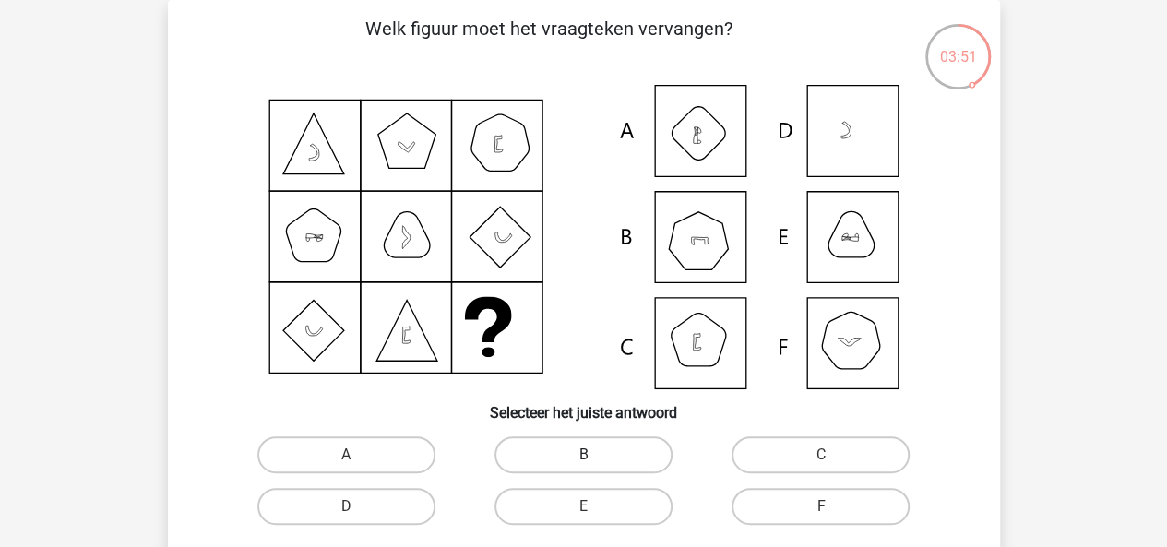
click at [626, 443] on label "B" at bounding box center [584, 454] width 178 height 37
click at [595, 455] on input "B" at bounding box center [589, 461] width 12 height 12
radio input "true"
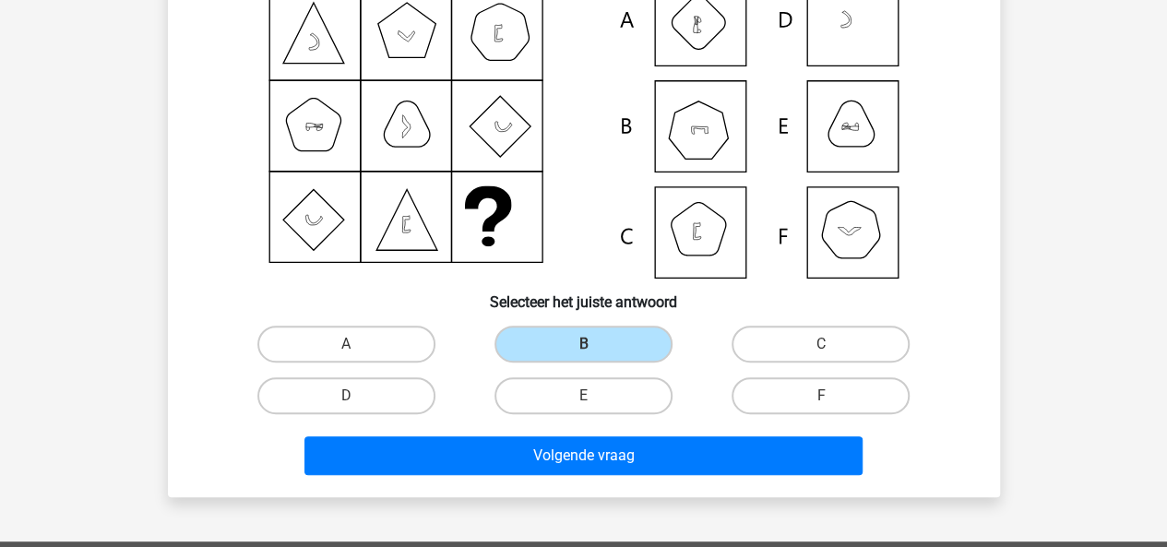
scroll to position [226, 0]
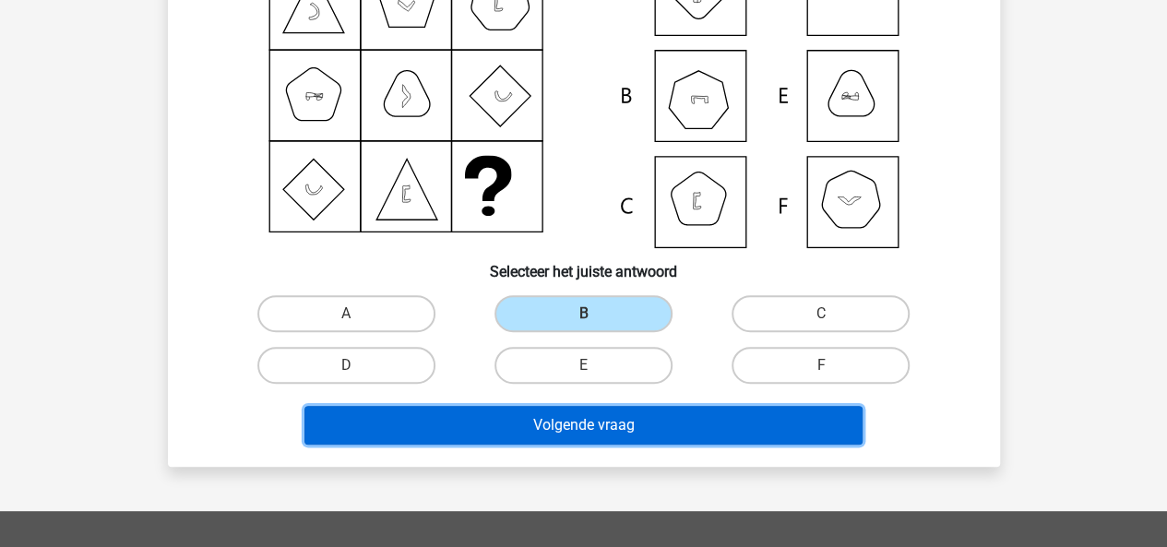
click at [621, 426] on button "Volgende vraag" at bounding box center [584, 425] width 558 height 39
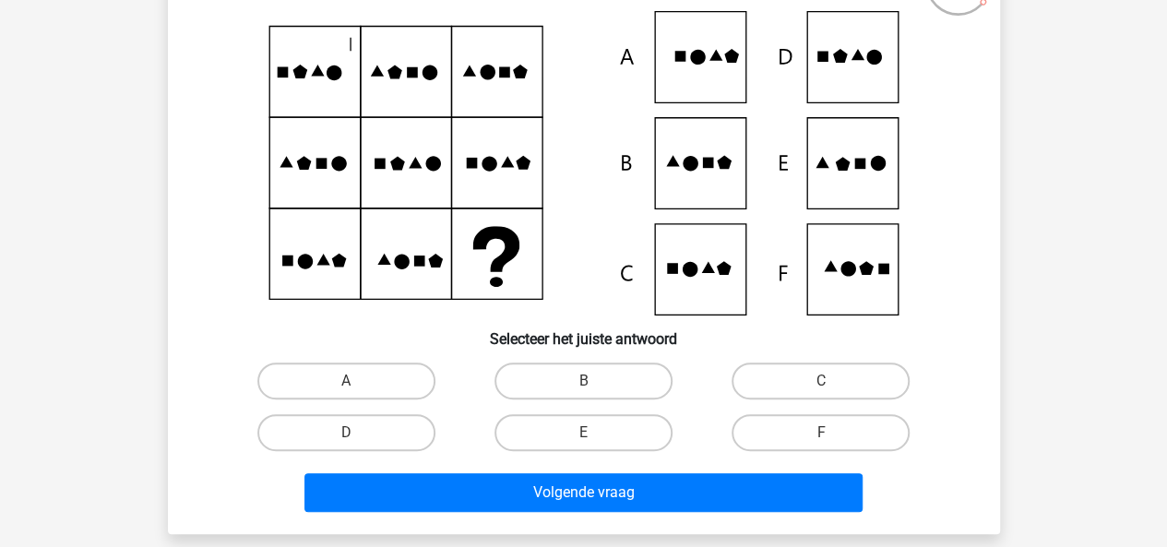
scroll to position [183, 0]
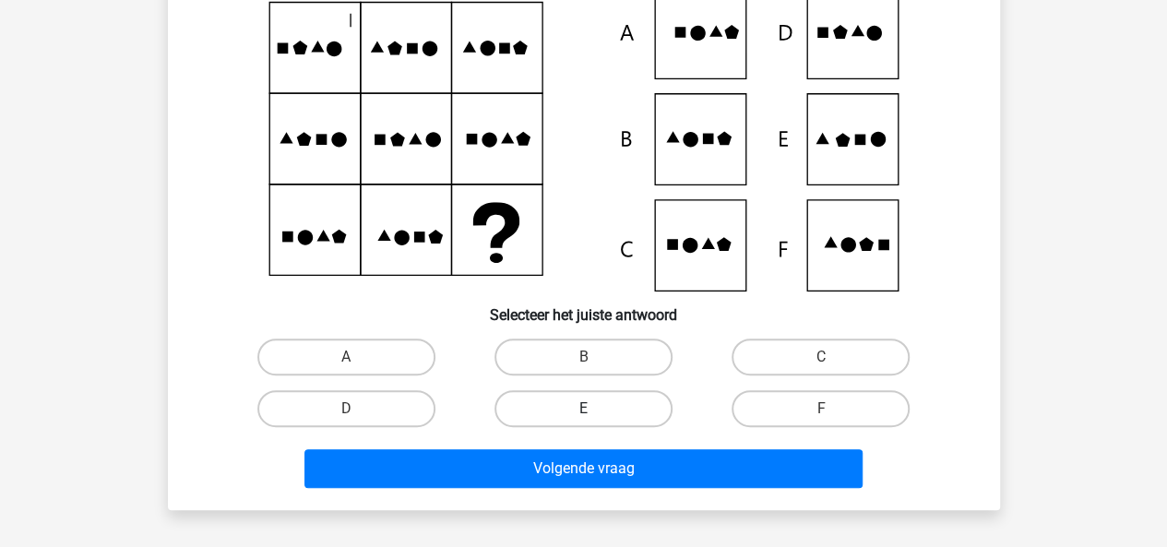
click at [589, 404] on label "E" at bounding box center [584, 408] width 178 height 37
click at [589, 409] on input "E" at bounding box center [589, 415] width 12 height 12
radio input "true"
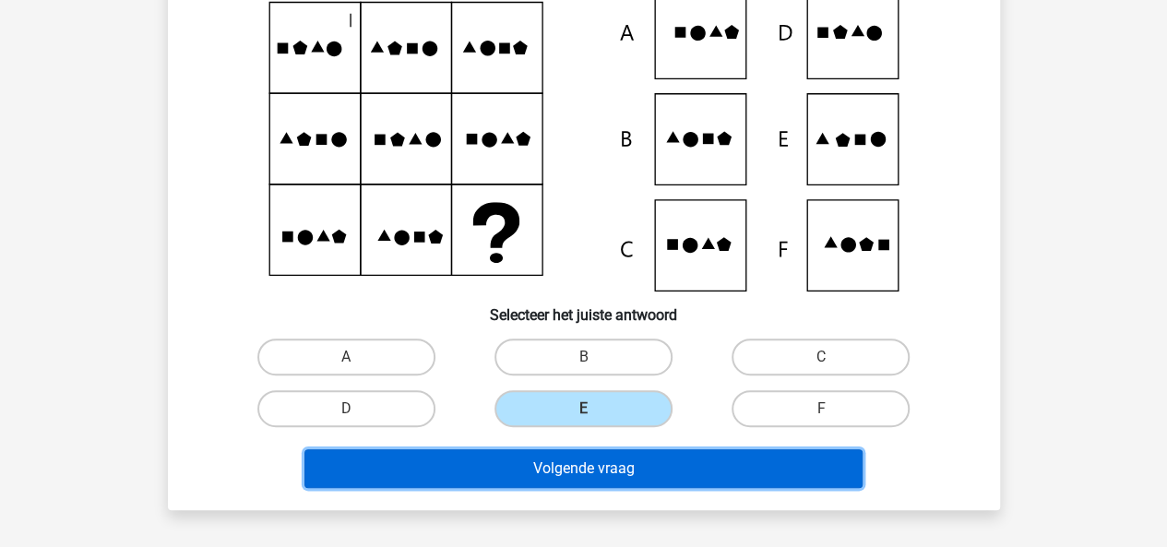
click at [589, 453] on button "Volgende vraag" at bounding box center [584, 468] width 558 height 39
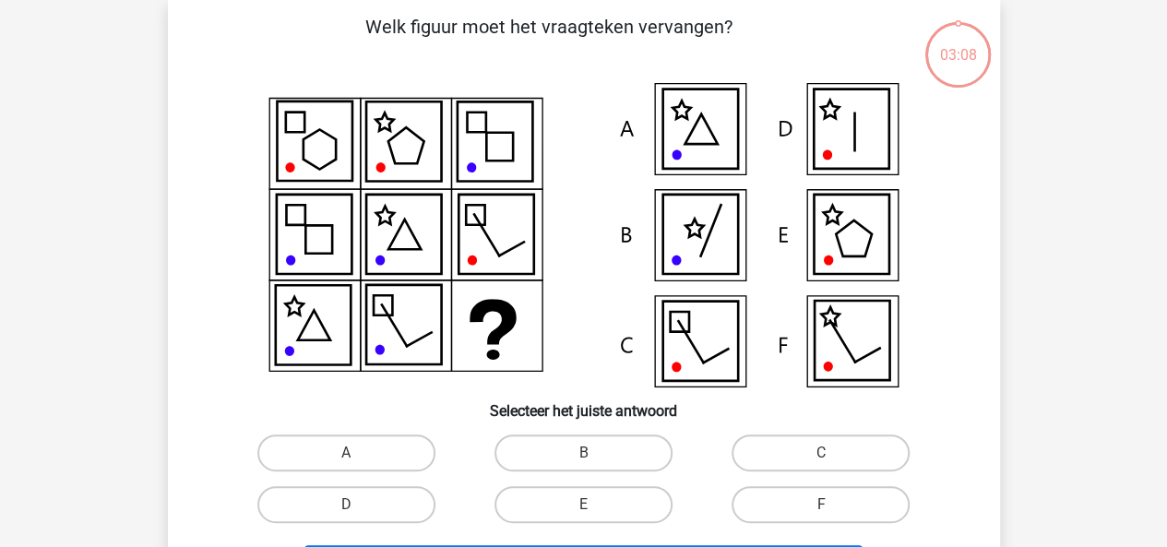
scroll to position [85, 0]
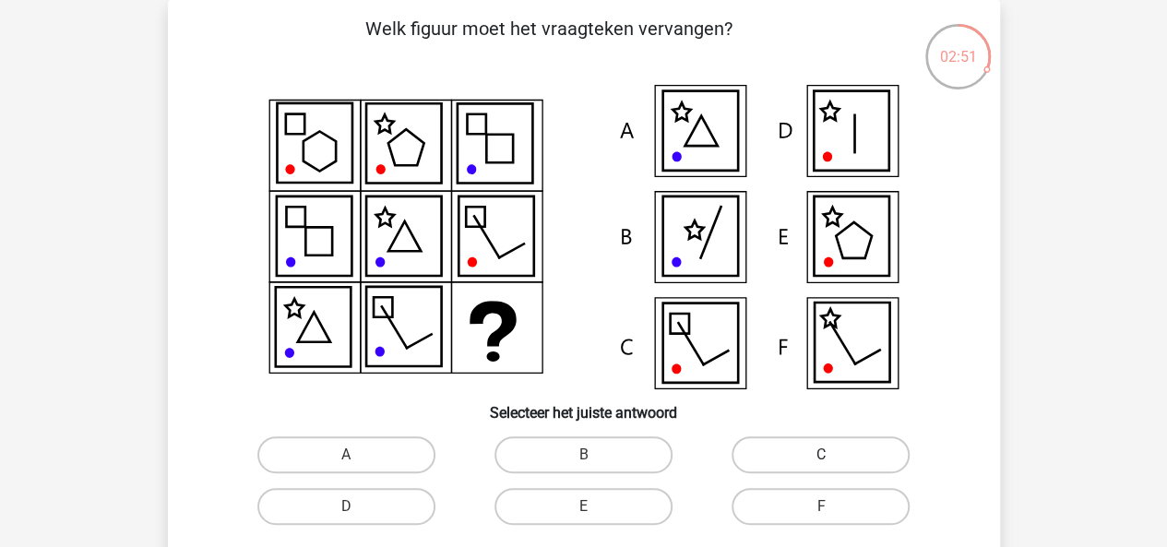
click at [788, 445] on label "C" at bounding box center [821, 454] width 178 height 37
click at [821, 455] on input "C" at bounding box center [827, 461] width 12 height 12
radio input "true"
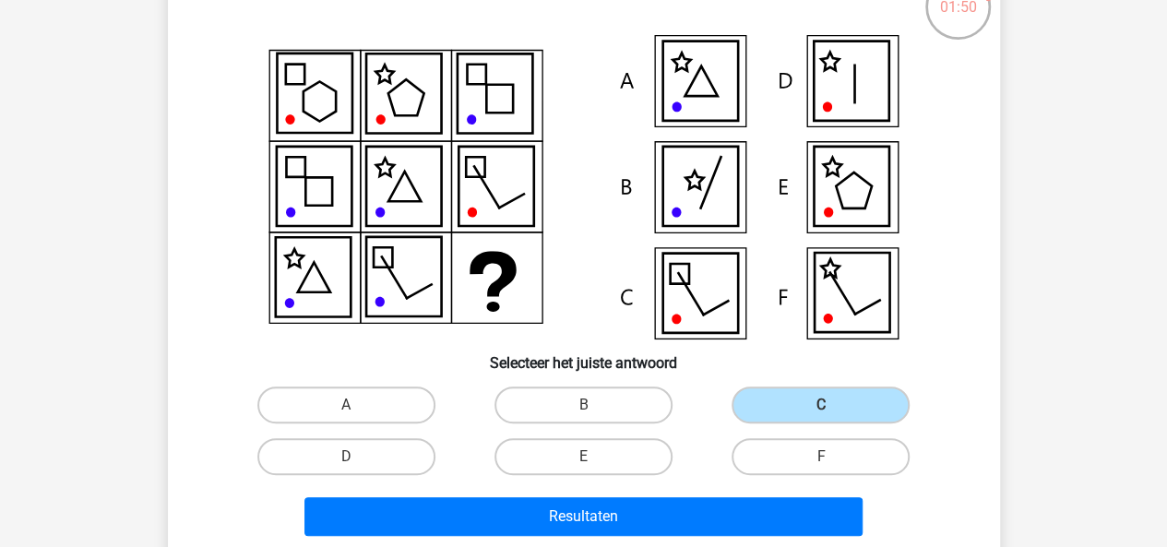
scroll to position [187, 0]
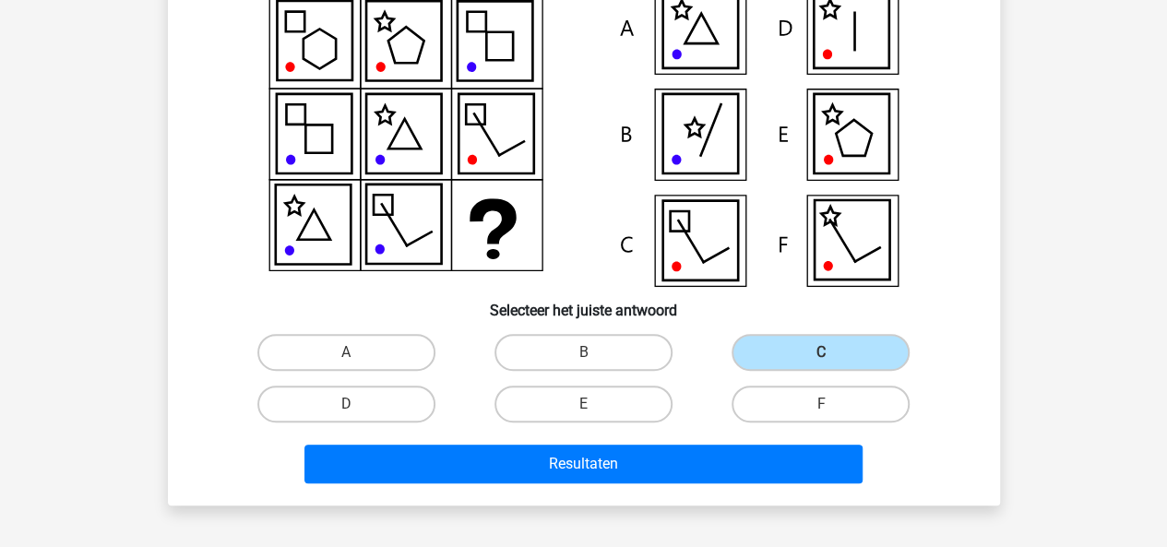
click at [611, 331] on div "B" at bounding box center [583, 353] width 237 height 52
click at [604, 339] on label "B" at bounding box center [584, 352] width 178 height 37
click at [595, 352] on input "B" at bounding box center [589, 358] width 12 height 12
radio input "true"
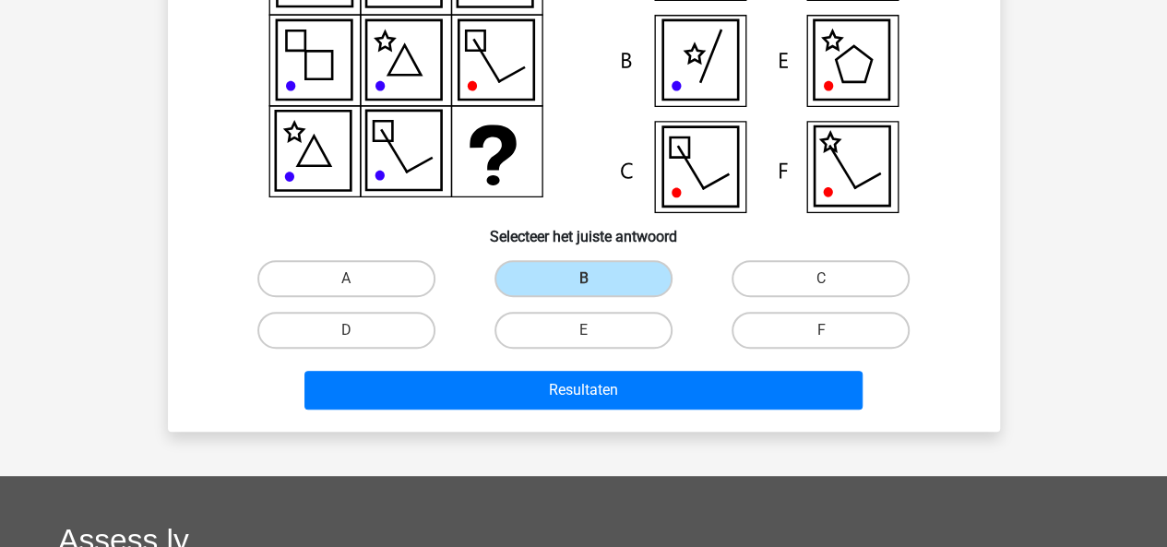
scroll to position [286, 0]
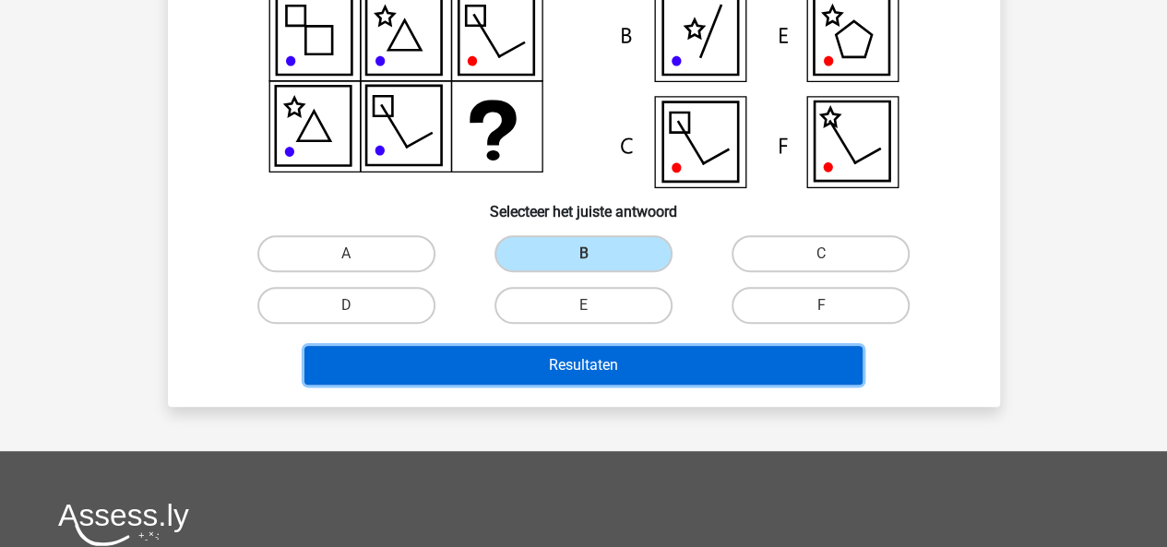
click at [680, 349] on button "Resultaten" at bounding box center [584, 365] width 558 height 39
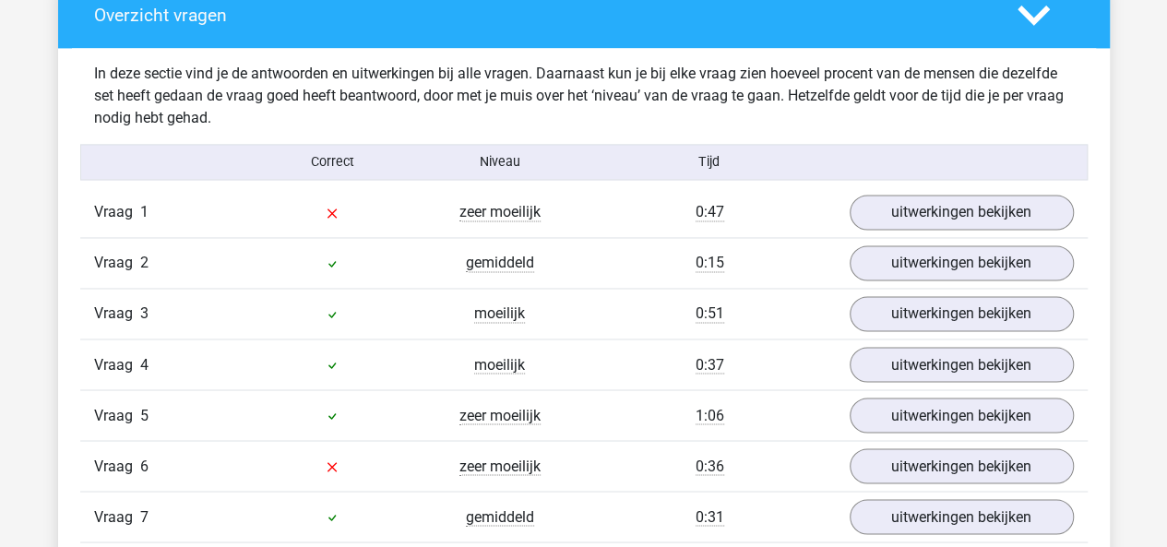
scroll to position [1441, 0]
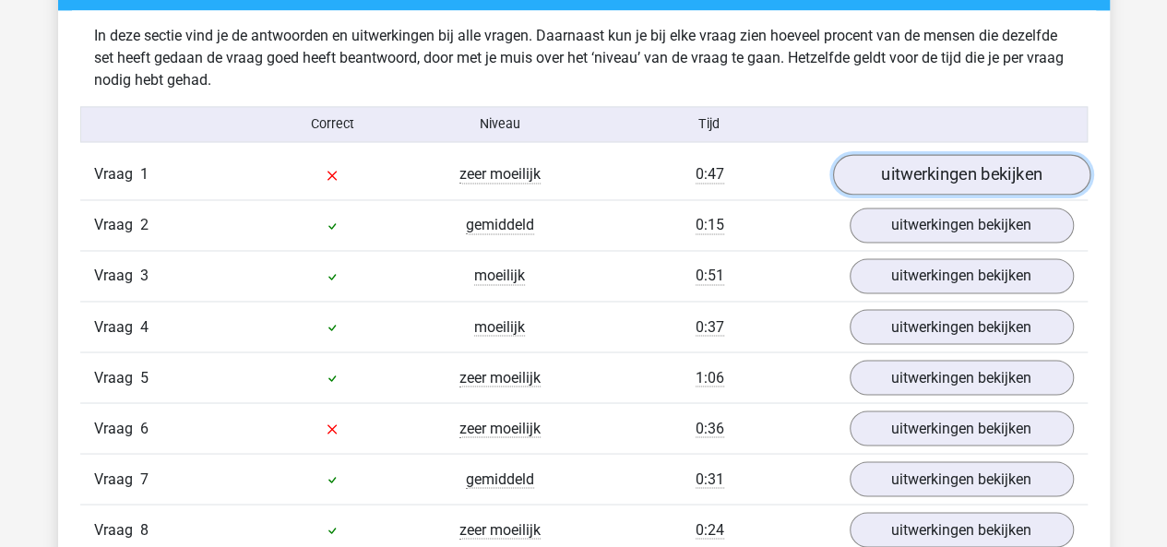
click at [896, 182] on link "uitwerkingen bekijken" at bounding box center [960, 175] width 257 height 41
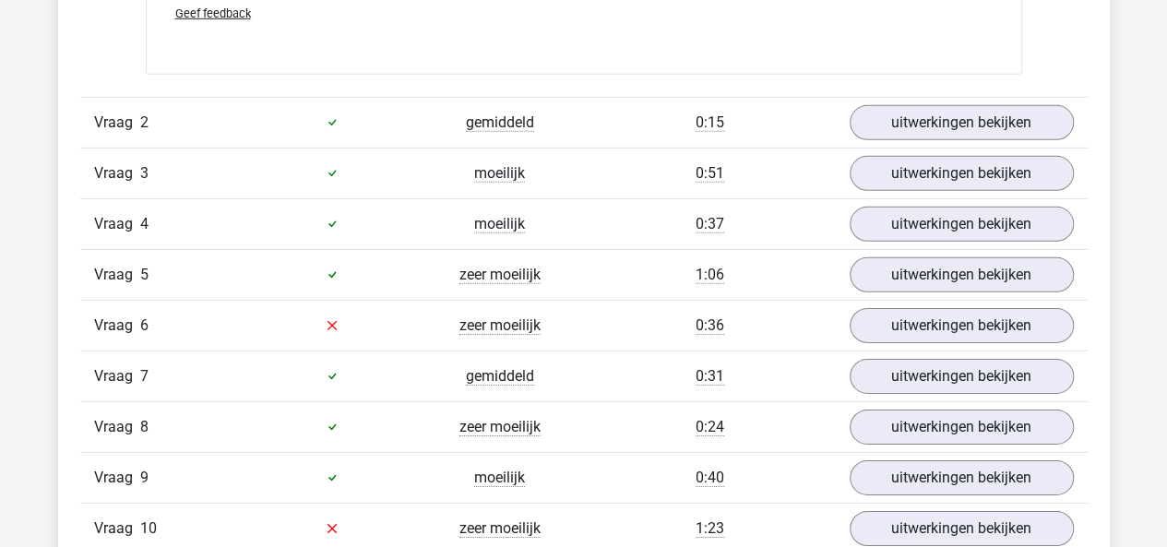
scroll to position [2774, 0]
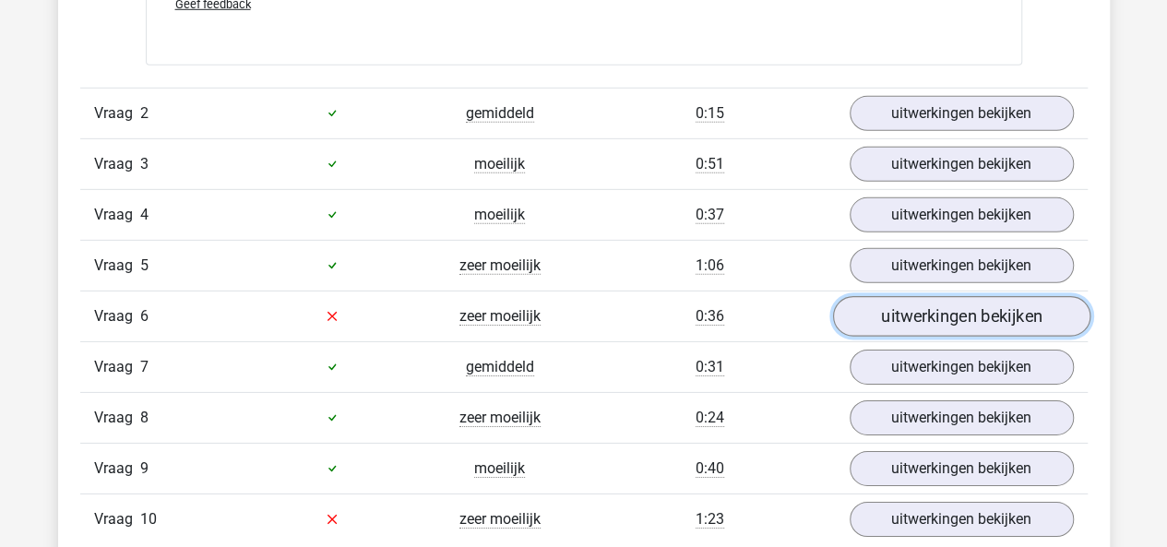
click at [931, 305] on link "uitwerkingen bekijken" at bounding box center [960, 316] width 257 height 41
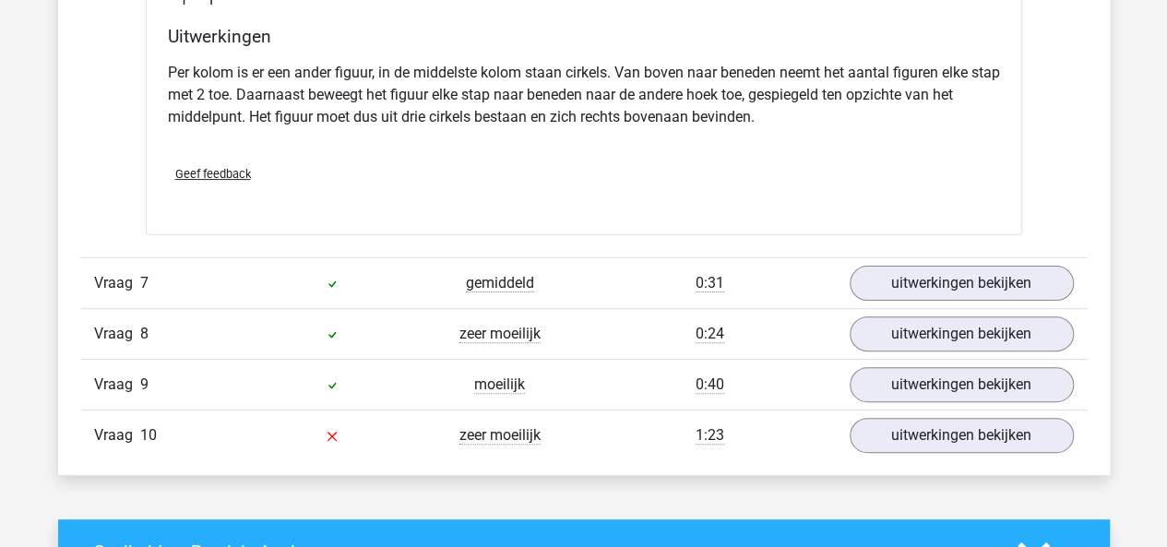
scroll to position [3656, 0]
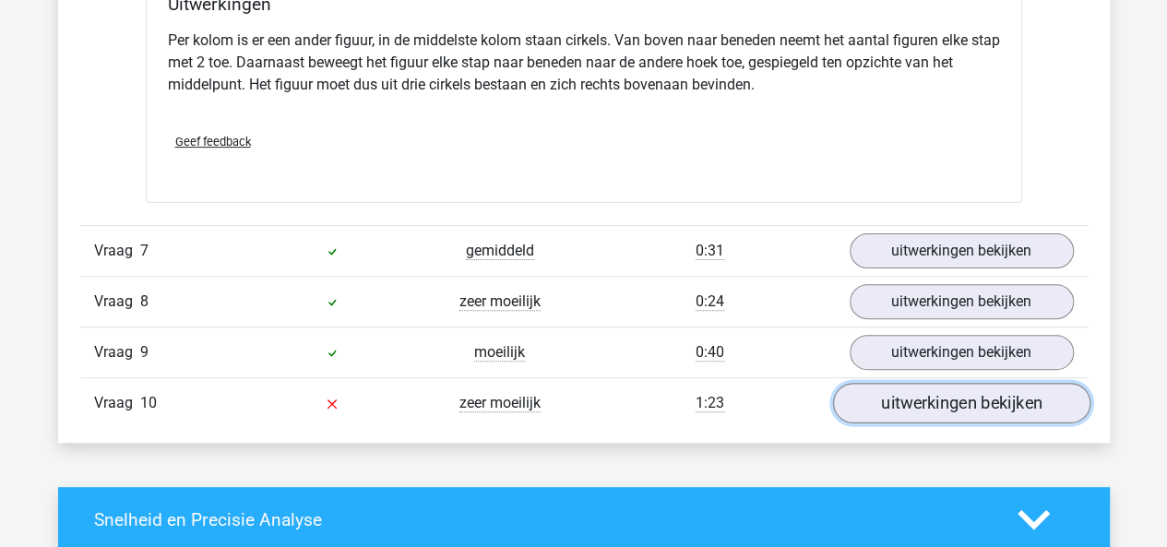
drag, startPoint x: 869, startPoint y: 387, endPoint x: 845, endPoint y: 401, distance: 28.2
click at [845, 401] on link "uitwerkingen bekijken" at bounding box center [960, 403] width 257 height 41
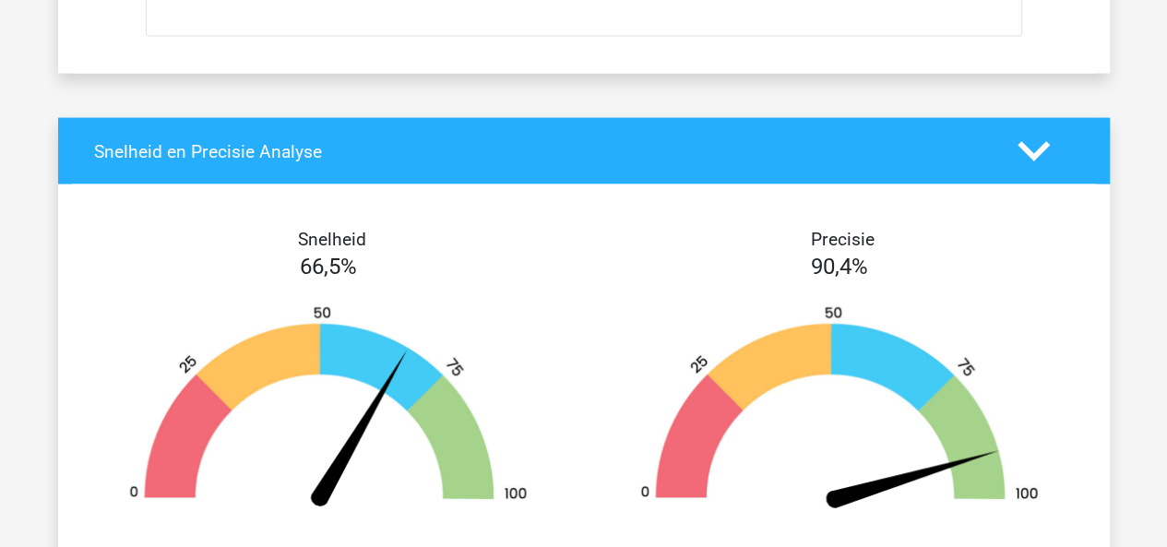
scroll to position [5247, 0]
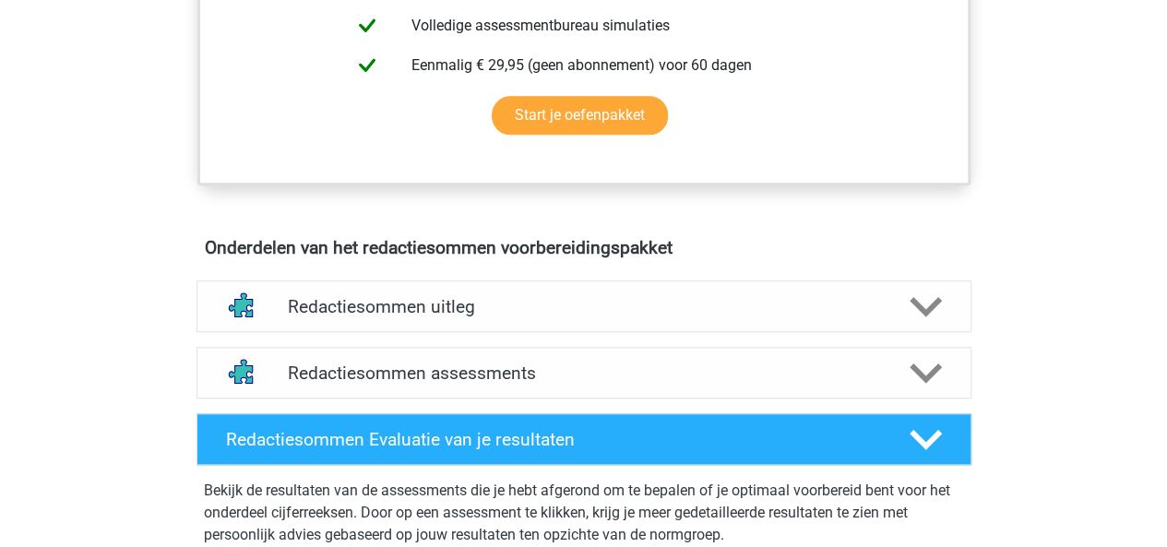
scroll to position [891, 0]
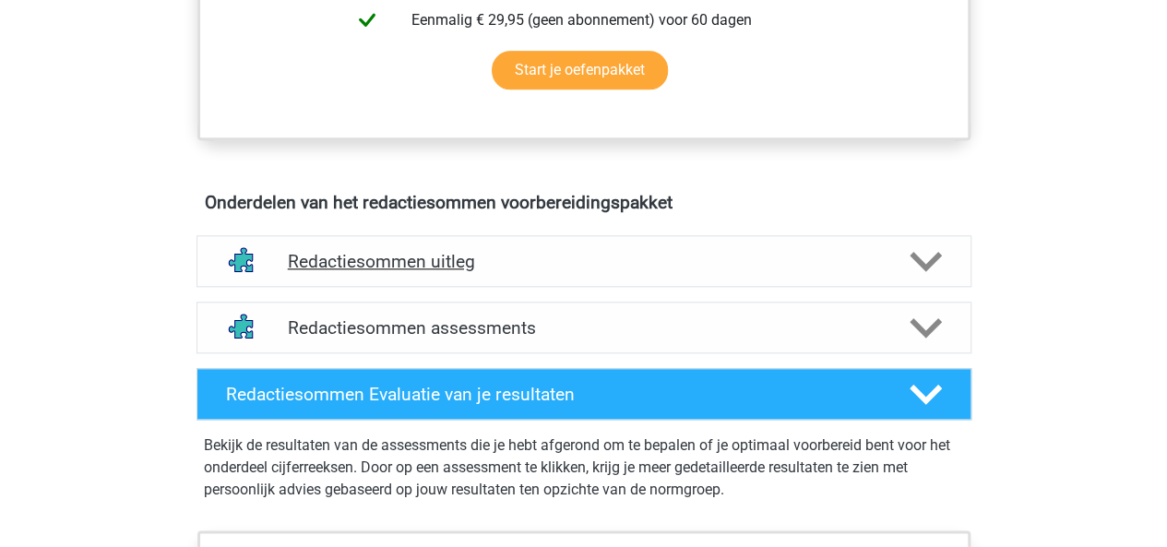
click at [928, 272] on polygon at bounding box center [926, 262] width 32 height 20
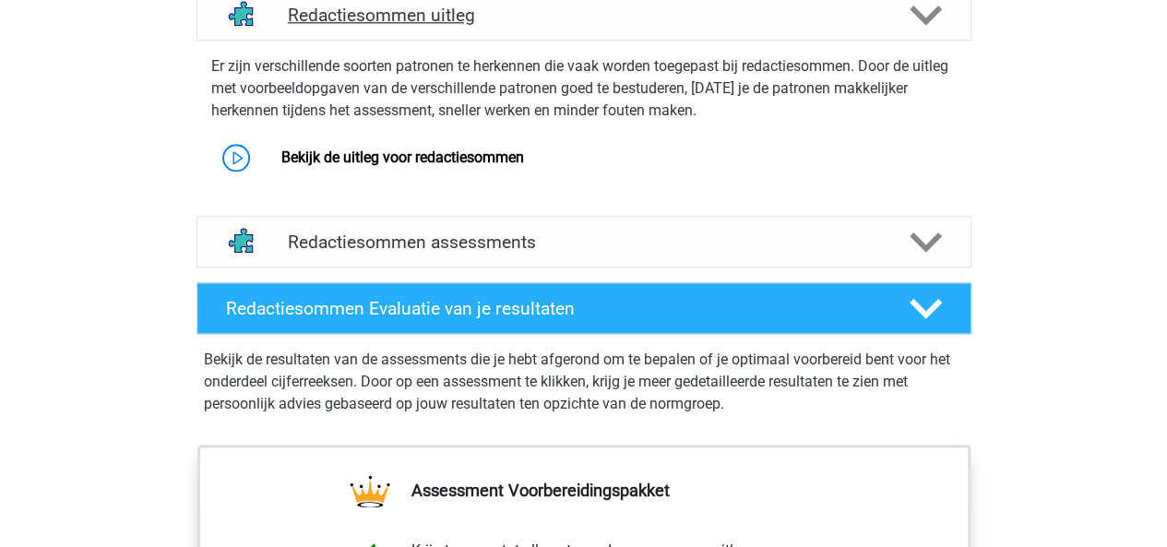
scroll to position [1144, 0]
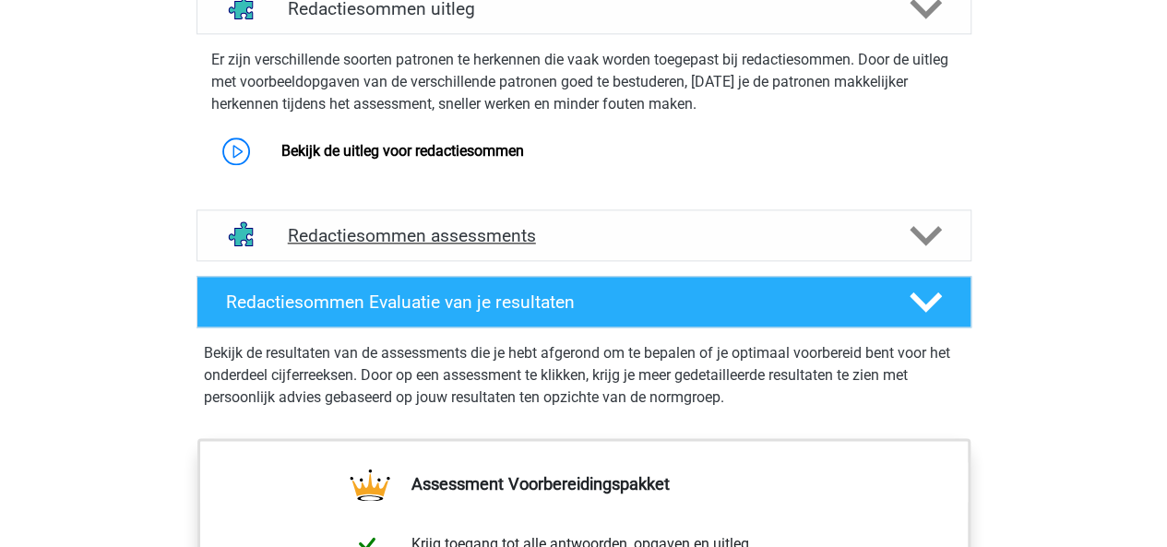
click at [921, 246] on polygon at bounding box center [926, 236] width 32 height 20
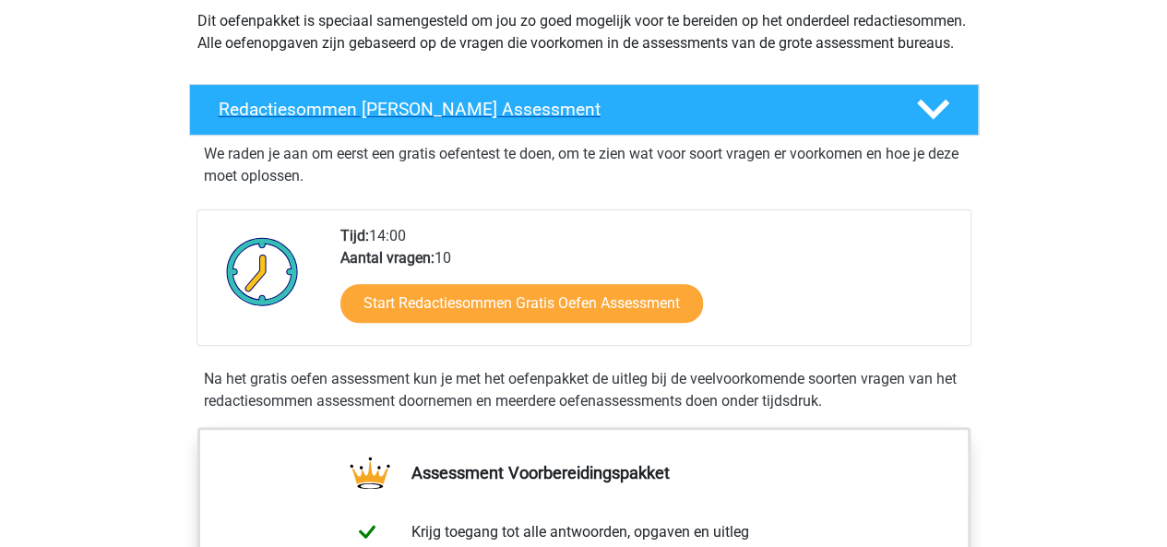
scroll to position [229, 0]
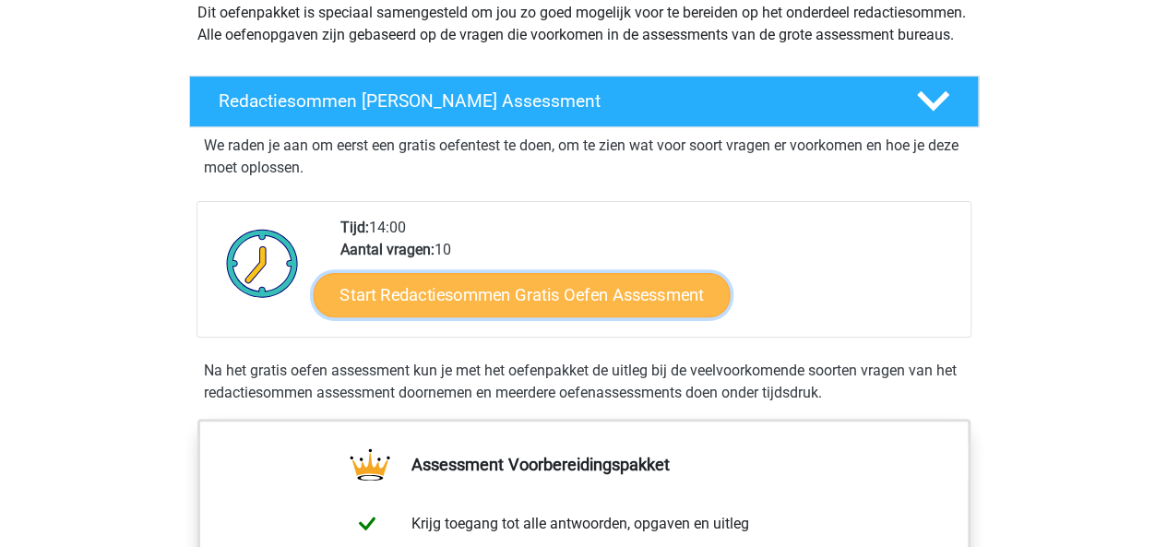
click at [486, 317] on link "Start Redactiesommen Gratis Oefen Assessment" at bounding box center [521, 294] width 417 height 44
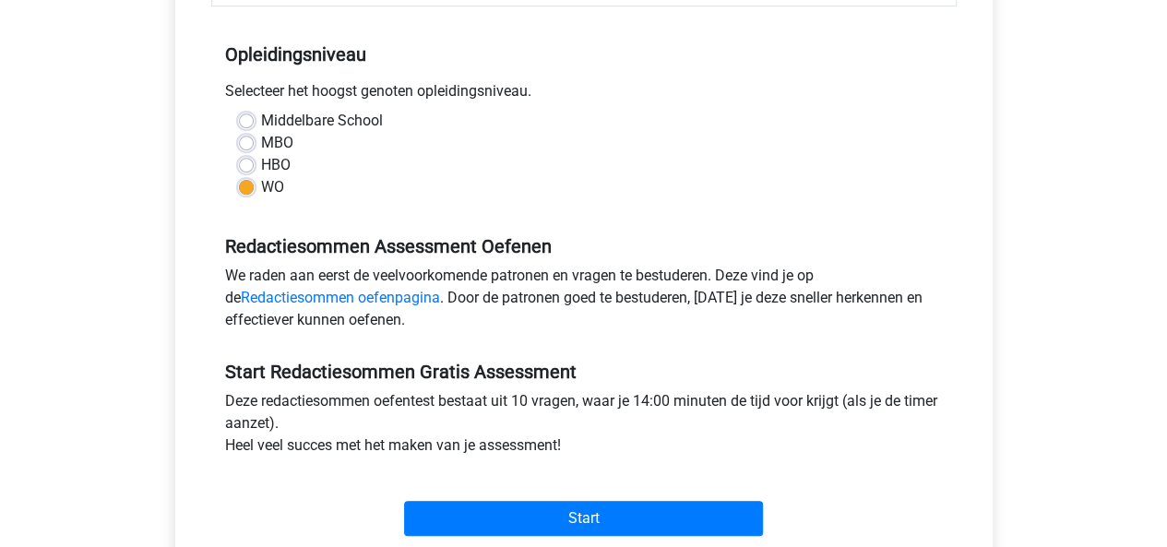
scroll to position [381, 0]
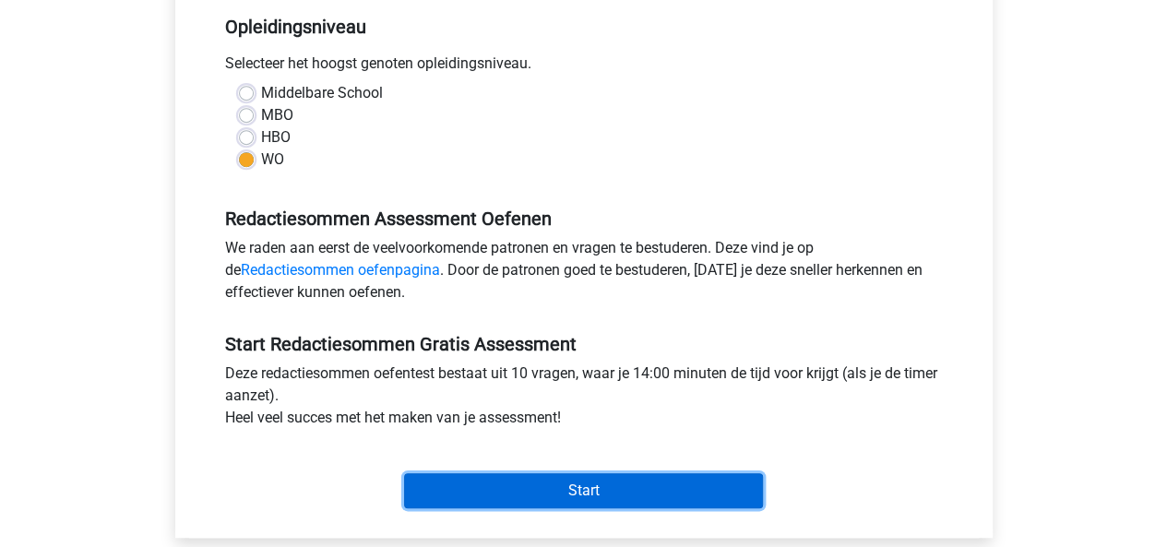
click at [610, 483] on input "Start" at bounding box center [583, 490] width 359 height 35
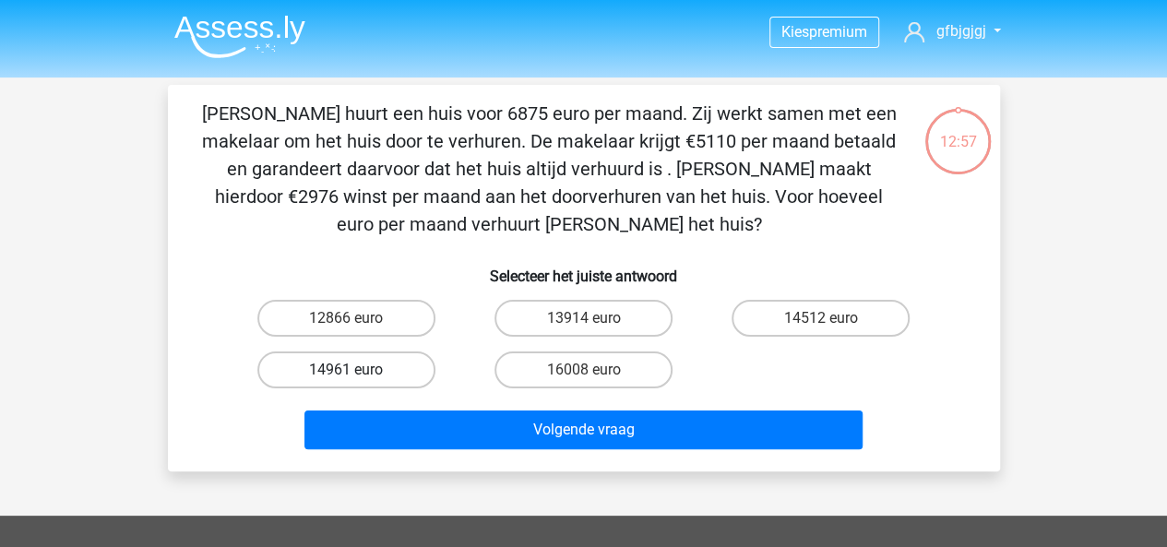
click at [388, 383] on label "14961 euro" at bounding box center [346, 370] width 178 height 37
click at [358, 382] on input "14961 euro" at bounding box center [352, 376] width 12 height 12
radio input "true"
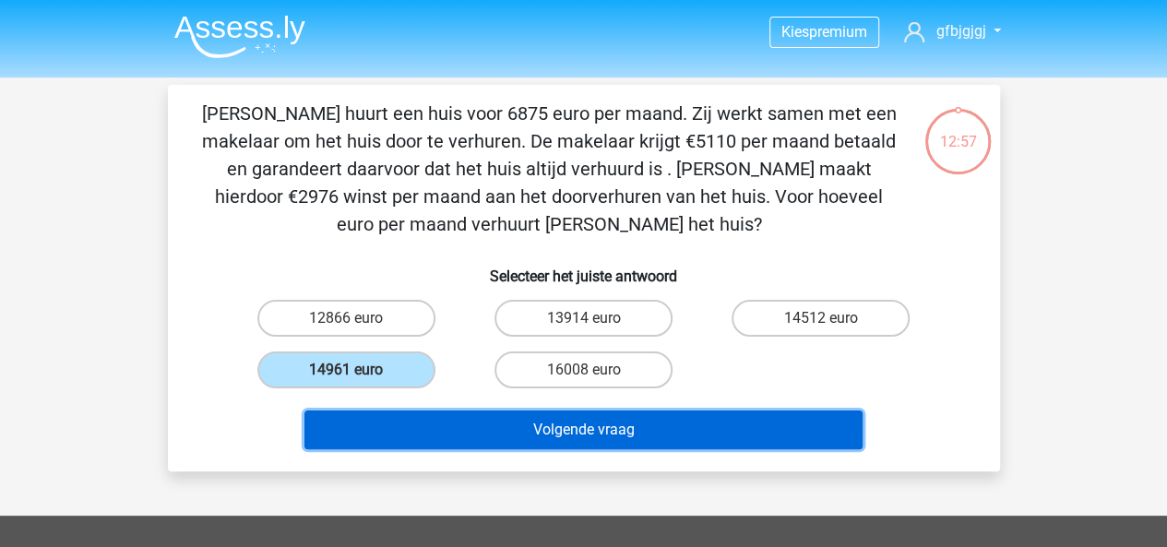
click at [476, 421] on button "Volgende vraag" at bounding box center [584, 430] width 558 height 39
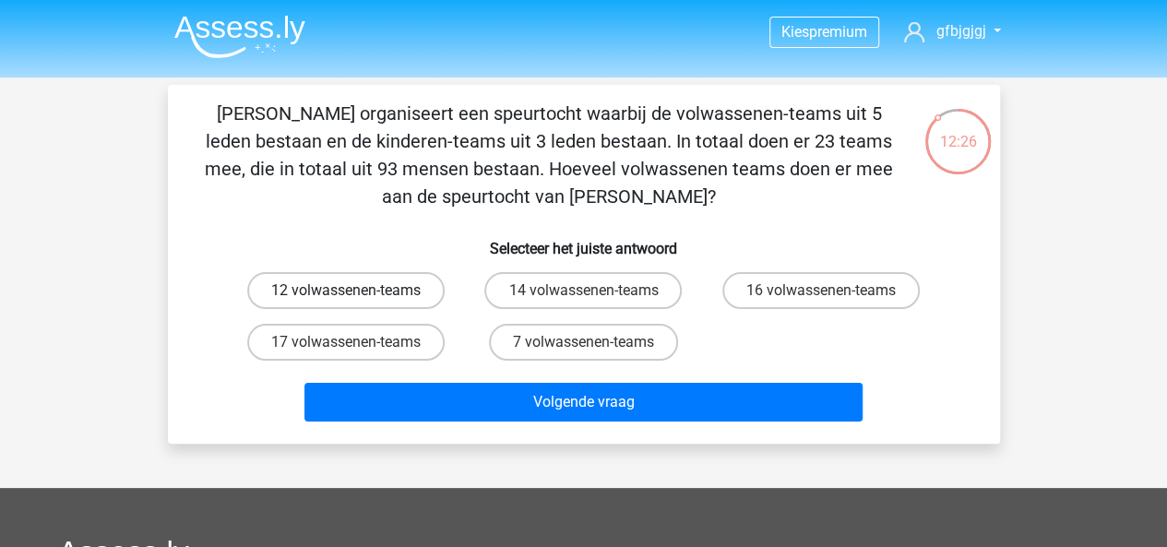
click at [384, 285] on label "12 volwassenen-teams" at bounding box center [345, 290] width 197 height 37
click at [358, 291] on input "12 volwassenen-teams" at bounding box center [352, 297] width 12 height 12
radio input "true"
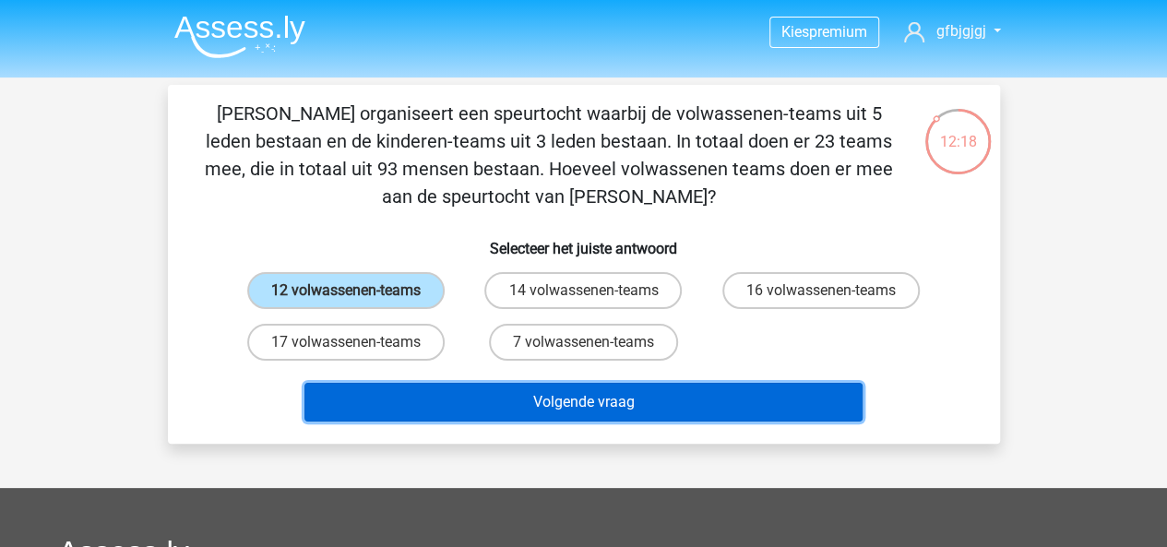
click at [734, 414] on button "Volgende vraag" at bounding box center [584, 402] width 558 height 39
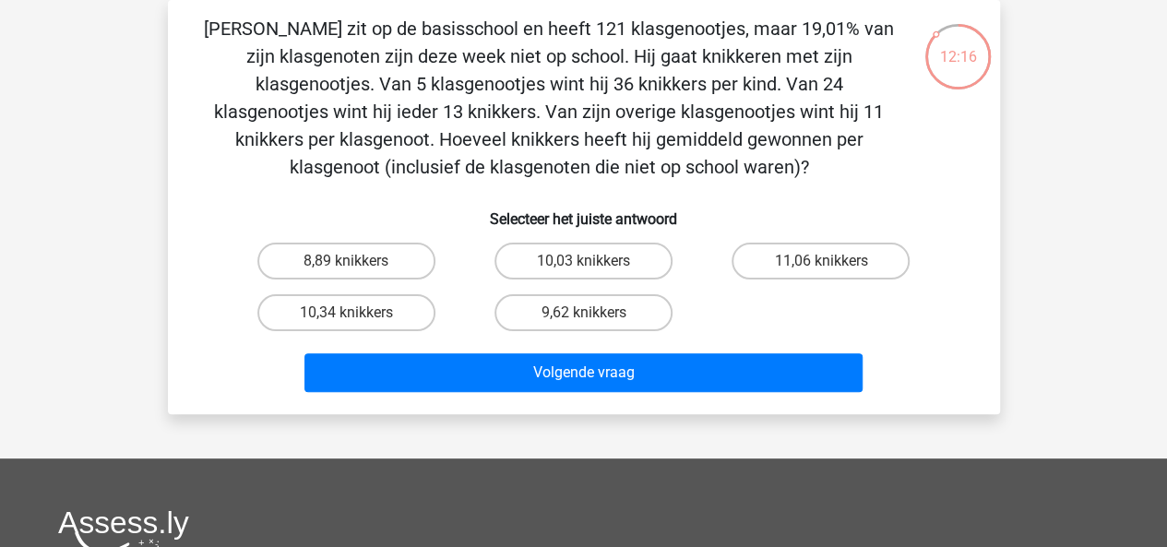
scroll to position [50, 0]
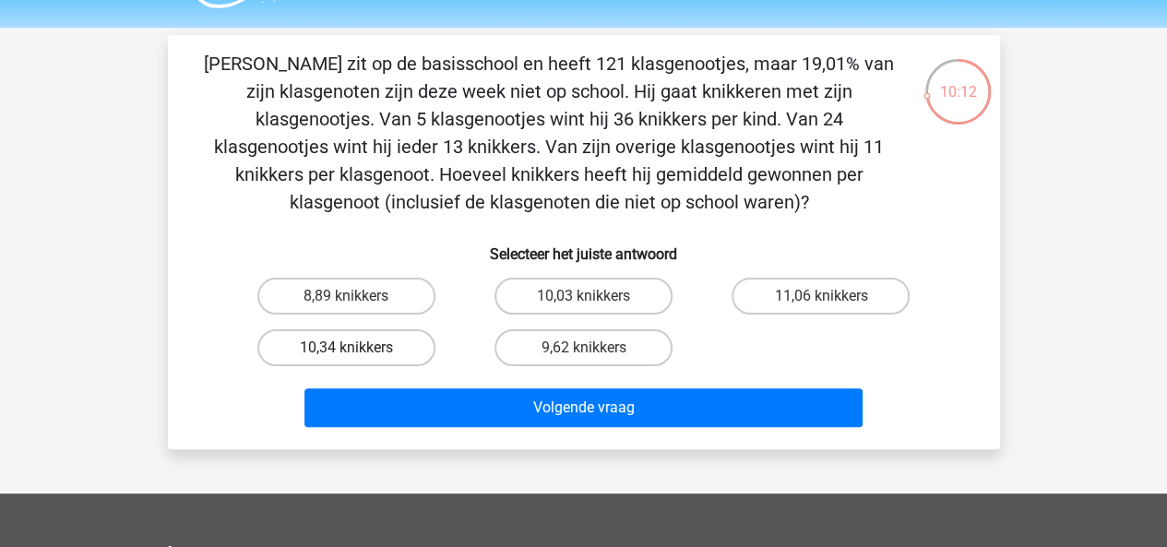
click at [415, 350] on label "10,34 knikkers" at bounding box center [346, 347] width 178 height 37
click at [358, 350] on input "10,34 knikkers" at bounding box center [352, 354] width 12 height 12
radio input "true"
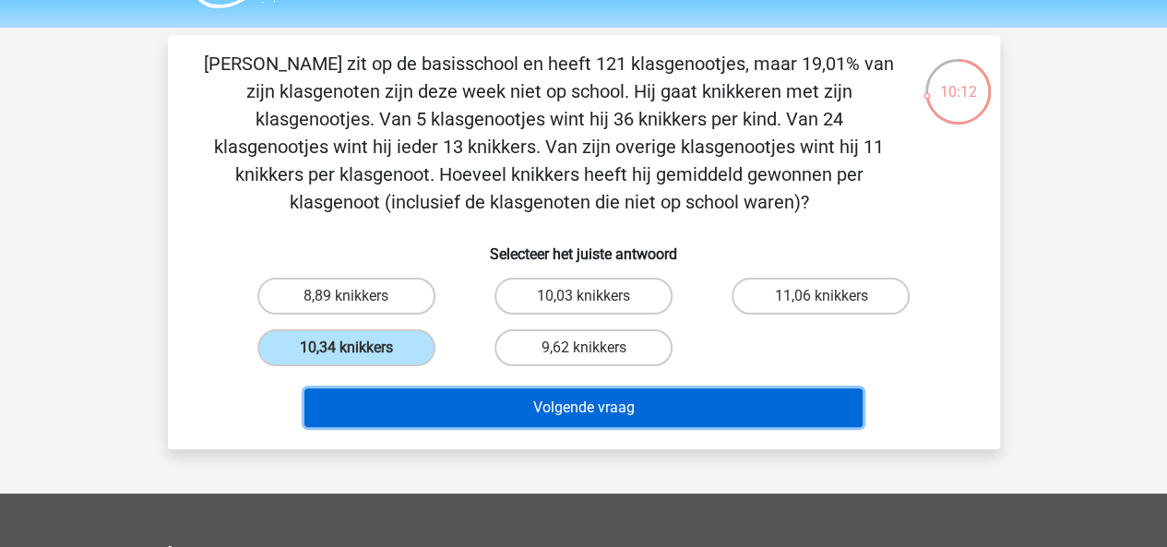
click at [493, 412] on button "Volgende vraag" at bounding box center [584, 407] width 558 height 39
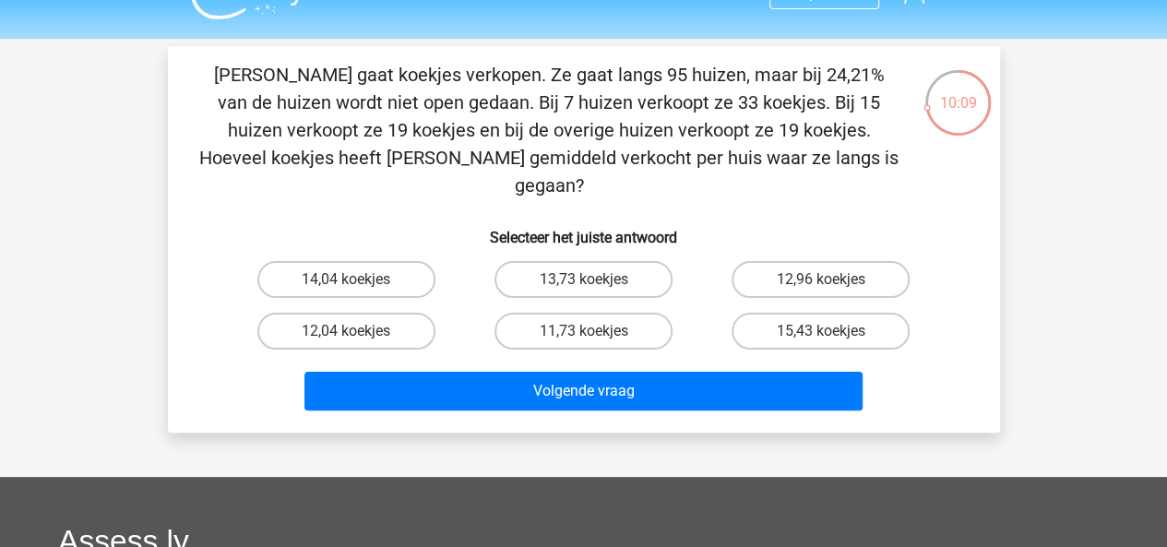
scroll to position [23, 0]
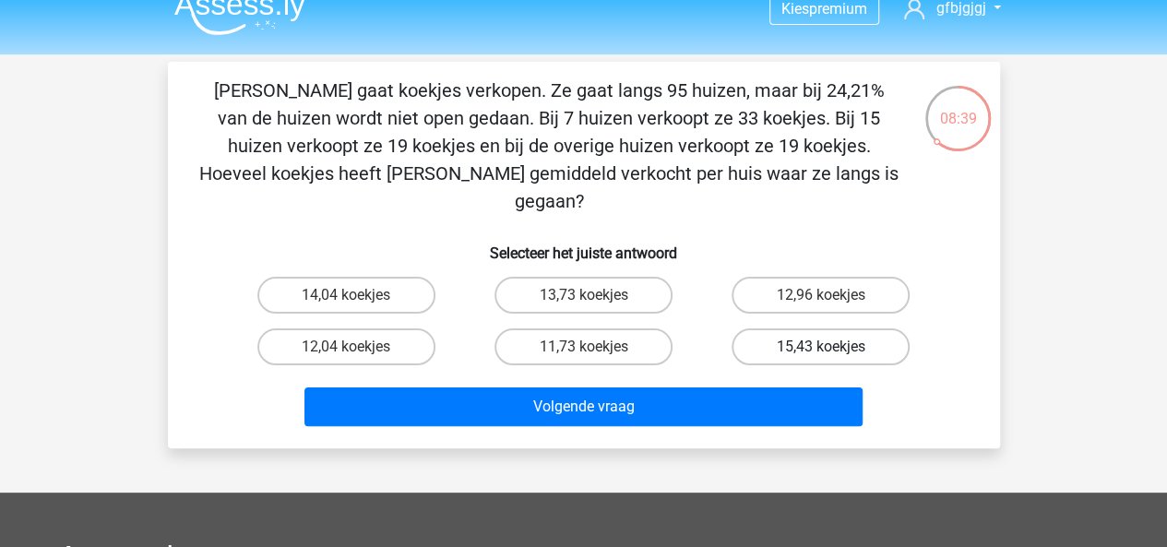
click at [792, 329] on label "15,43 koekjes" at bounding box center [821, 347] width 178 height 37
click at [821, 347] on input "15,43 koekjes" at bounding box center [827, 353] width 12 height 12
radio input "true"
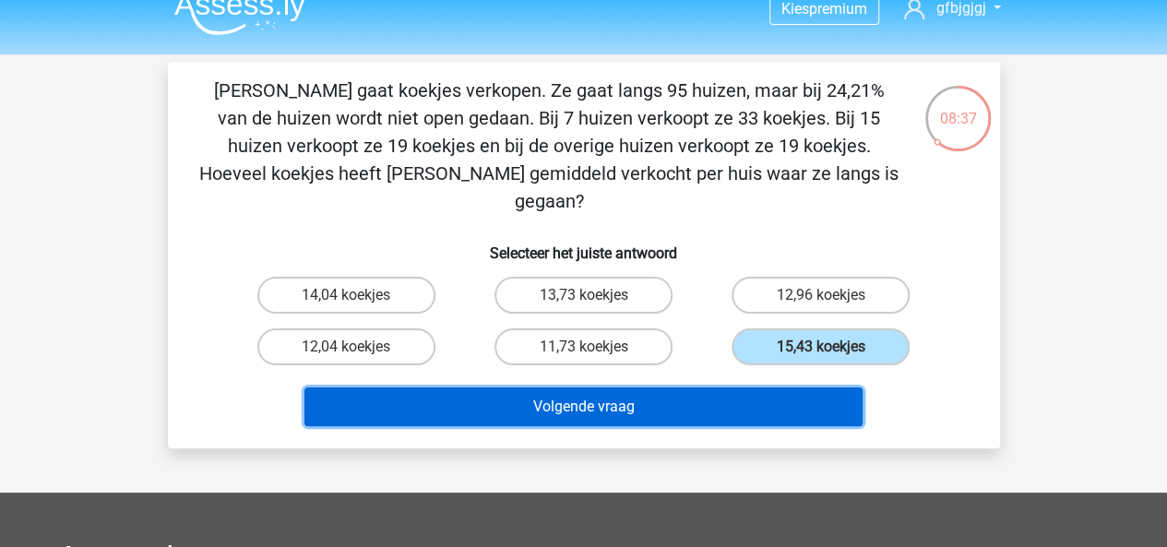
click at [712, 388] on button "Volgende vraag" at bounding box center [584, 407] width 558 height 39
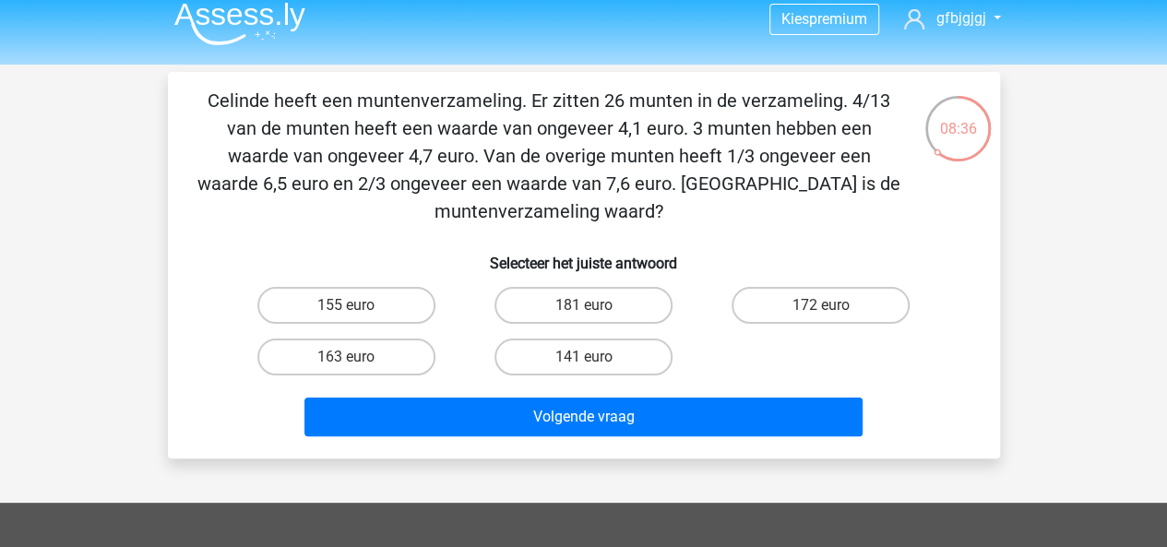
scroll to position [0, 0]
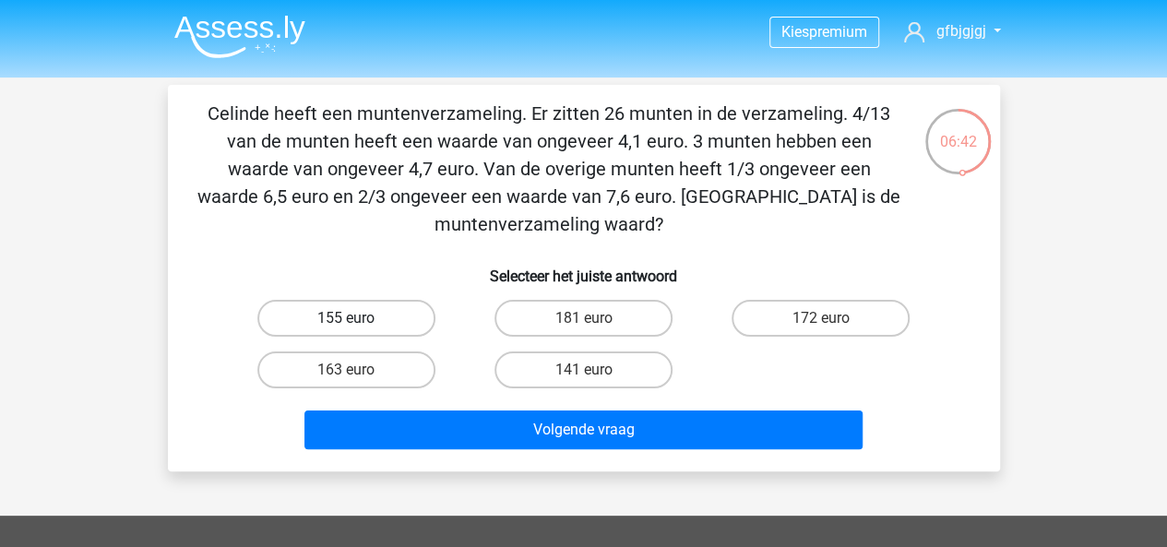
click at [375, 331] on label "155 euro" at bounding box center [346, 318] width 178 height 37
click at [358, 330] on input "155 euro" at bounding box center [352, 324] width 12 height 12
radio input "true"
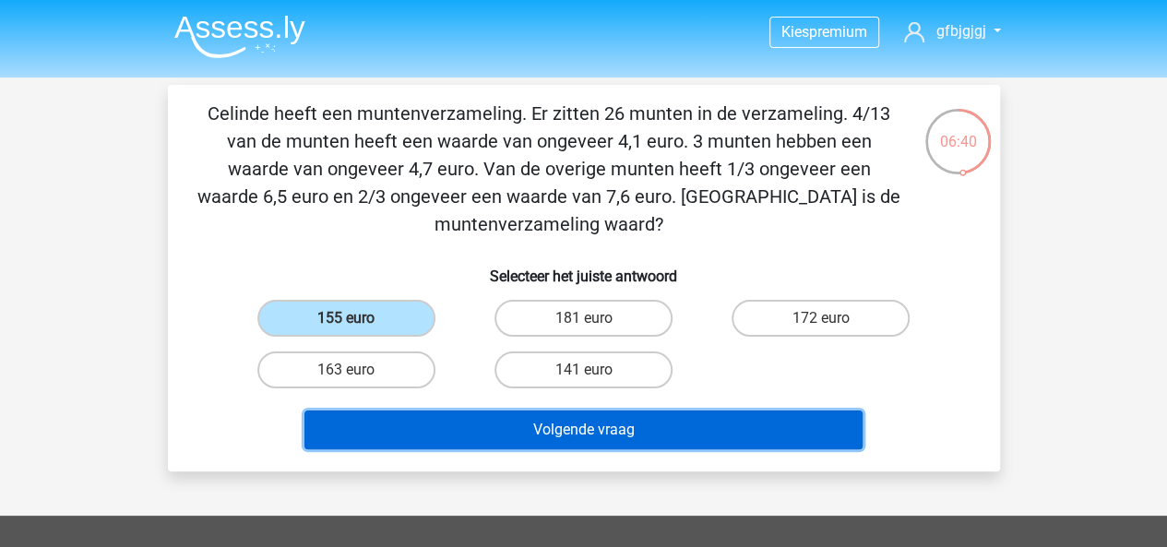
click at [511, 424] on button "Volgende vraag" at bounding box center [584, 430] width 558 height 39
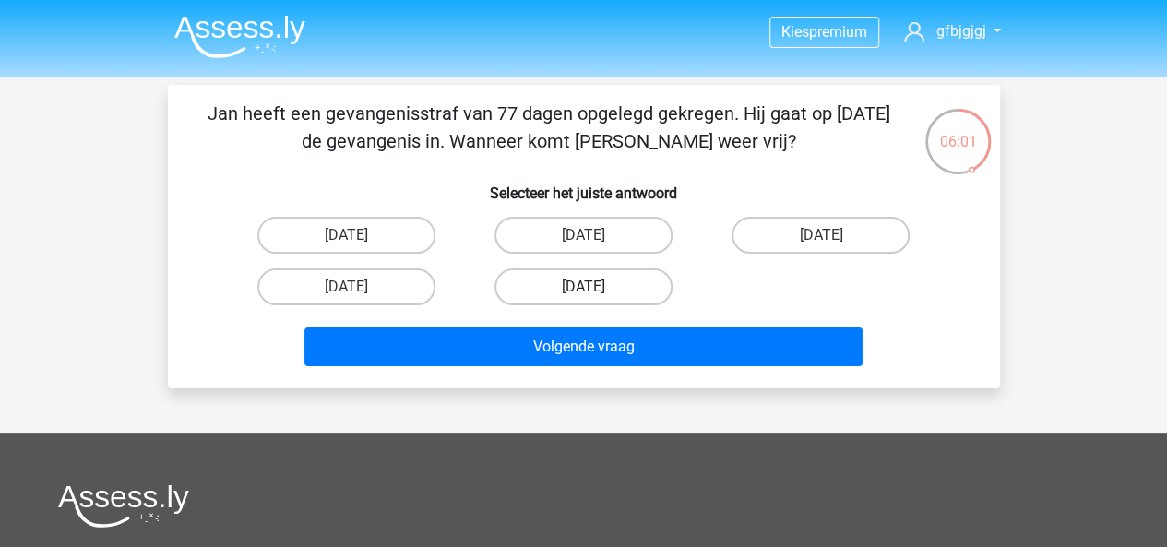
click at [586, 279] on label "13 augustus" at bounding box center [584, 287] width 178 height 37
click at [586, 287] on input "13 augustus" at bounding box center [589, 293] width 12 height 12
radio input "true"
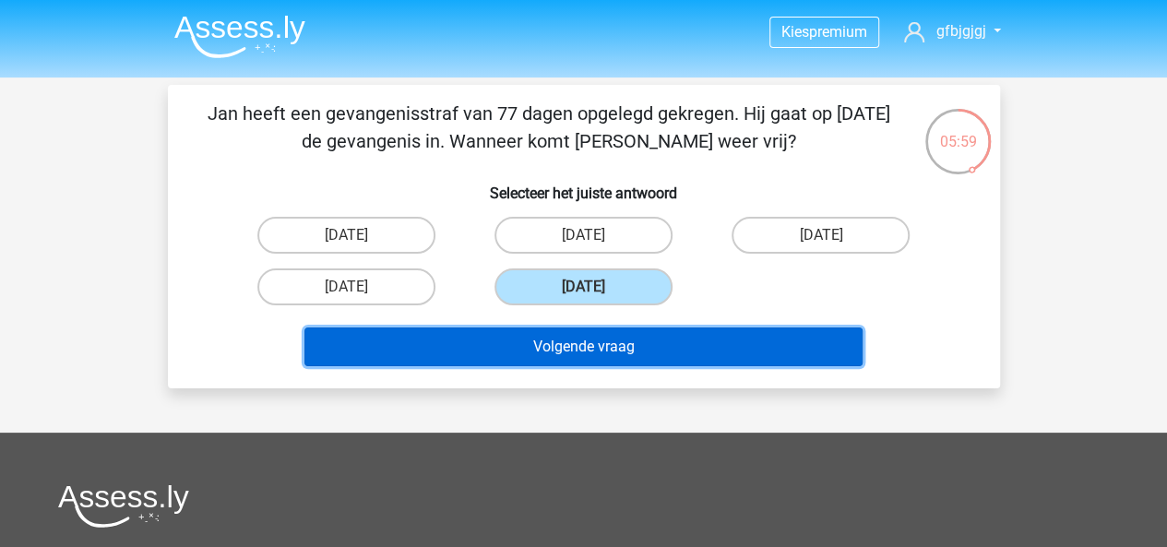
click at [613, 345] on button "Volgende vraag" at bounding box center [584, 347] width 558 height 39
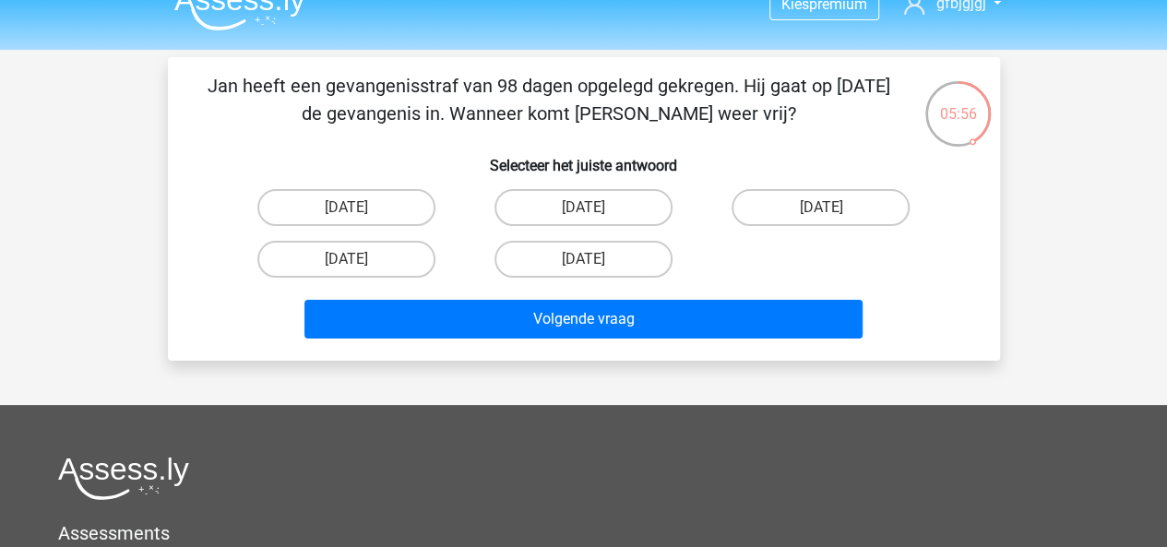
scroll to position [21, 0]
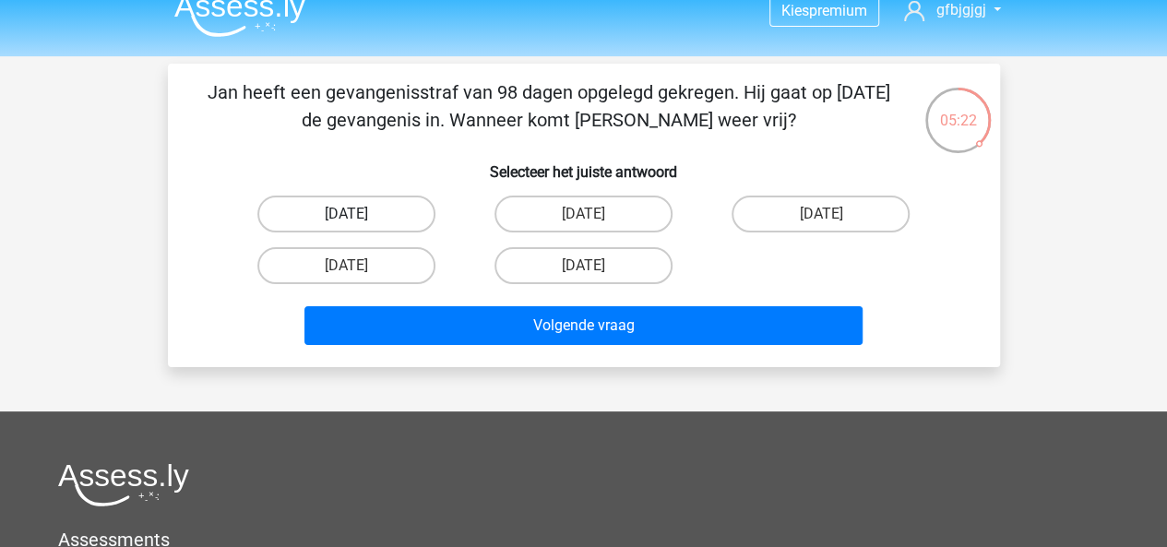
click at [391, 219] on label "22 augustus" at bounding box center [346, 214] width 178 height 37
click at [358, 219] on input "22 augustus" at bounding box center [352, 220] width 12 height 12
radio input "true"
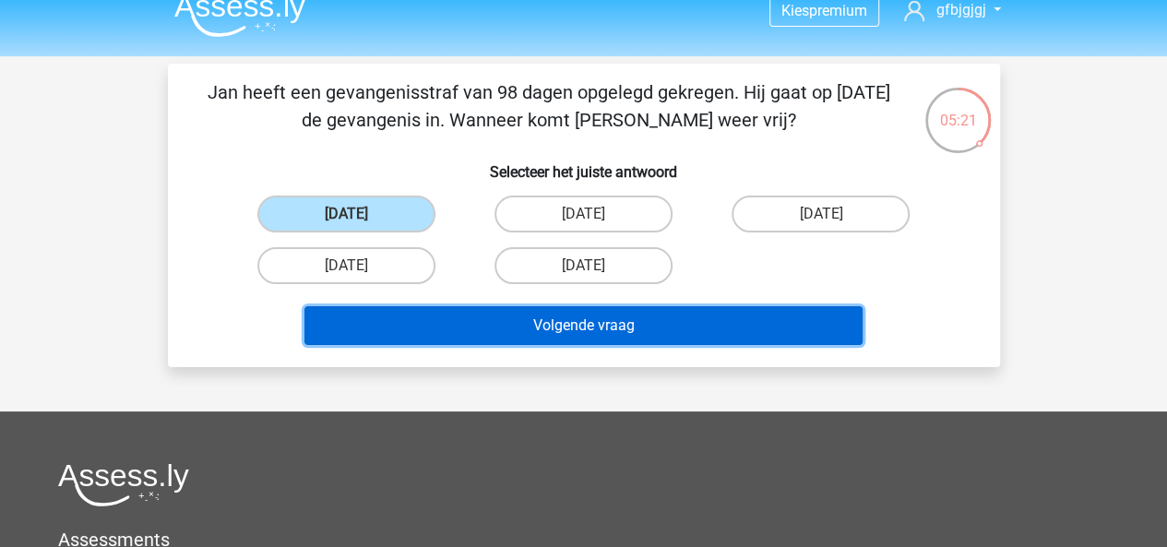
click at [481, 309] on button "Volgende vraag" at bounding box center [584, 325] width 558 height 39
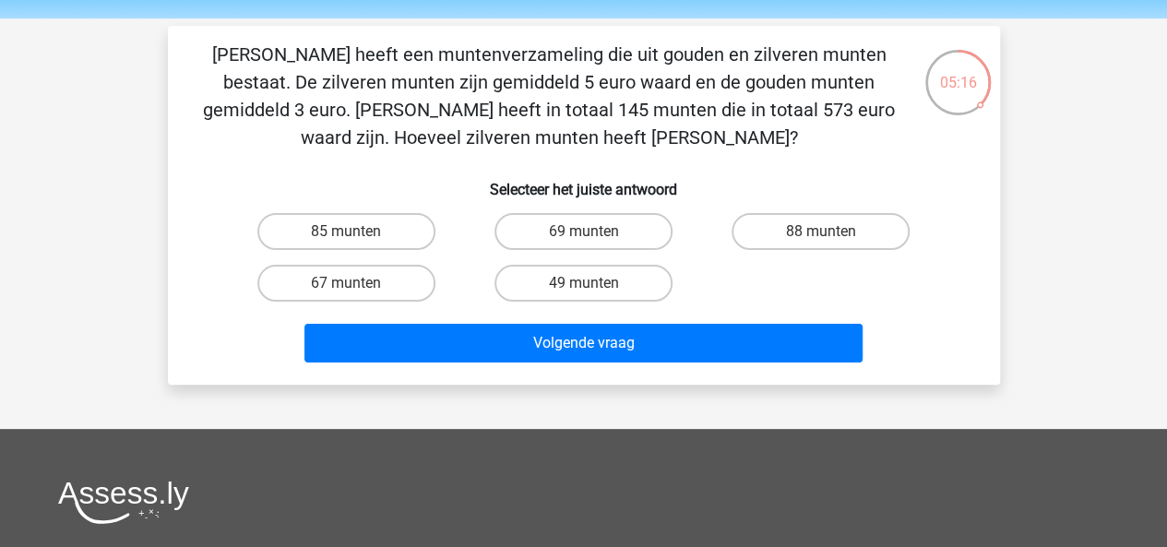
scroll to position [52, 0]
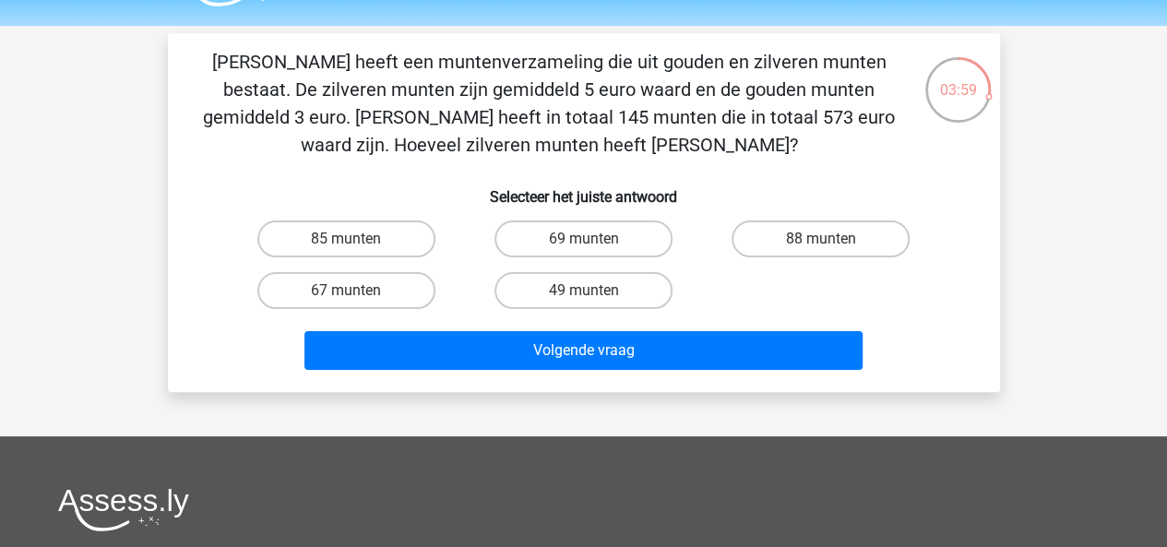
click at [589, 291] on input "49 munten" at bounding box center [589, 297] width 12 height 12
radio input "true"
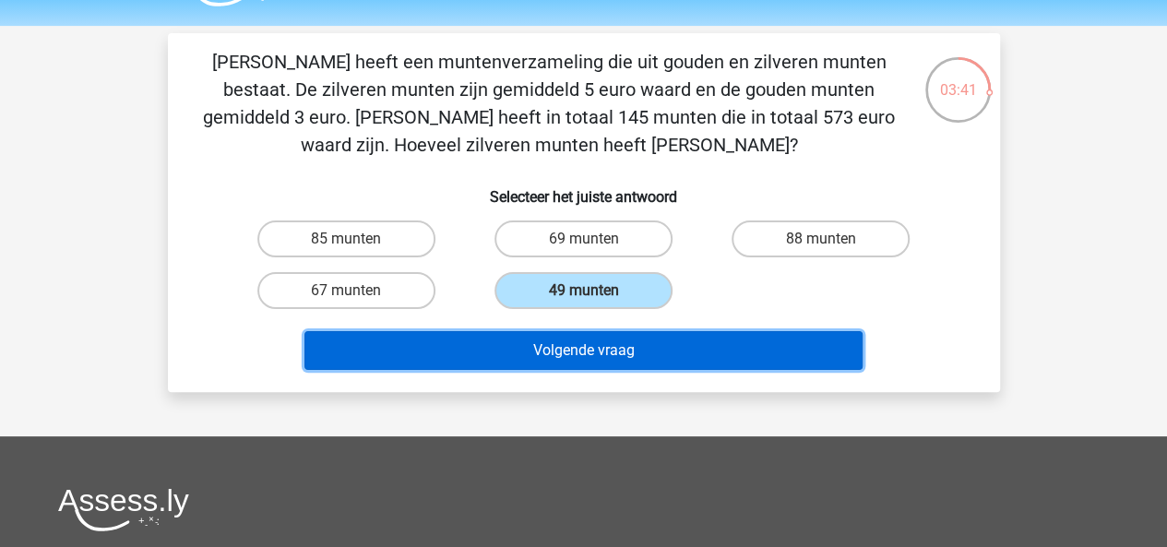
click at [639, 358] on button "Volgende vraag" at bounding box center [584, 350] width 558 height 39
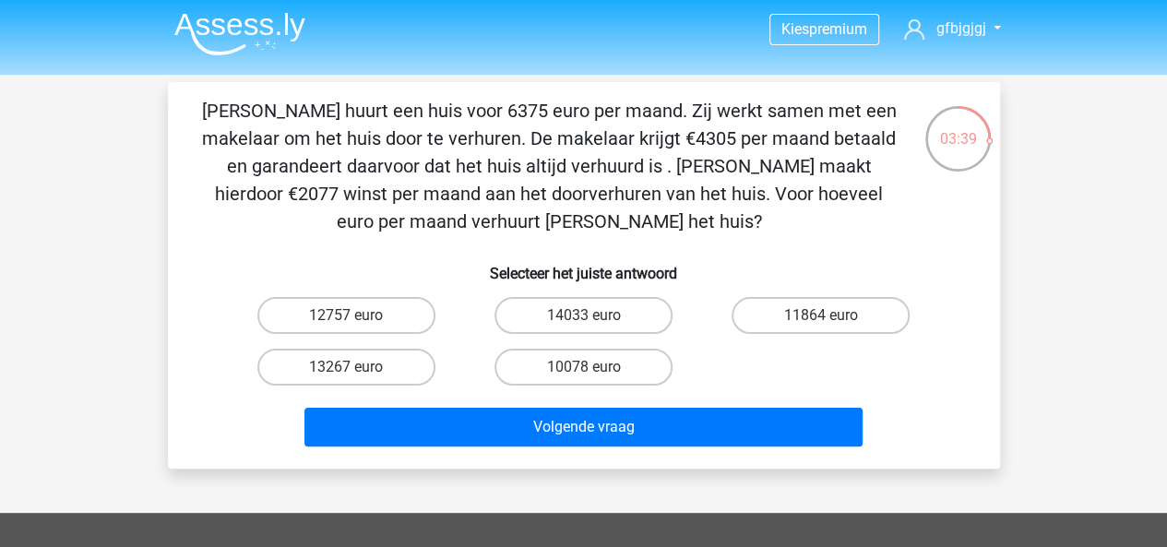
scroll to position [0, 0]
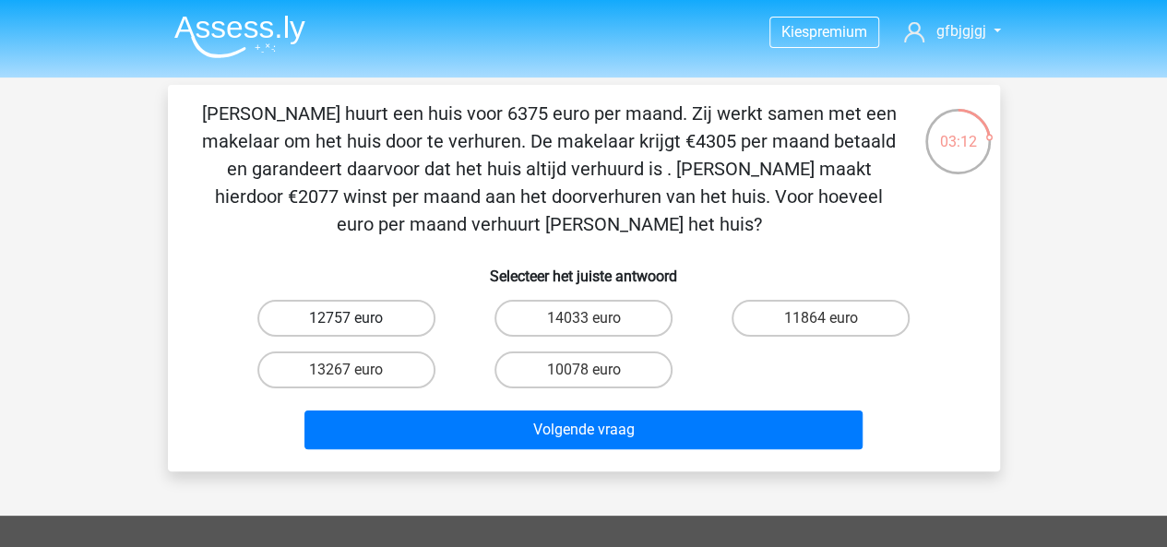
click at [412, 318] on label "12757 euro" at bounding box center [346, 318] width 178 height 37
click at [358, 318] on input "12757 euro" at bounding box center [352, 324] width 12 height 12
radio input "true"
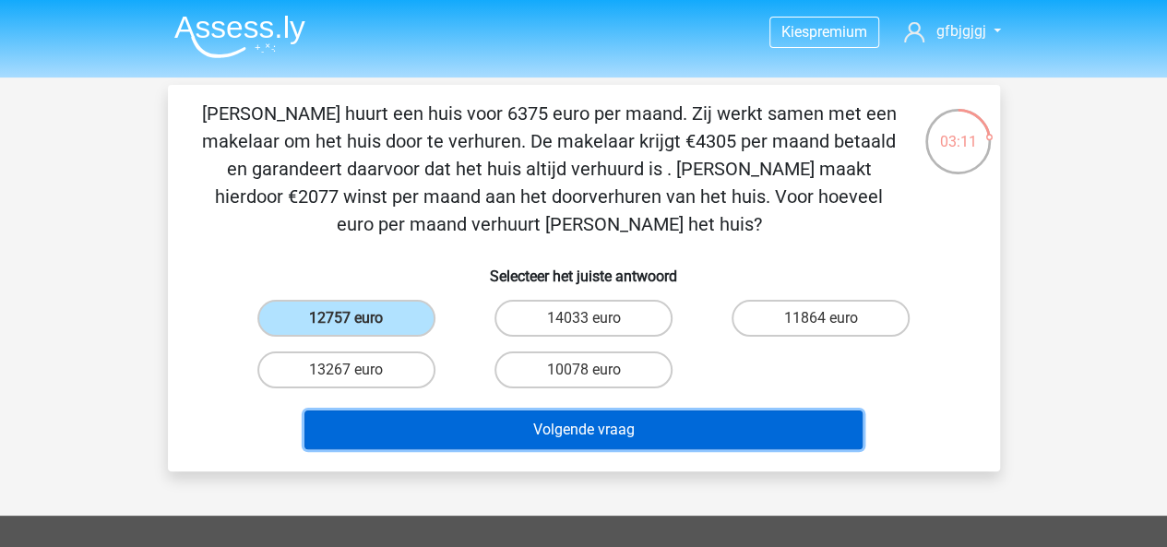
click at [482, 424] on button "Volgende vraag" at bounding box center [584, 430] width 558 height 39
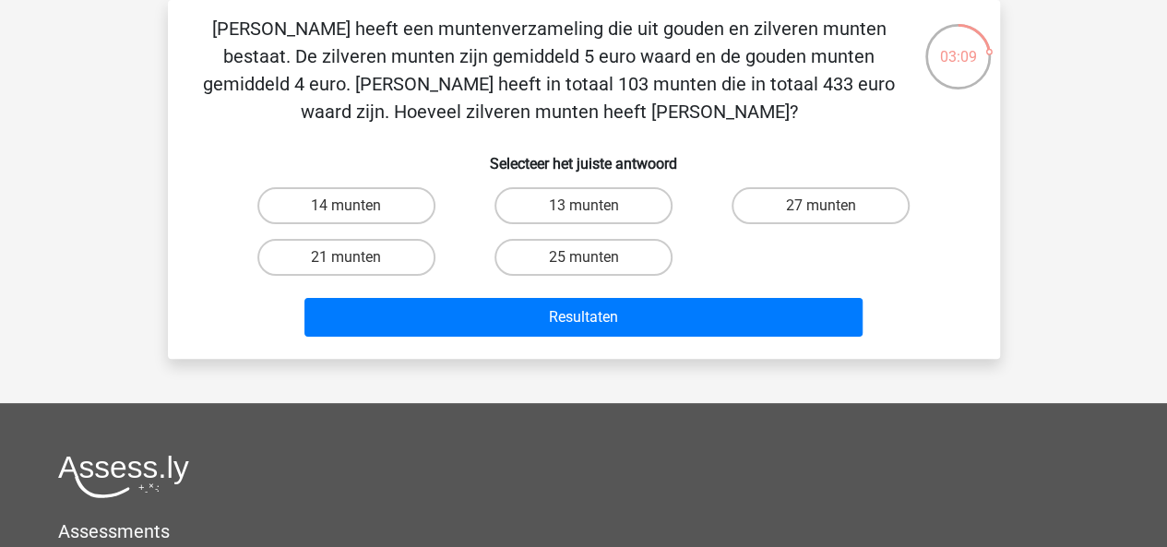
scroll to position [54, 0]
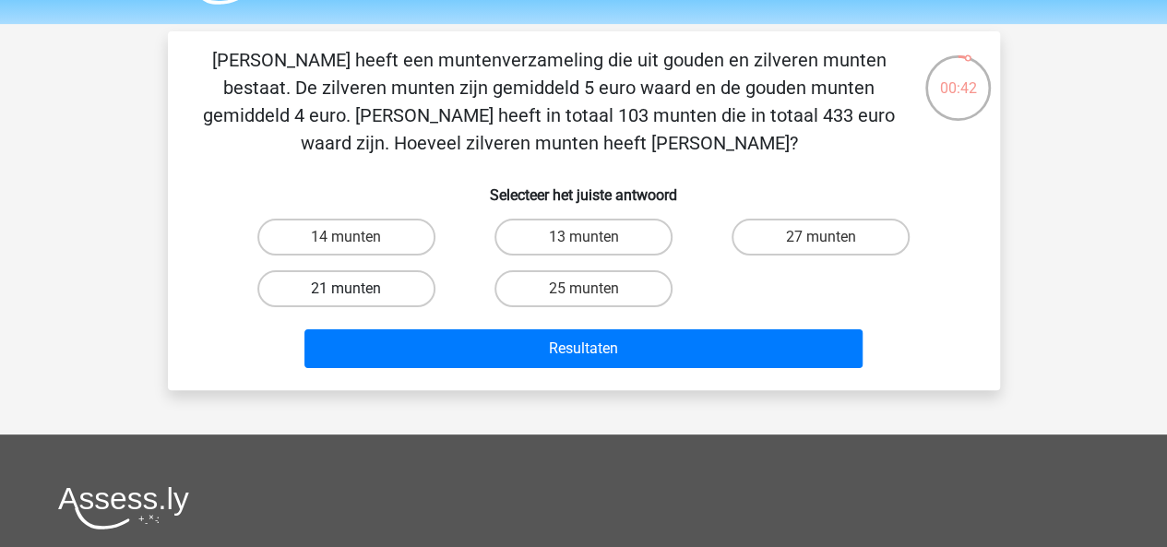
click at [288, 305] on label "21 munten" at bounding box center [346, 288] width 178 height 37
click at [346, 301] on input "21 munten" at bounding box center [352, 295] width 12 height 12
radio input "true"
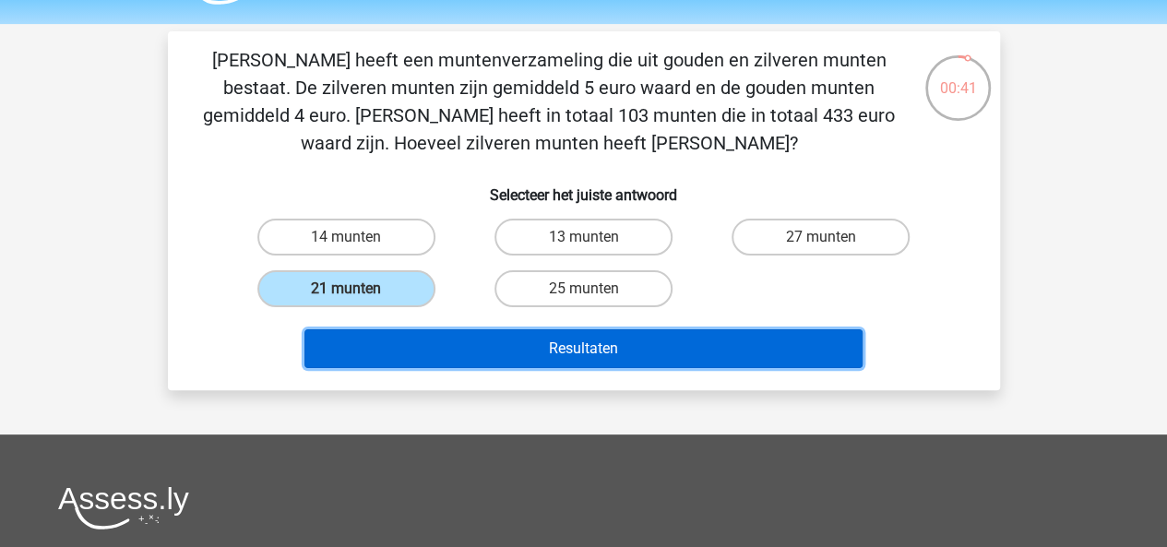
click at [372, 339] on button "Resultaten" at bounding box center [584, 348] width 558 height 39
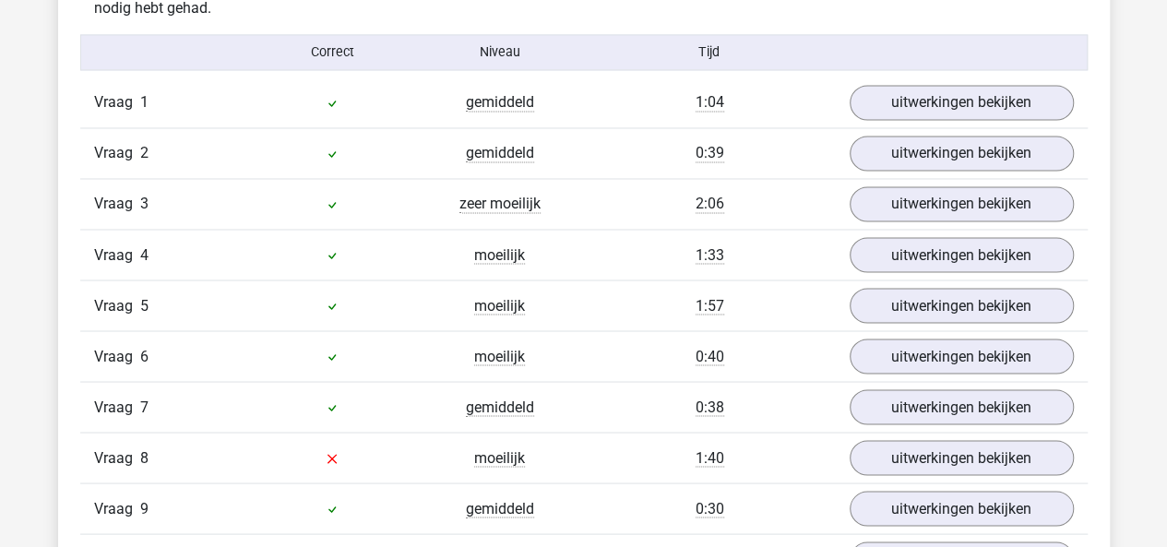
scroll to position [1521, 0]
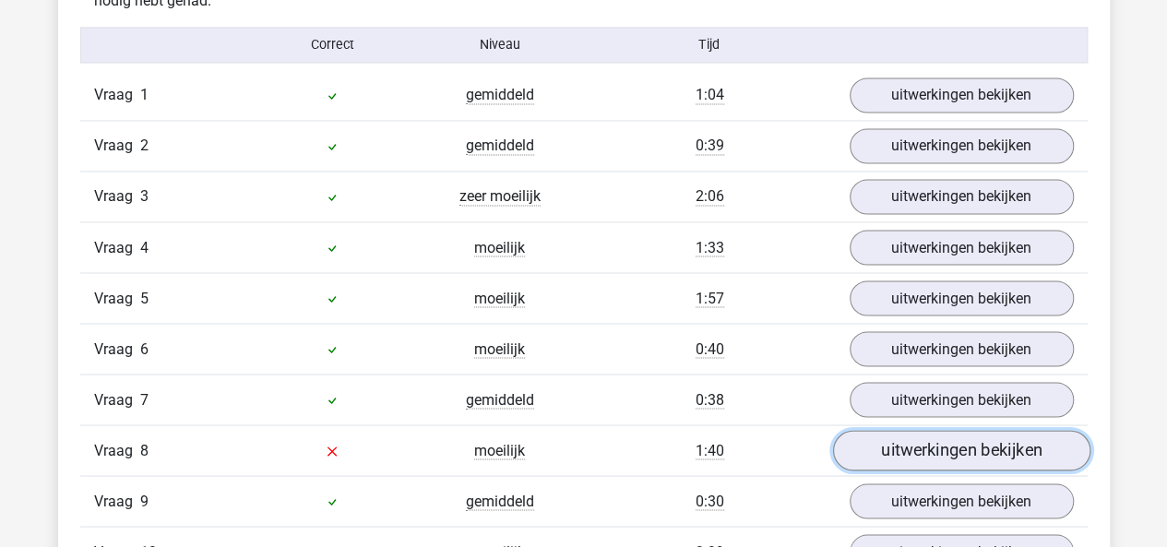
click at [936, 435] on link "uitwerkingen bekijken" at bounding box center [960, 451] width 257 height 41
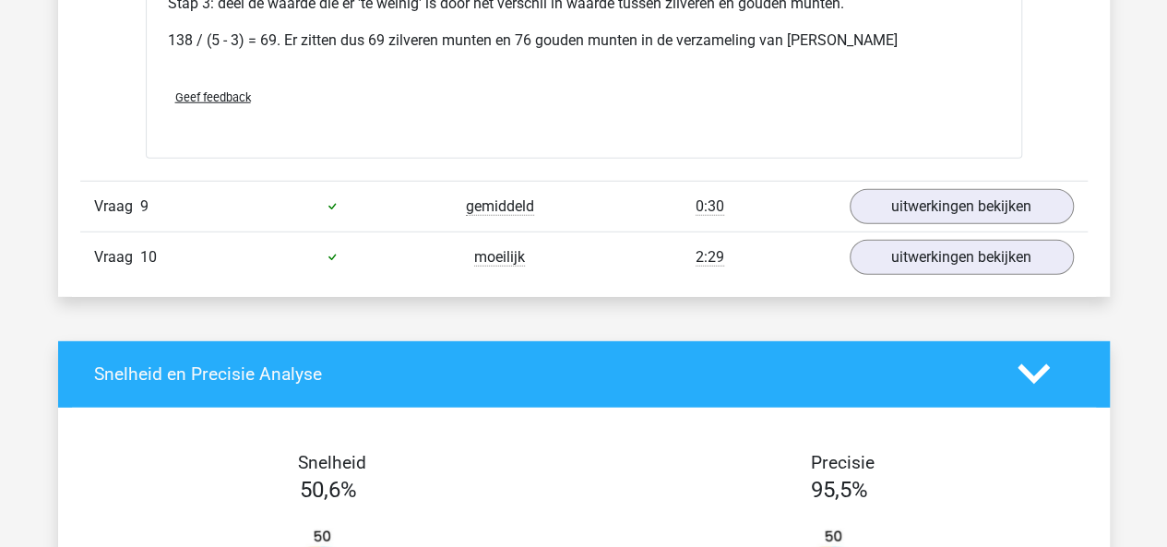
scroll to position [2502, 0]
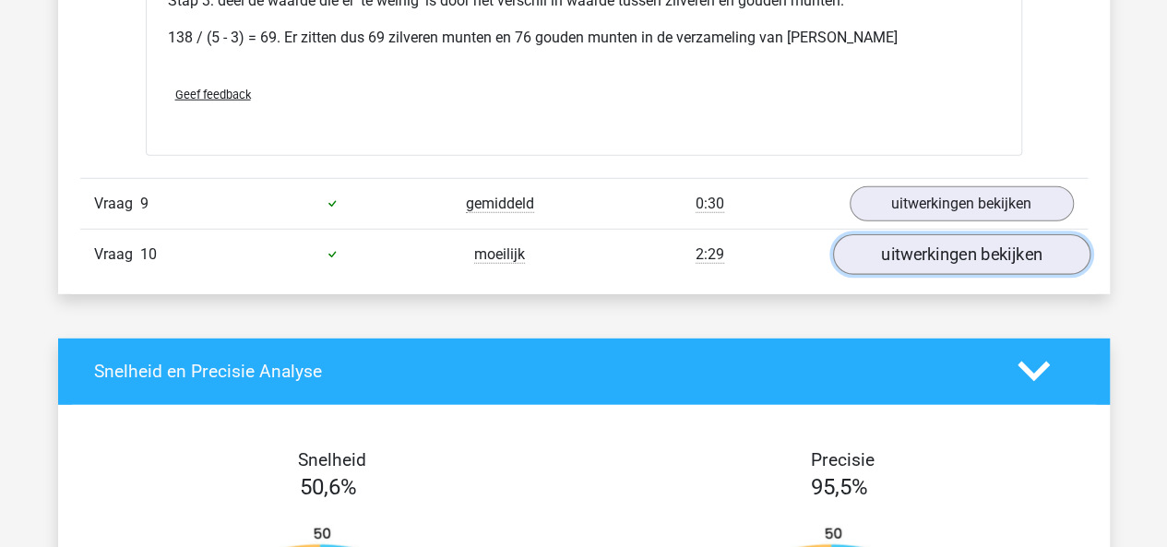
click at [866, 245] on link "uitwerkingen bekijken" at bounding box center [960, 254] width 257 height 41
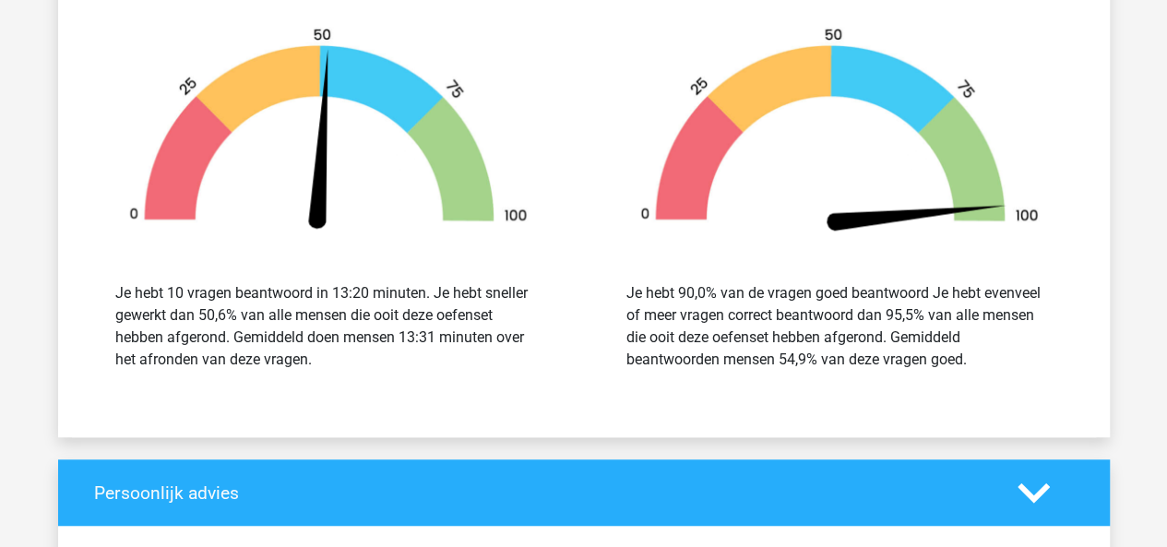
scroll to position [3957, 0]
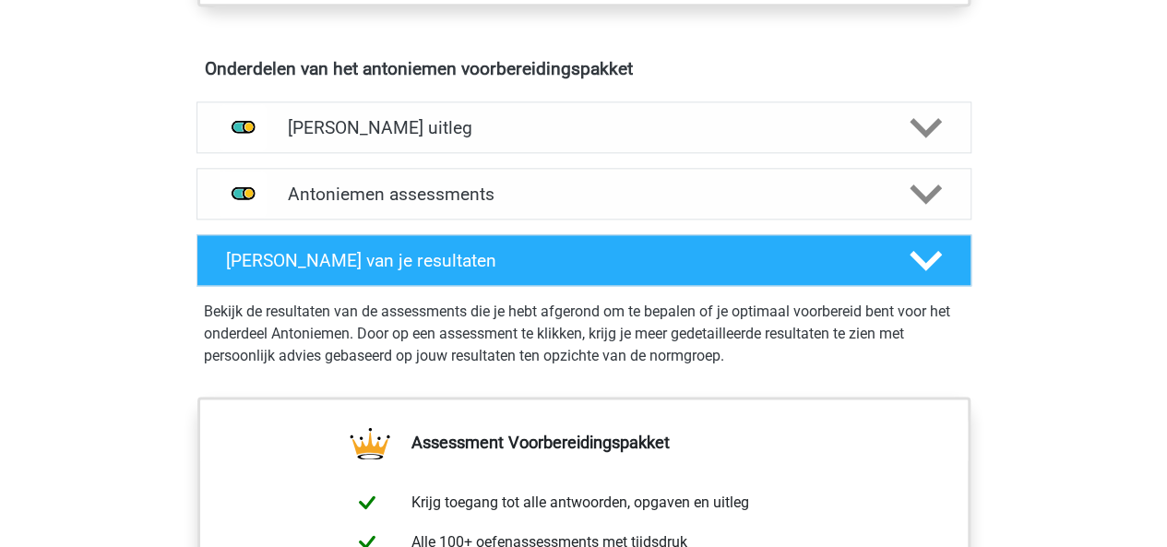
scroll to position [1129, 0]
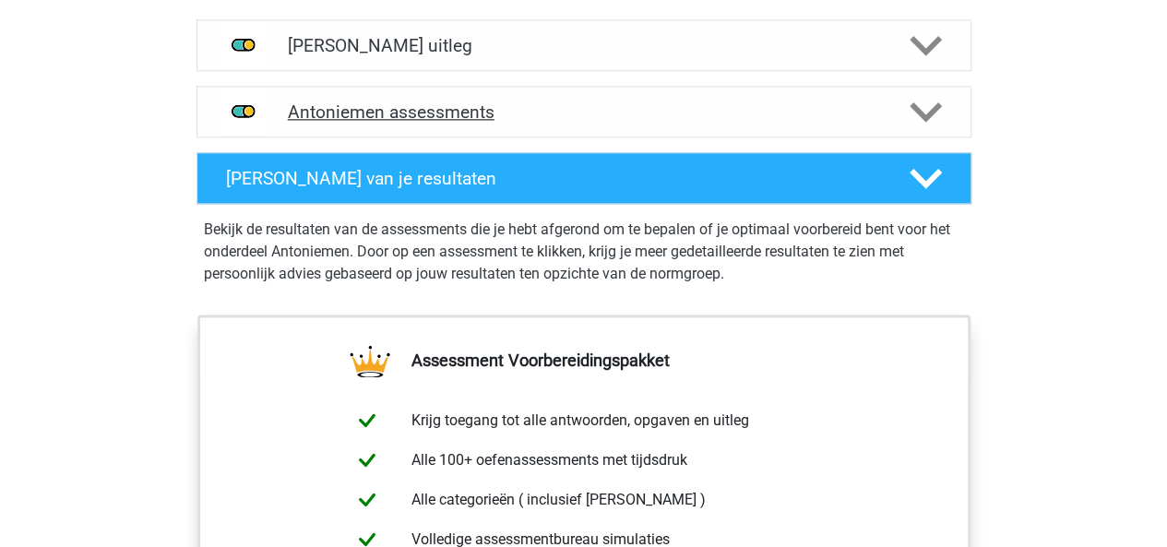
click at [598, 128] on div "Antoniemen assessments" at bounding box center [584, 112] width 775 height 52
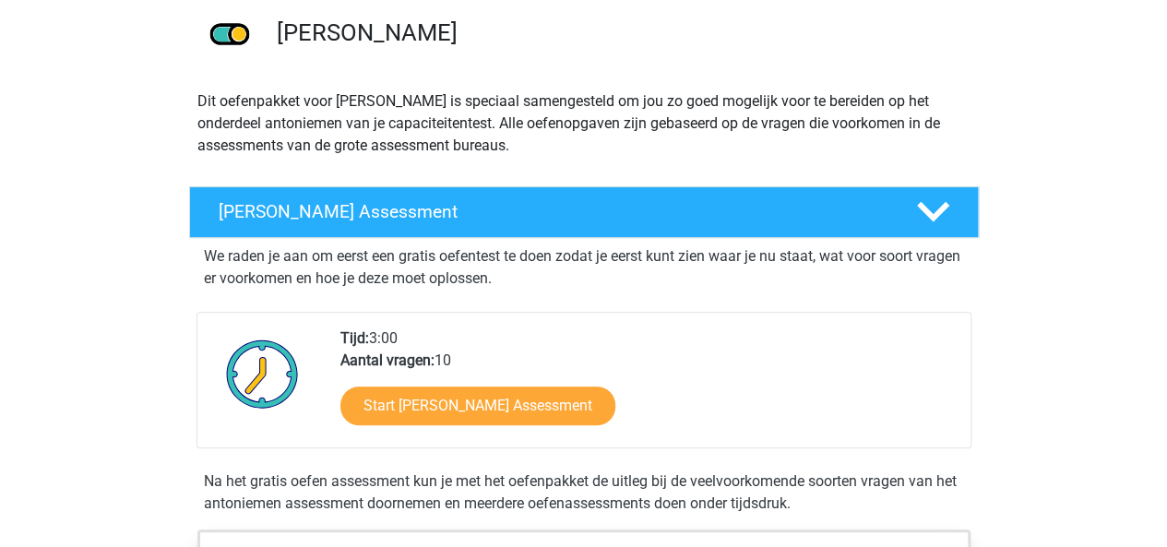
scroll to position [158, 0]
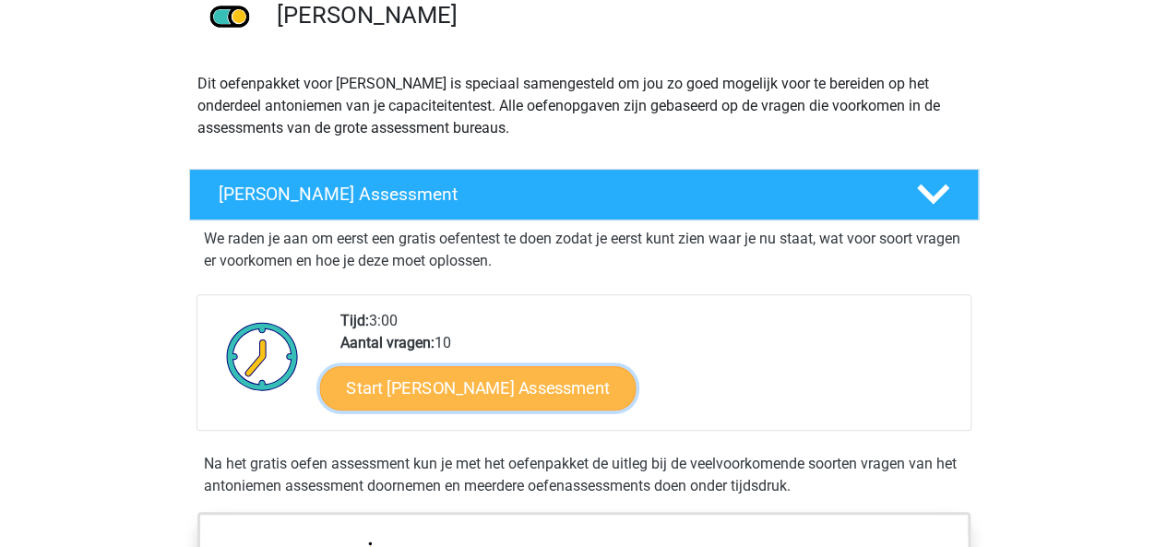
click at [569, 396] on link "Start [PERSON_NAME] Assessment" at bounding box center [477, 387] width 317 height 44
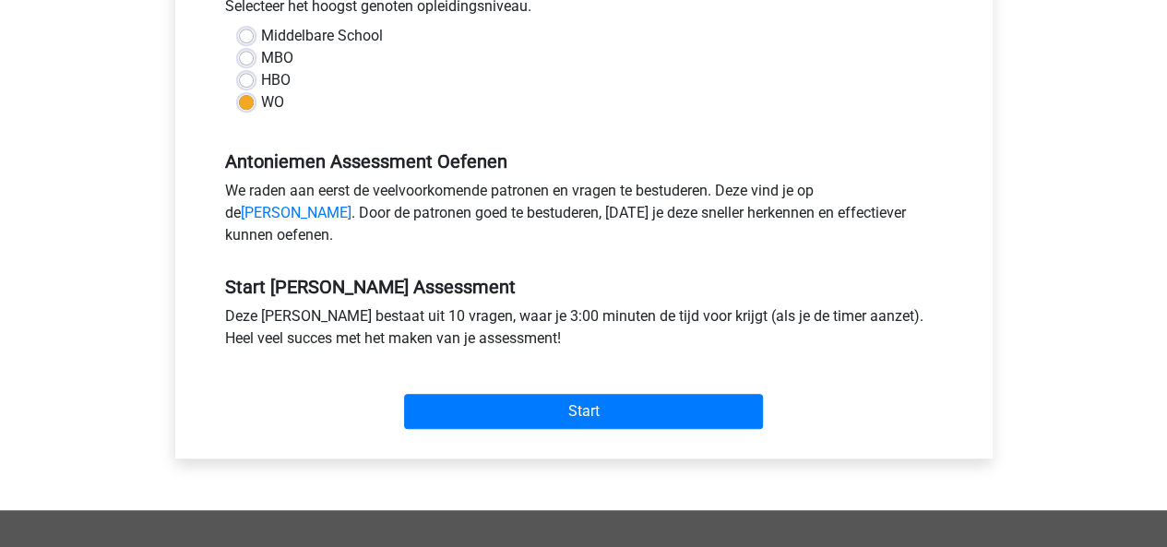
scroll to position [448, 0]
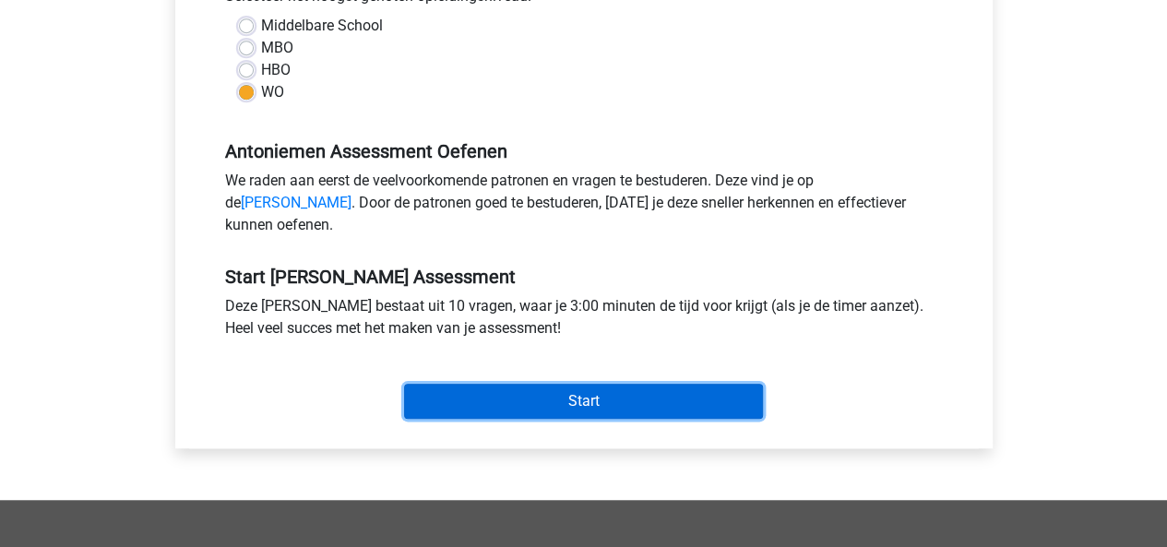
click at [620, 413] on input "Start" at bounding box center [583, 401] width 359 height 35
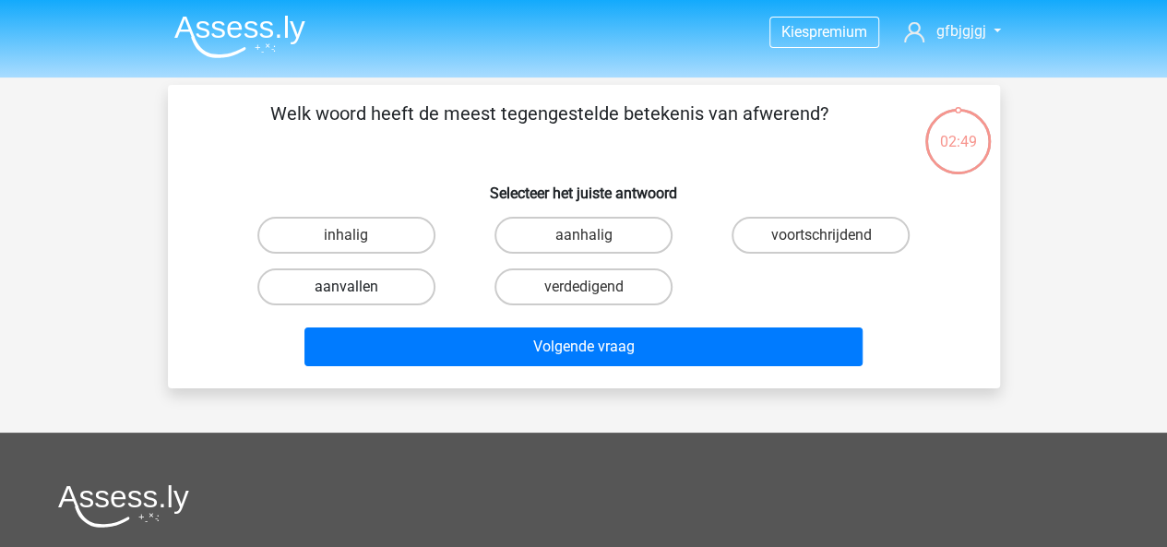
click at [399, 293] on label "aanvallen" at bounding box center [346, 287] width 178 height 37
click at [358, 293] on input "aanvallen" at bounding box center [352, 293] width 12 height 12
radio input "true"
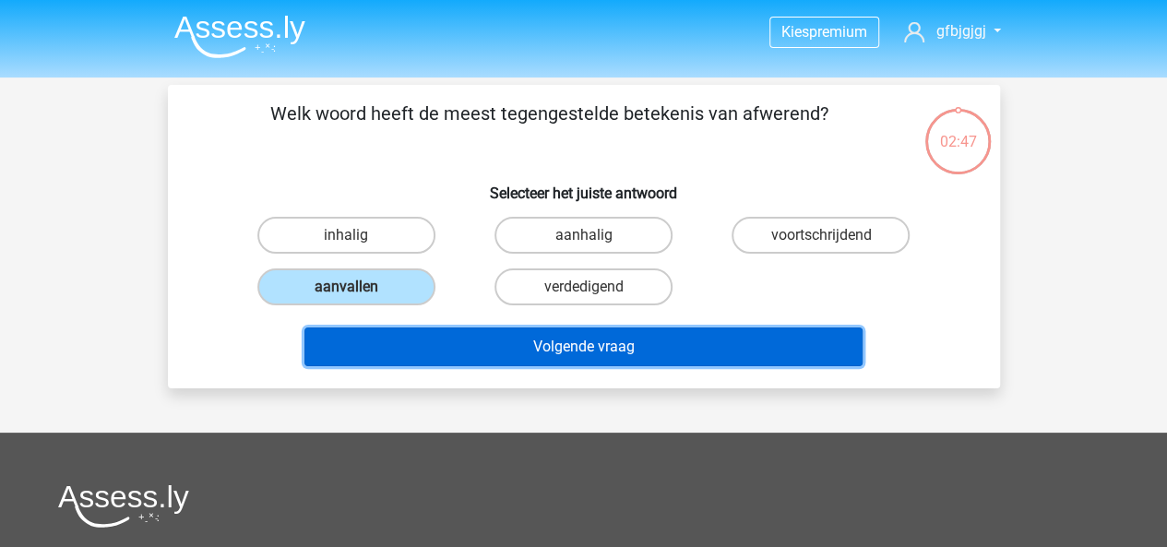
click at [506, 347] on button "Volgende vraag" at bounding box center [584, 347] width 558 height 39
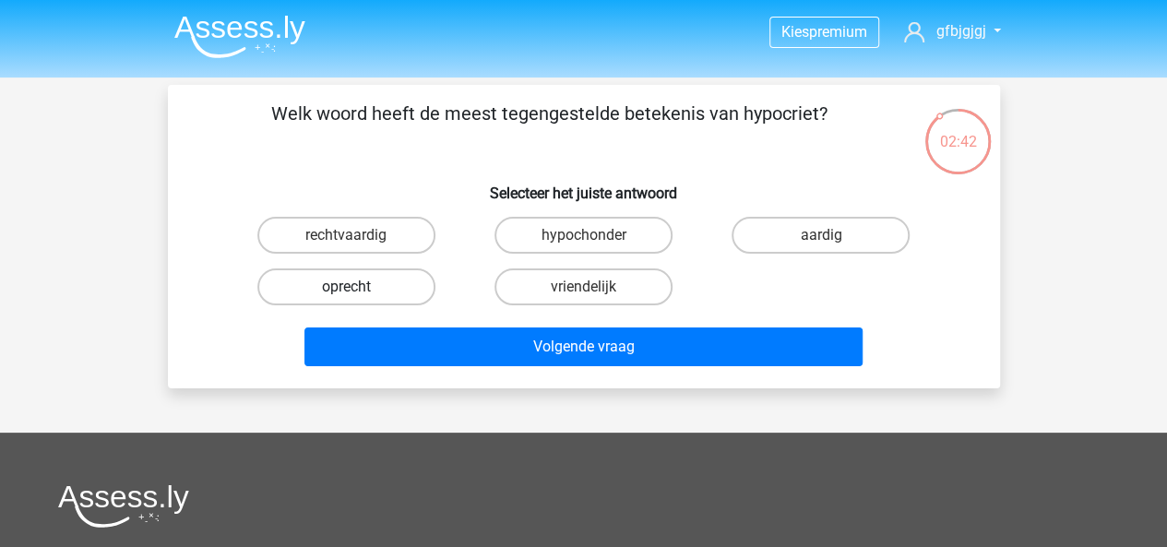
click at [418, 282] on label "oprecht" at bounding box center [346, 287] width 178 height 37
click at [358, 287] on input "oprecht" at bounding box center [352, 293] width 12 height 12
radio input "true"
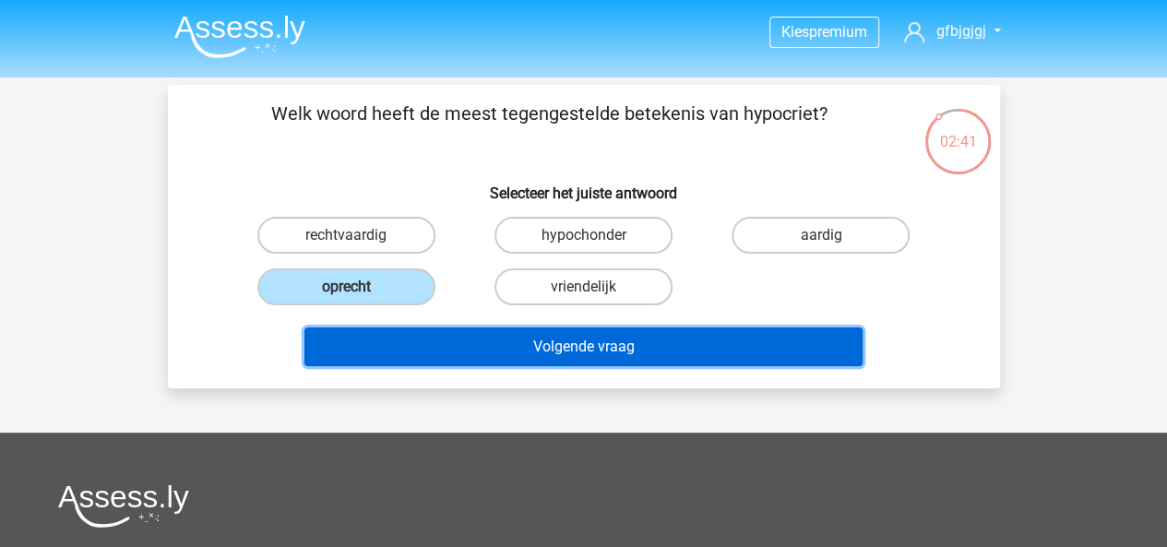
click at [459, 337] on button "Volgende vraag" at bounding box center [584, 347] width 558 height 39
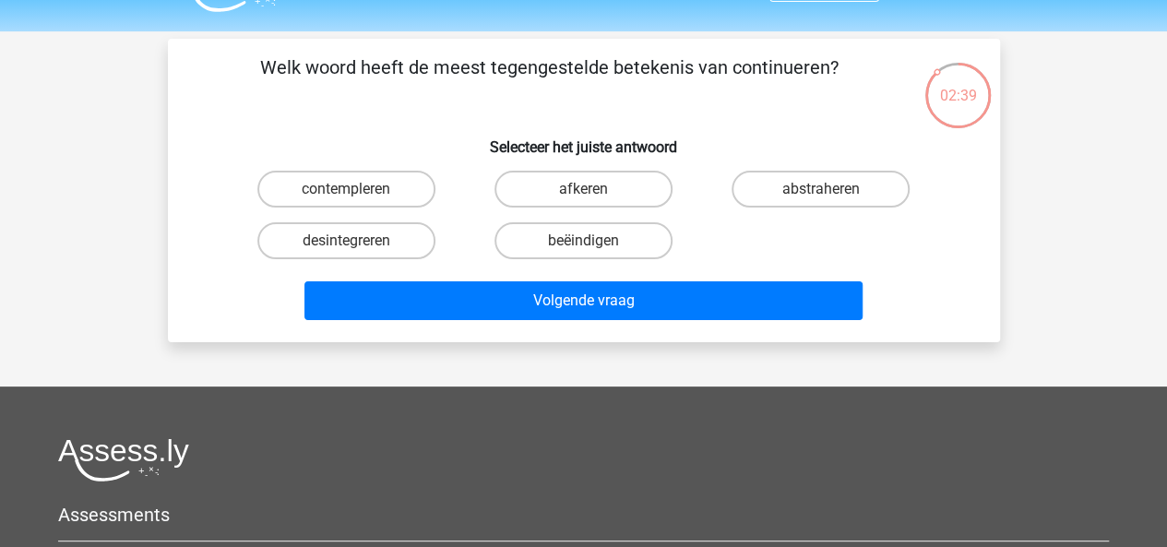
scroll to position [23, 0]
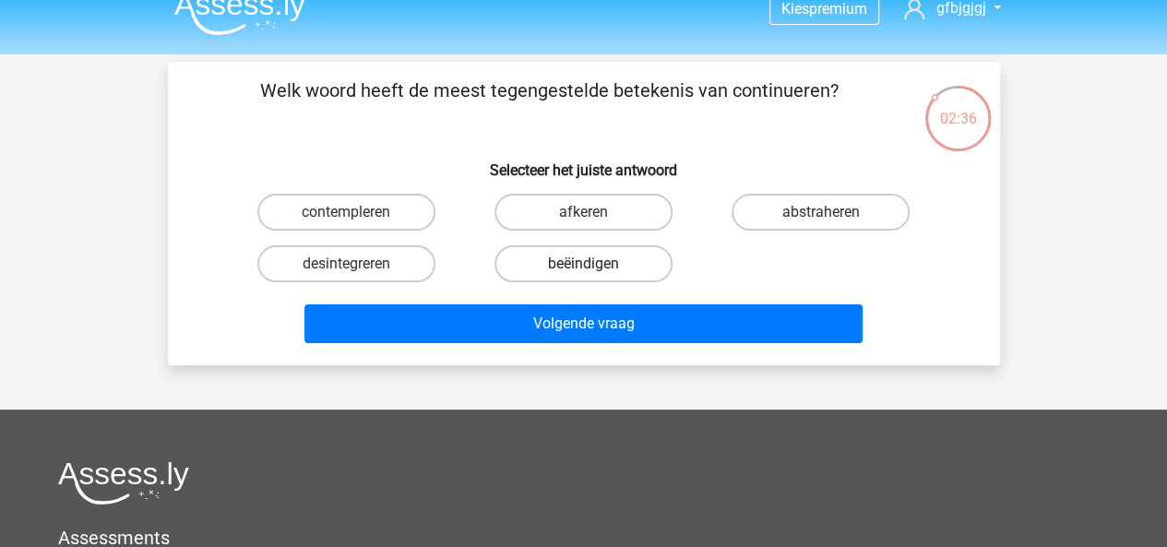
click at [636, 267] on label "beëindigen" at bounding box center [584, 263] width 178 height 37
click at [595, 267] on input "beëindigen" at bounding box center [589, 270] width 12 height 12
radio input "true"
click at [609, 344] on div "Volgende vraag" at bounding box center [584, 328] width 712 height 46
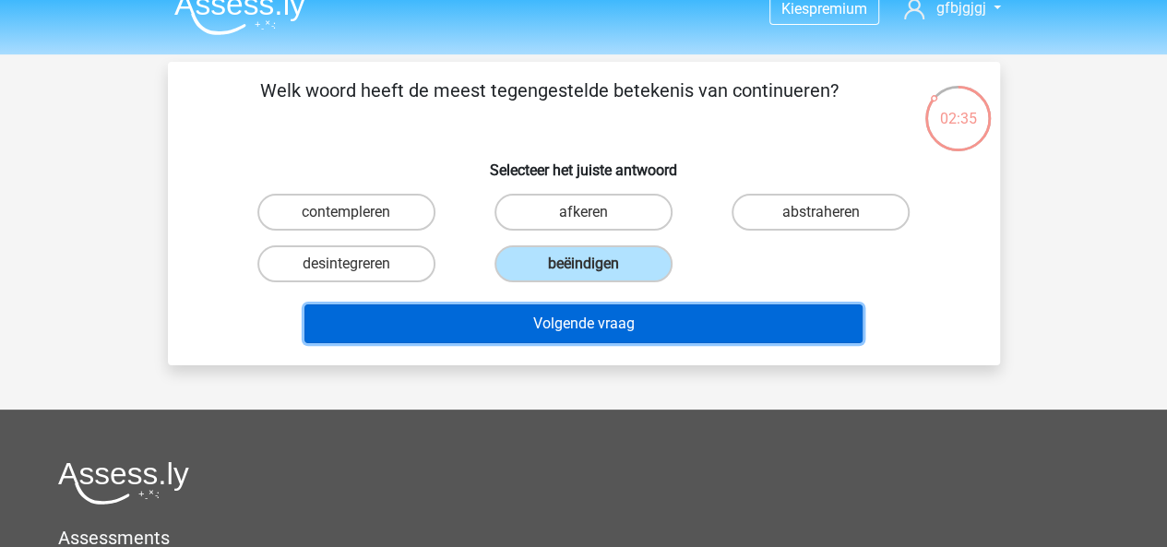
click at [611, 335] on button "Volgende vraag" at bounding box center [584, 324] width 558 height 39
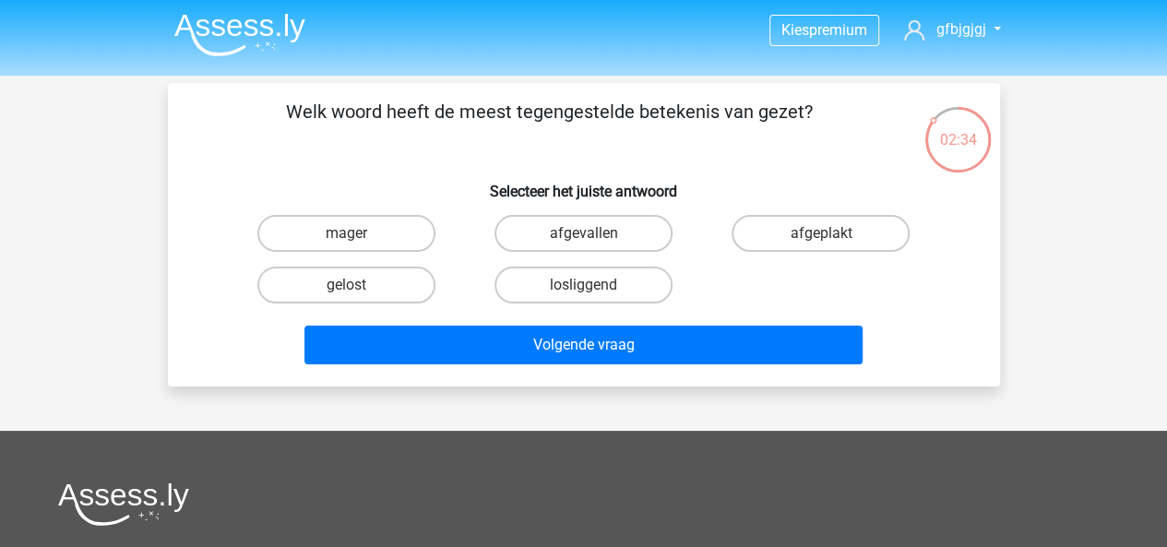
scroll to position [0, 0]
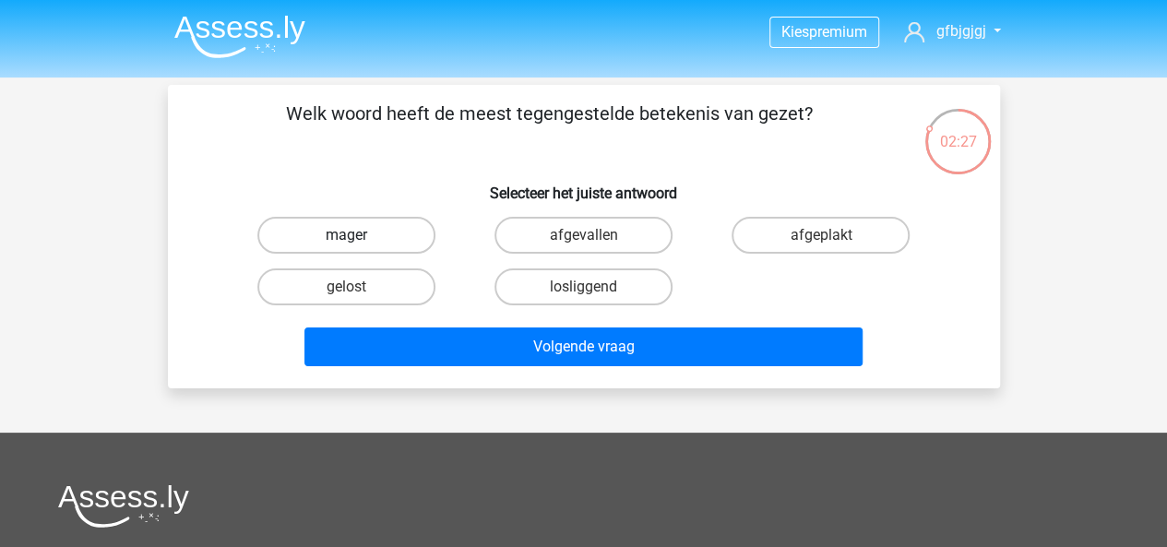
click at [360, 236] on label "mager" at bounding box center [346, 235] width 178 height 37
click at [358, 236] on input "mager" at bounding box center [352, 241] width 12 height 12
radio input "true"
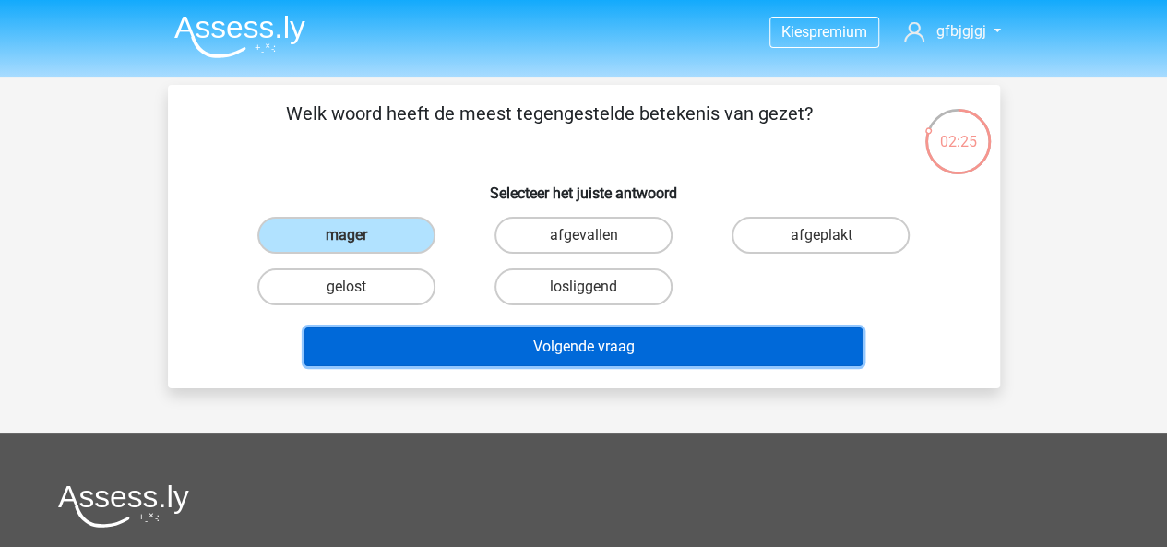
click at [591, 359] on button "Volgende vraag" at bounding box center [584, 347] width 558 height 39
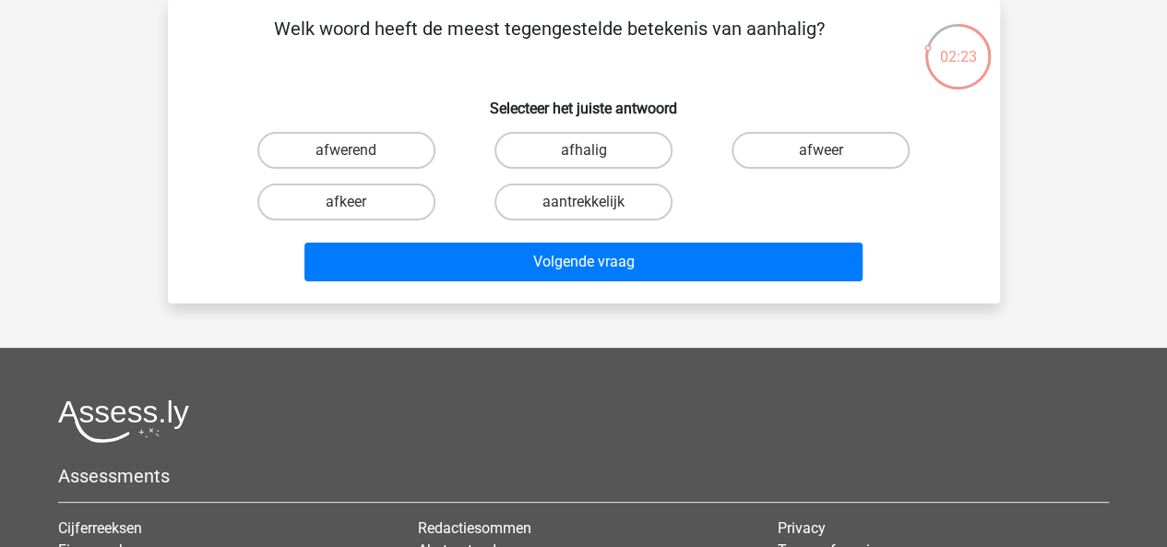
scroll to position [23, 0]
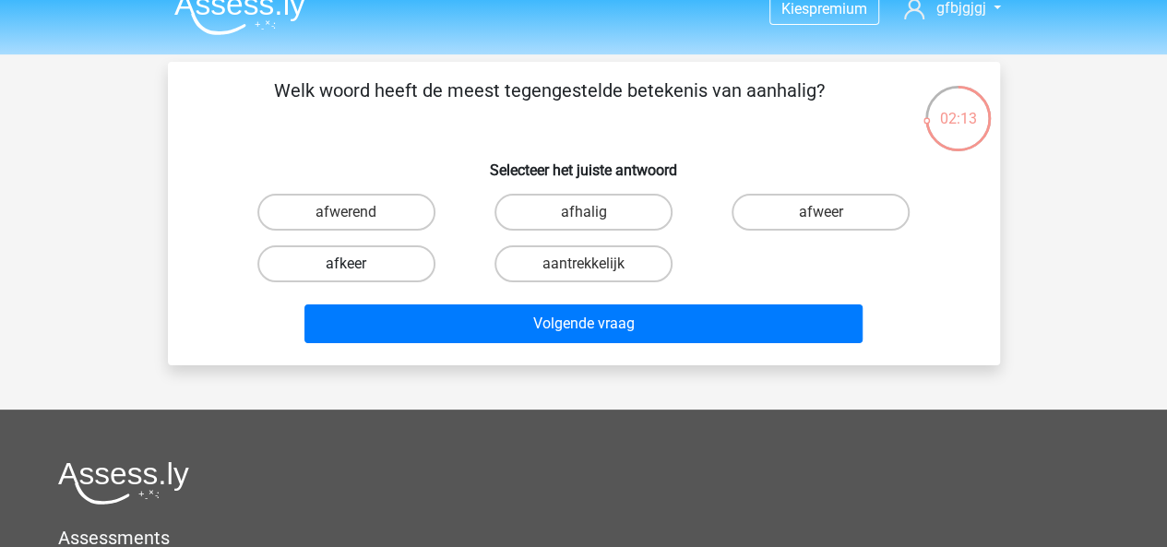
click at [377, 260] on label "afkeer" at bounding box center [346, 263] width 178 height 37
click at [358, 264] on input "afkeer" at bounding box center [352, 270] width 12 height 12
radio input "true"
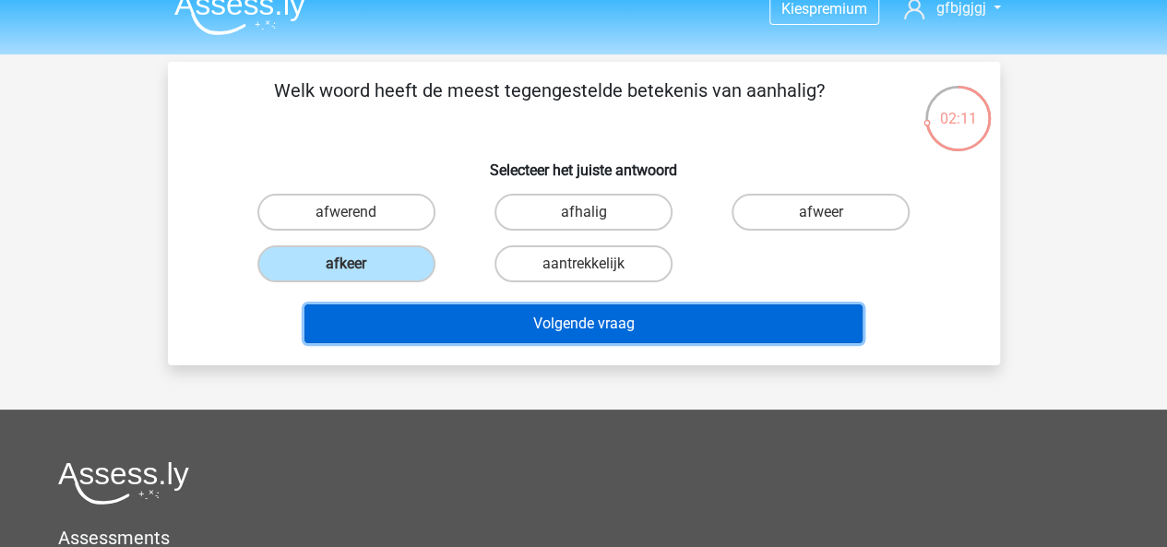
click at [443, 317] on button "Volgende vraag" at bounding box center [584, 324] width 558 height 39
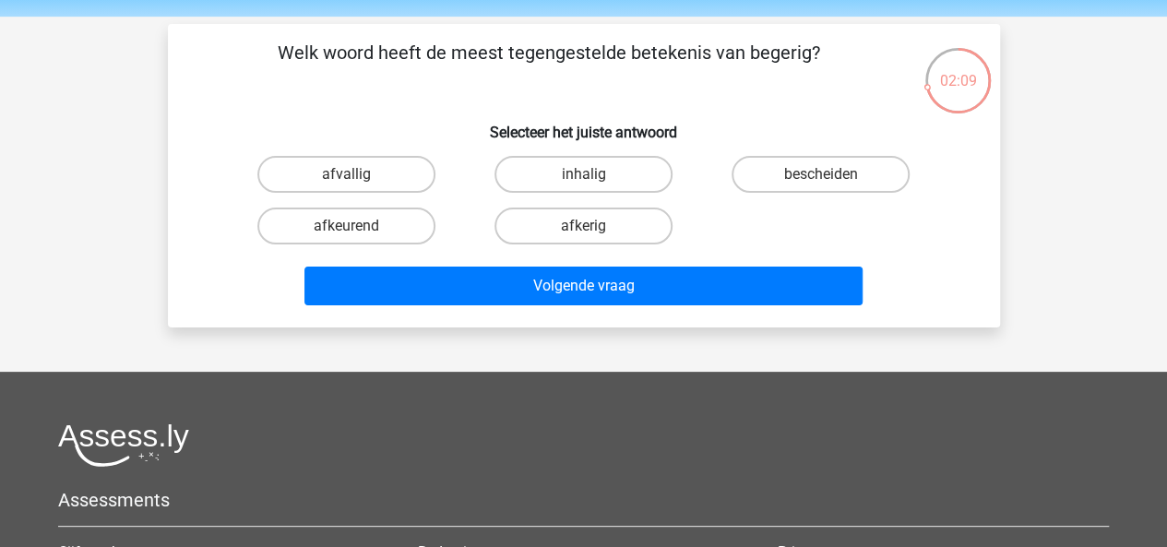
scroll to position [54, 0]
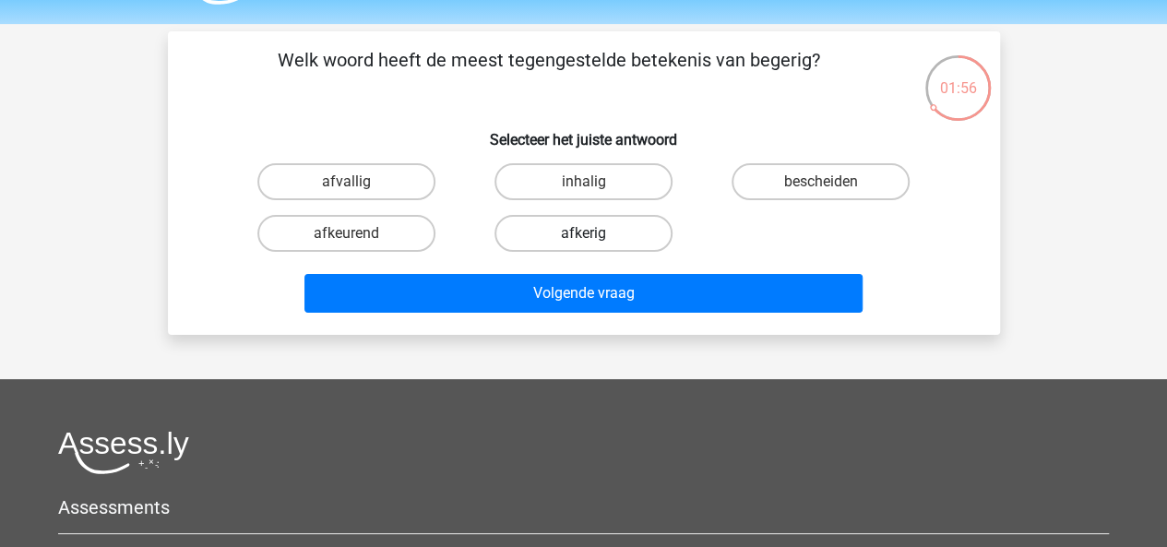
click at [611, 235] on label "afkerig" at bounding box center [584, 233] width 178 height 37
click at [595, 235] on input "afkerig" at bounding box center [589, 239] width 12 height 12
radio input "true"
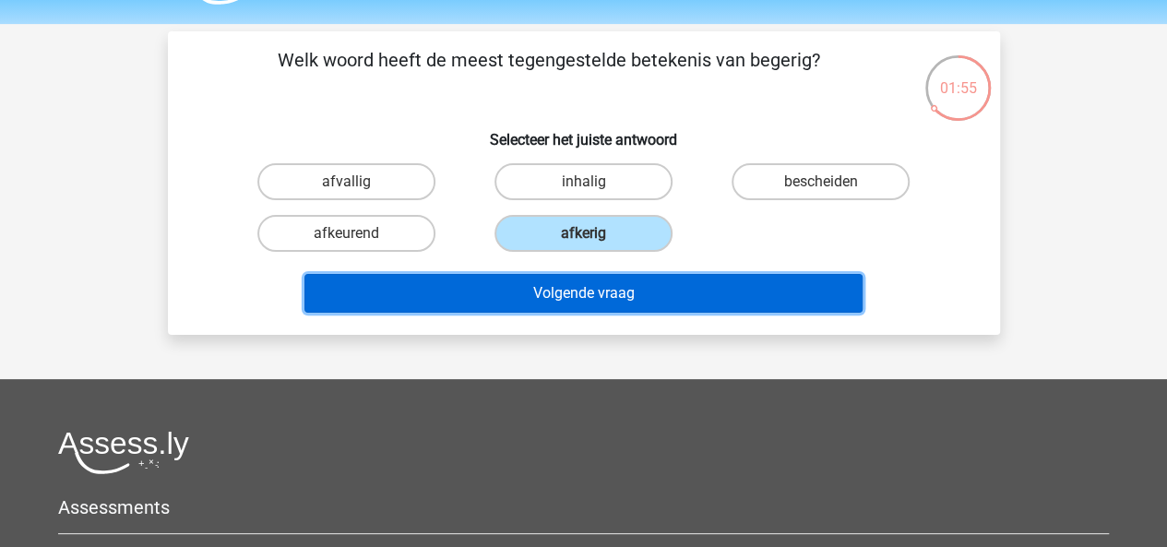
click at [634, 276] on button "Volgende vraag" at bounding box center [584, 293] width 558 height 39
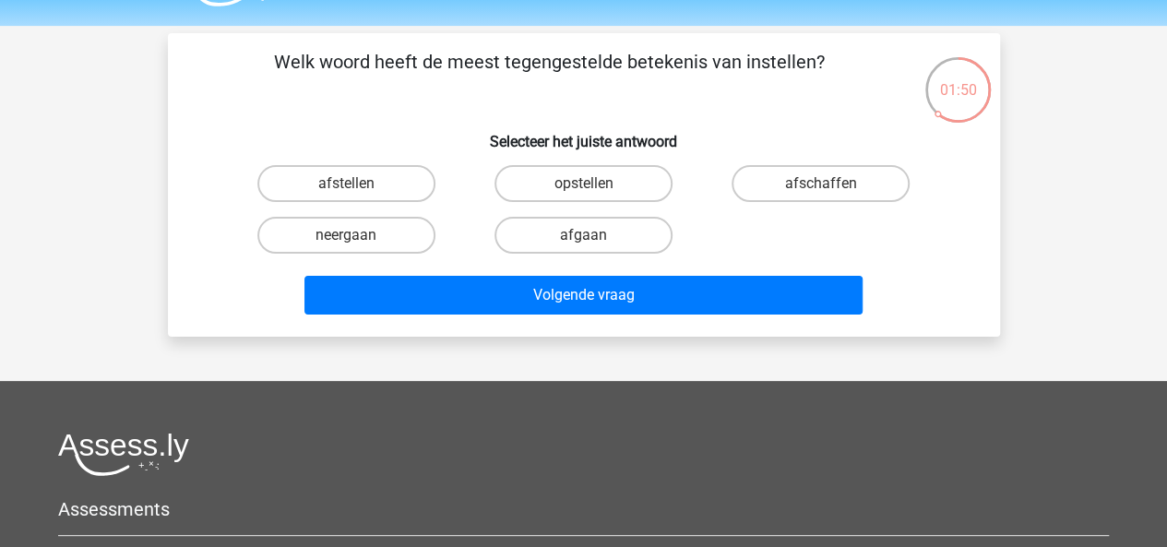
scroll to position [19, 0]
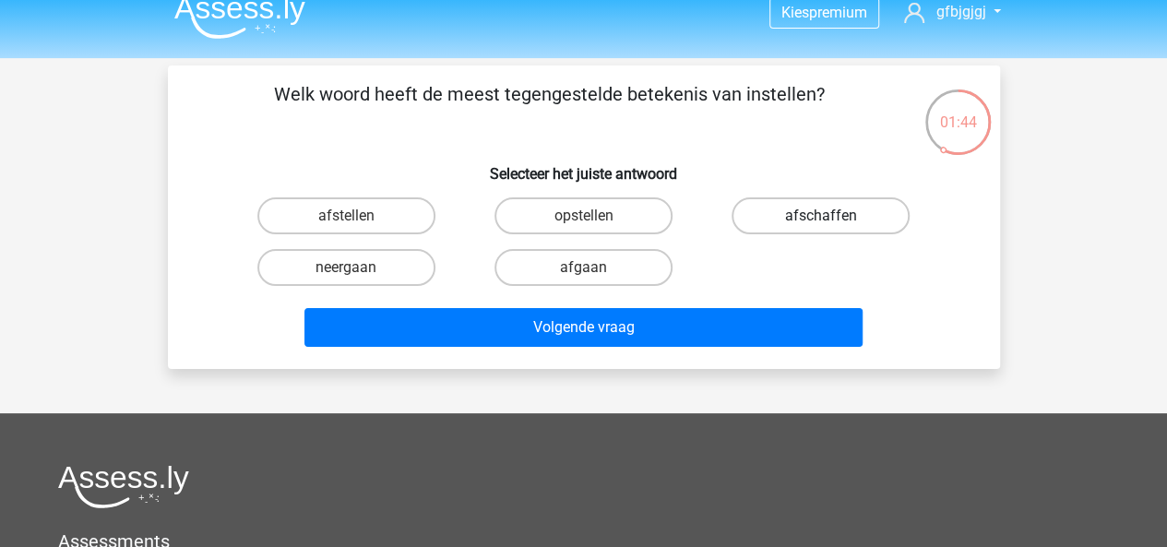
click at [800, 211] on label "afschaffen" at bounding box center [821, 215] width 178 height 37
click at [821, 216] on input "afschaffen" at bounding box center [827, 222] width 12 height 12
radio input "true"
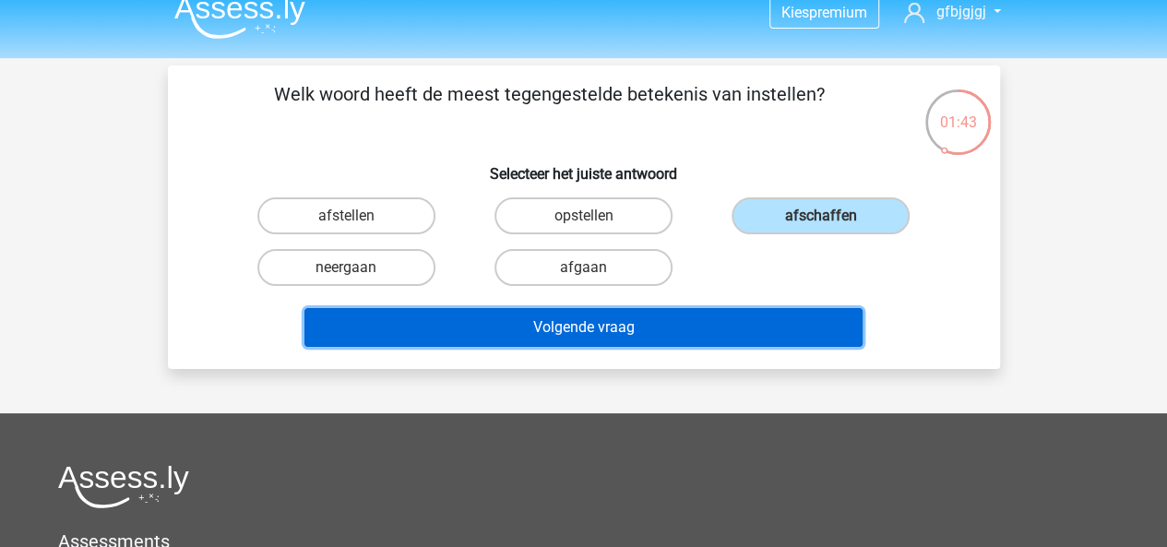
click at [699, 328] on button "Volgende vraag" at bounding box center [584, 327] width 558 height 39
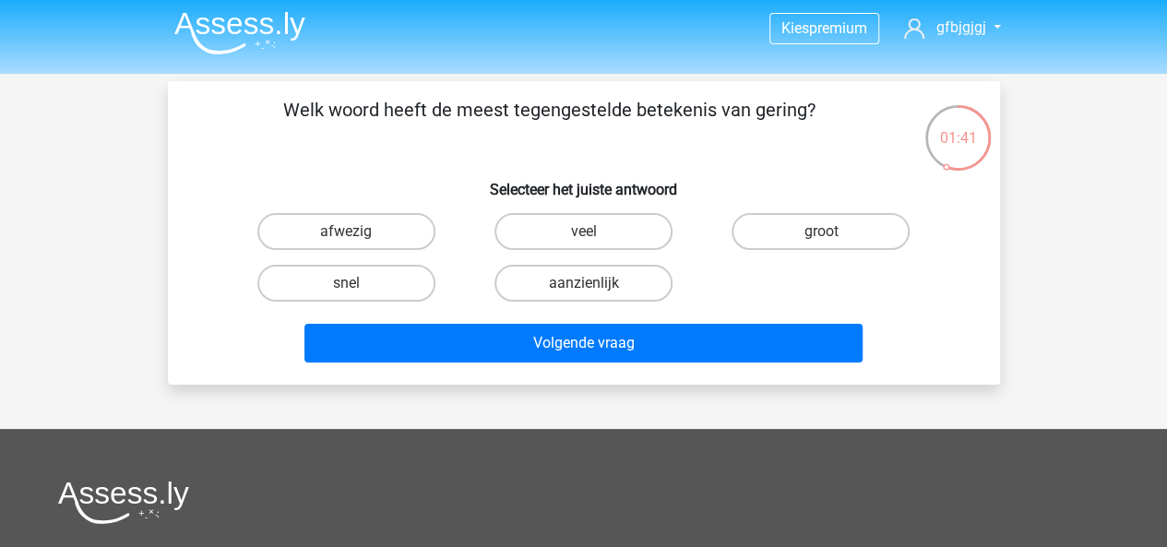
scroll to position [0, 0]
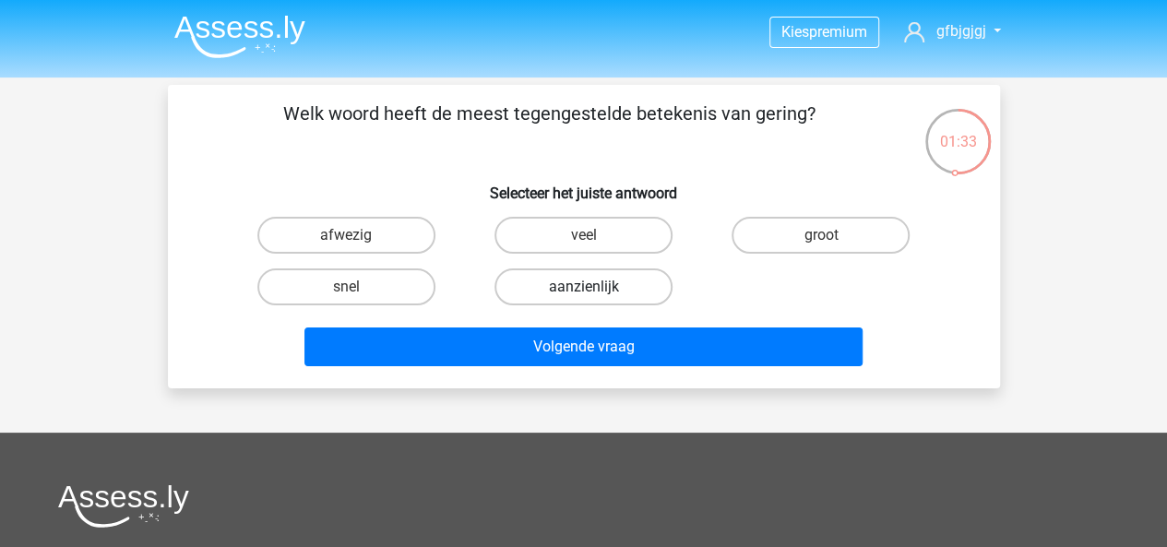
click at [605, 286] on label "aanzienlijk" at bounding box center [584, 287] width 178 height 37
click at [595, 287] on input "aanzienlijk" at bounding box center [589, 293] width 12 height 12
radio input "true"
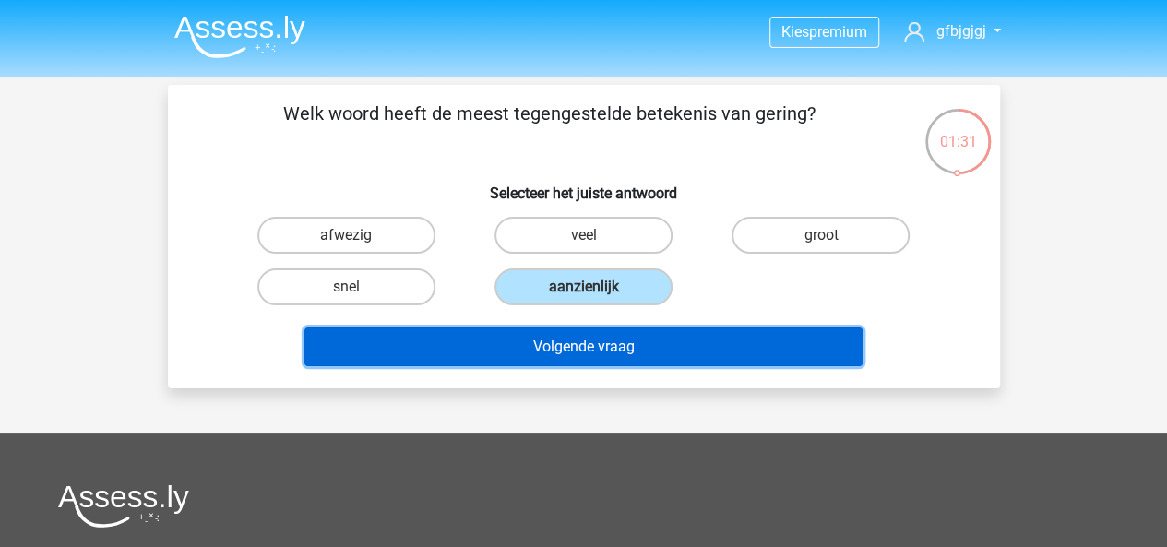
click at [645, 340] on button "Volgende vraag" at bounding box center [584, 347] width 558 height 39
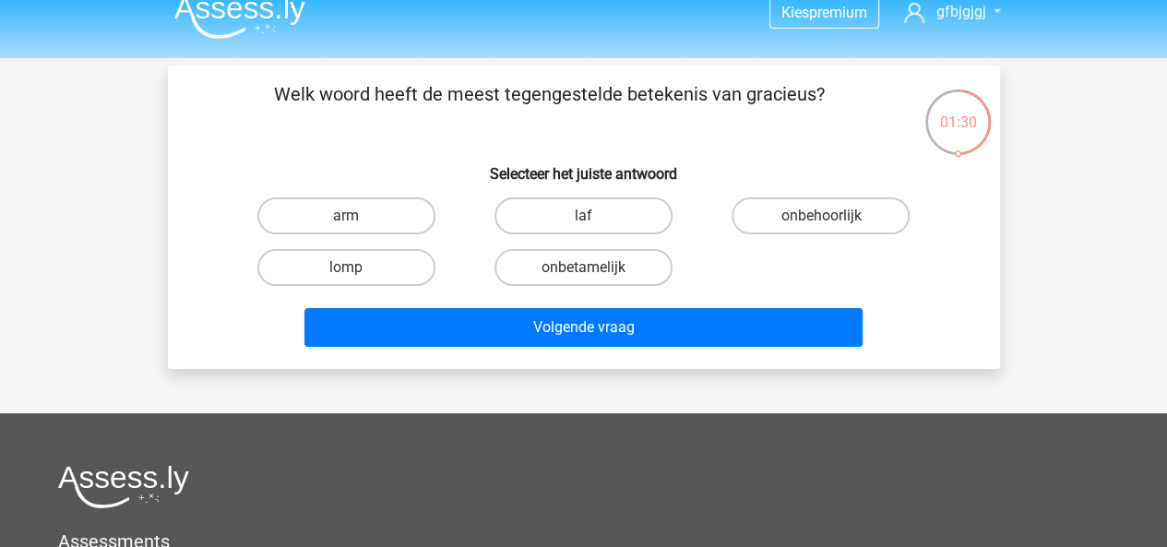
scroll to position [17, 0]
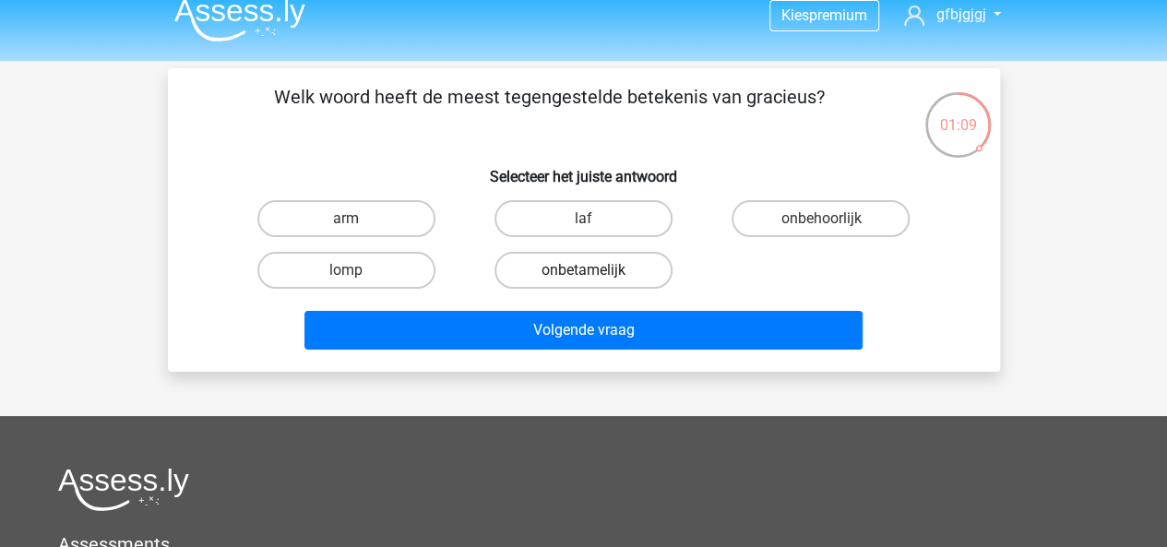
click at [609, 270] on label "onbetamelijk" at bounding box center [584, 270] width 178 height 37
click at [595, 270] on input "onbetamelijk" at bounding box center [589, 276] width 12 height 12
radio input "true"
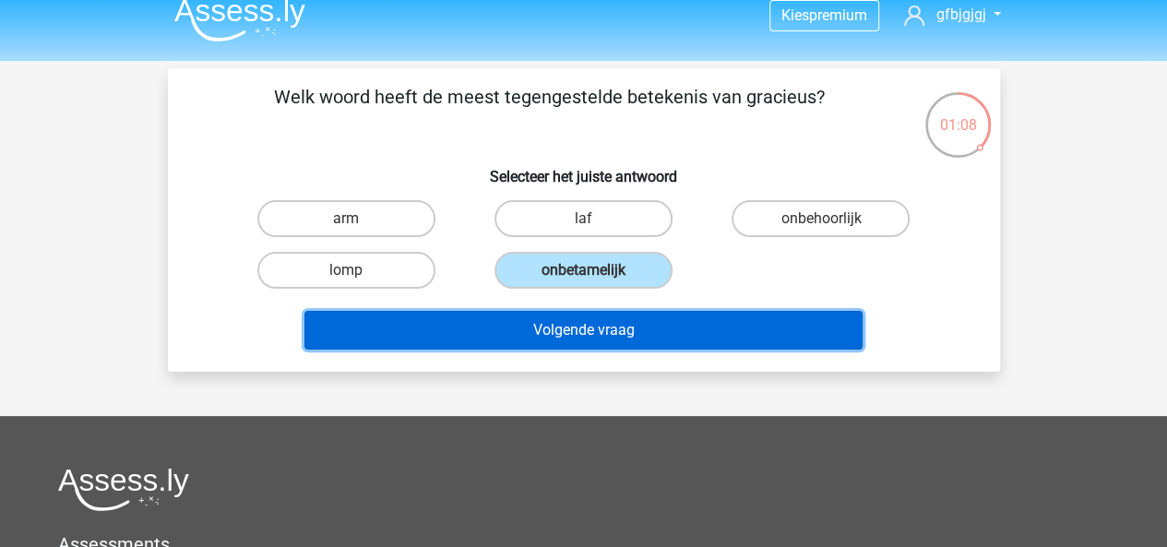
click at [619, 316] on button "Volgende vraag" at bounding box center [584, 330] width 558 height 39
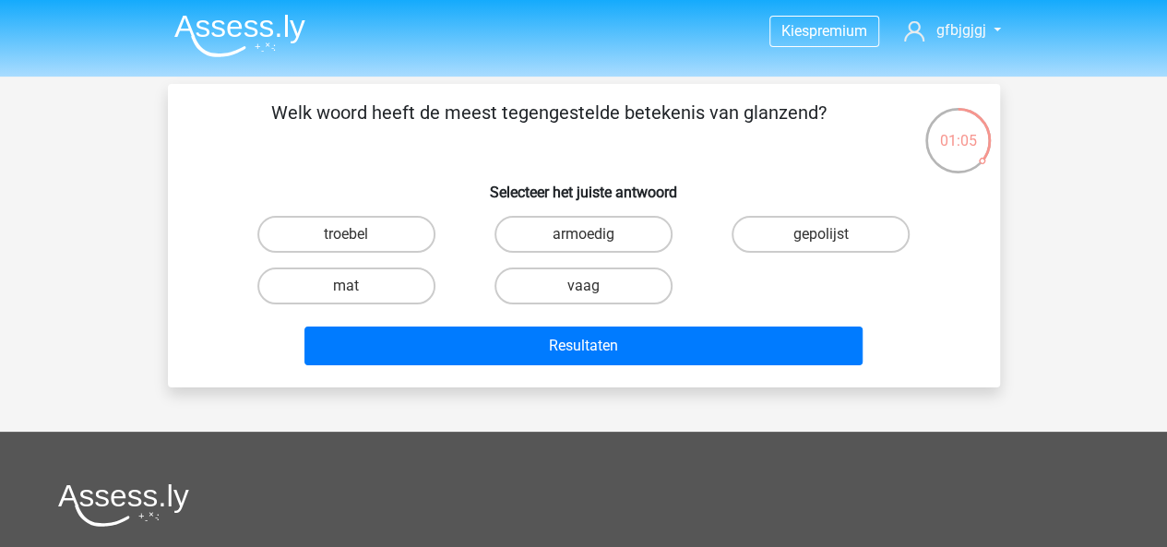
scroll to position [0, 0]
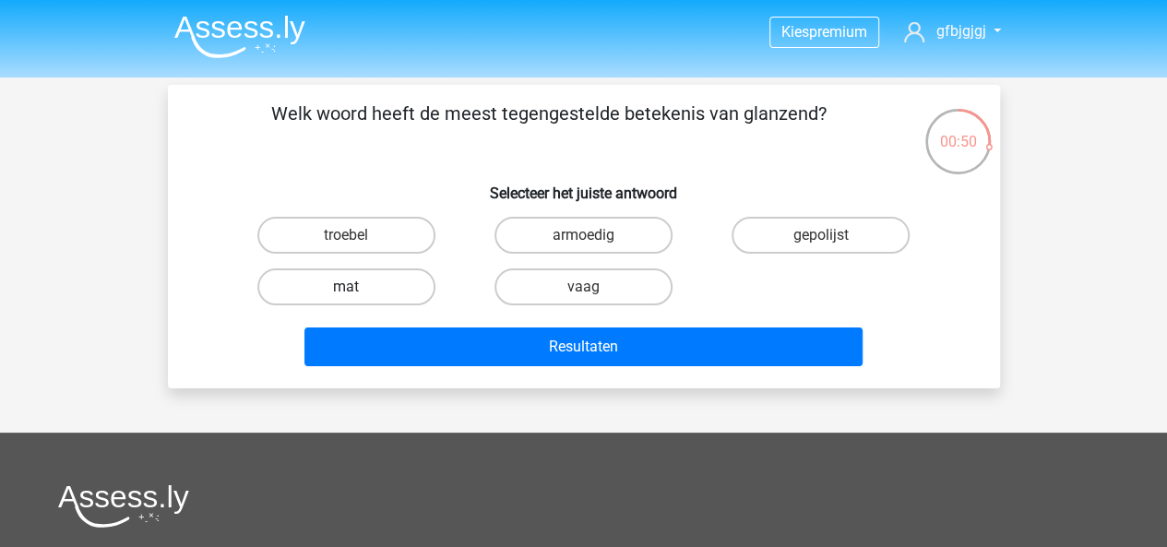
click at [384, 283] on label "mat" at bounding box center [346, 287] width 178 height 37
click at [358, 287] on input "mat" at bounding box center [352, 293] width 12 height 12
radio input "true"
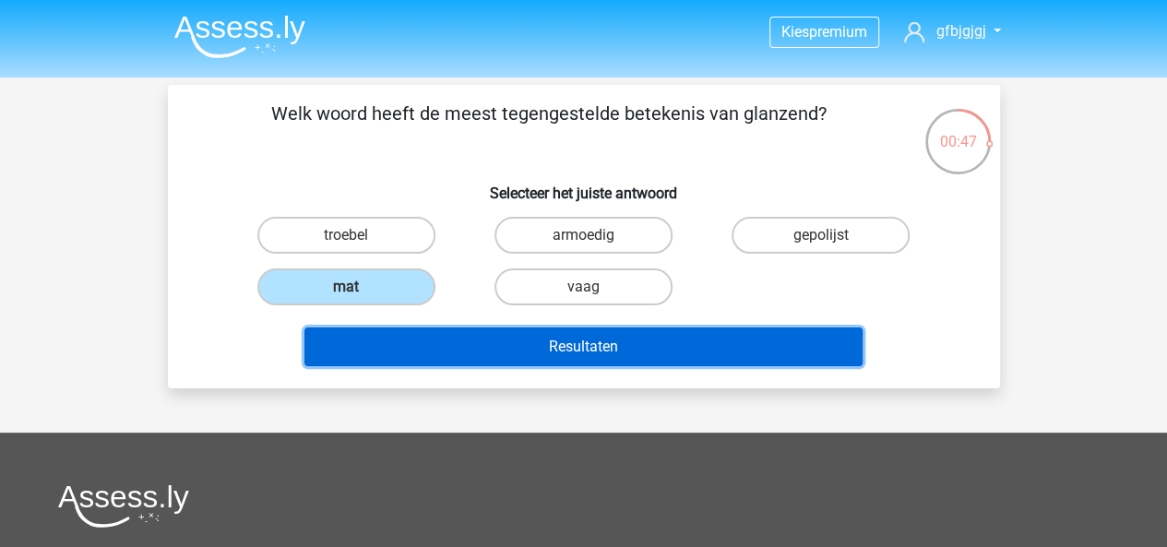
click at [447, 341] on button "Resultaten" at bounding box center [584, 347] width 558 height 39
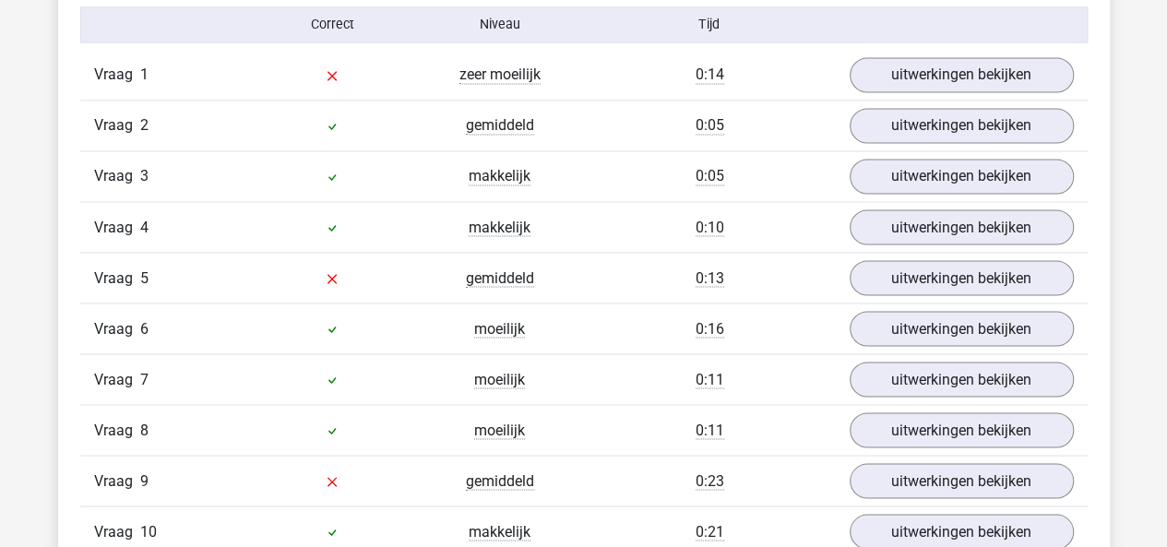
scroll to position [1523, 0]
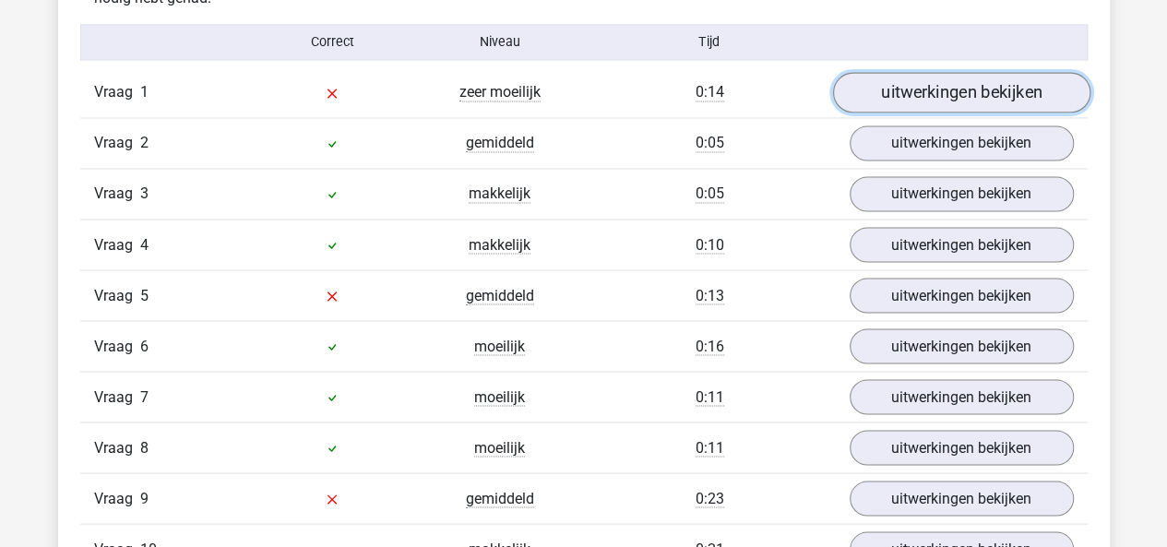
click at [949, 85] on link "uitwerkingen bekijken" at bounding box center [960, 93] width 257 height 41
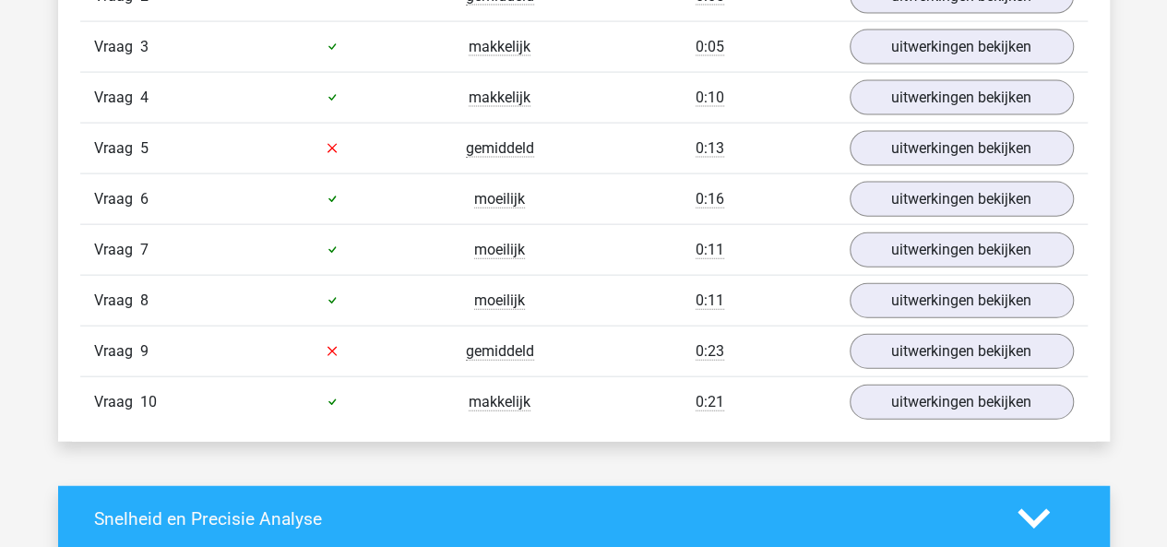
scroll to position [1991, 0]
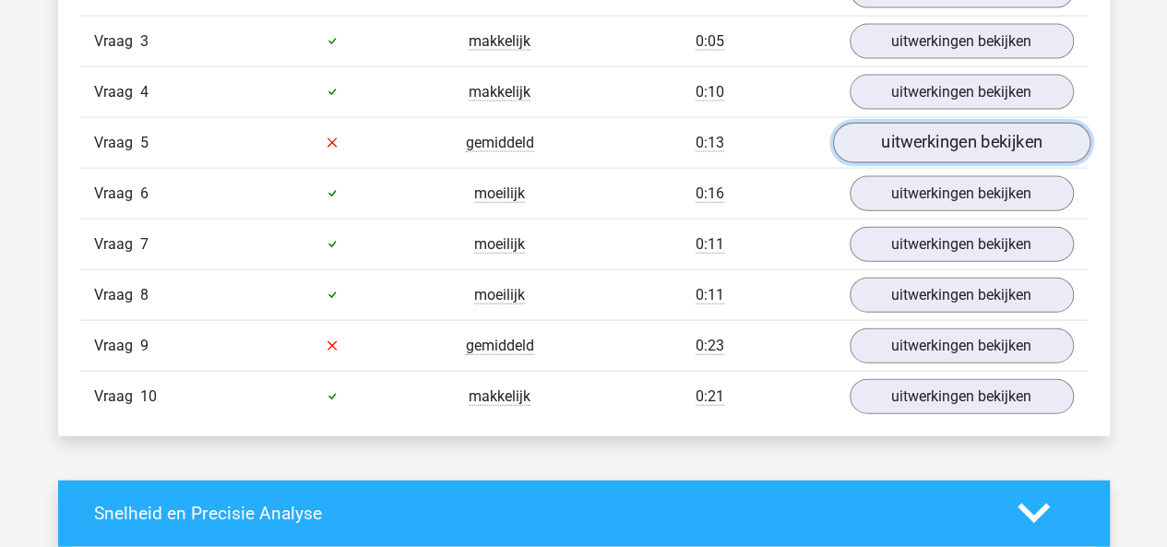
click at [871, 146] on link "uitwerkingen bekijken" at bounding box center [960, 143] width 257 height 41
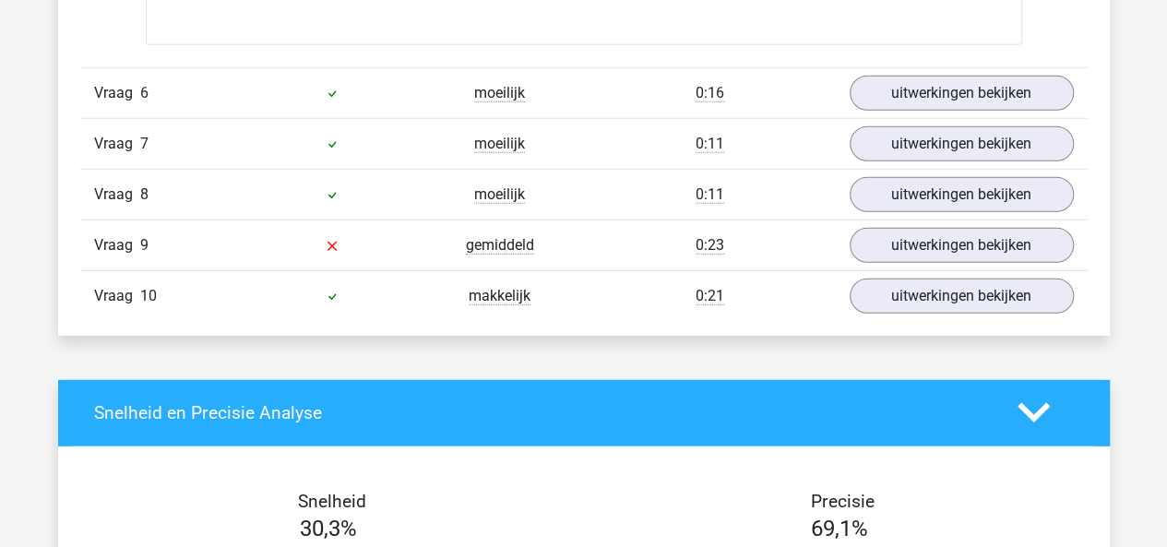
scroll to position [2432, 0]
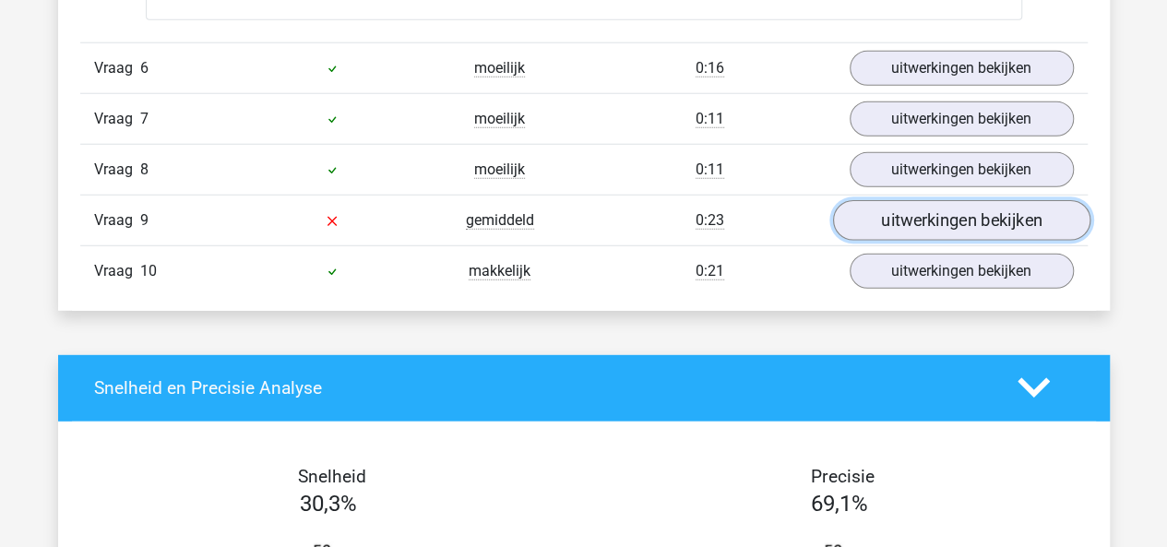
click at [899, 200] on link "uitwerkingen bekijken" at bounding box center [960, 220] width 257 height 41
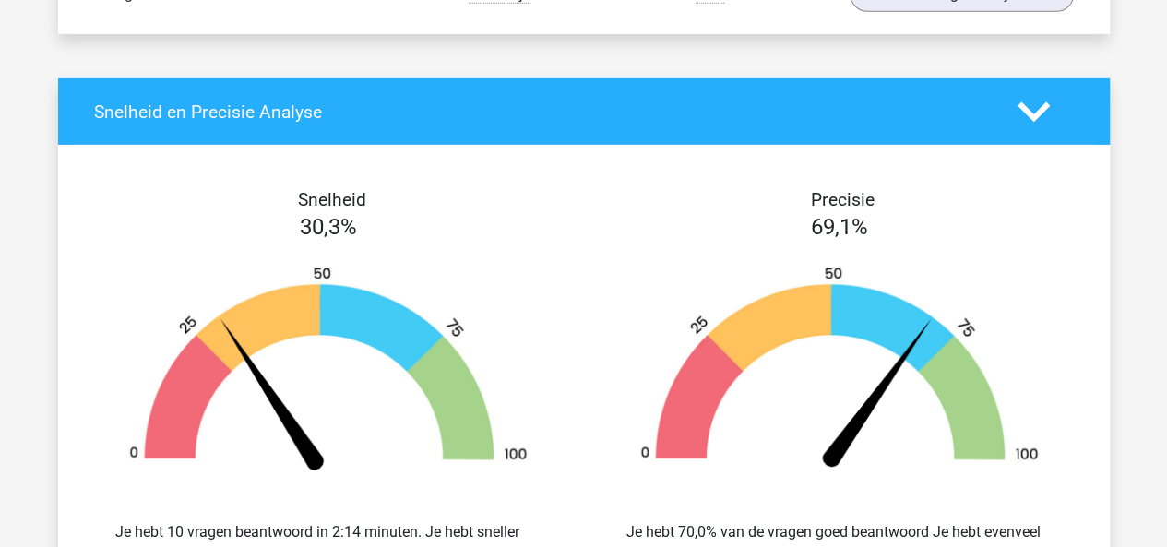
scroll to position [2460, 0]
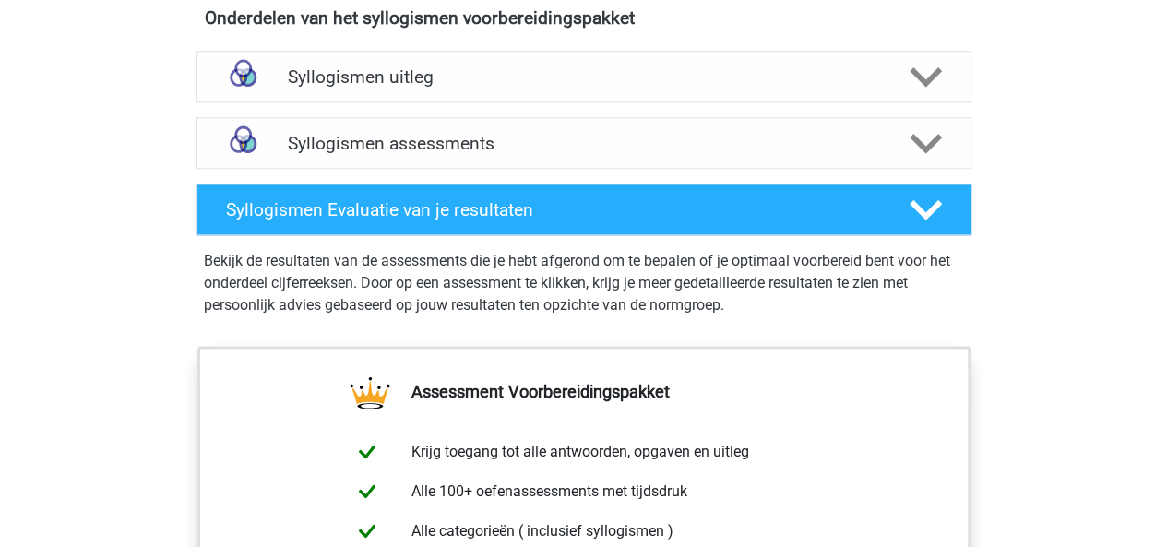
scroll to position [1078, 0]
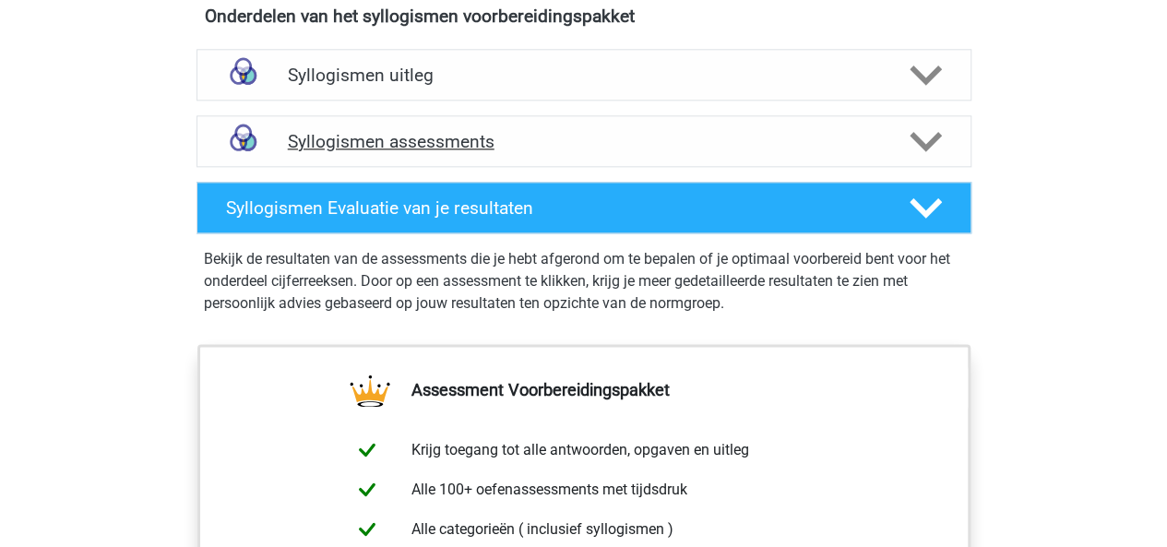
click at [580, 121] on div "Syllogismen assessments" at bounding box center [584, 141] width 775 height 52
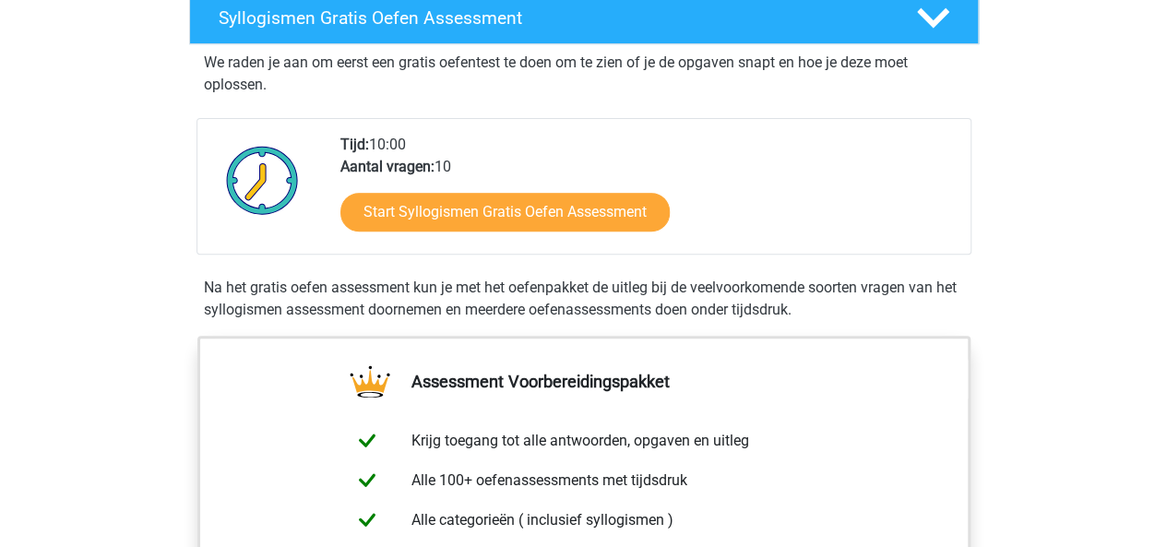
scroll to position [316, 0]
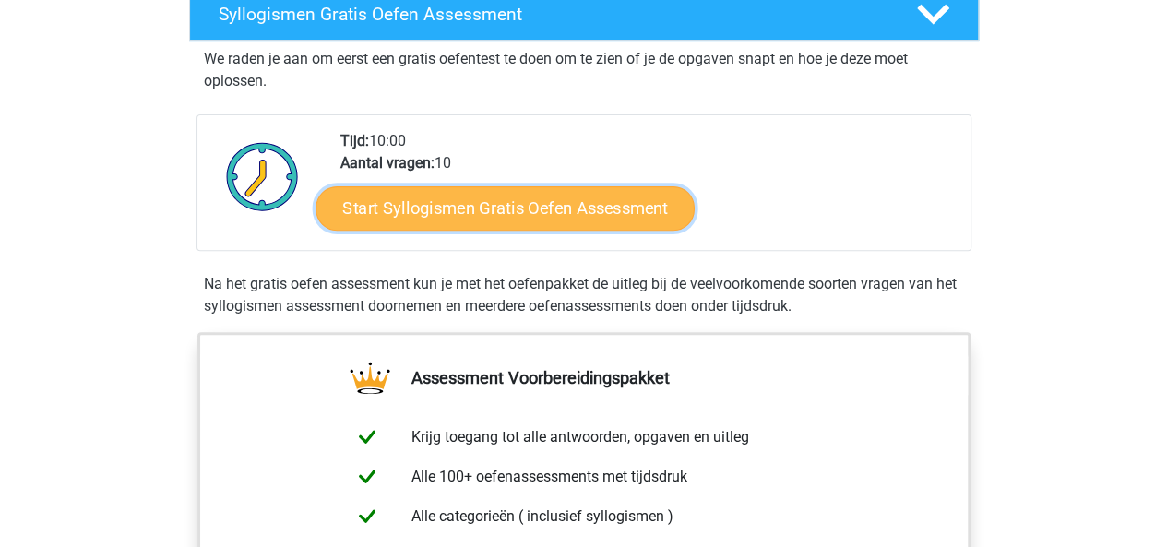
click at [467, 215] on link "Start Syllogismen Gratis Oefen Assessment" at bounding box center [505, 207] width 379 height 44
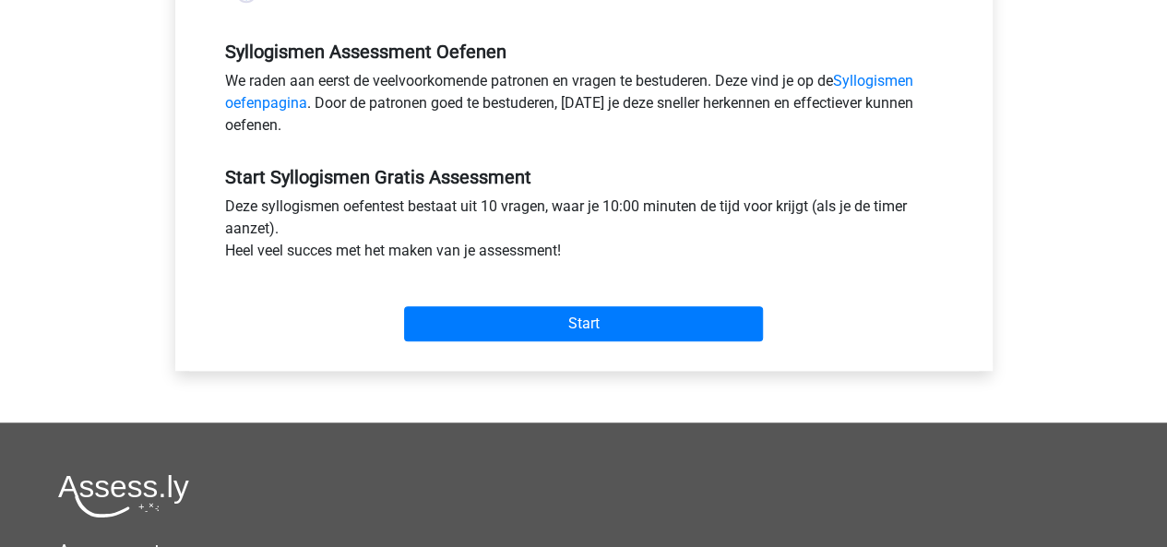
scroll to position [554, 0]
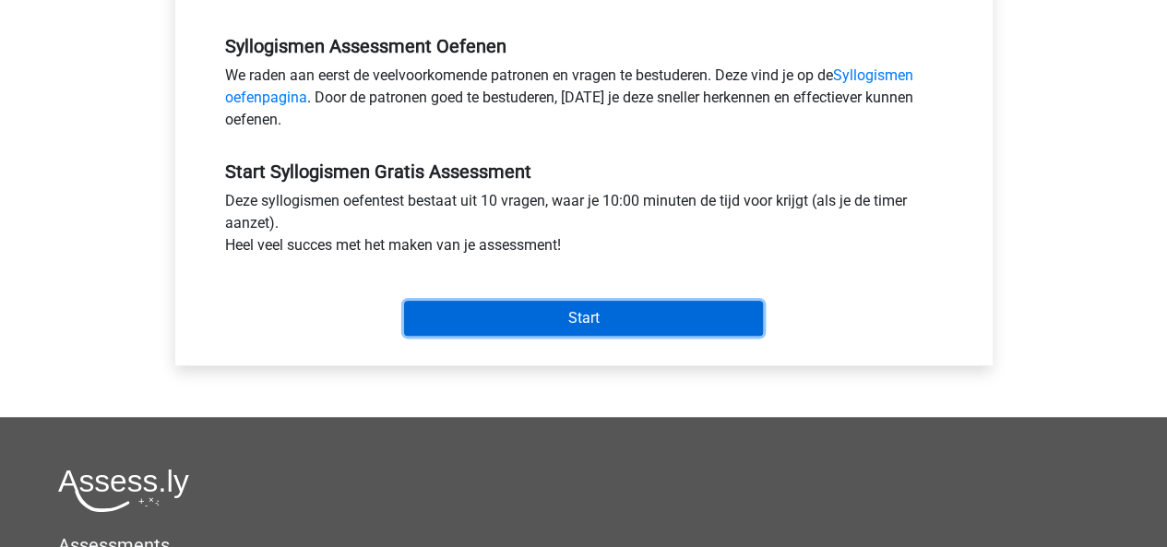
click at [683, 328] on input "Start" at bounding box center [583, 318] width 359 height 35
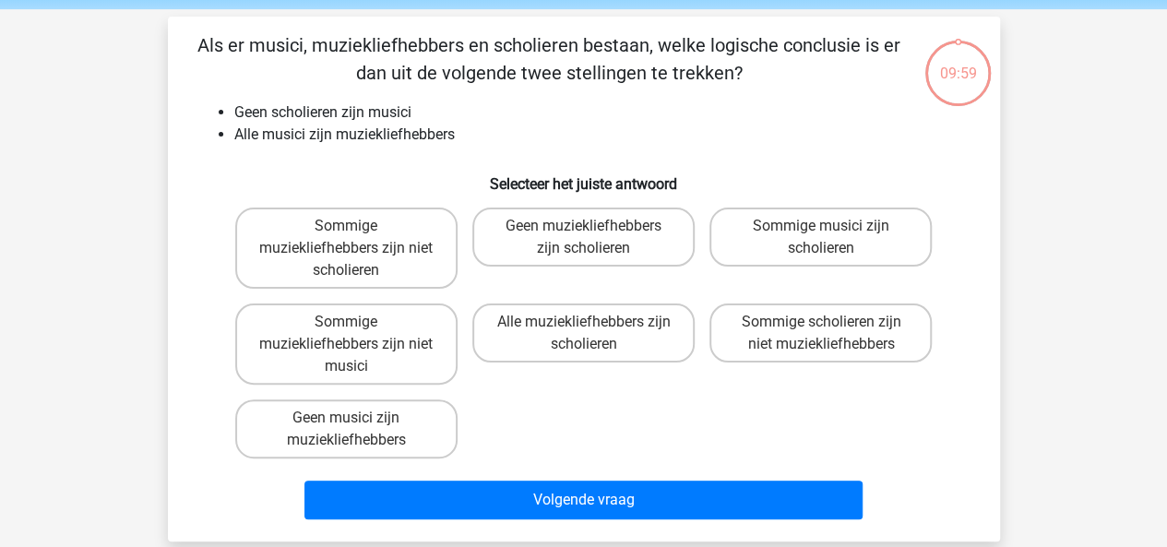
scroll to position [61, 0]
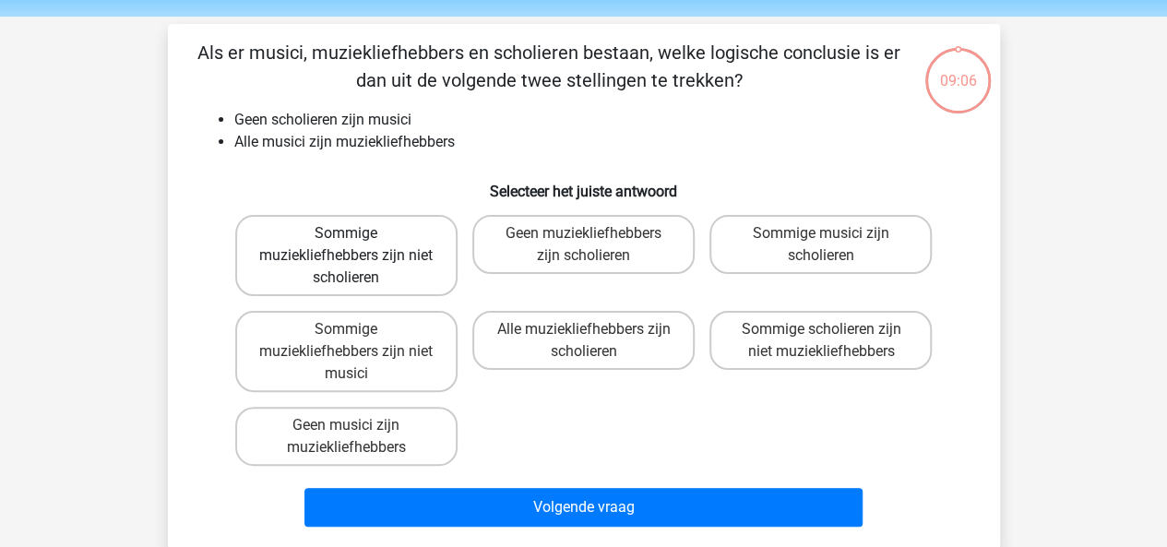
click at [419, 238] on label "Sommige muziekliefhebbers zijn niet scholieren" at bounding box center [346, 255] width 222 height 81
click at [358, 238] on input "Sommige muziekliefhebbers zijn niet scholieren" at bounding box center [352, 239] width 12 height 12
radio input "true"
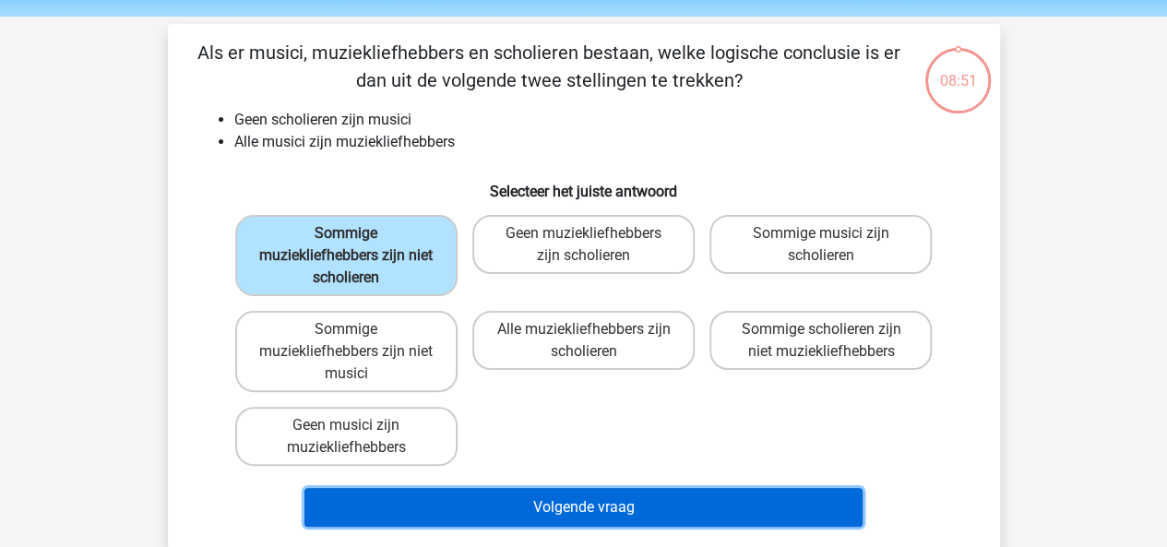
click at [520, 494] on button "Volgende vraag" at bounding box center [584, 507] width 558 height 39
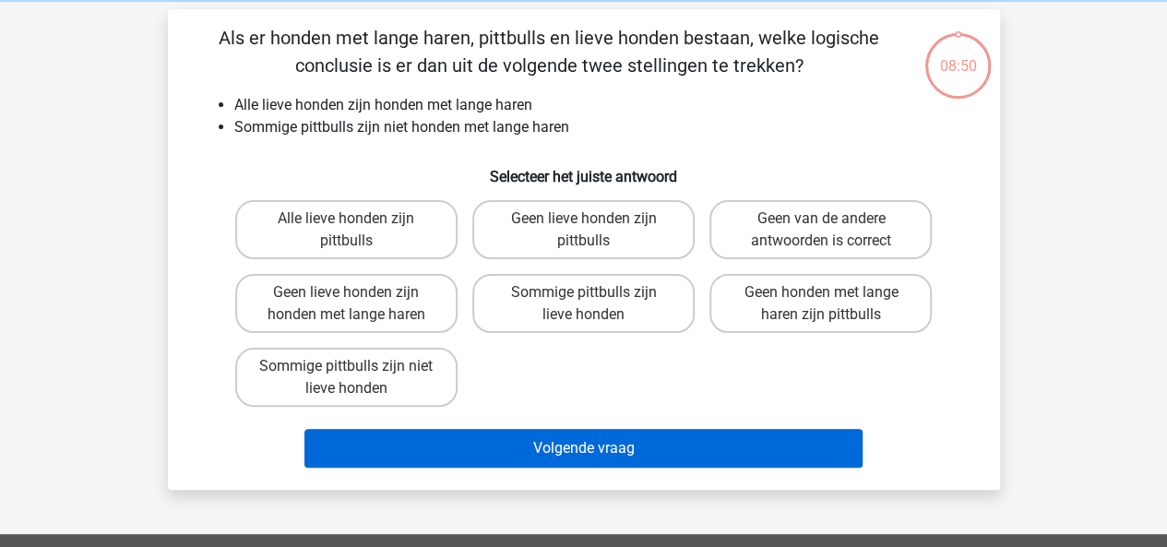
scroll to position [85, 0]
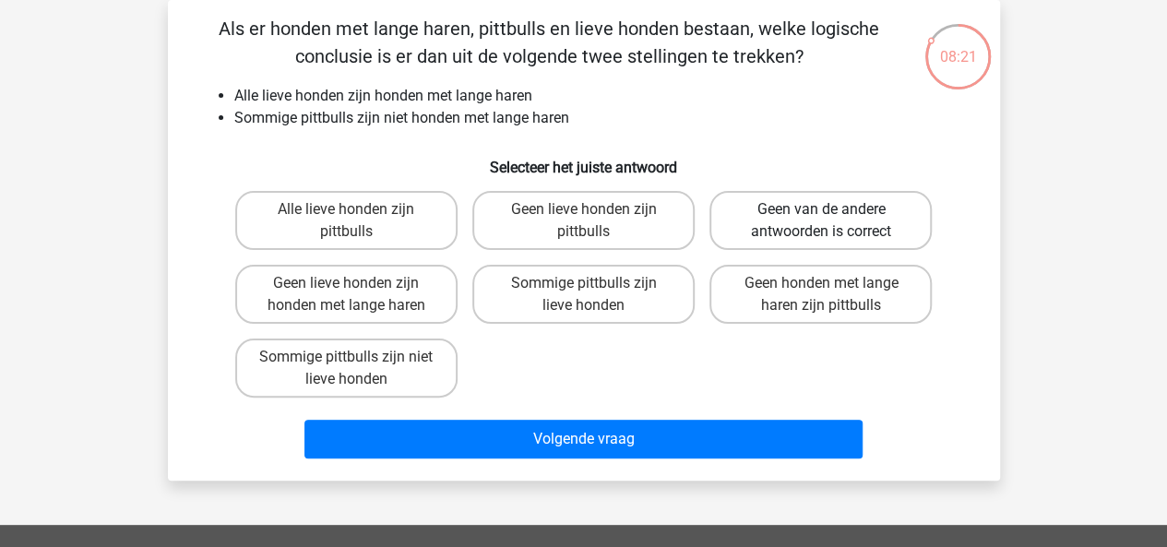
click at [792, 241] on label "Geen van de andere antwoorden is correct" at bounding box center [821, 220] width 222 height 59
click at [821, 221] on input "Geen van de andere antwoorden is correct" at bounding box center [827, 215] width 12 height 12
radio input "true"
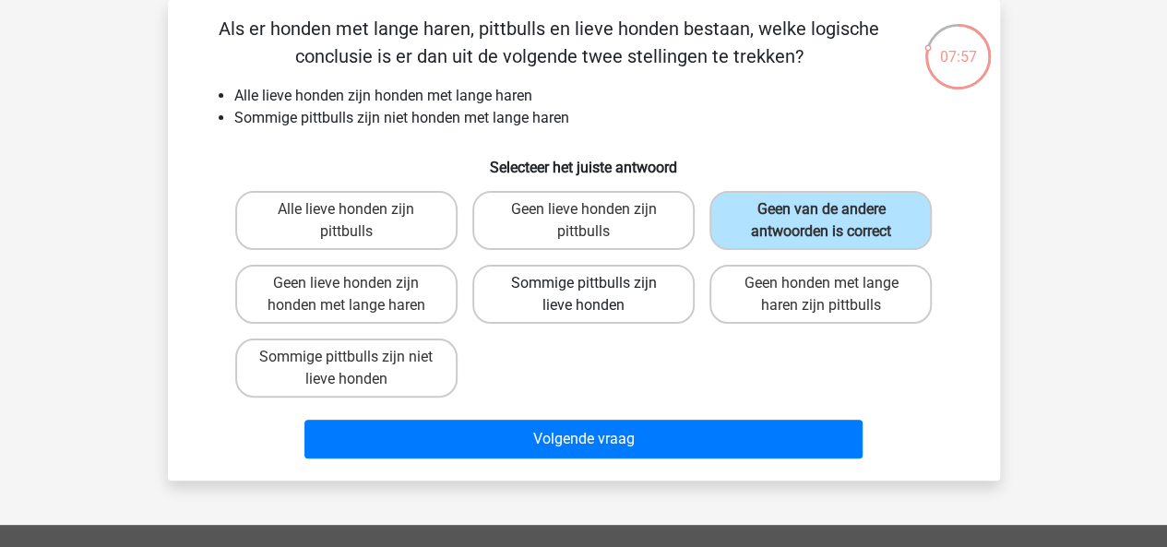
click at [605, 302] on label "Sommige pittbulls zijn lieve honden" at bounding box center [583, 294] width 222 height 59
click at [595, 295] on input "Sommige pittbulls zijn lieve honden" at bounding box center [589, 289] width 12 height 12
radio input "true"
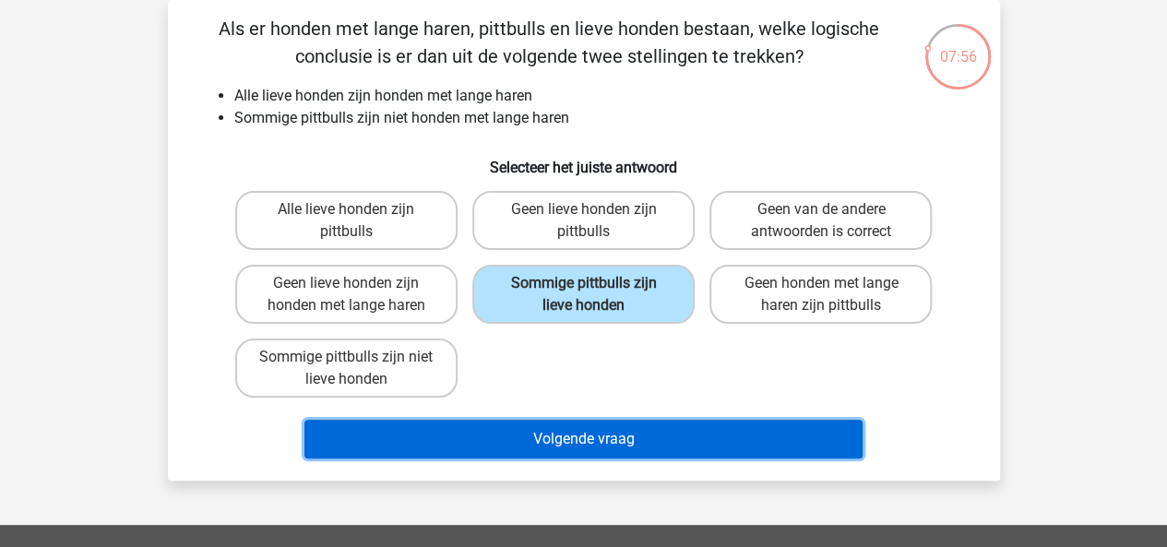
click at [591, 431] on button "Volgende vraag" at bounding box center [584, 439] width 558 height 39
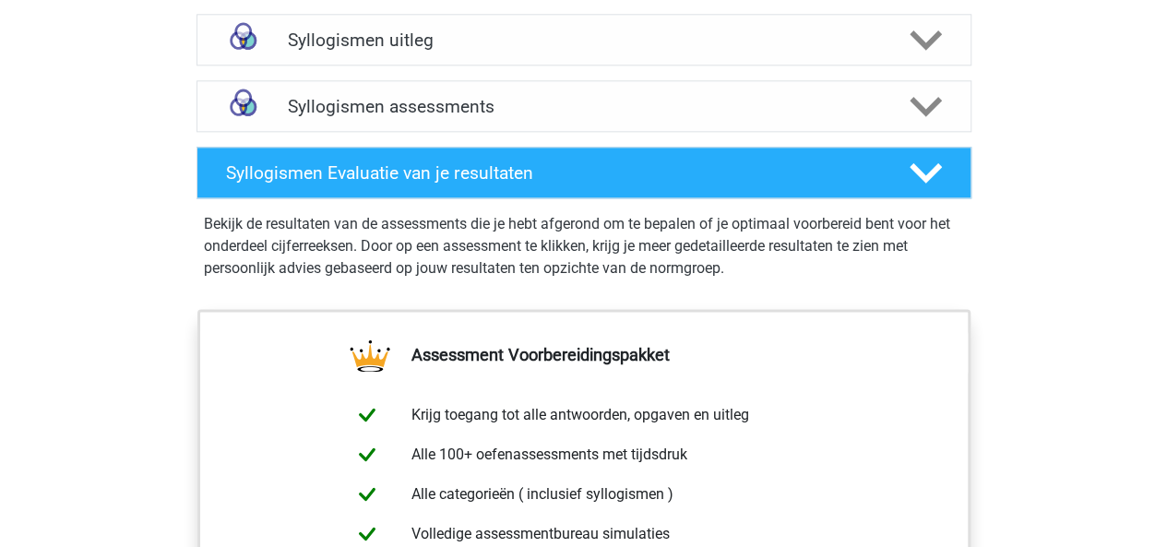
scroll to position [1124, 0]
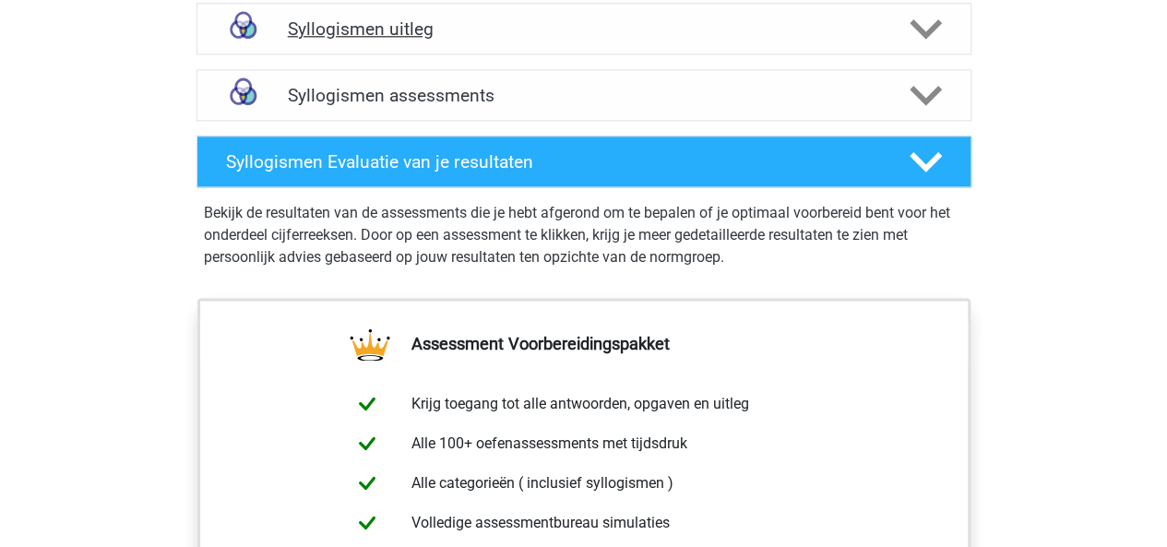
click at [926, 34] on polygon at bounding box center [926, 29] width 32 height 20
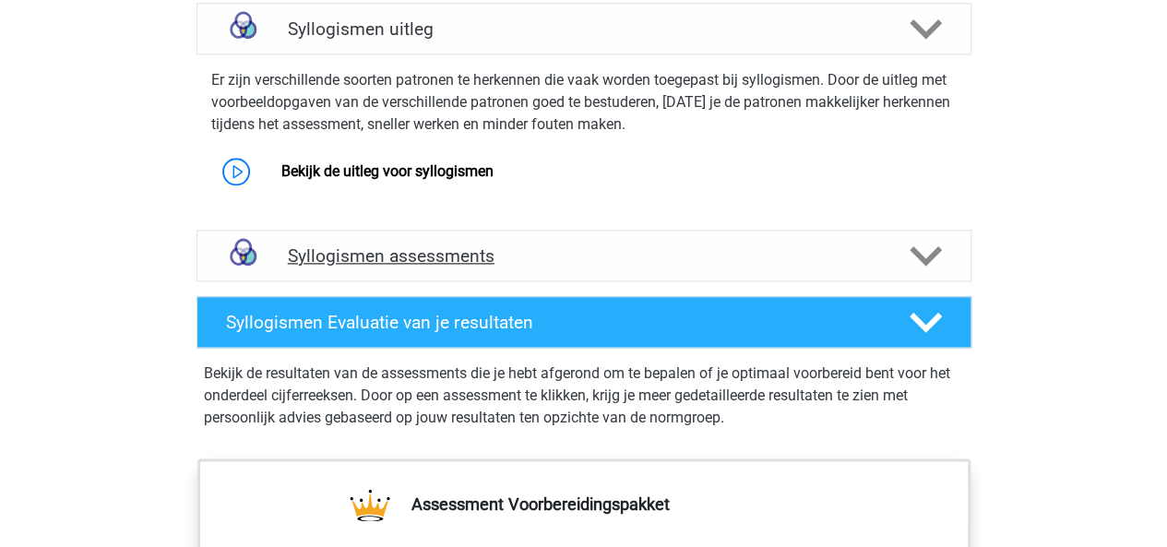
click at [923, 254] on polygon at bounding box center [926, 256] width 32 height 20
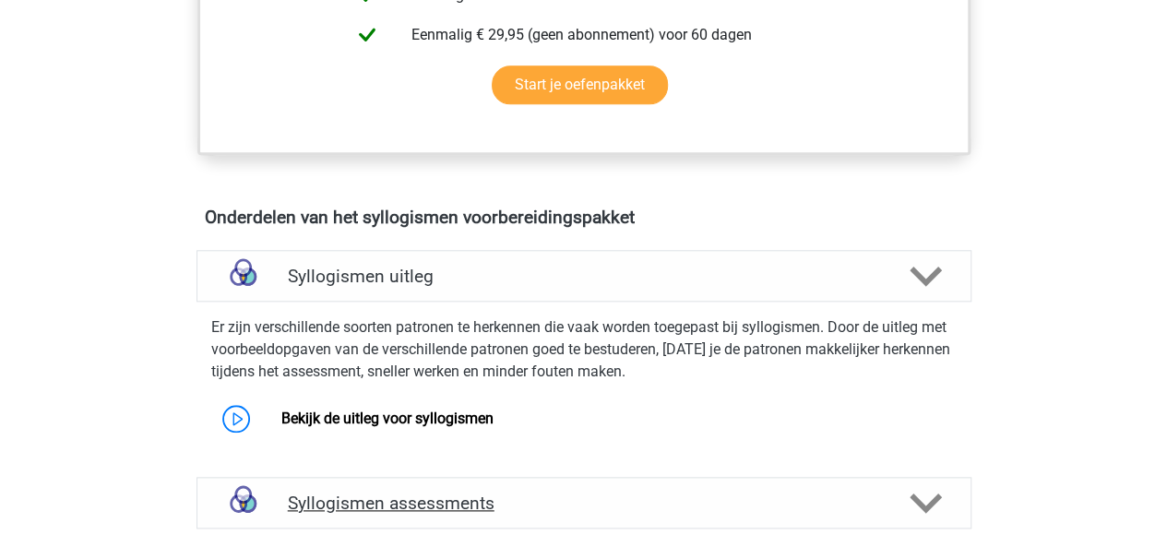
scroll to position [916, 0]
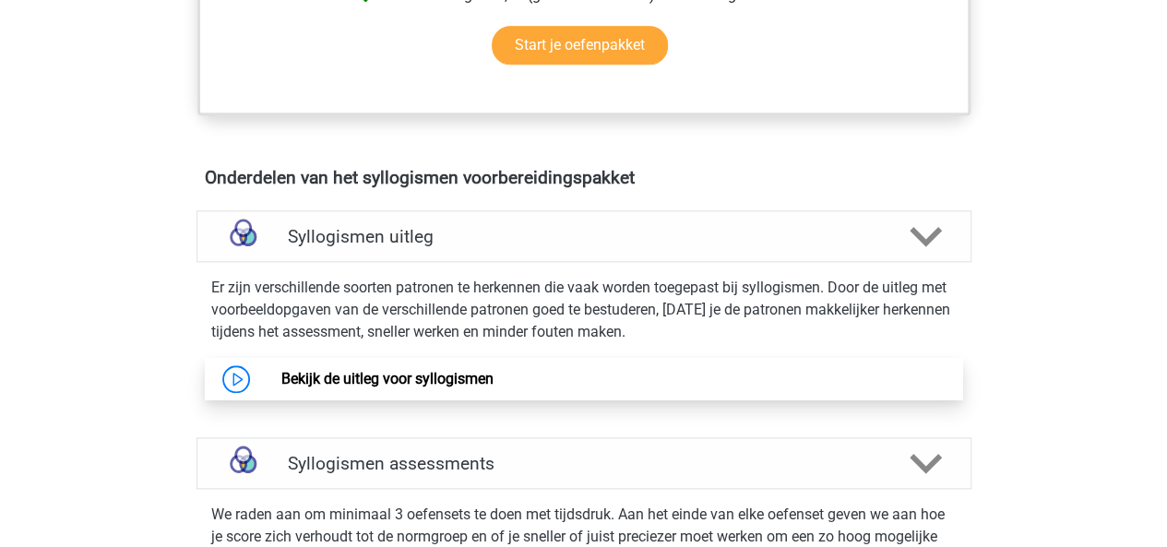
click at [494, 381] on link "Bekijk de uitleg voor syllogismen" at bounding box center [387, 379] width 212 height 18
